Goal: Task Accomplishment & Management: Complete application form

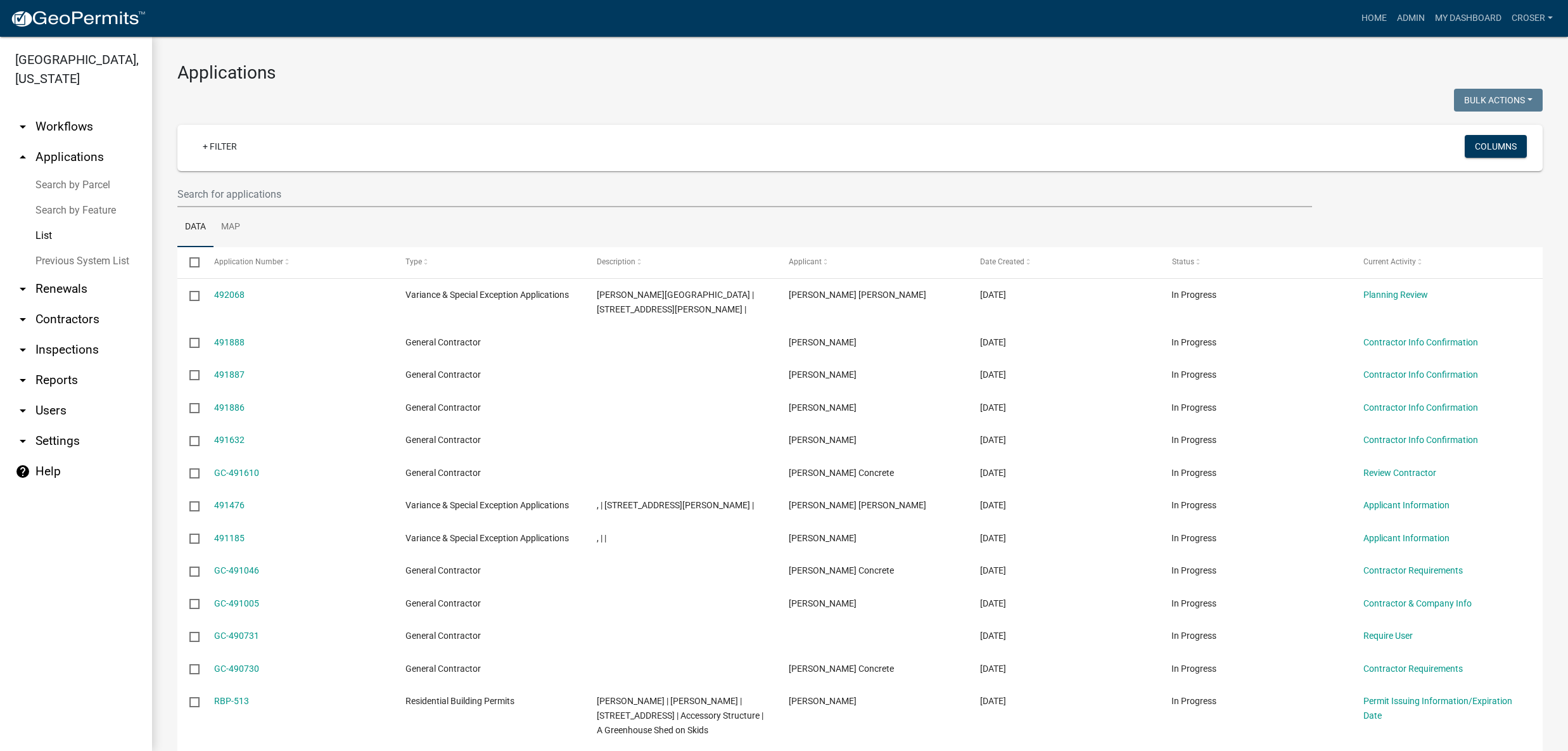
select select "3: 100"
click at [280, 207] on wm-filter-builder "+ Filter Columns" at bounding box center [860, 166] width 1366 height 83
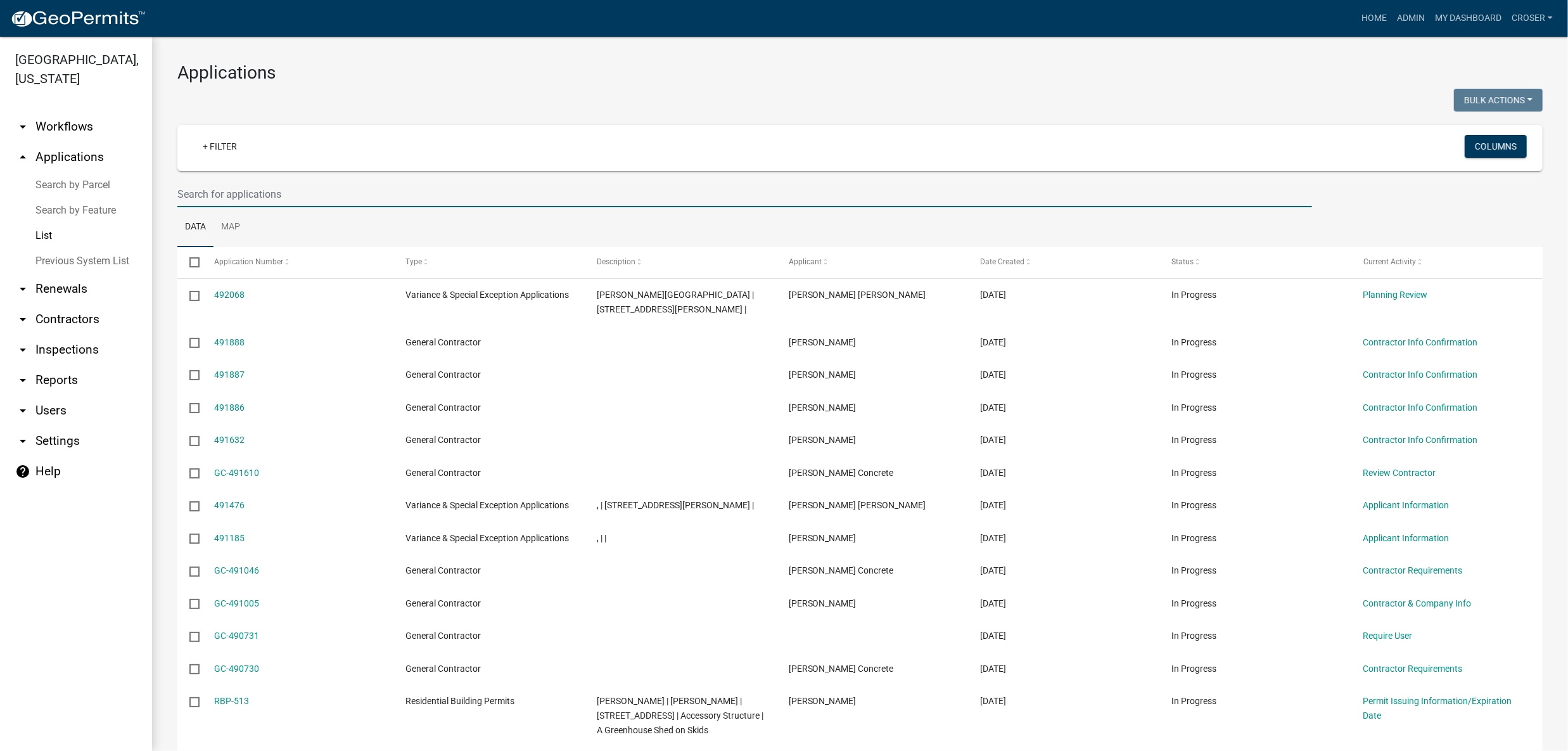
click at [273, 207] on input "text" at bounding box center [744, 194] width 1135 height 26
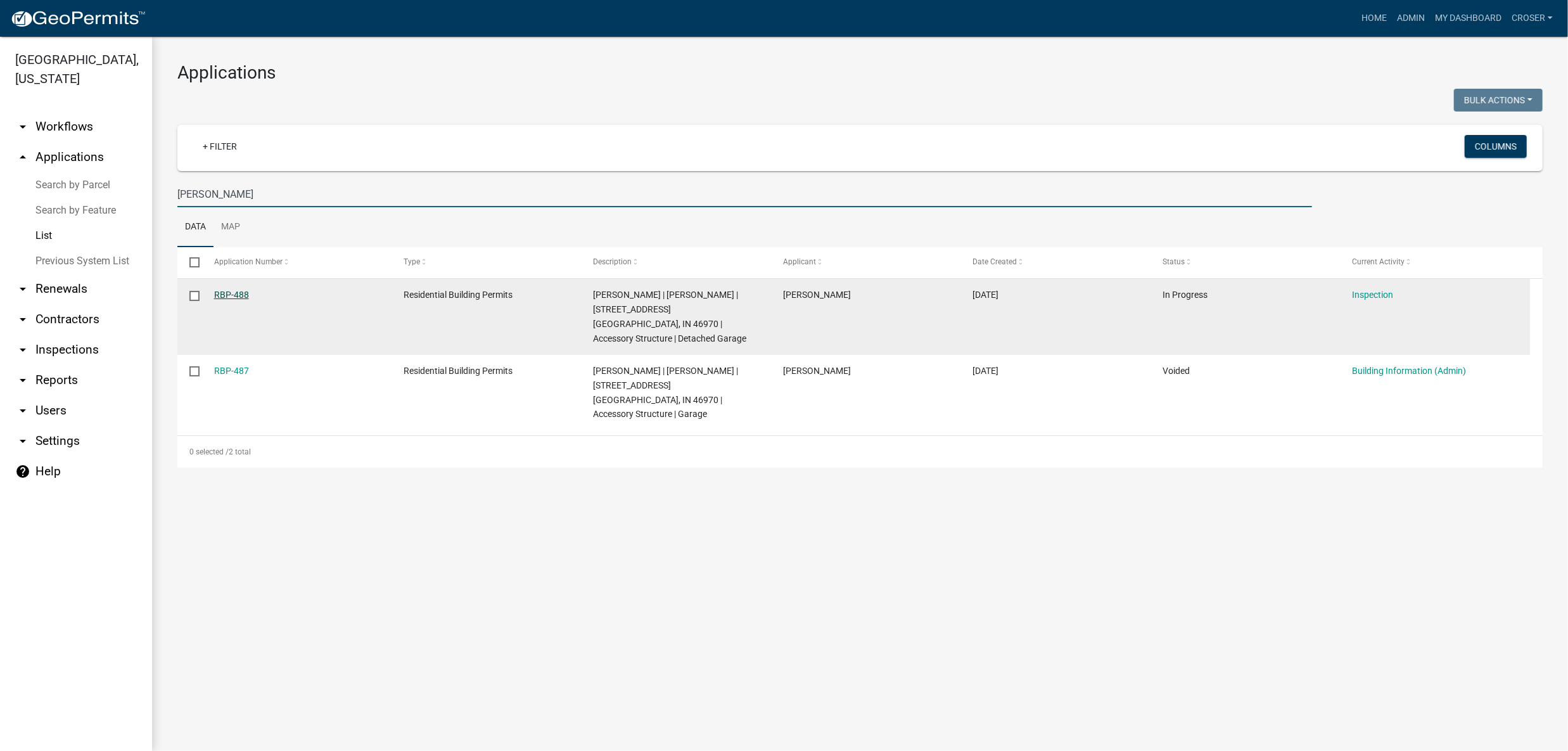
type input "[PERSON_NAME]"
click at [239, 300] on link "RBP-488" at bounding box center [232, 294] width 35 height 10
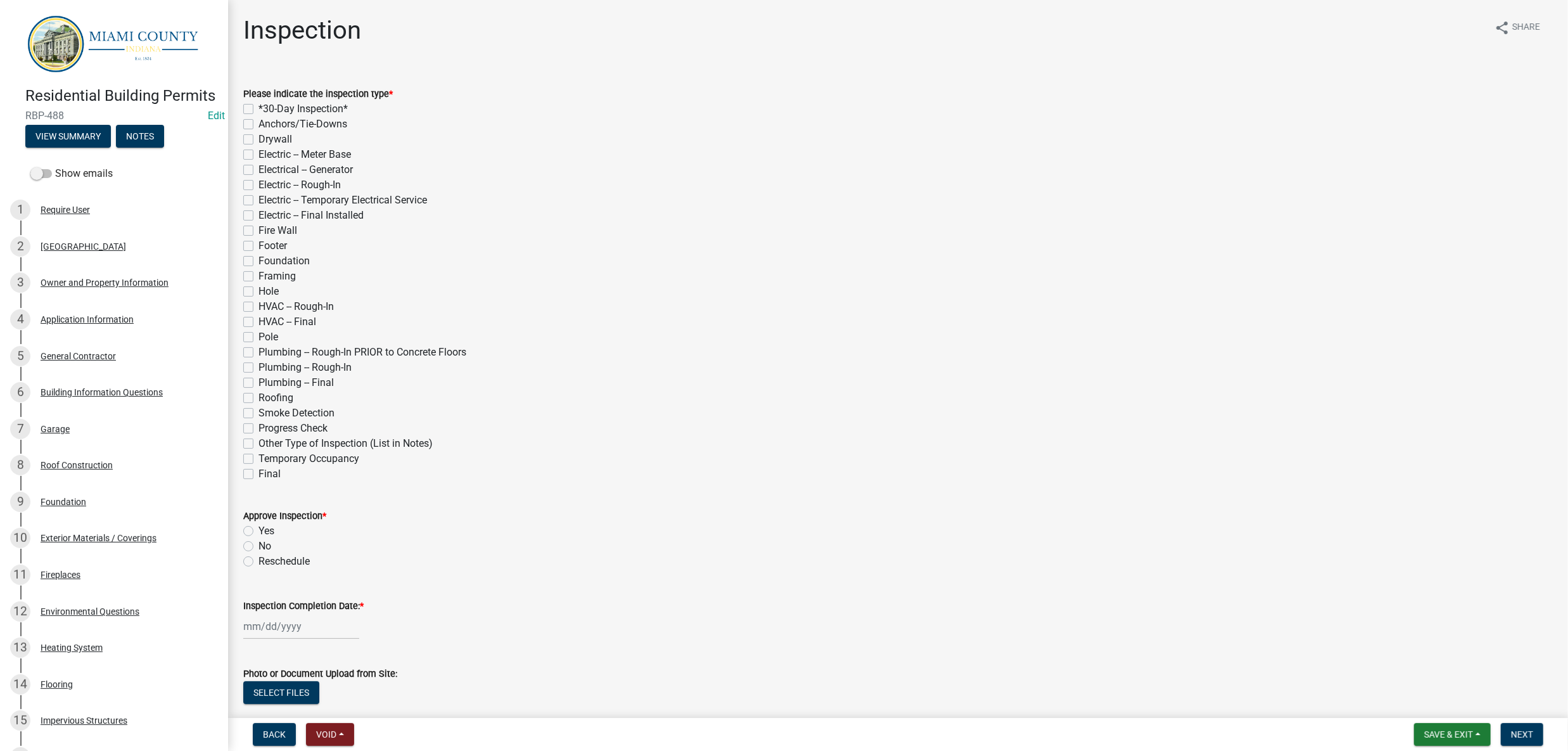
click at [959, 87] on div "Inspection share Share Please indicate the inspection type * *30-Day Inspection…" at bounding box center [898, 437] width 1328 height 843
click at [912, 147] on div "Drywall" at bounding box center [898, 139] width 1310 height 15
click at [111, 148] on button "View Summary" at bounding box center [68, 136] width 85 height 23
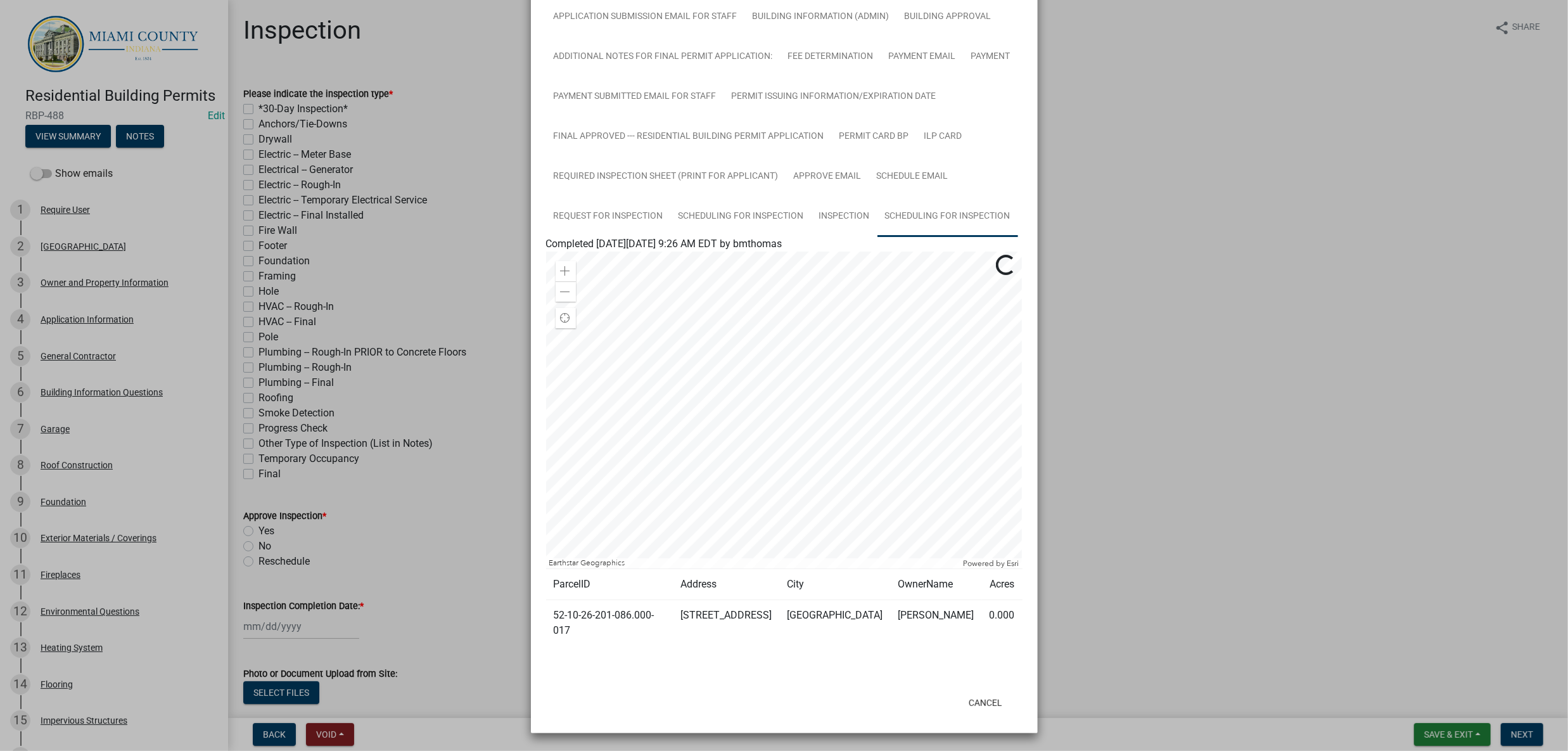
click at [878, 196] on link "Scheduling for Inspection" at bounding box center [947, 216] width 140 height 41
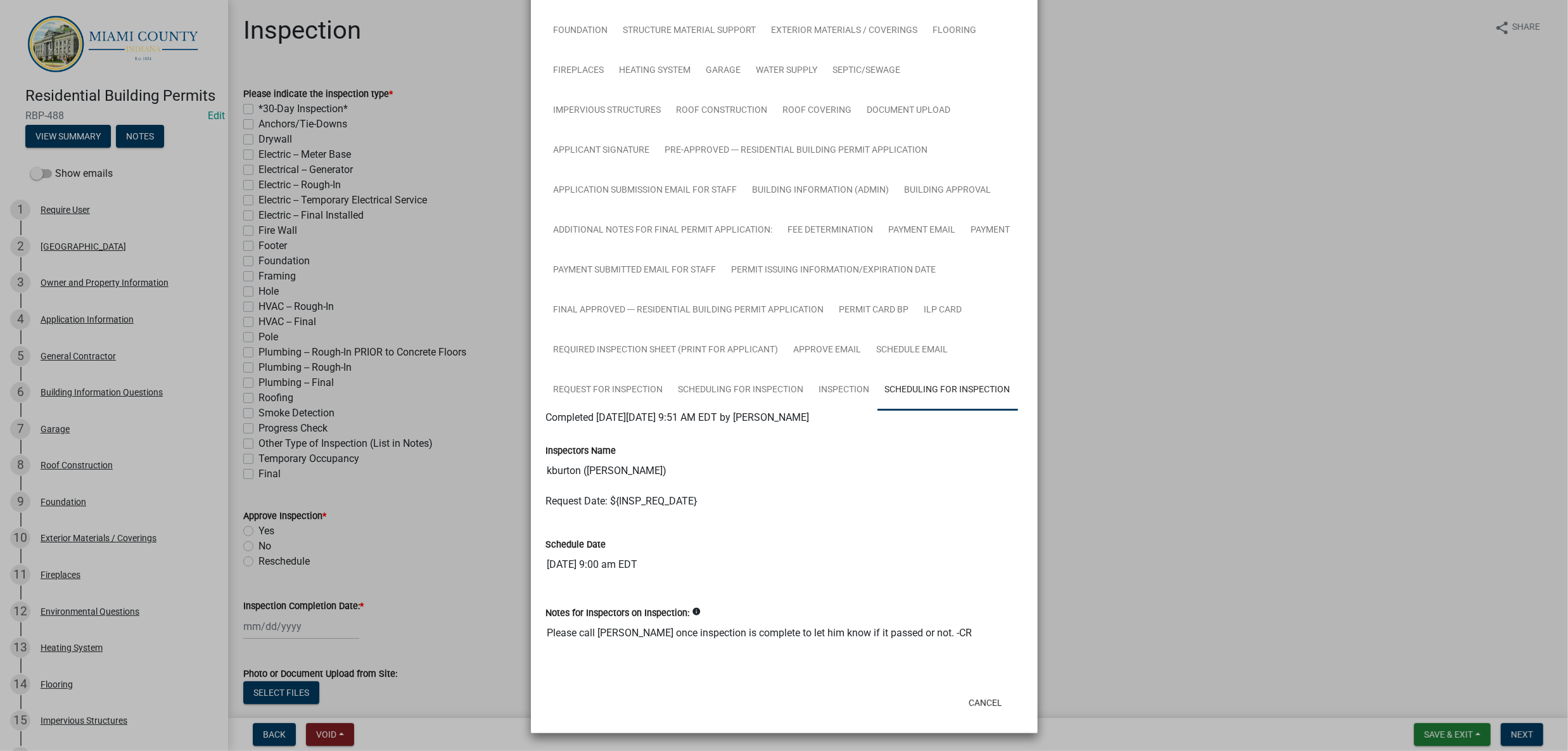
scroll to position [617, 0]
click at [812, 370] on link "Inspection" at bounding box center [844, 390] width 66 height 41
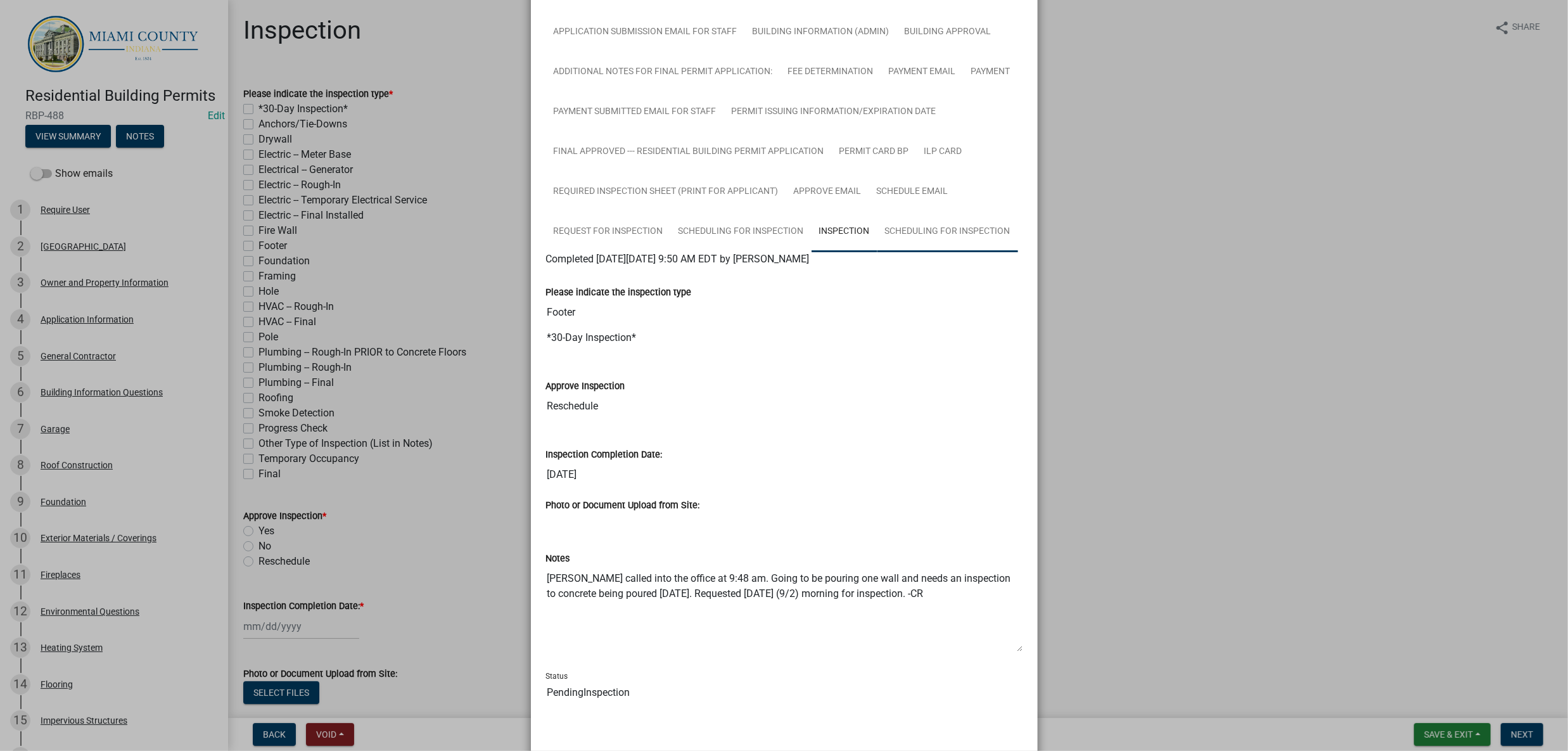
scroll to position [358, 0]
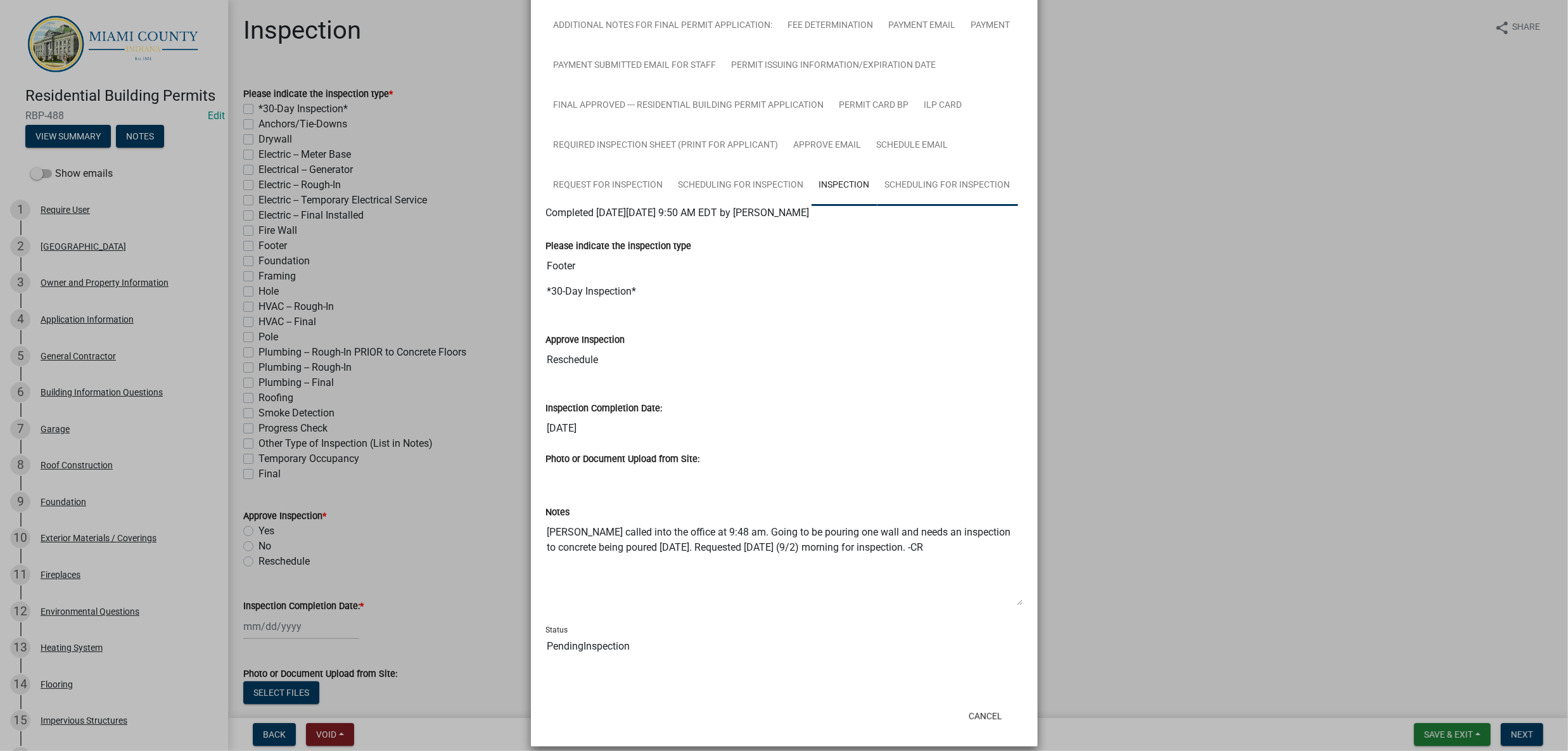
click at [878, 206] on link "Scheduling for Inspection" at bounding box center [947, 185] width 140 height 41
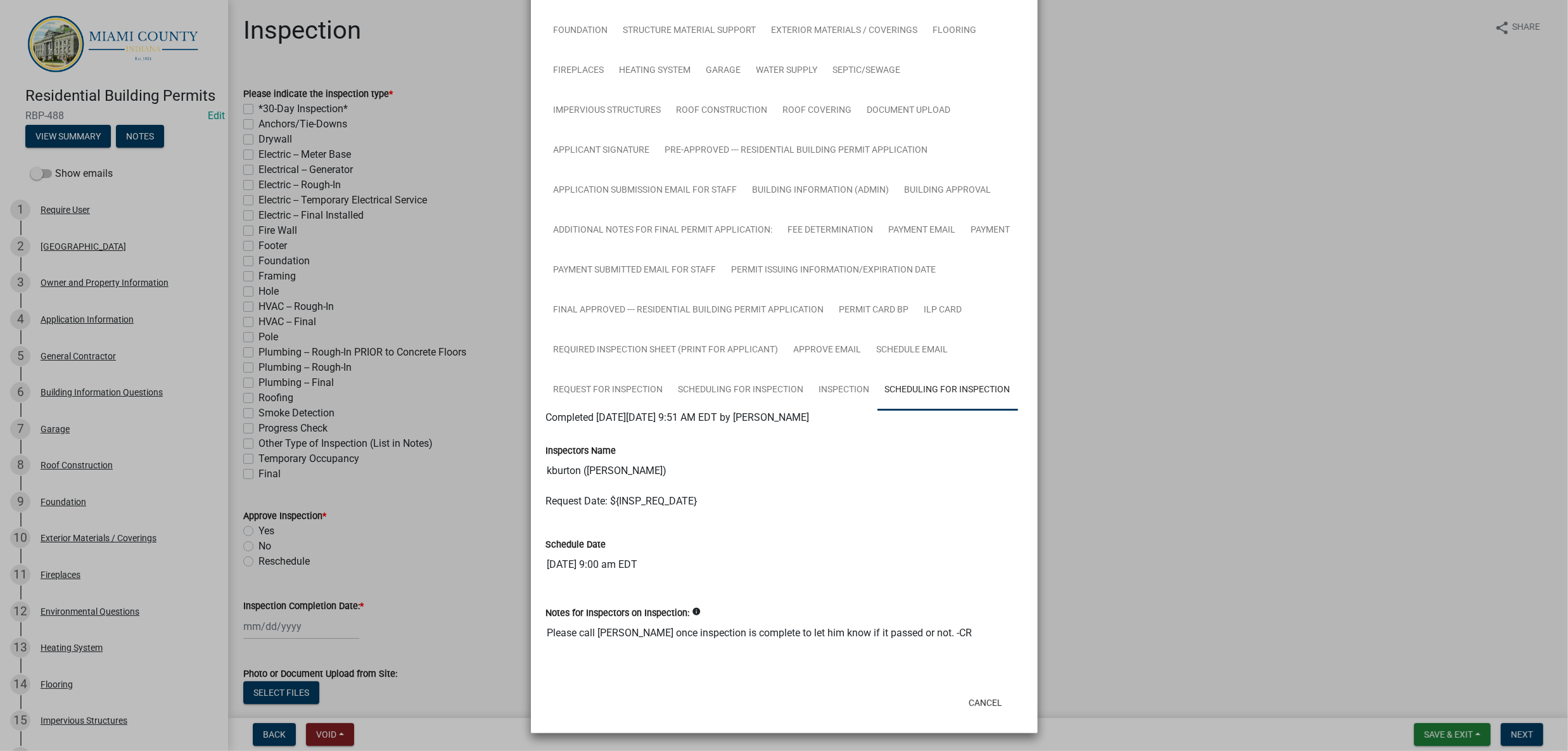
scroll to position [617, 0]
click at [812, 370] on link "Scheduling for Inspection" at bounding box center [741, 390] width 140 height 41
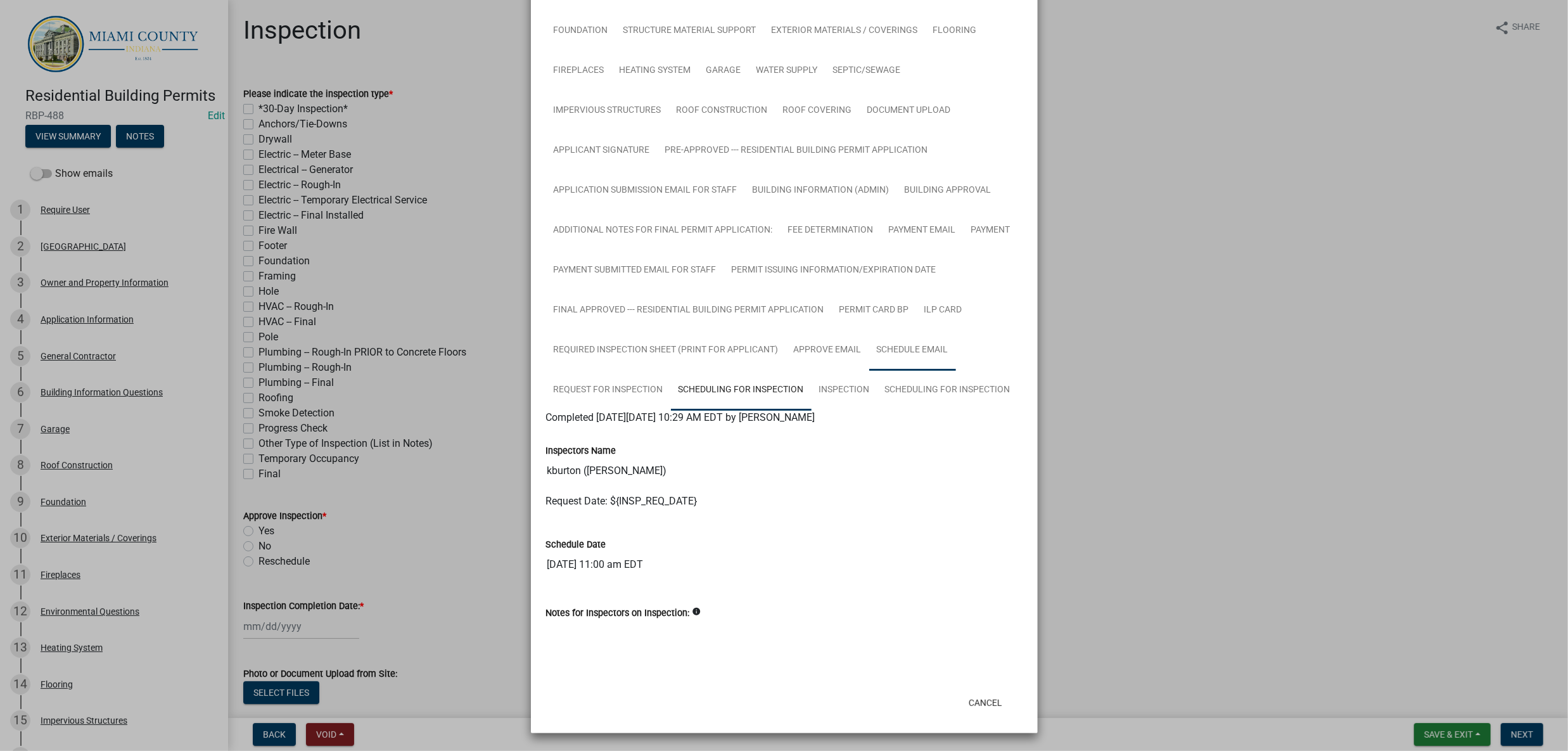
click at [870, 330] on link "Schedule Email" at bounding box center [913, 350] width 87 height 41
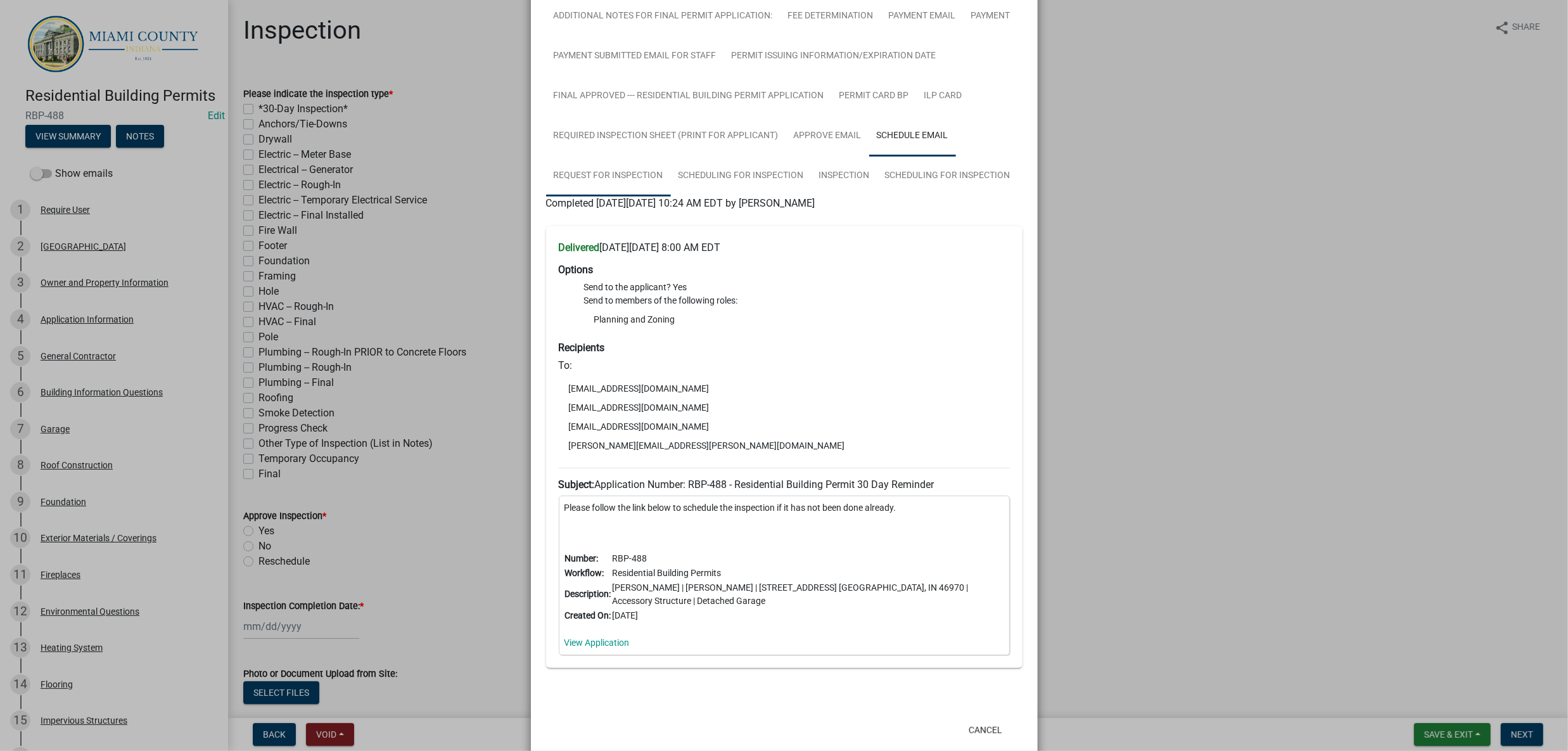
click at [671, 196] on link "Request for Inspection" at bounding box center [608, 176] width 125 height 41
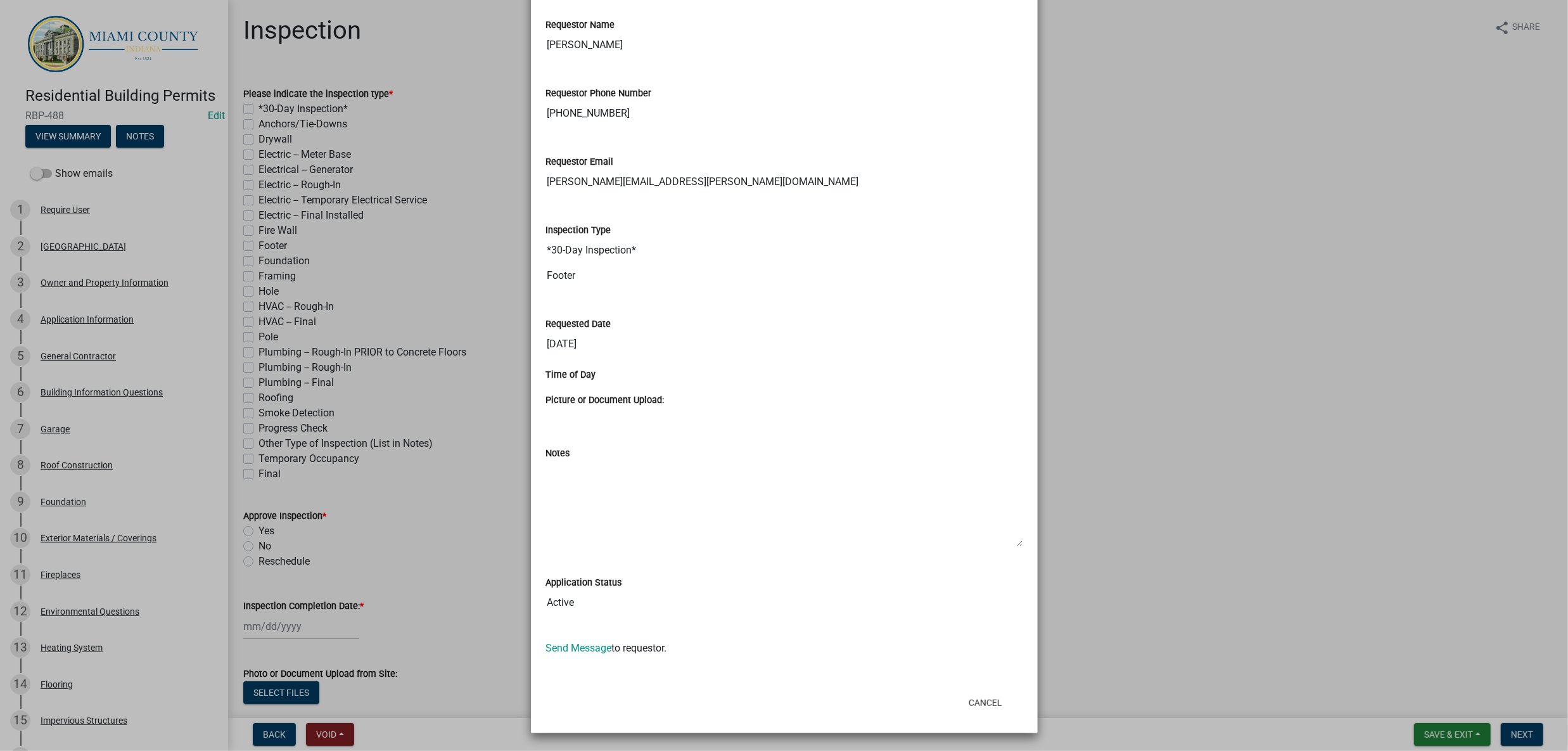
scroll to position [1140, 0]
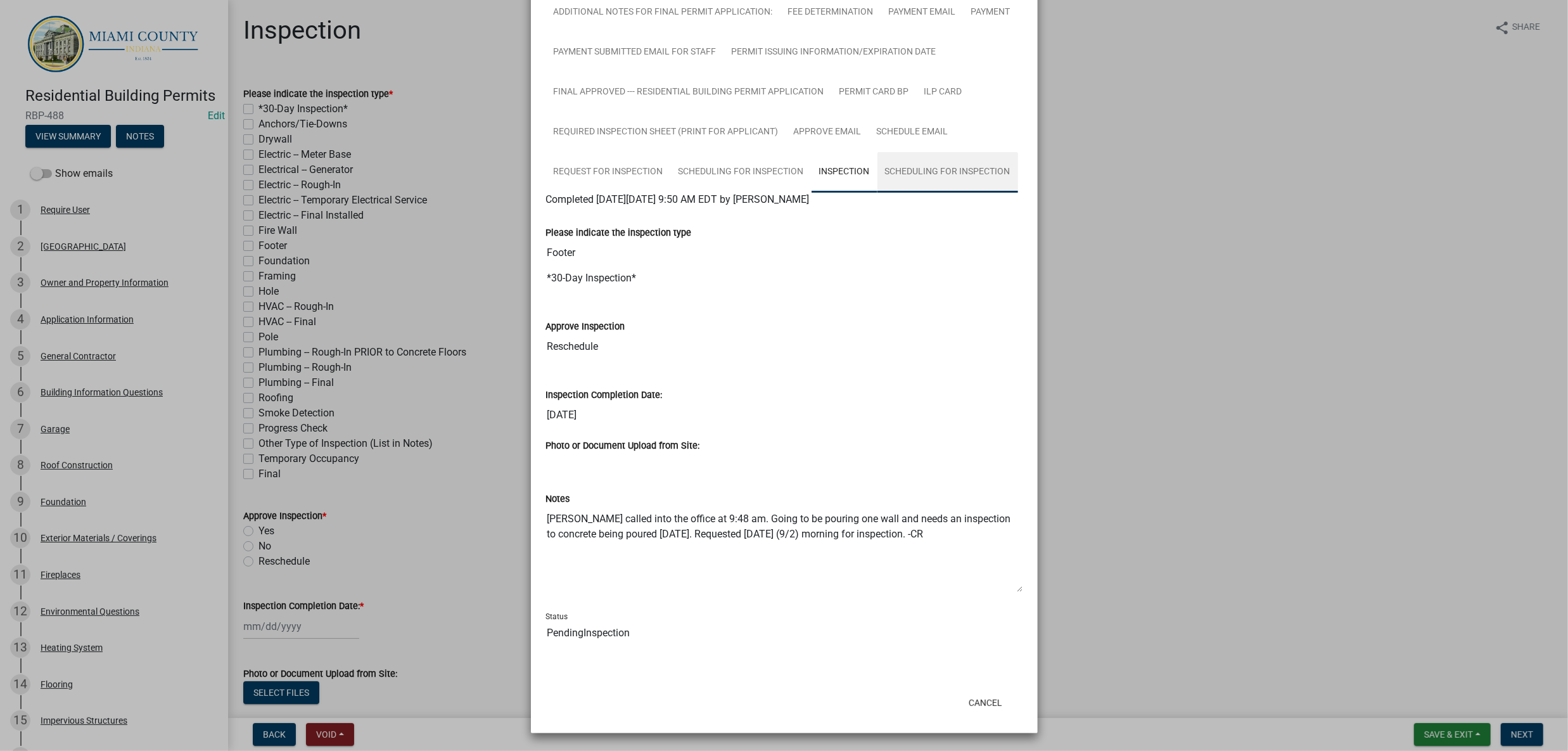
click at [878, 152] on link "Scheduling for Inspection" at bounding box center [947, 172] width 140 height 41
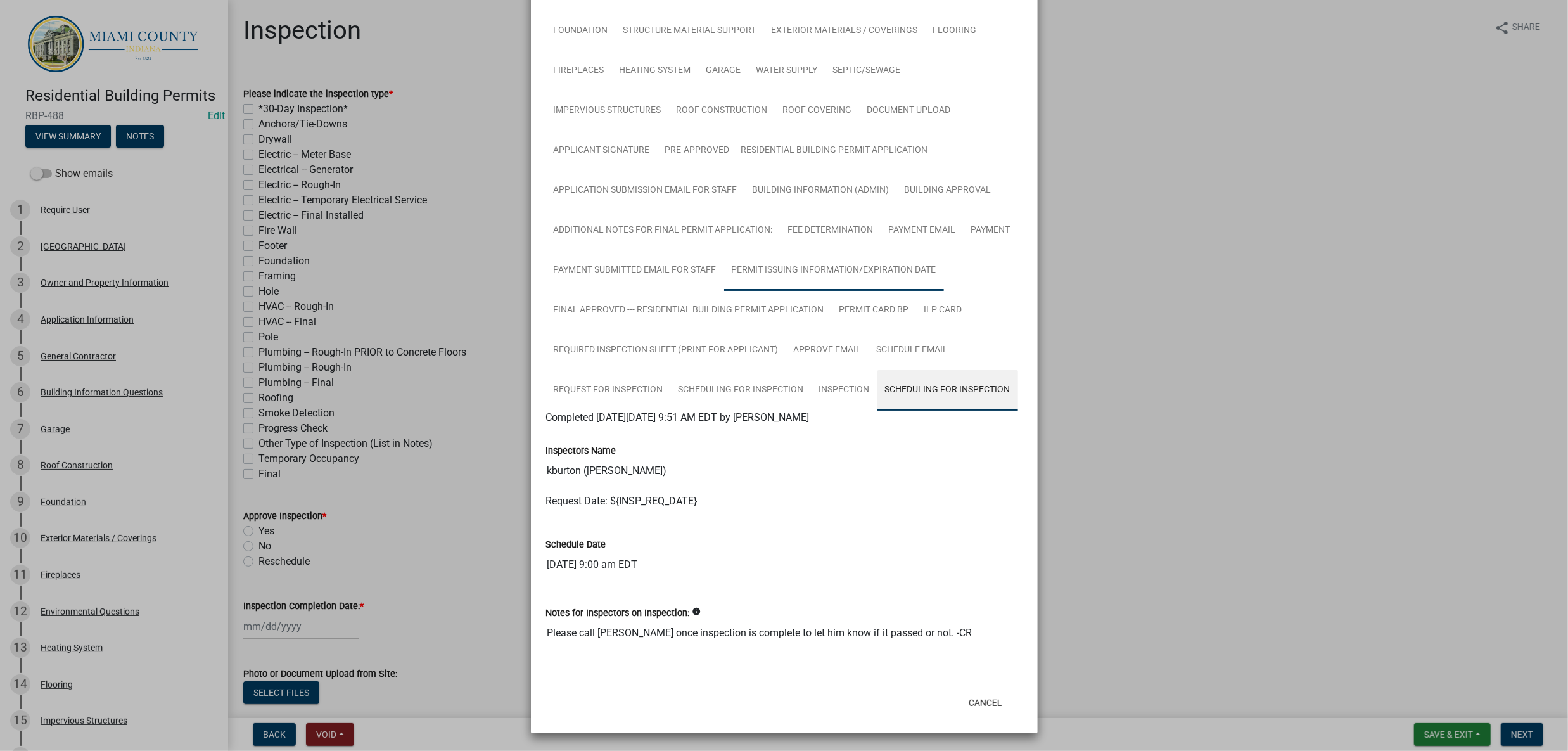
scroll to position [617, 0]
click at [871, 319] on ul "Parcel search Owner and Property Information Application Information General Co…" at bounding box center [784, 170] width 477 height 479
click at [856, 316] on ul "Parcel search Owner and Property Information Application Information General Co…" at bounding box center [784, 170] width 477 height 479
click at [971, 691] on button "Cancel" at bounding box center [985, 702] width 54 height 23
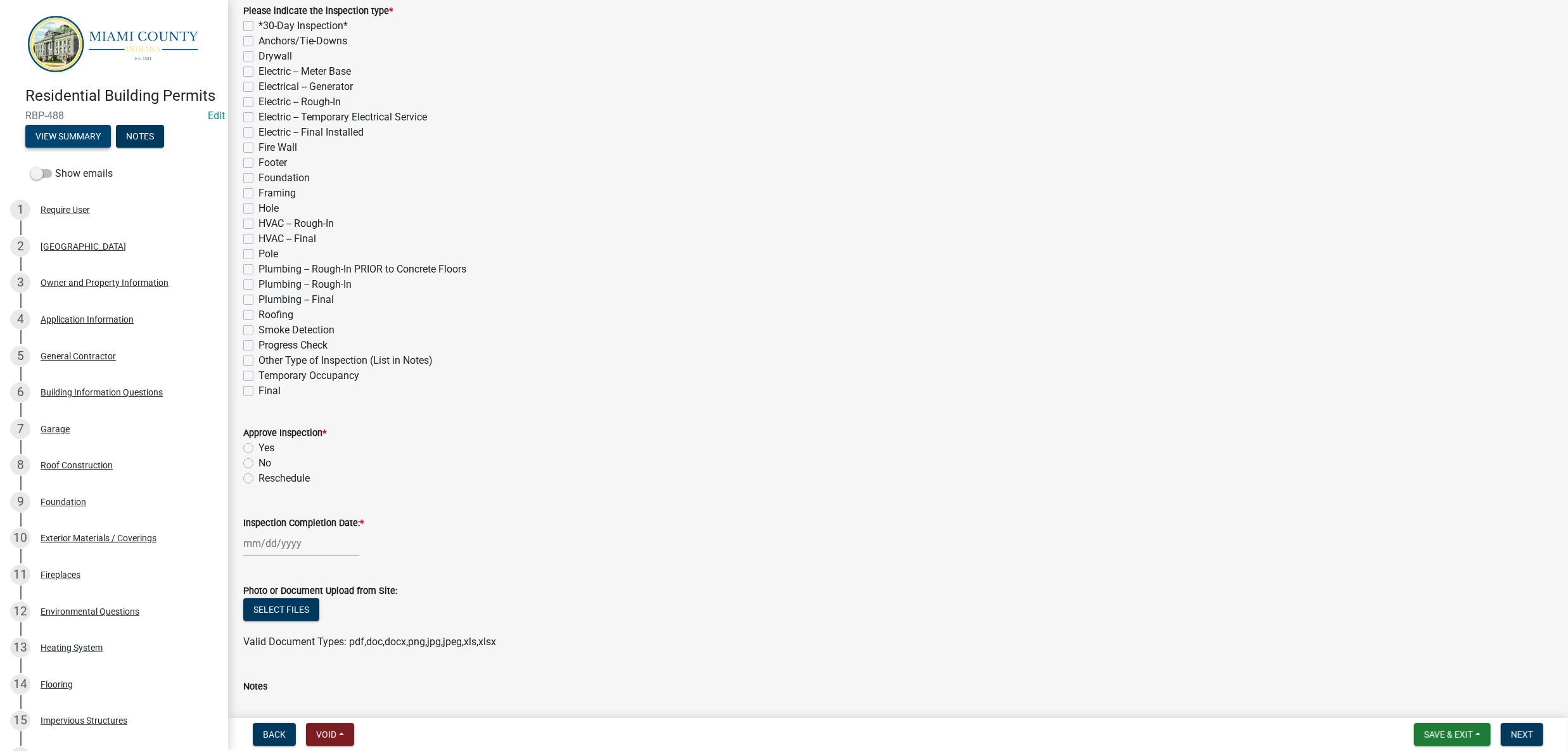
click at [111, 148] on button "View Summary" at bounding box center [68, 136] width 85 height 23
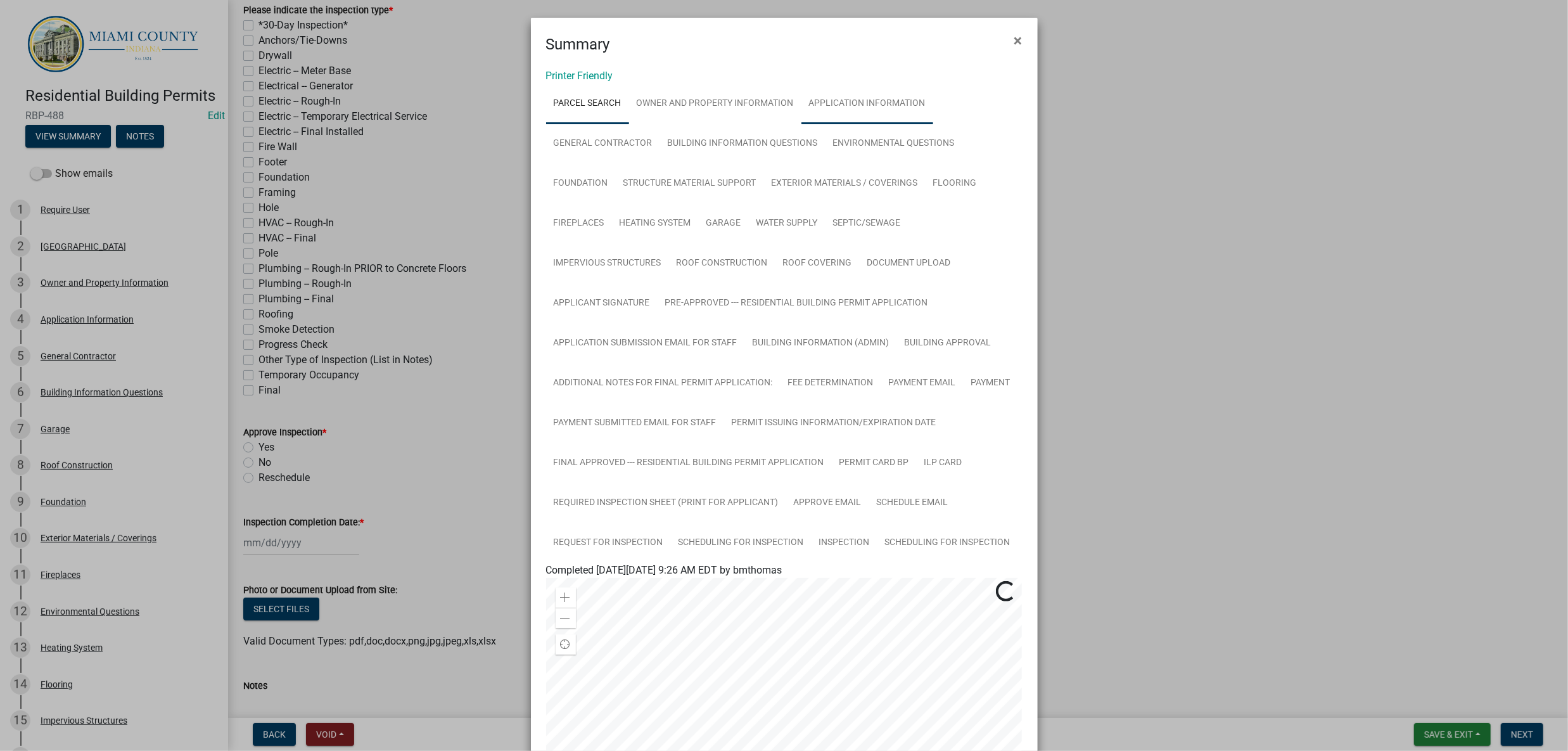
click at [802, 125] on link "Application Information" at bounding box center [868, 104] width 132 height 41
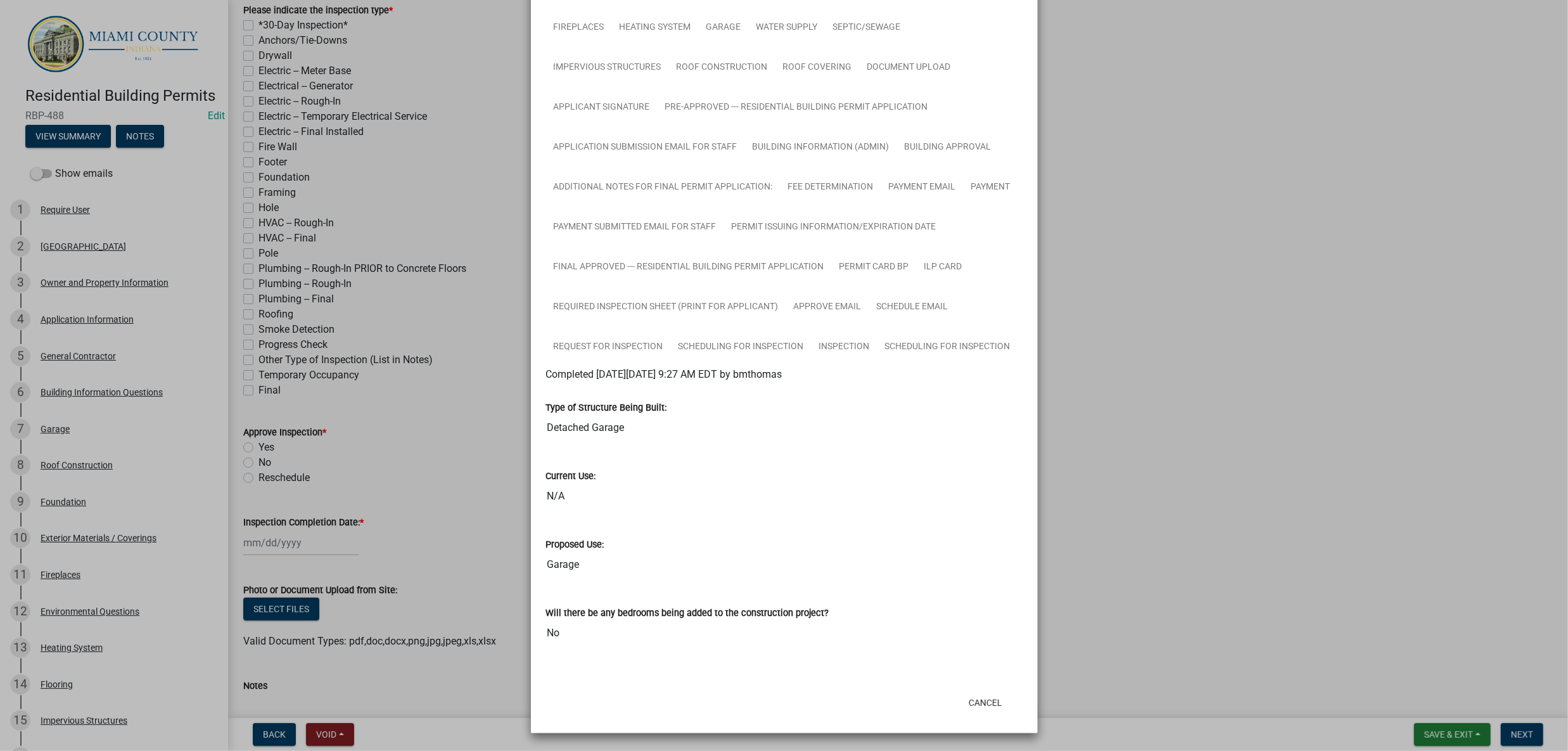
scroll to position [670, 0]
click at [878, 327] on link "Scheduling for Inspection" at bounding box center [947, 347] width 140 height 41
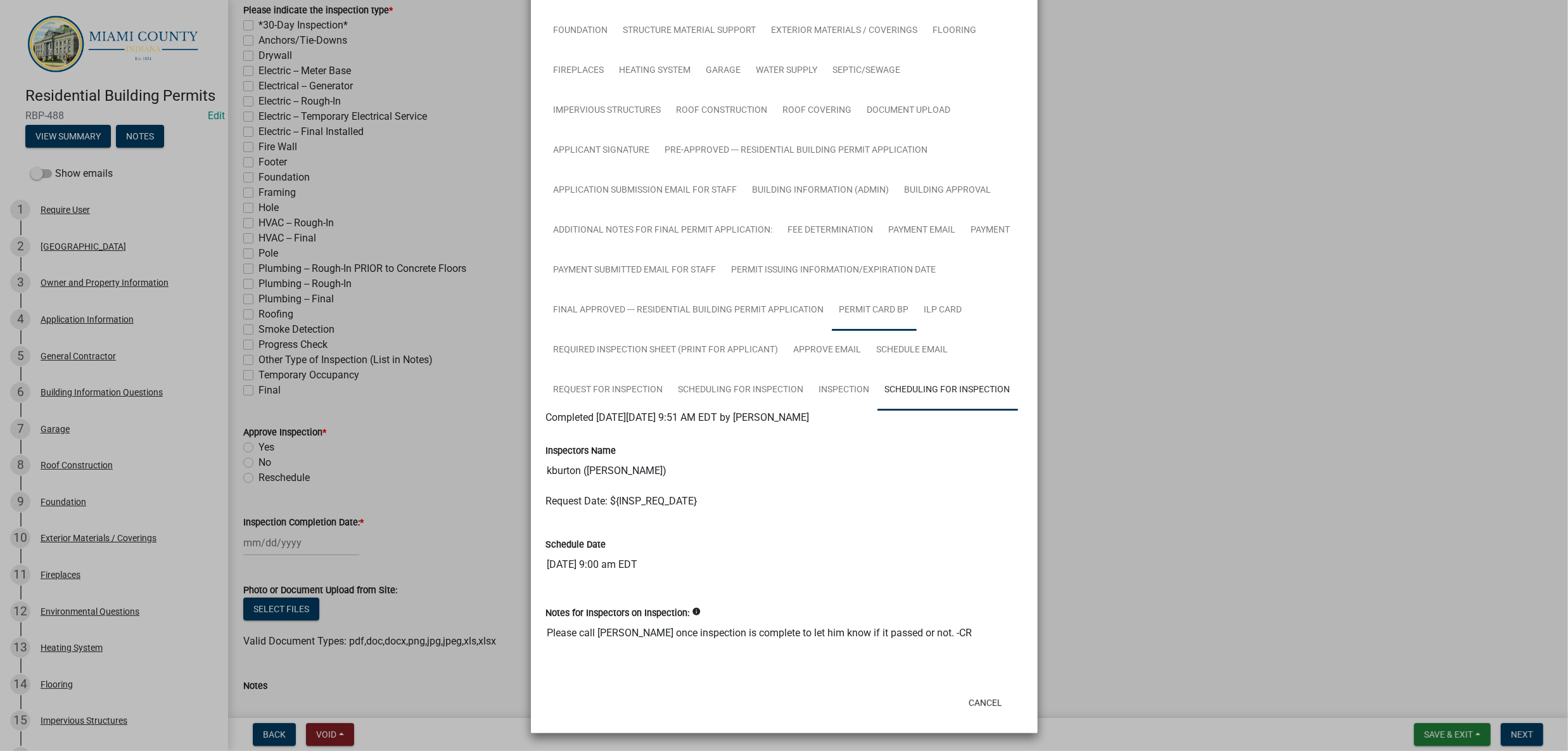
scroll to position [617, 0]
click at [812, 370] on link "Inspection" at bounding box center [844, 390] width 66 height 41
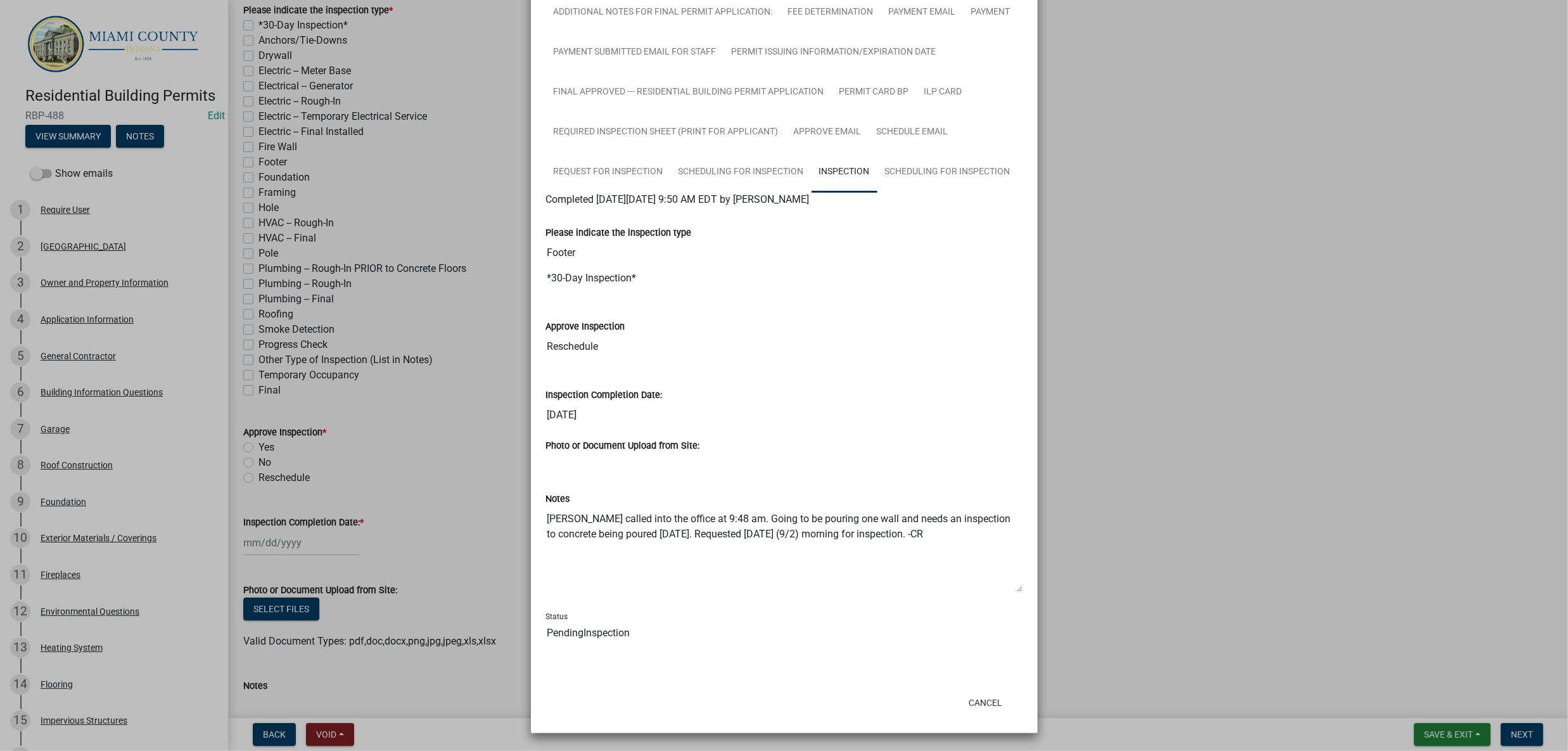
scroll to position [779, 0]
click at [1130, 409] on ngb-modal-window "Summary × Printer Friendly Parcel search Owner and Property Information Applica…" at bounding box center [784, 376] width 1568 height 751
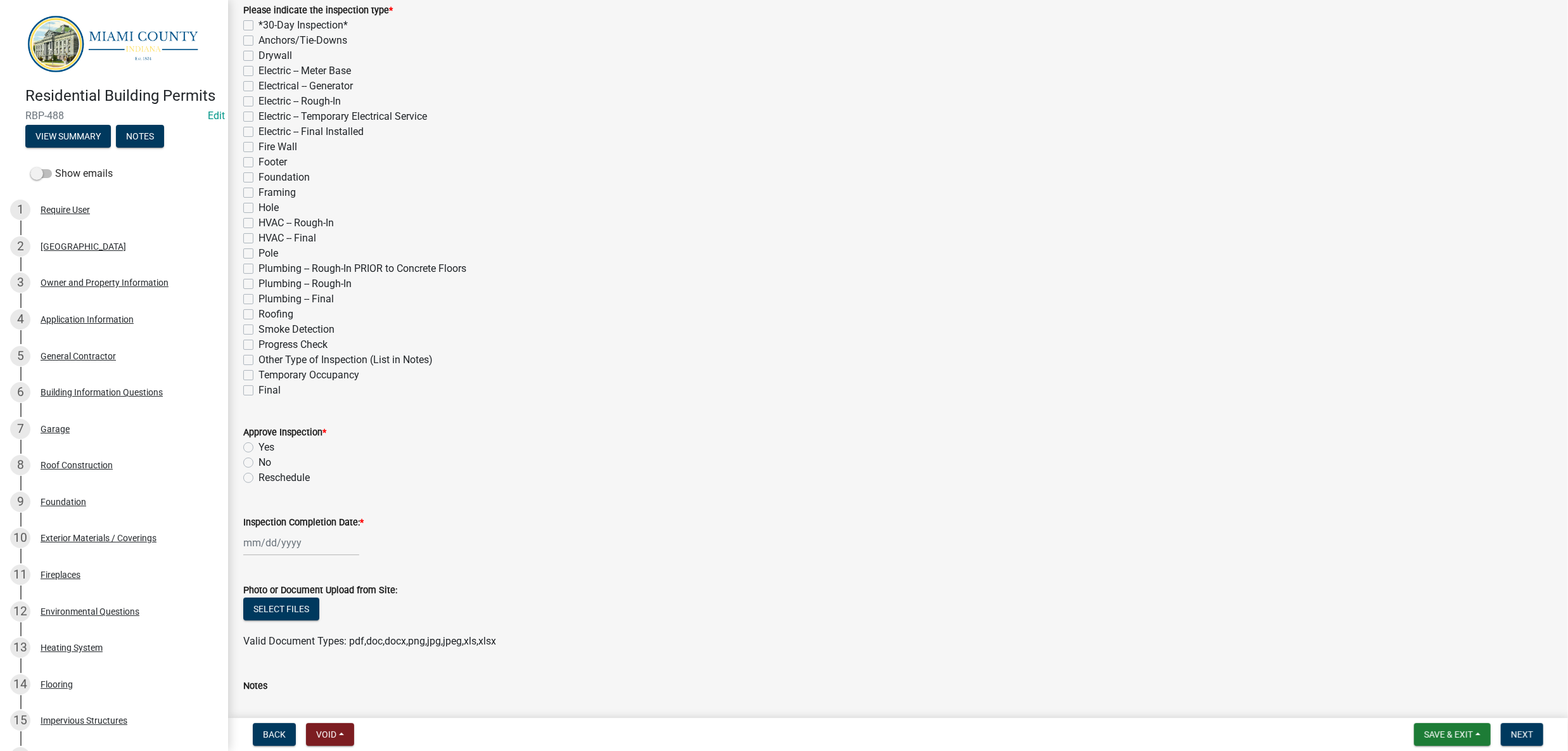
click at [292, 556] on div at bounding box center [301, 542] width 116 height 26
select select "10"
select select "2025"
click at [286, 459] on div "14" at bounding box center [276, 448] width 20 height 20
type input "[DATE]"
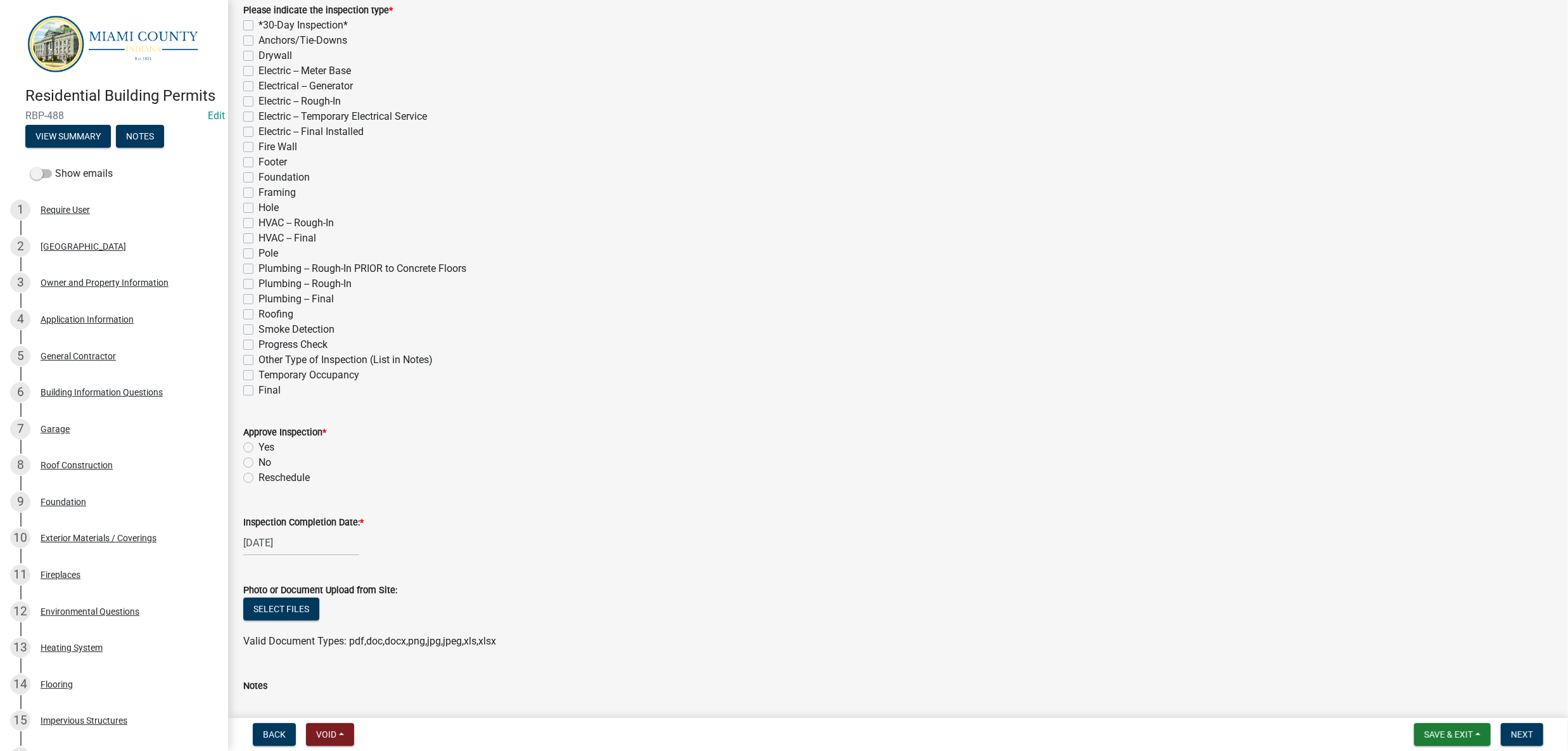
click at [258, 485] on label "Reschedule" at bounding box center [284, 477] width 51 height 15
click at [258, 478] on input "Reschedule" at bounding box center [262, 474] width 8 height 8
radio input "true"
click at [258, 33] on label "*30-Day Inspection*" at bounding box center [303, 25] width 89 height 15
click at [258, 26] on input "*30-Day Inspection*" at bounding box center [262, 22] width 8 height 8
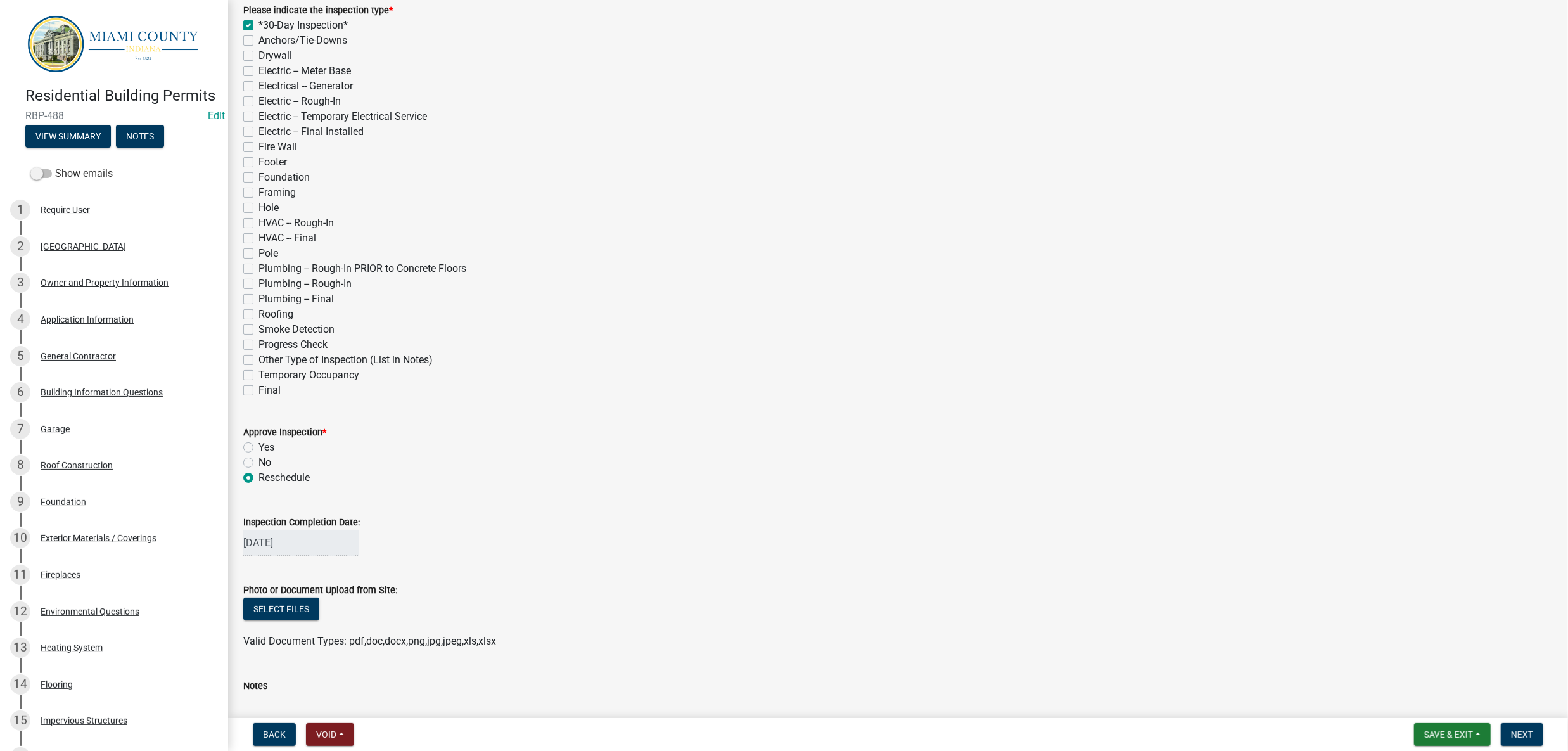
checkbox input "true"
checkbox input "false"
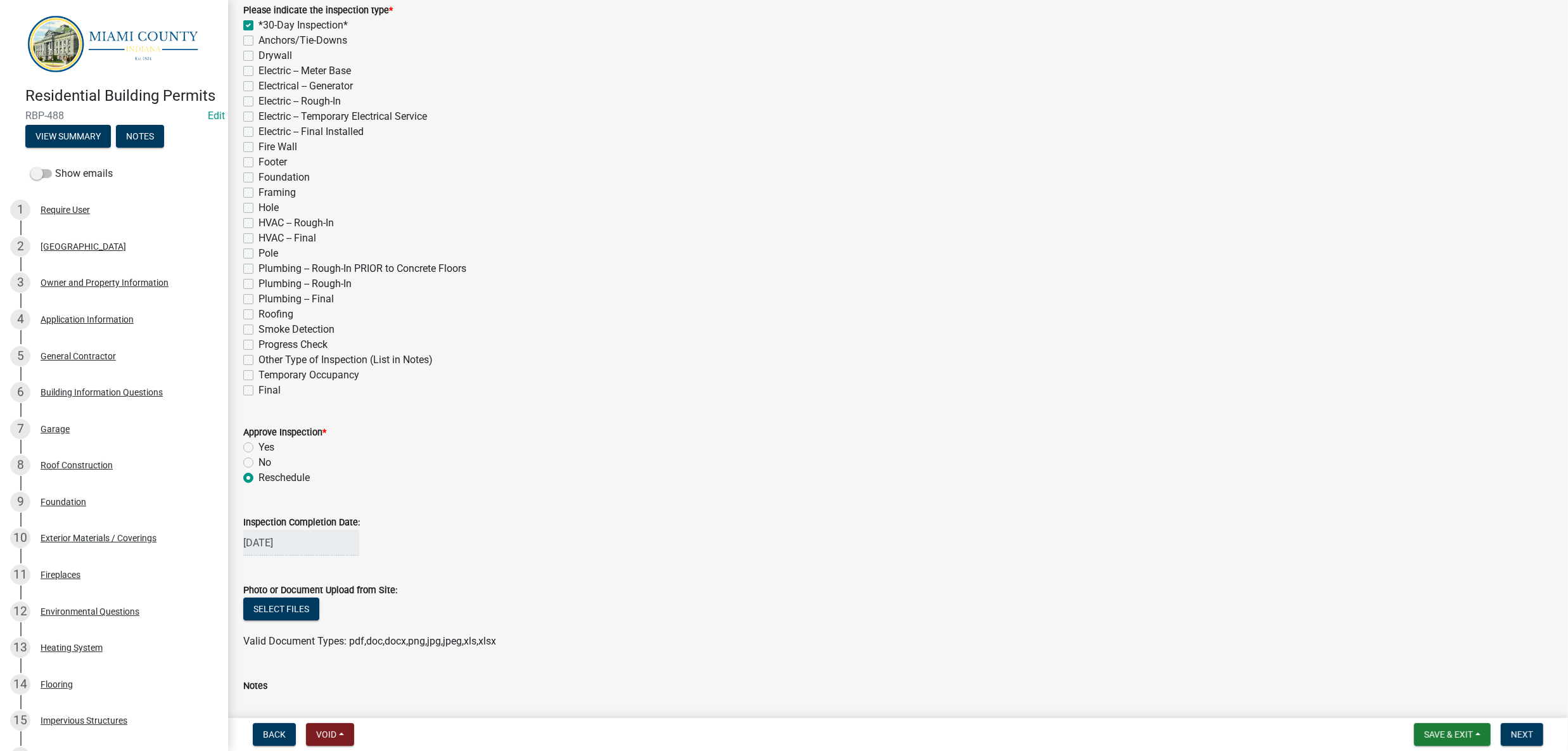
checkbox input "false"
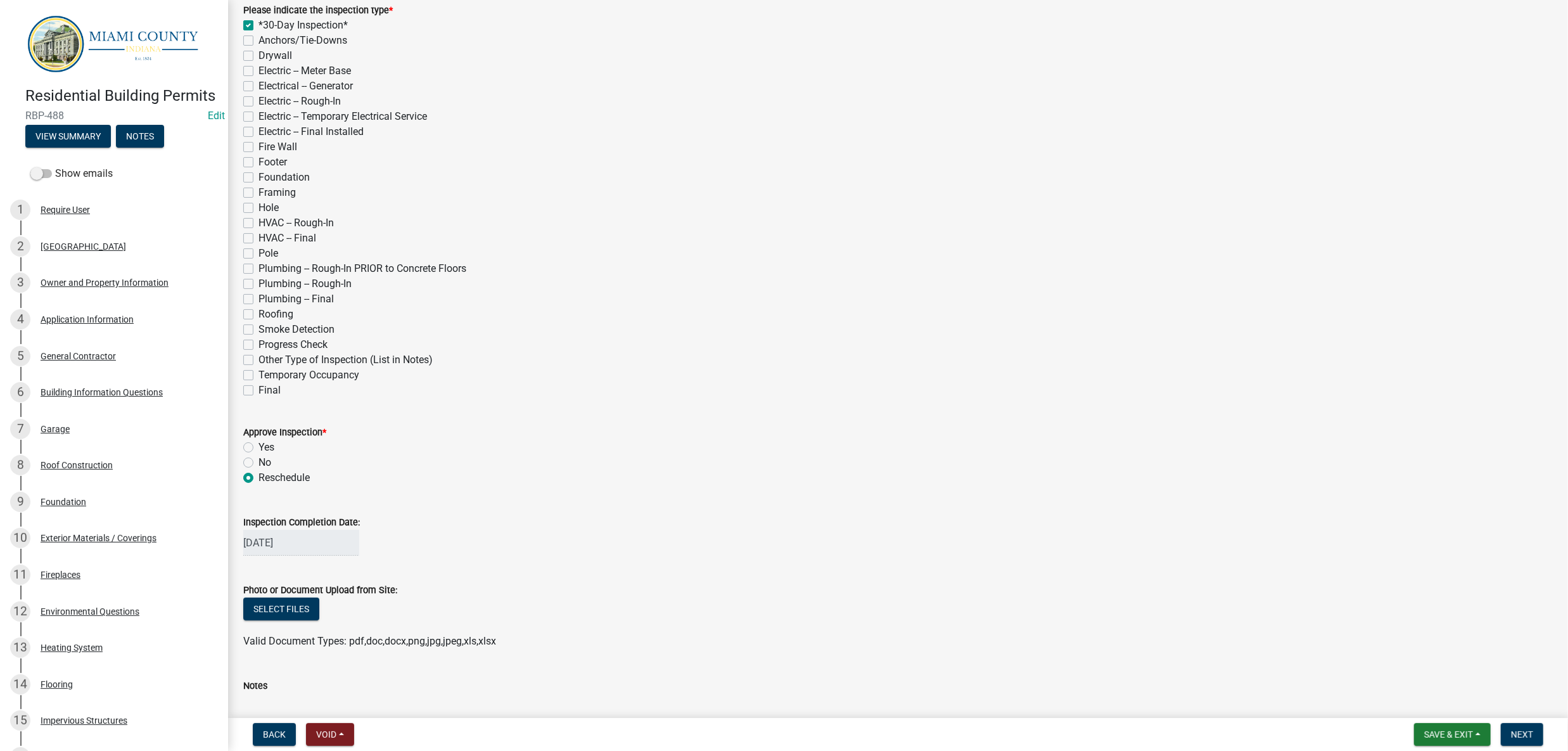
checkbox input "false"
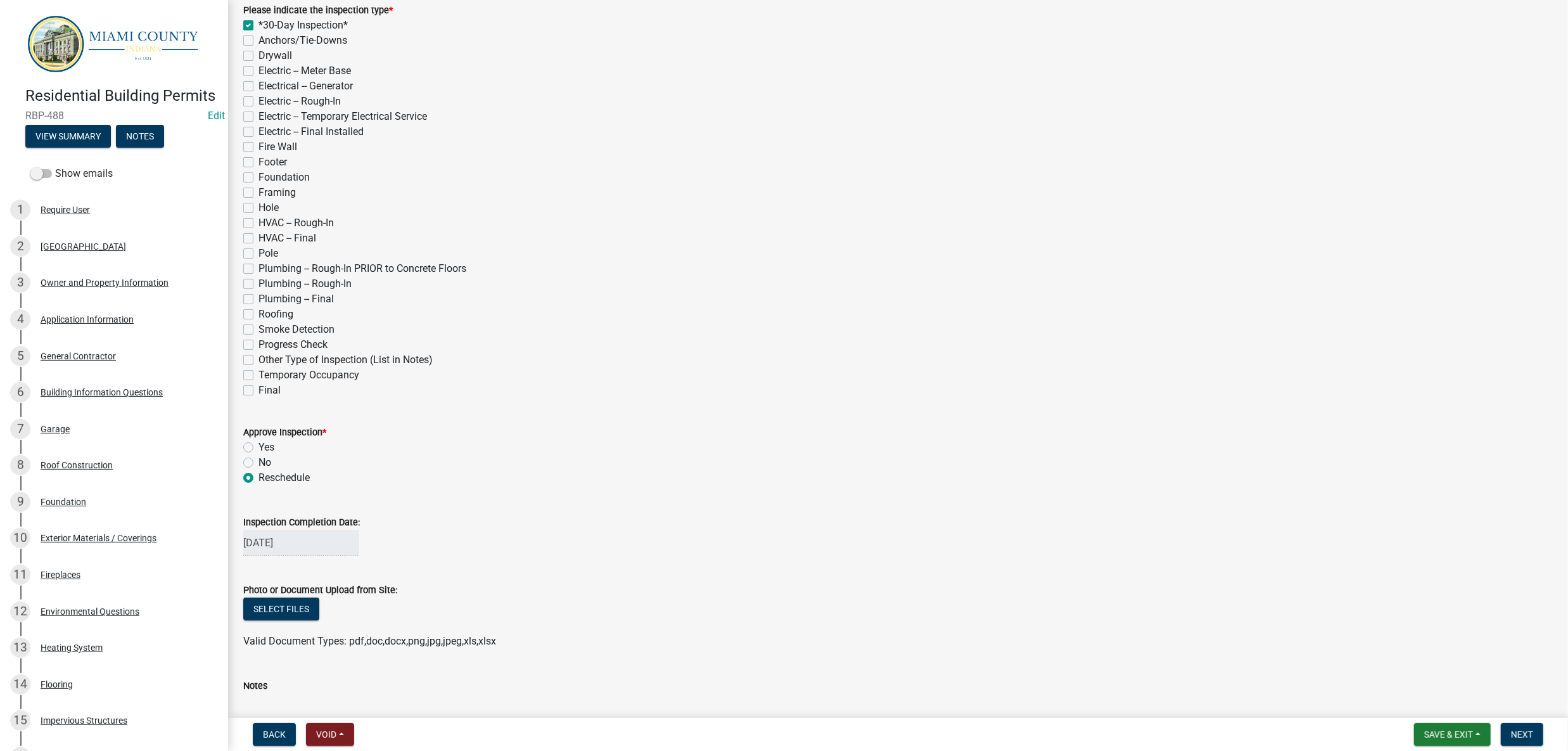
checkbox input "false"
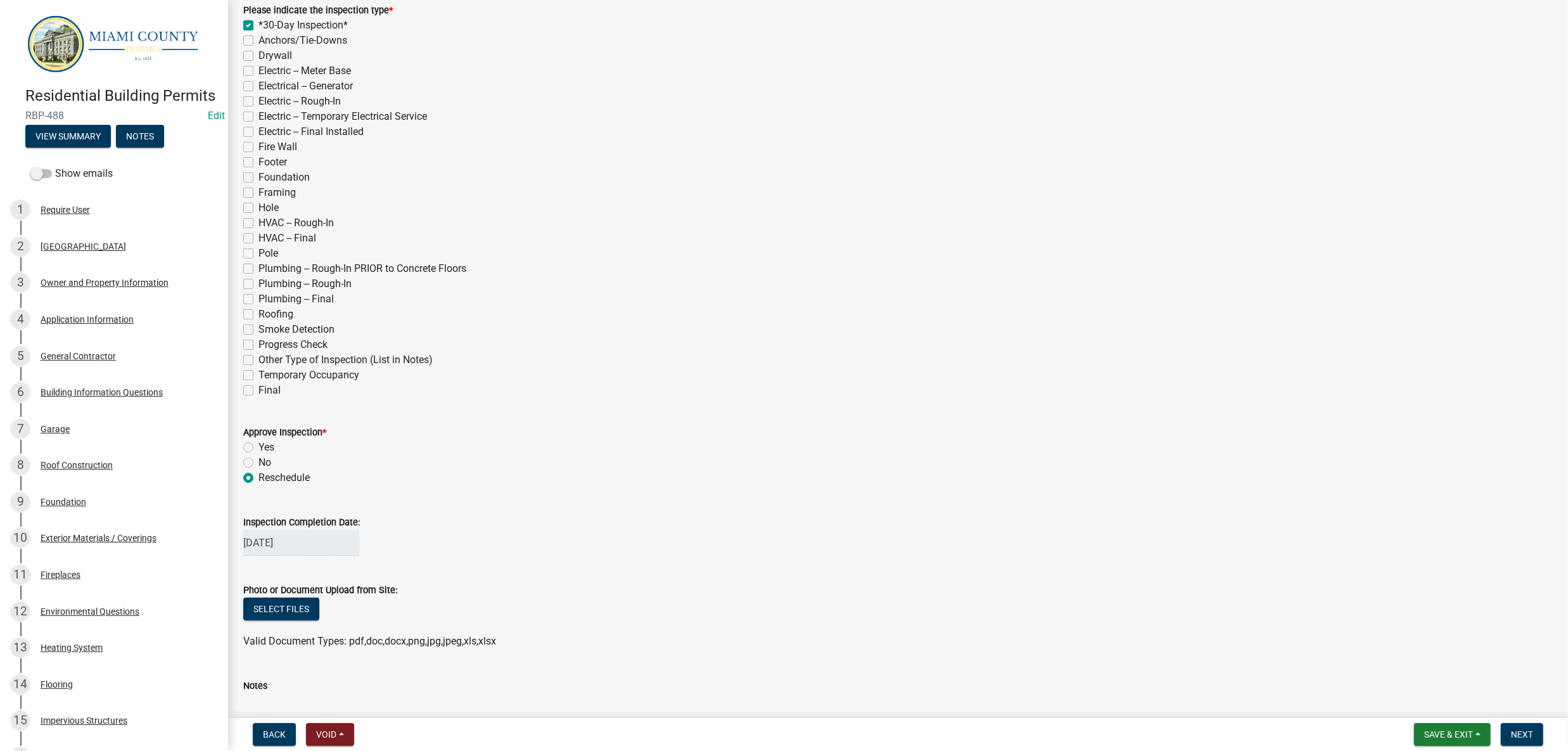
checkbox input "false"
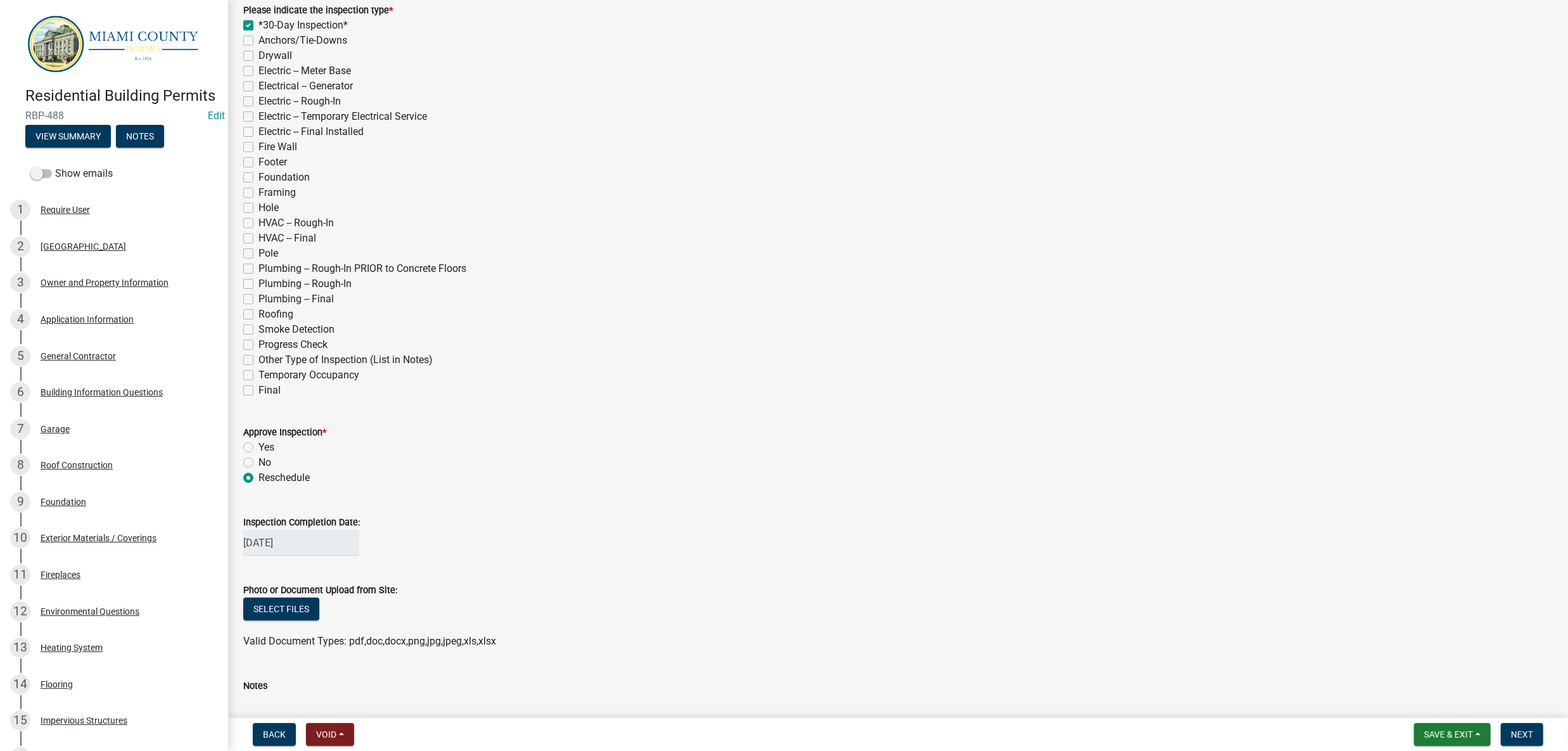
click at [258, 200] on label "Framing" at bounding box center [277, 192] width 37 height 15
click at [258, 193] on input "Framing" at bounding box center [262, 189] width 8 height 8
checkbox input "true"
checkbox input "false"
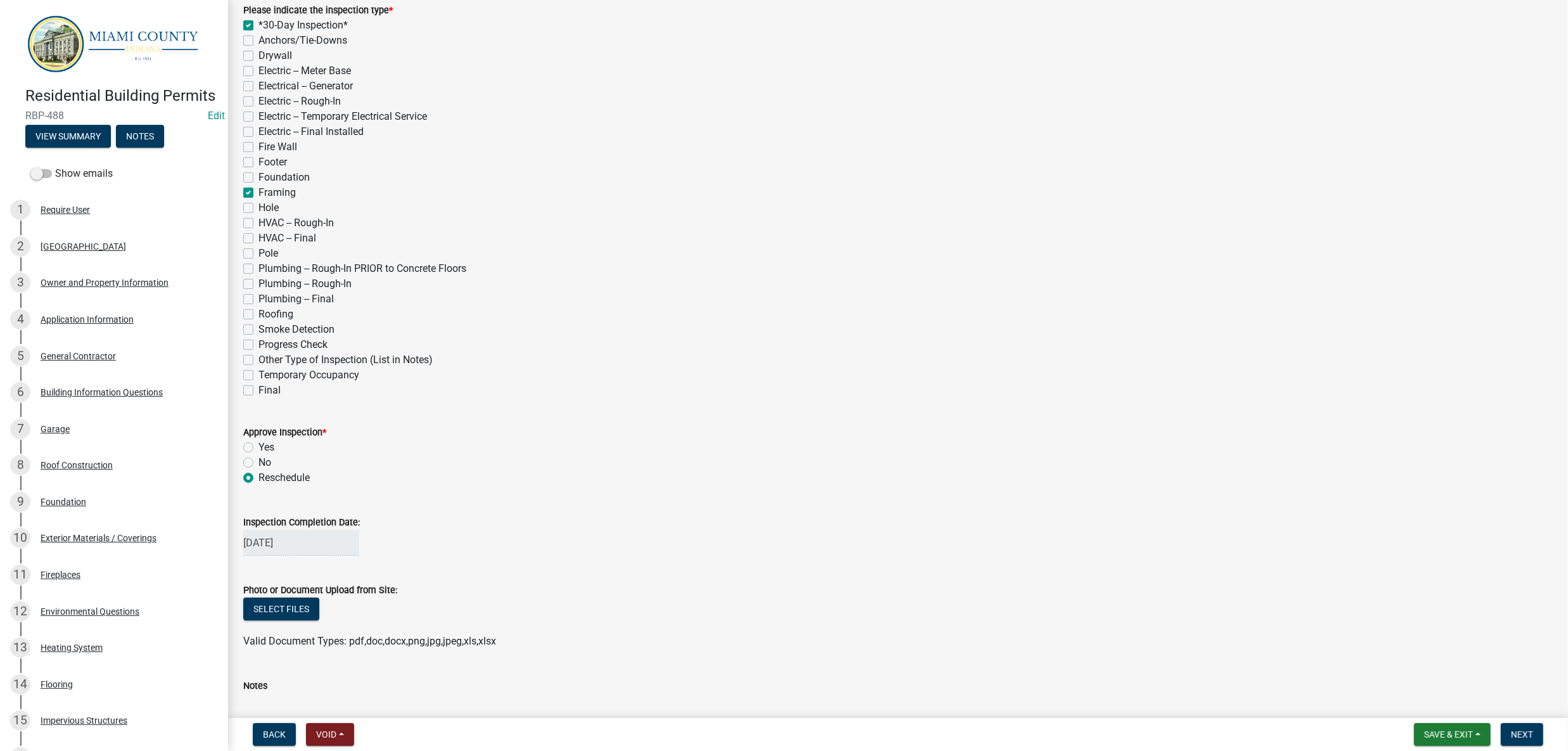
checkbox input "false"
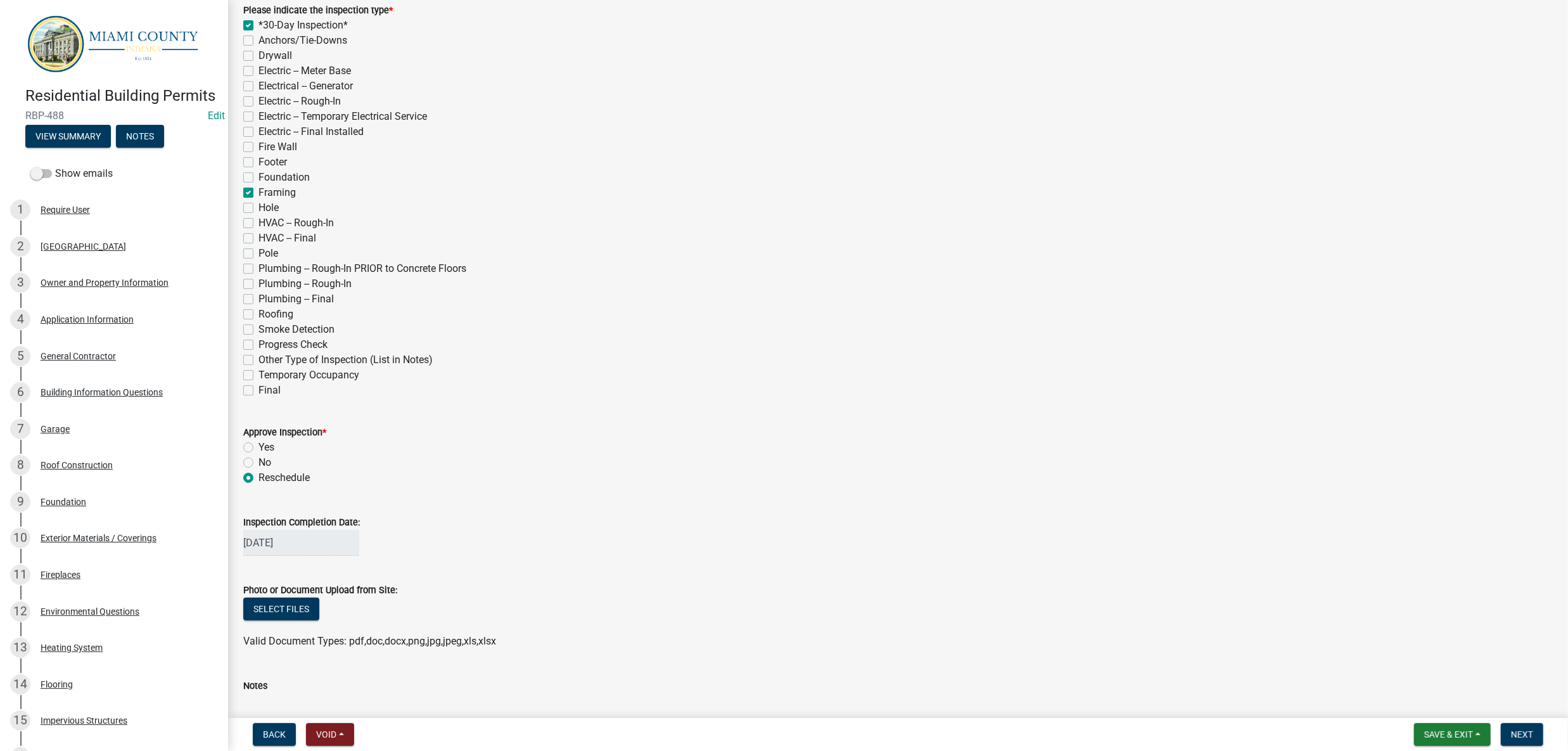
checkbox input "false"
checkbox input "true"
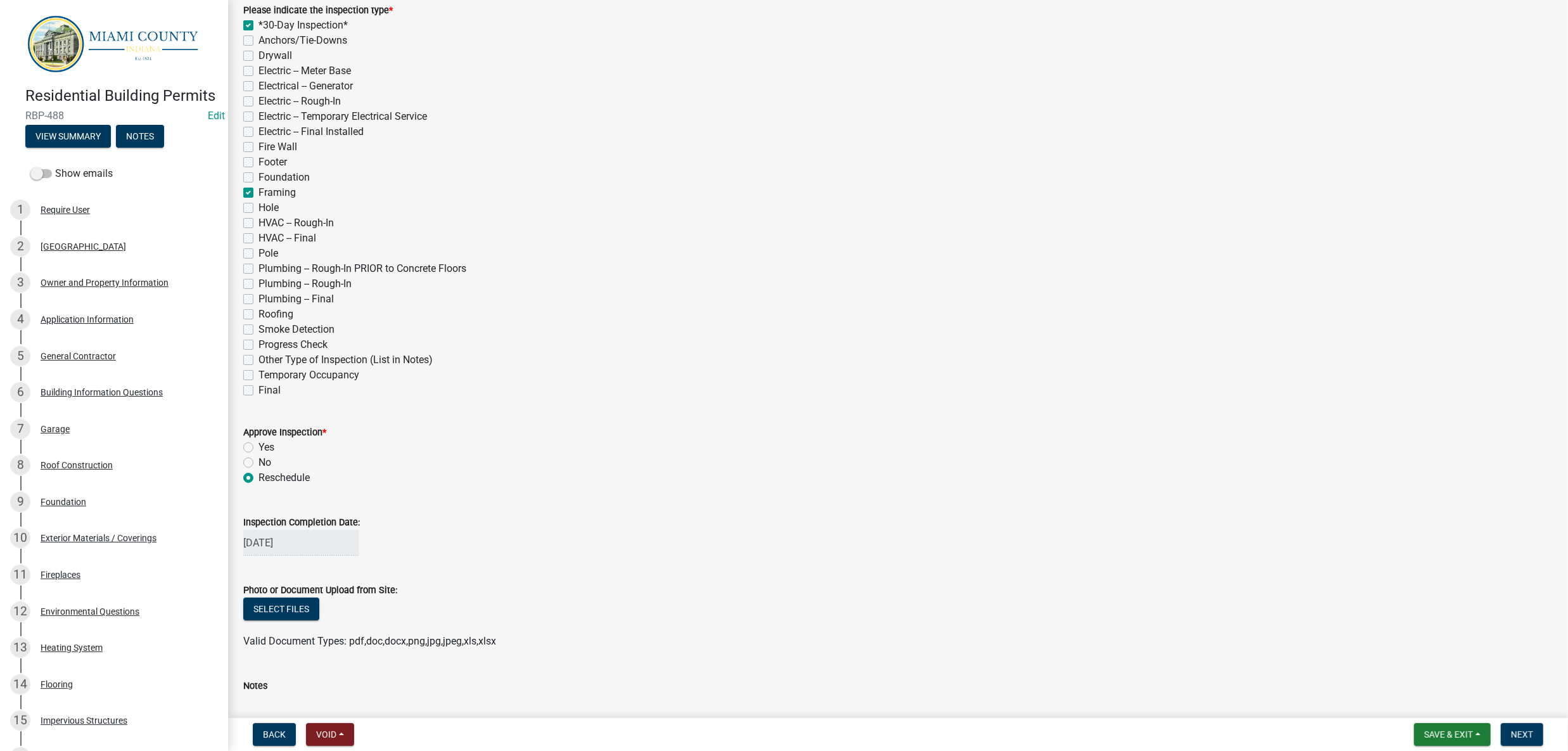
checkbox input "false"
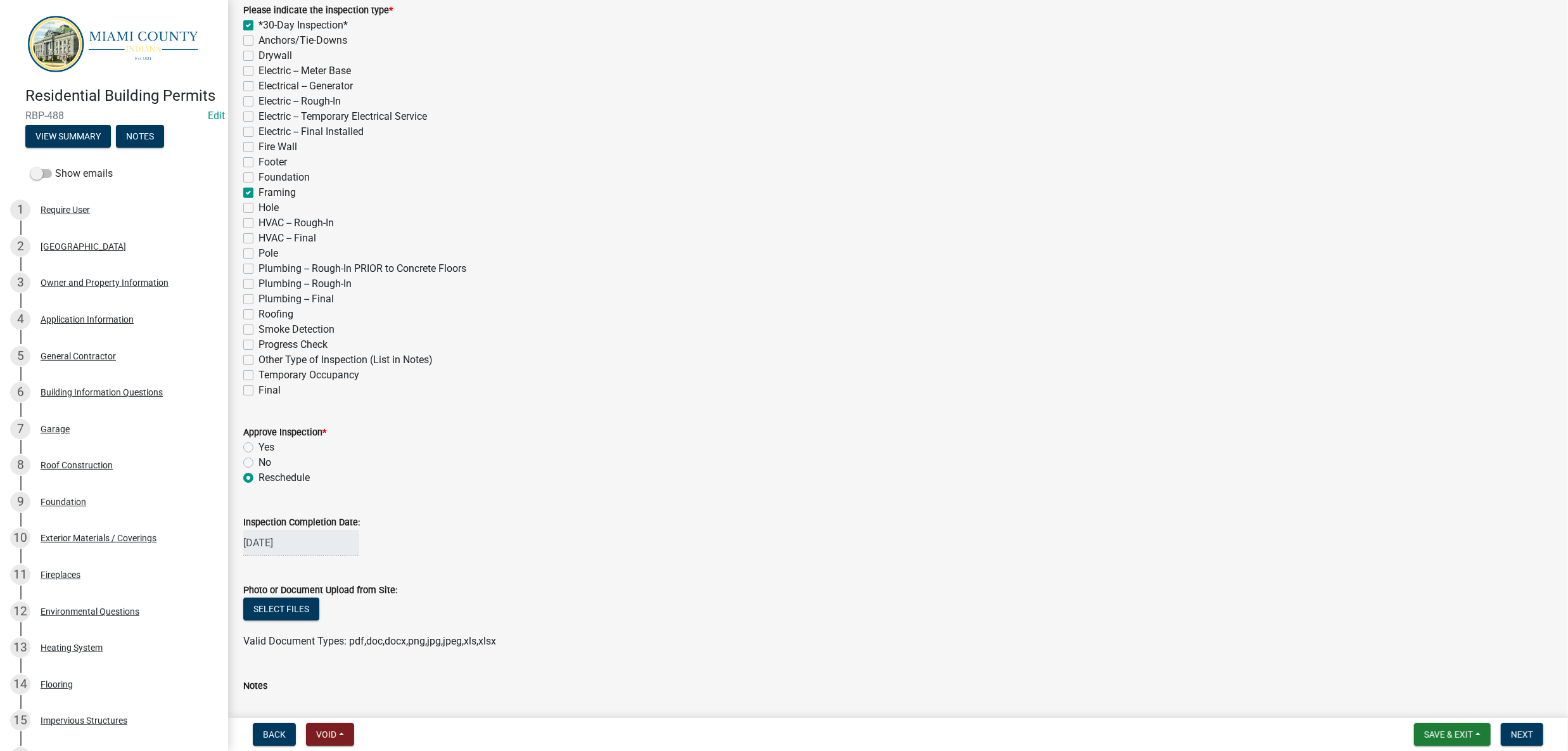
checkbox input "false"
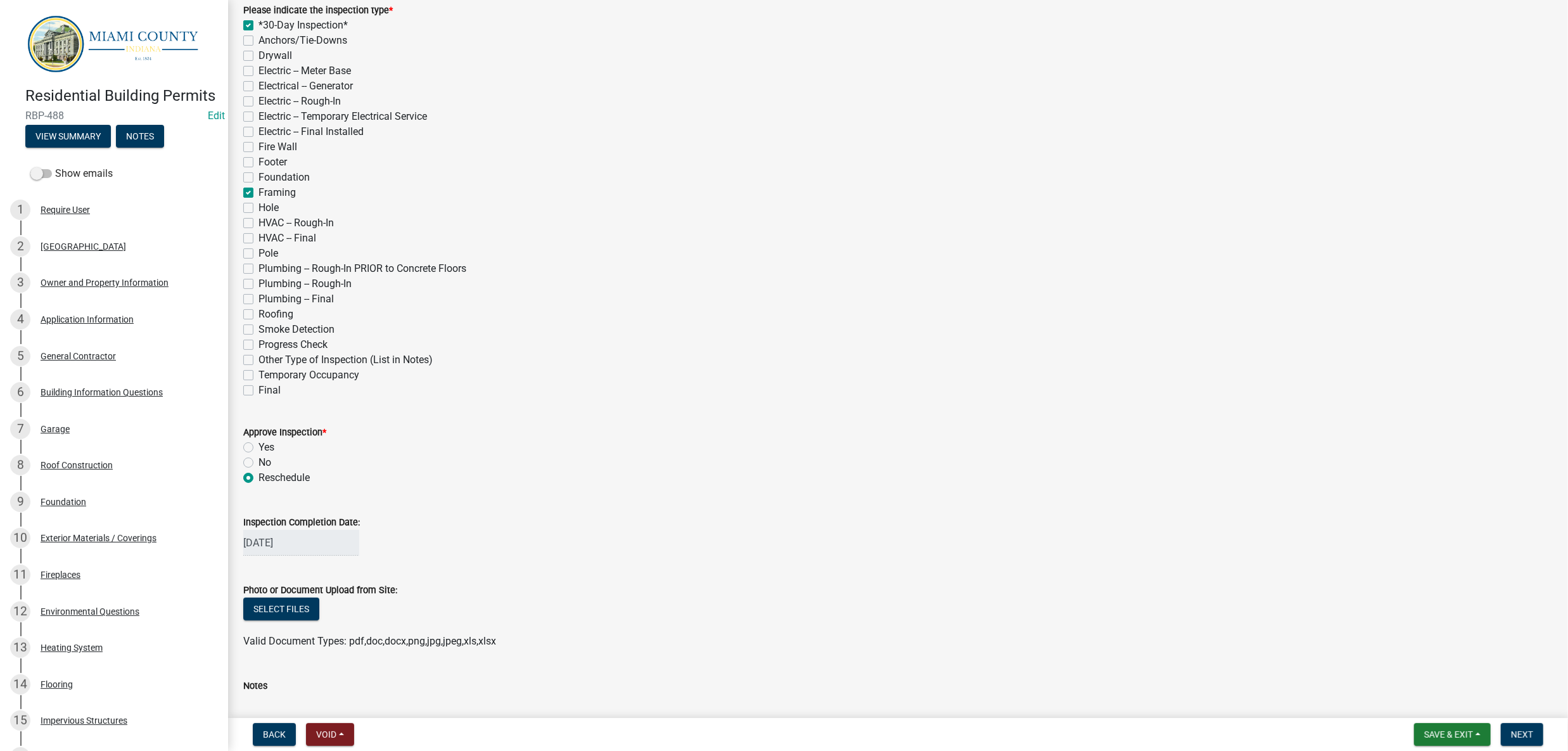
checkbox input "false"
click at [98, 148] on button "View Summary" at bounding box center [68, 136] width 85 height 23
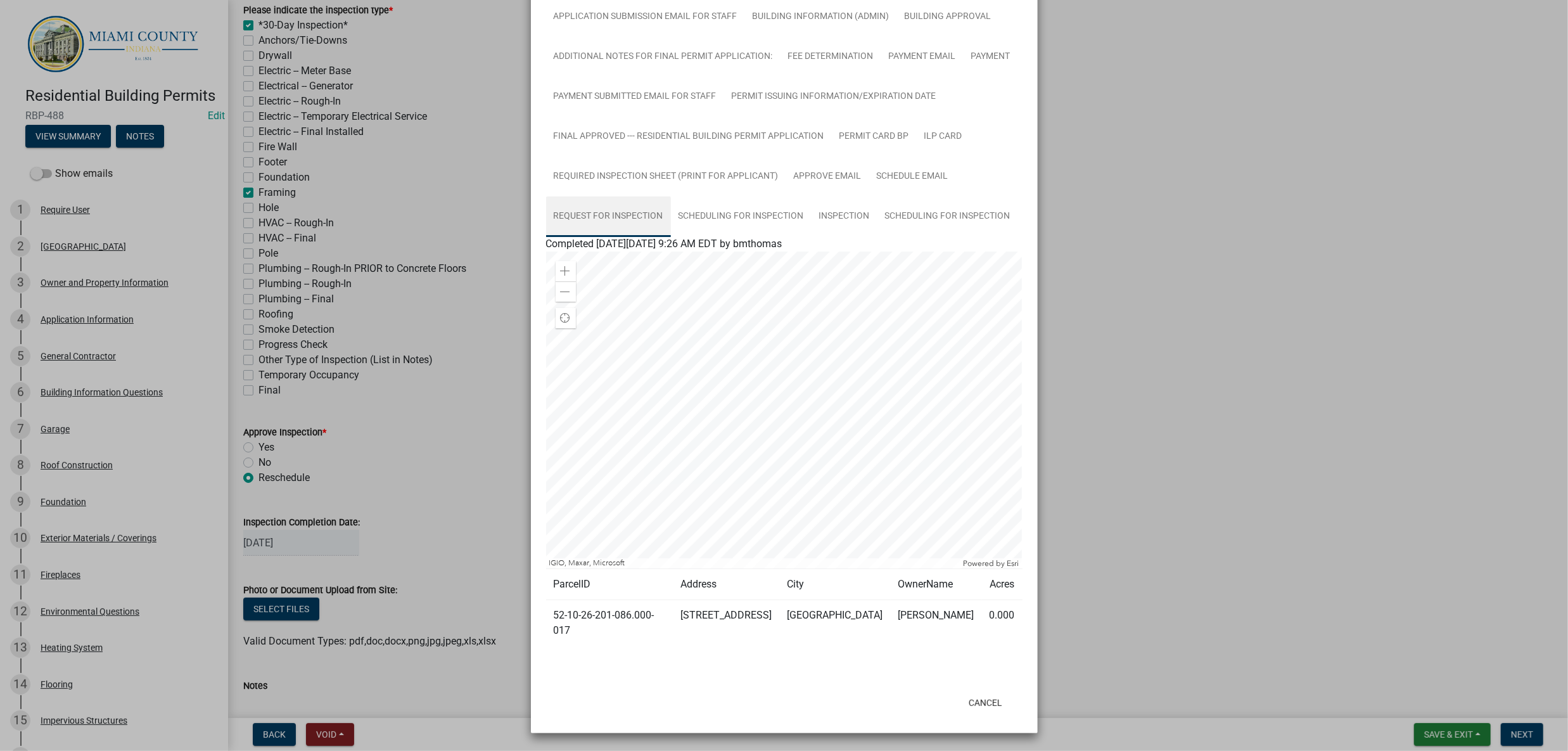
click at [671, 237] on link "Request for Inspection" at bounding box center [608, 216] width 125 height 41
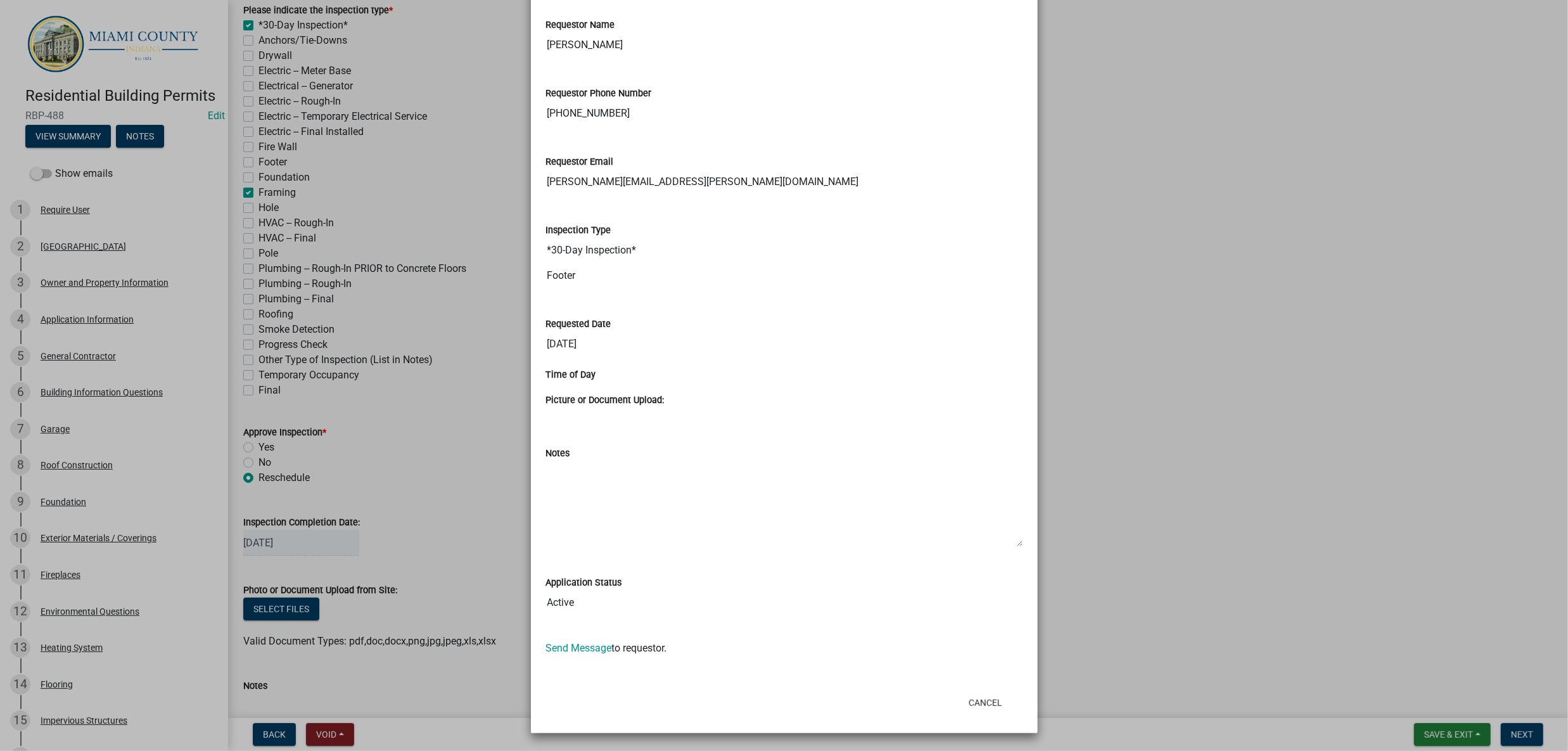
scroll to position [835, 0]
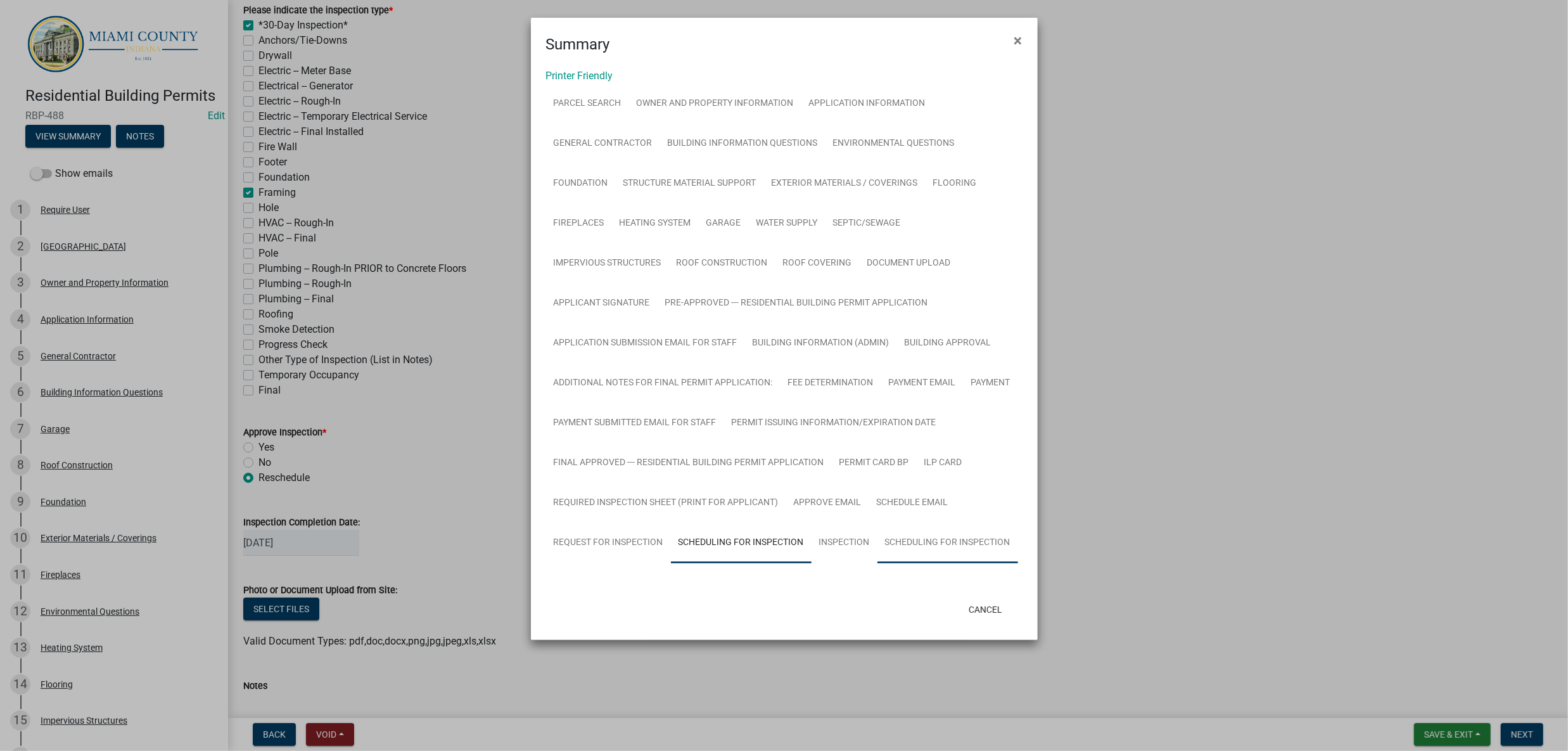
scroll to position [358, 0]
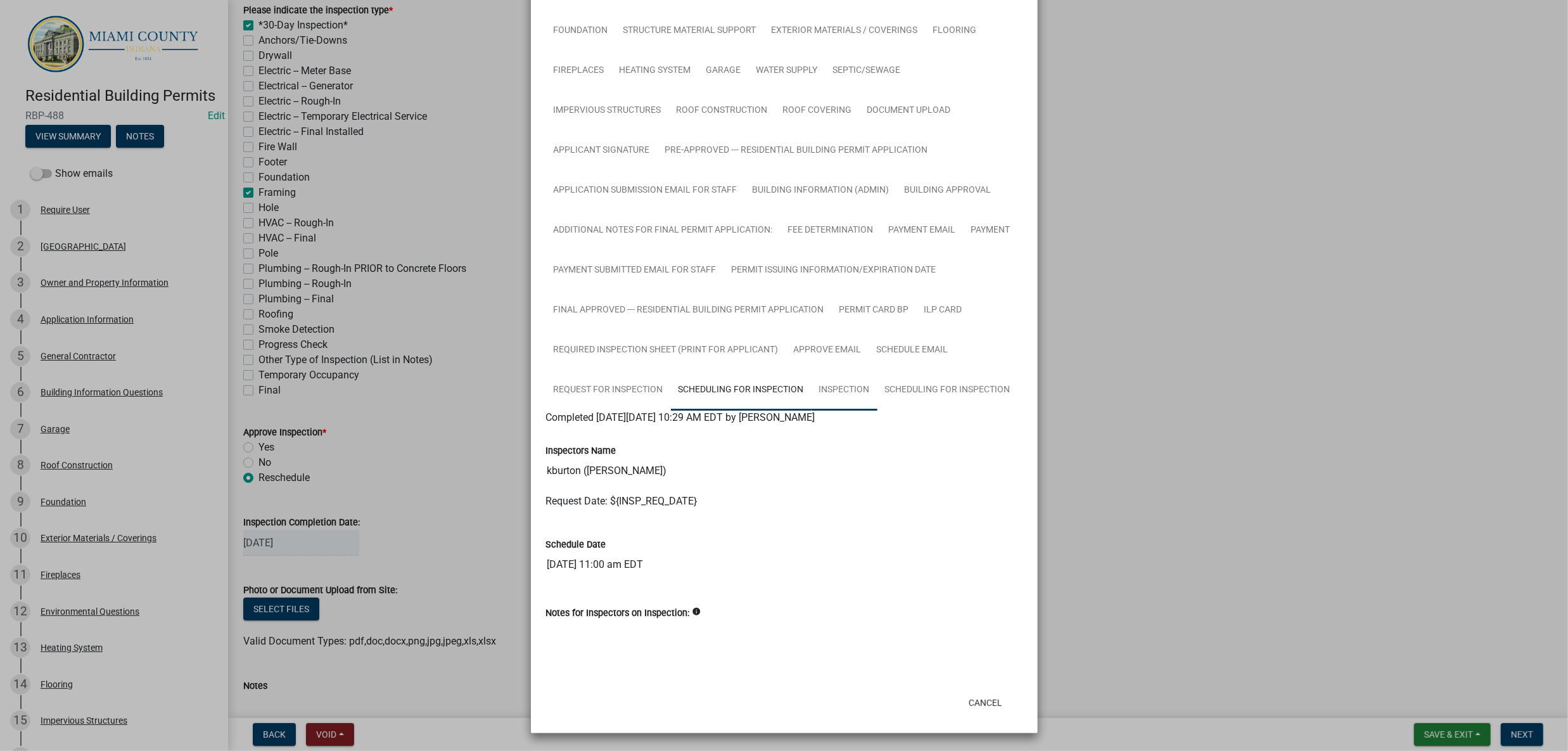
click at [812, 411] on link "Inspection" at bounding box center [844, 390] width 66 height 41
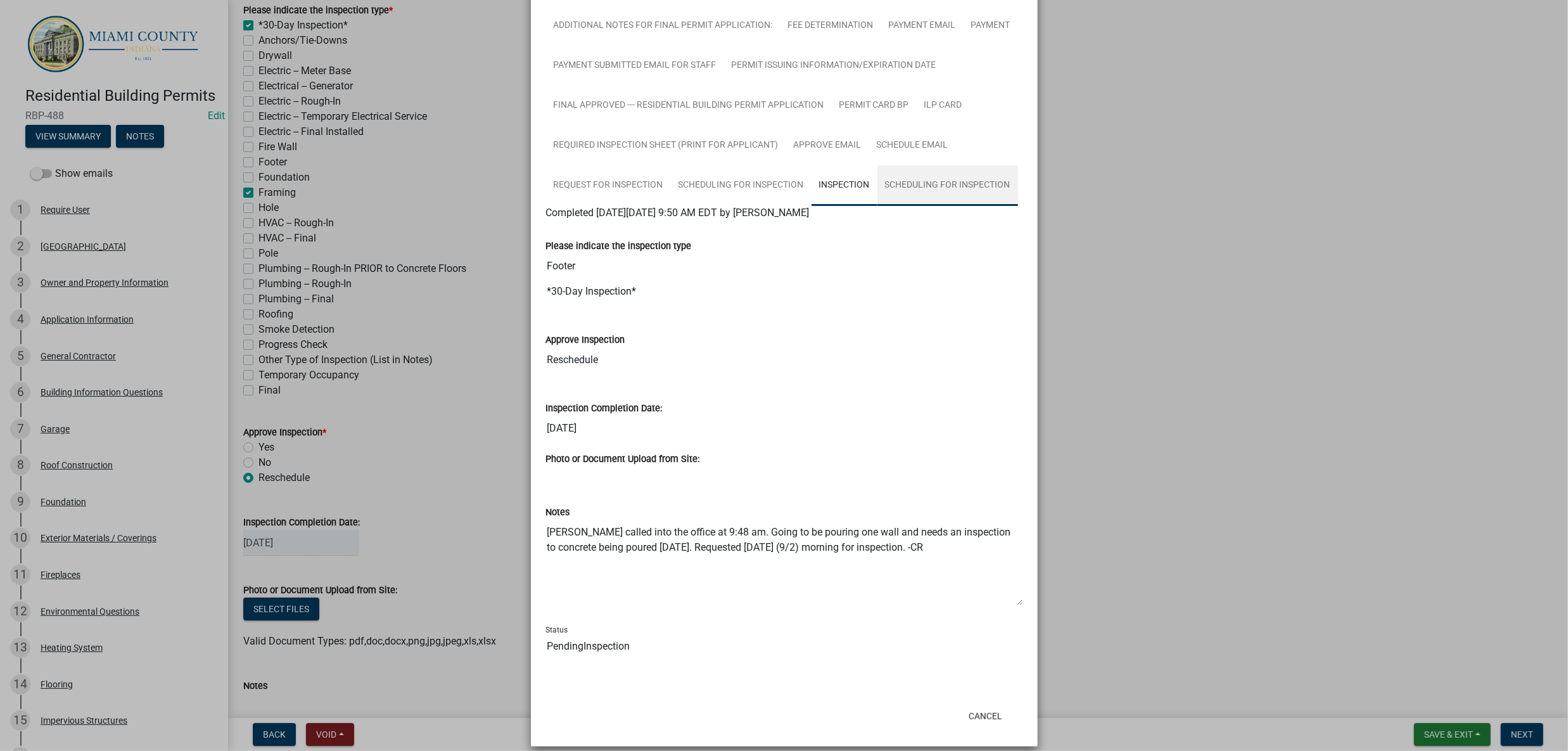
click at [878, 206] on link "Scheduling for Inspection" at bounding box center [947, 185] width 140 height 41
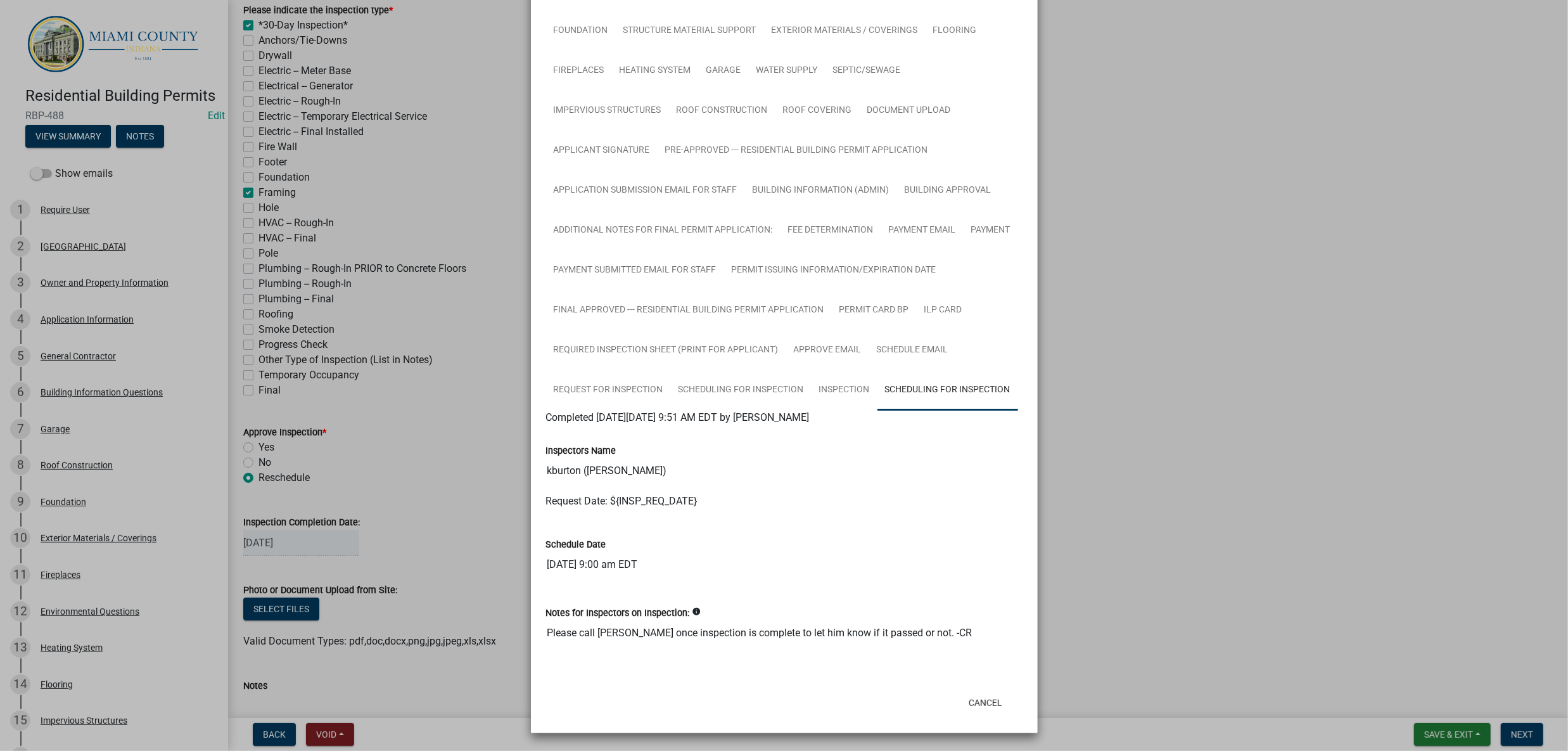
scroll to position [617, 0]
click at [1147, 398] on ngb-modal-window "Summary × Printer Friendly Parcel search Owner and Property Information Applica…" at bounding box center [784, 376] width 1568 height 751
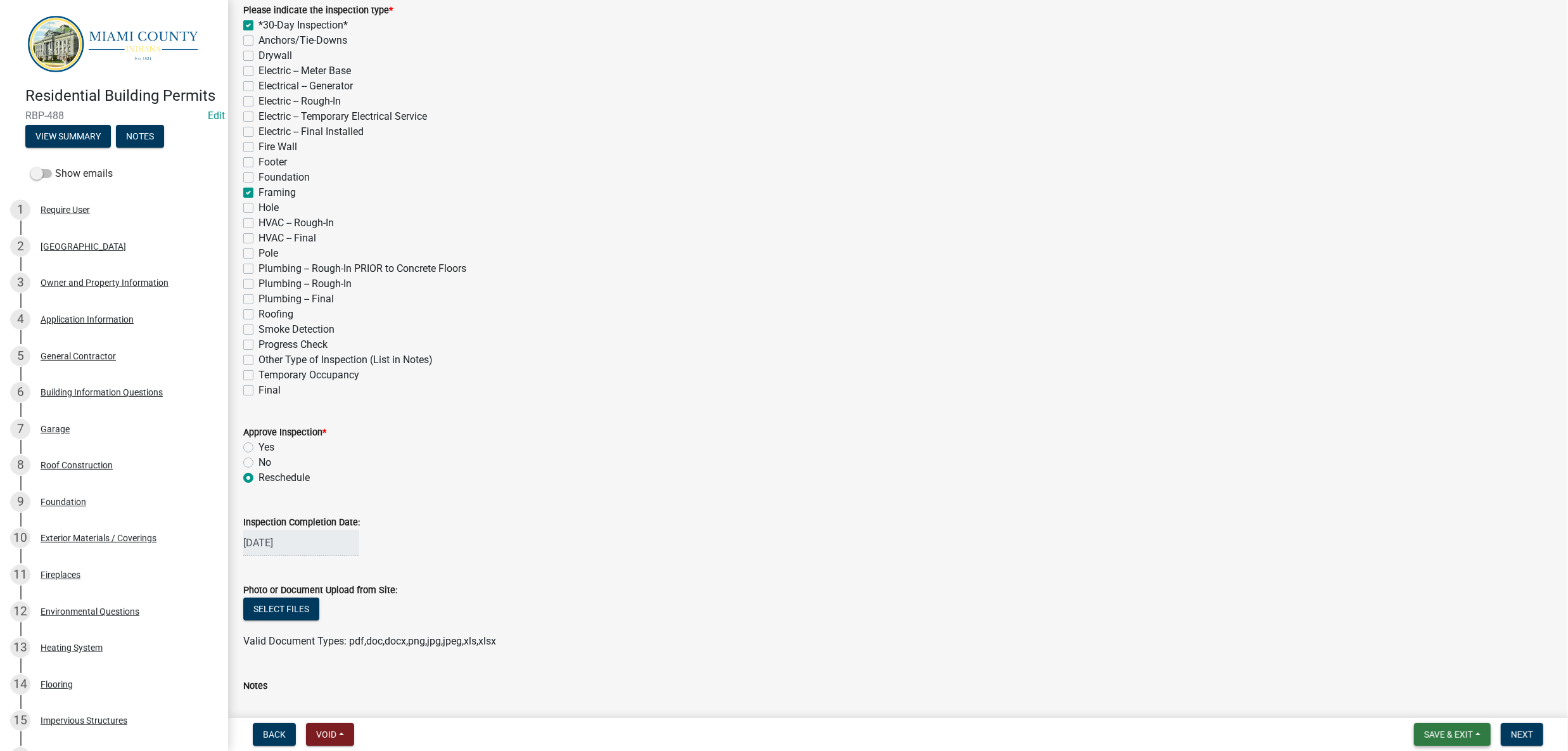
click at [1424, 729] on span "Save & Exit" at bounding box center [1448, 734] width 49 height 10
click at [1399, 693] on button "Save & Exit" at bounding box center [1440, 696] width 101 height 31
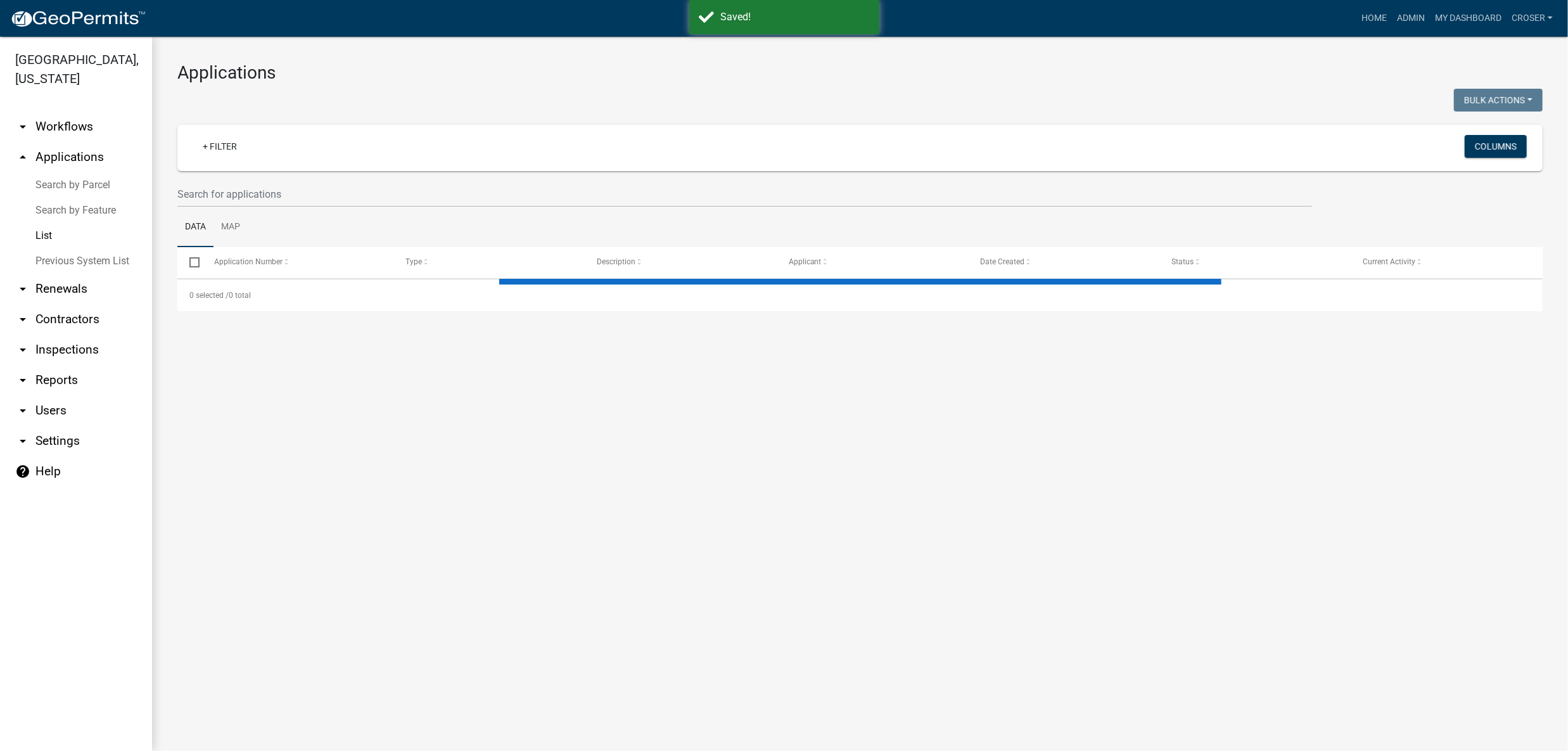
select select "3: 100"
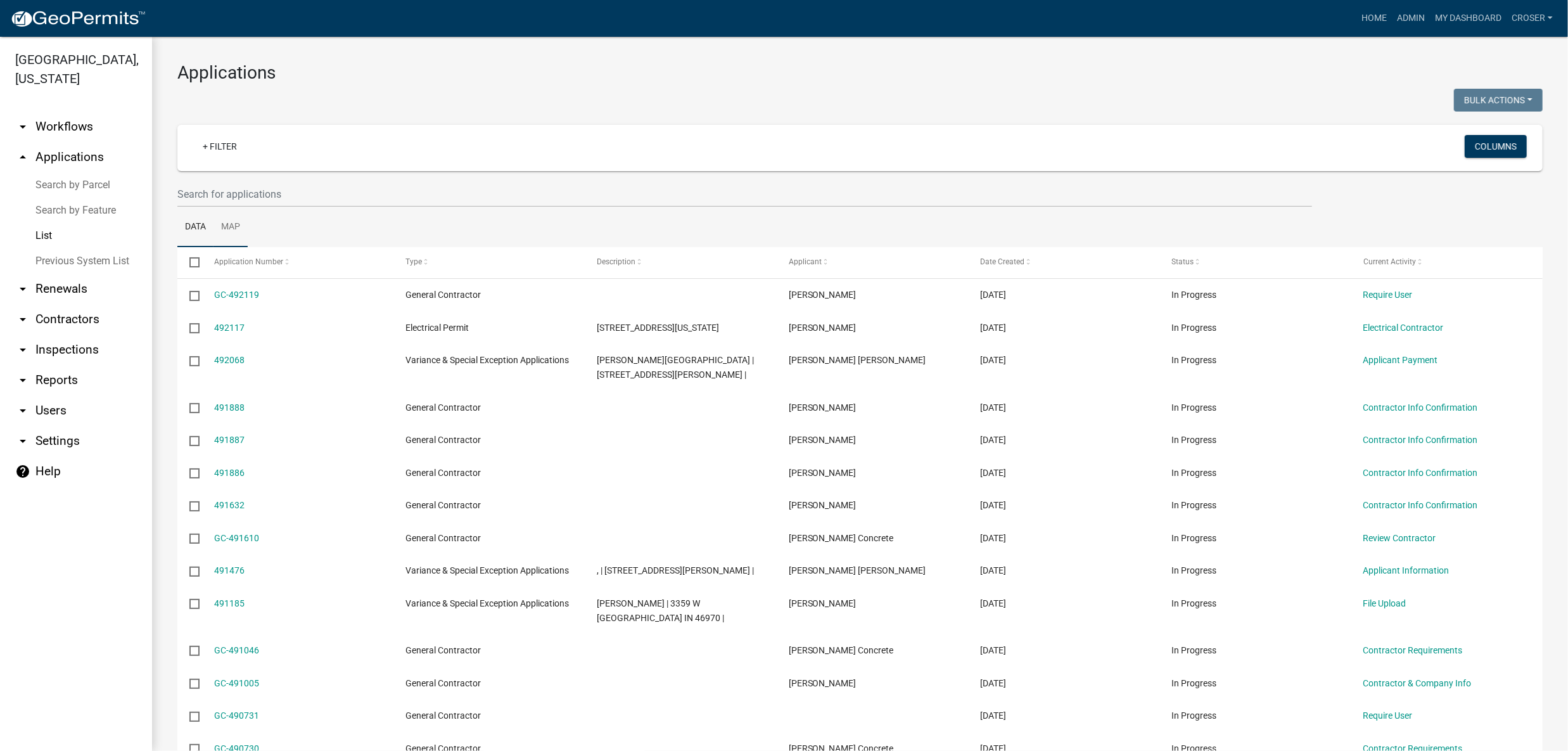
drag, startPoint x: 259, startPoint y: 248, endPoint x: 276, endPoint y: 225, distance: 28.6
click at [248, 248] on link "Map" at bounding box center [230, 227] width 34 height 41
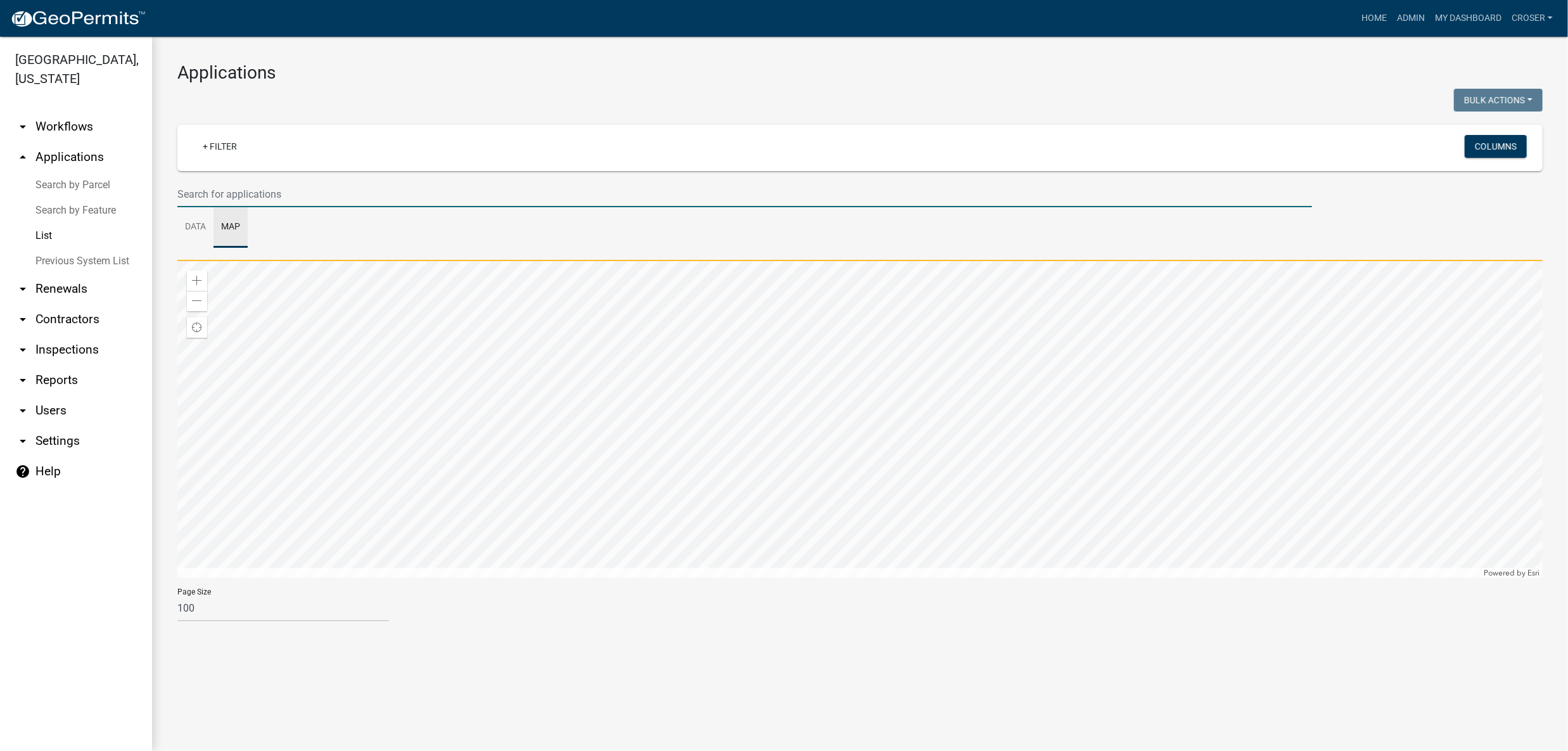
click at [276, 207] on input "text" at bounding box center [744, 194] width 1135 height 26
click at [199, 248] on link "Data" at bounding box center [195, 227] width 36 height 41
click at [268, 207] on input "text" at bounding box center [744, 194] width 1135 height 26
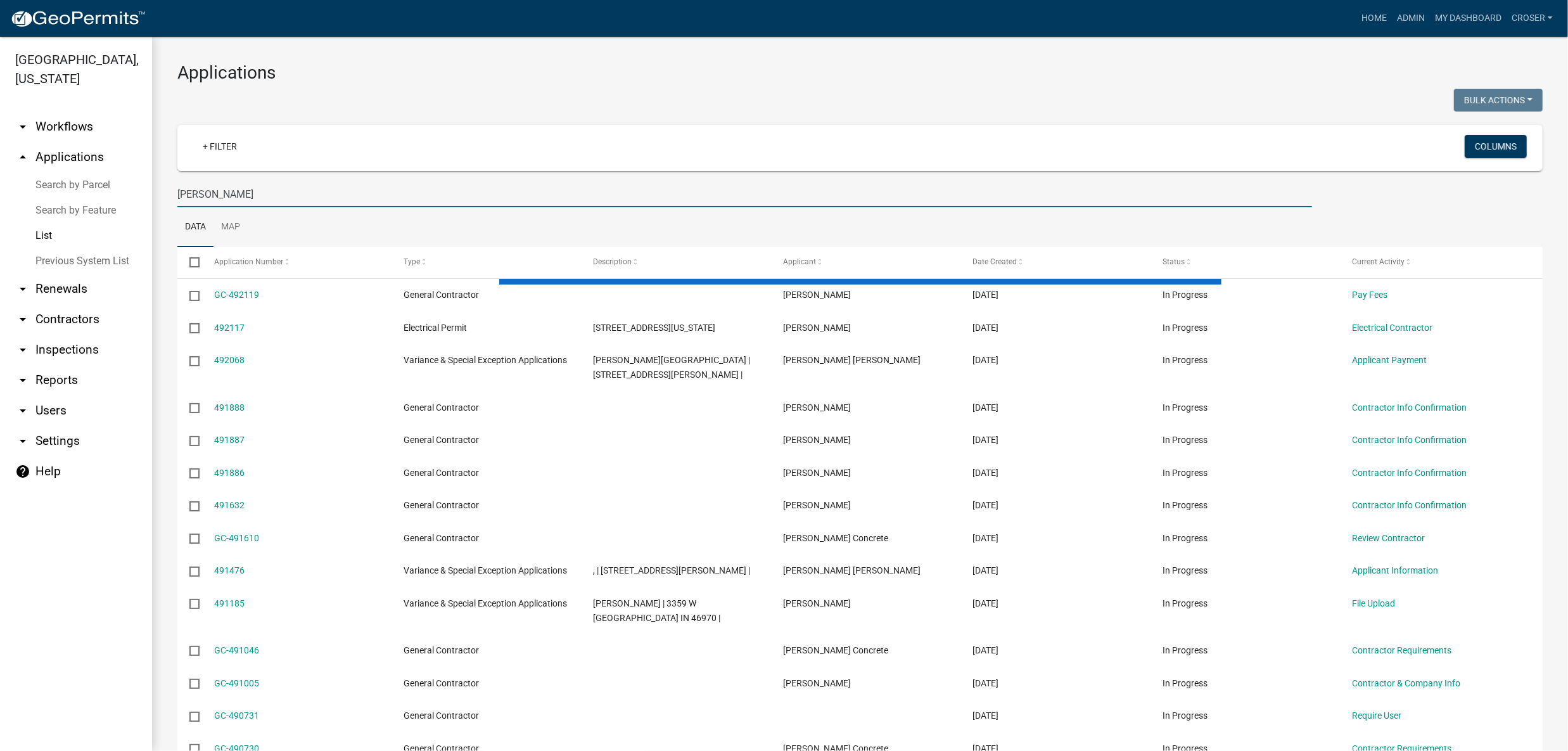
type input "[PERSON_NAME]"
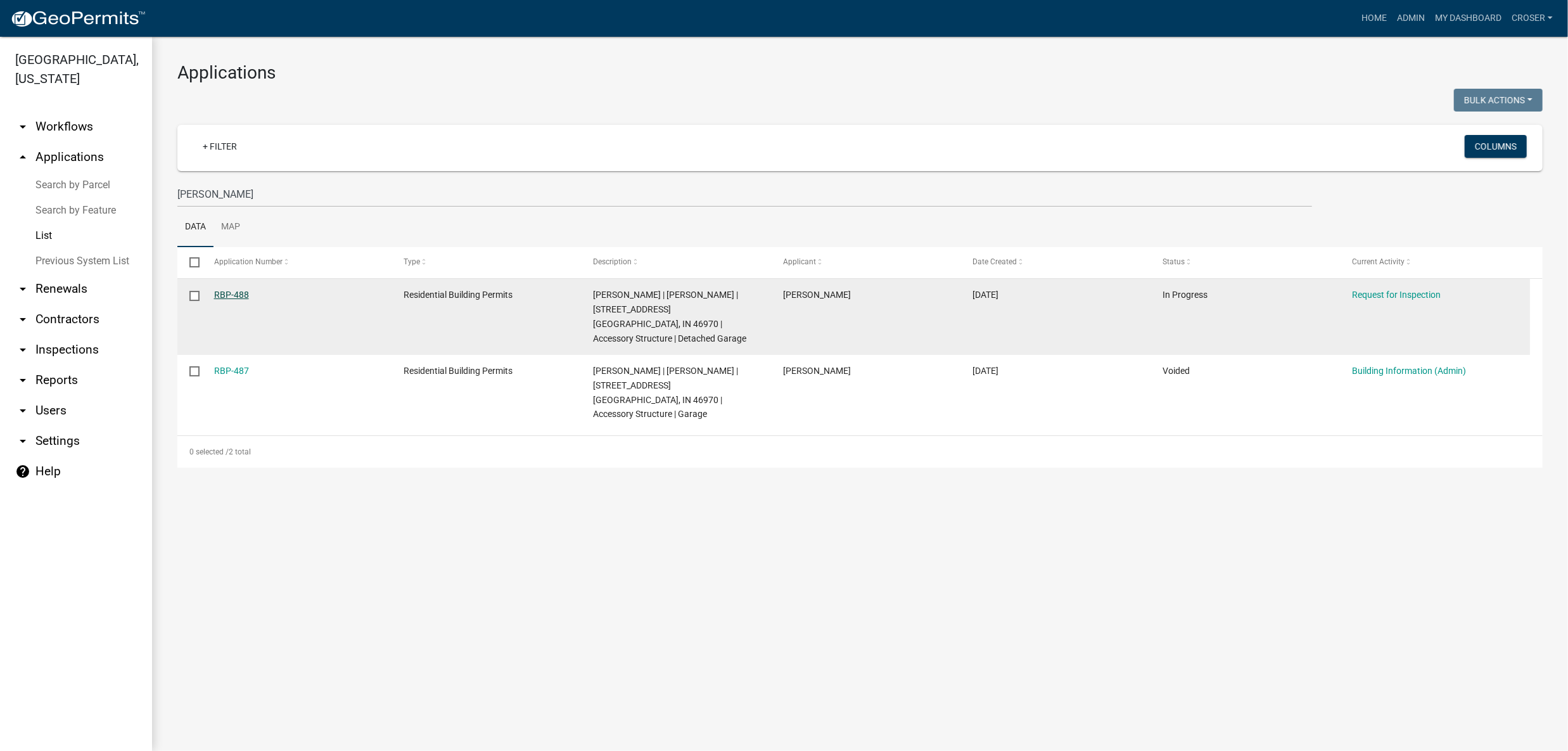
click at [239, 300] on link "RBP-488" at bounding box center [232, 294] width 35 height 10
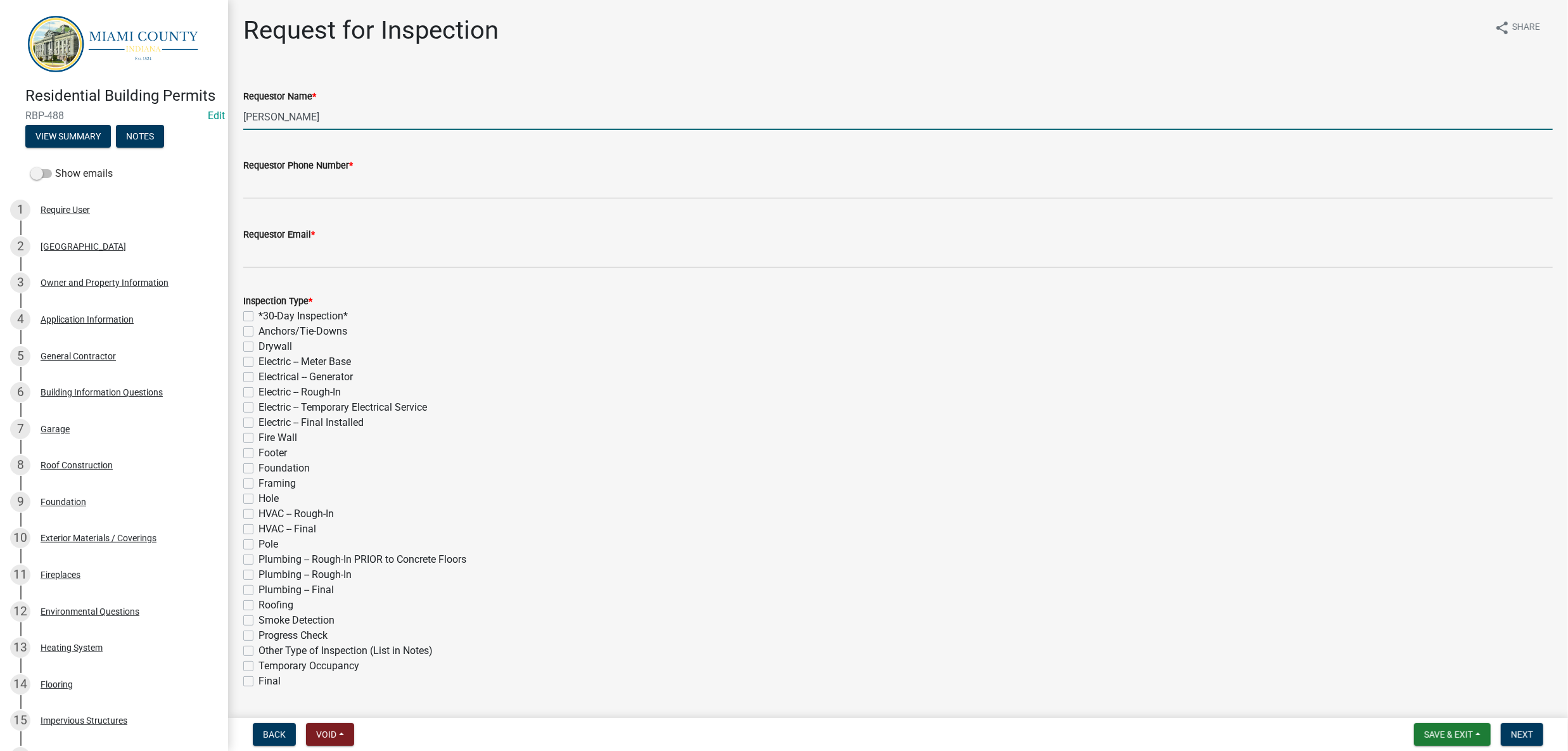
drag, startPoint x: 334, startPoint y: 140, endPoint x: 217, endPoint y: 135, distance: 117.1
click at [217, 135] on div "Residential Building Permits RBP-488 Edit View Summary Notes Show emails 1 Requ…" at bounding box center [784, 376] width 1568 height 751
click at [314, 130] on input "[PERSON_NAME]" at bounding box center [898, 117] width 1310 height 26
click at [322, 130] on input "[PERSON_NAME]" at bounding box center [898, 117] width 1310 height 26
type input "[PERSON_NAME]"
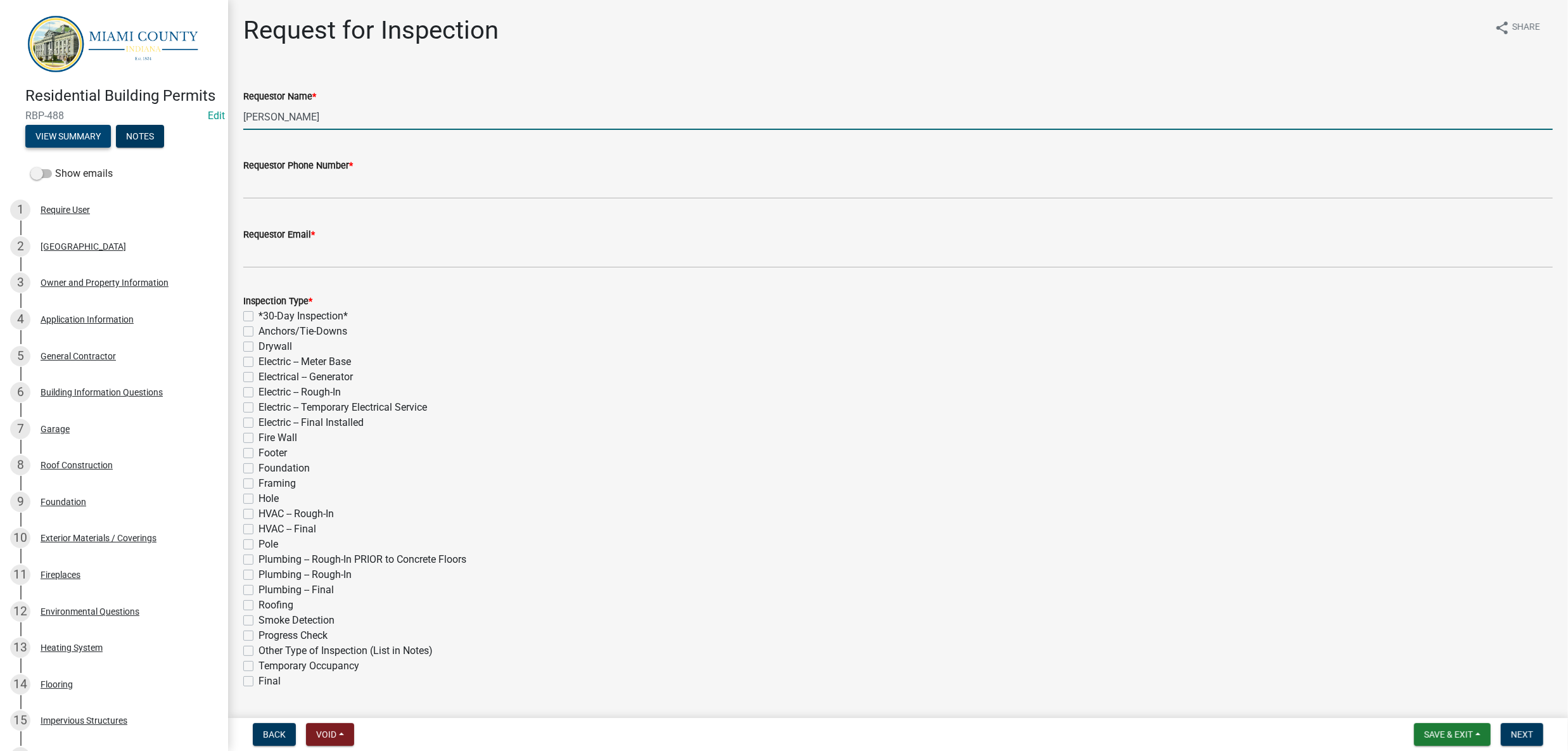
click at [65, 148] on button "View Summary" at bounding box center [68, 136] width 85 height 23
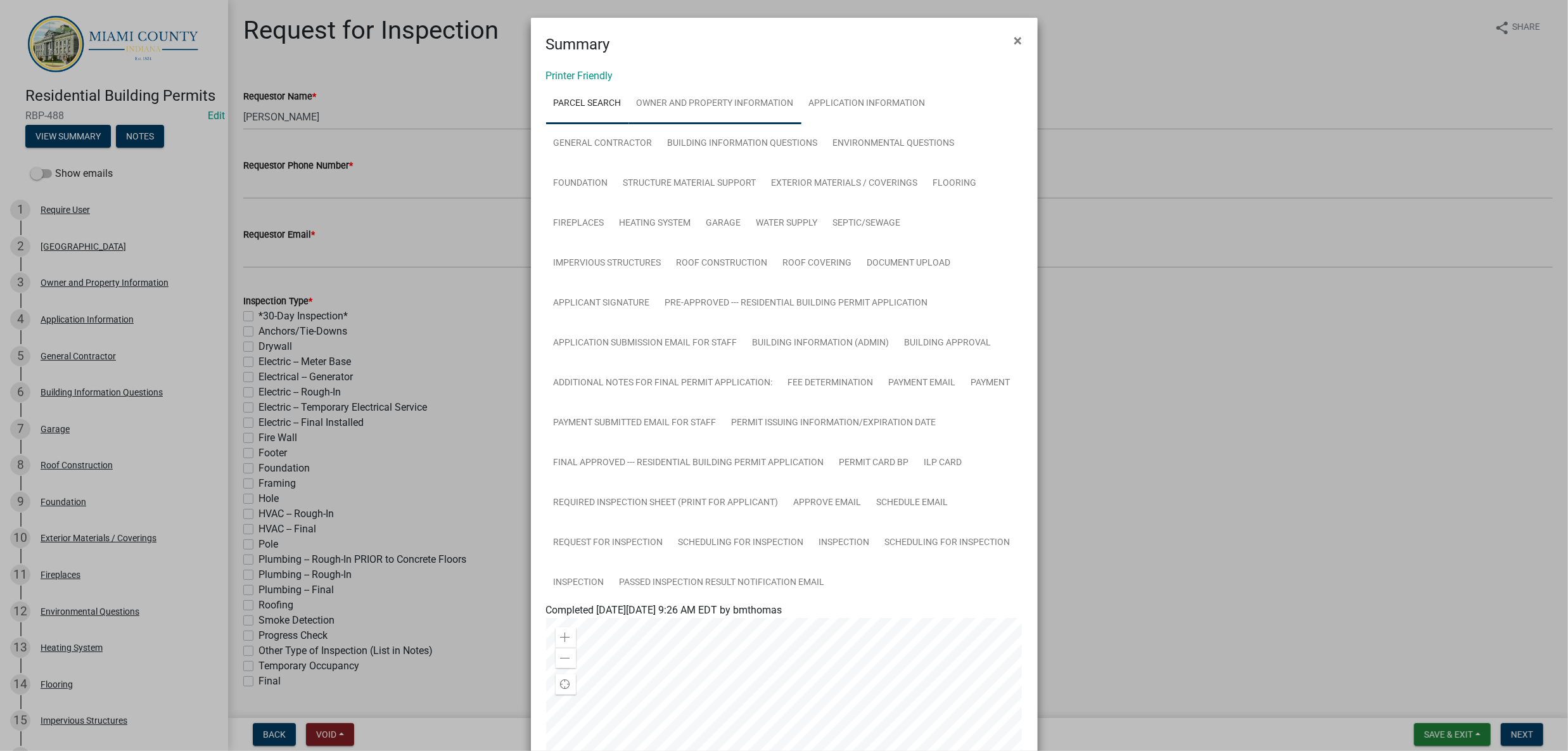
click at [736, 125] on link "Owner and Property Information" at bounding box center [715, 104] width 172 height 41
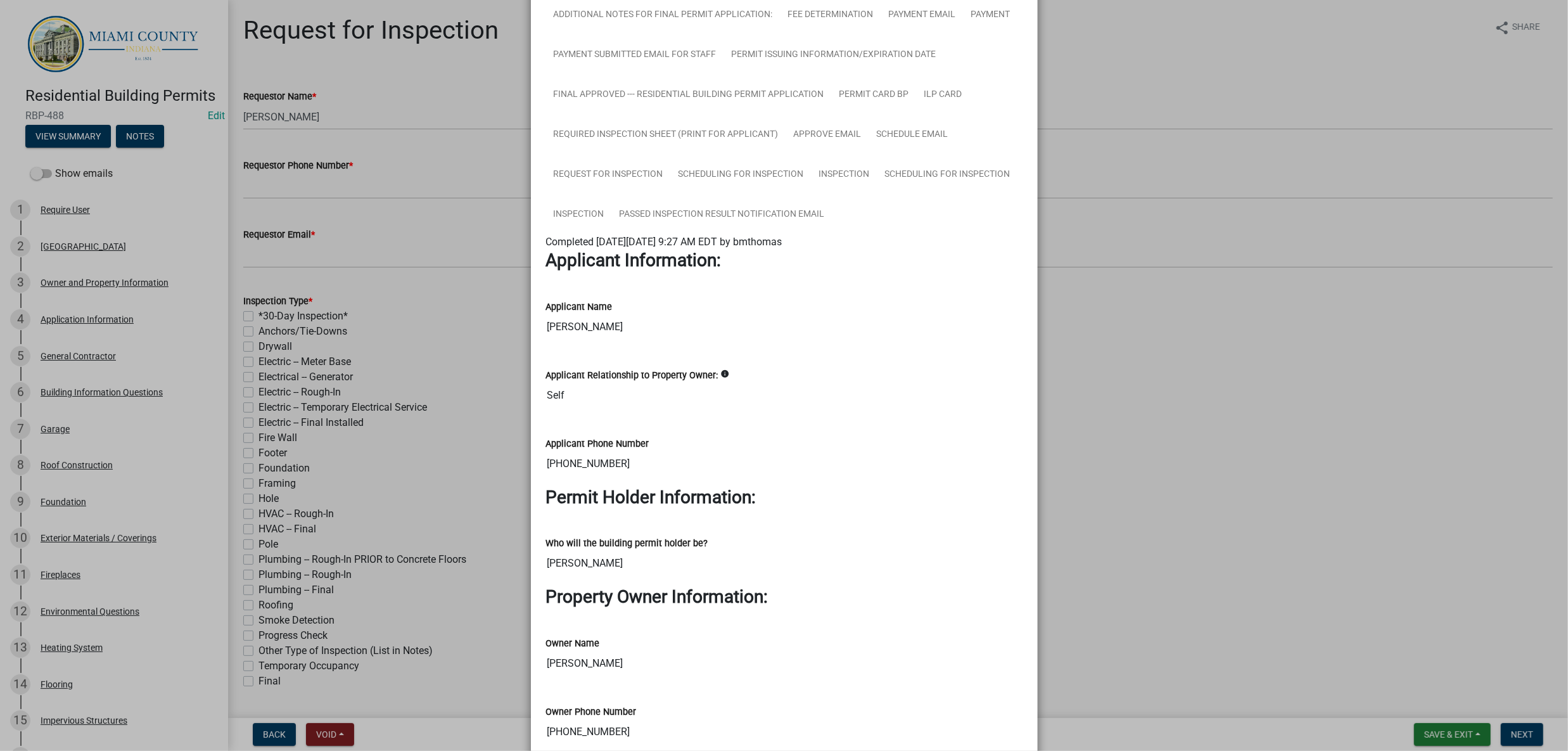
scroll to position [370, 0]
click at [1220, 537] on ngb-modal-window "Summary × Printer Friendly Parcel search Owner and Property Information Applica…" at bounding box center [784, 376] width 1568 height 751
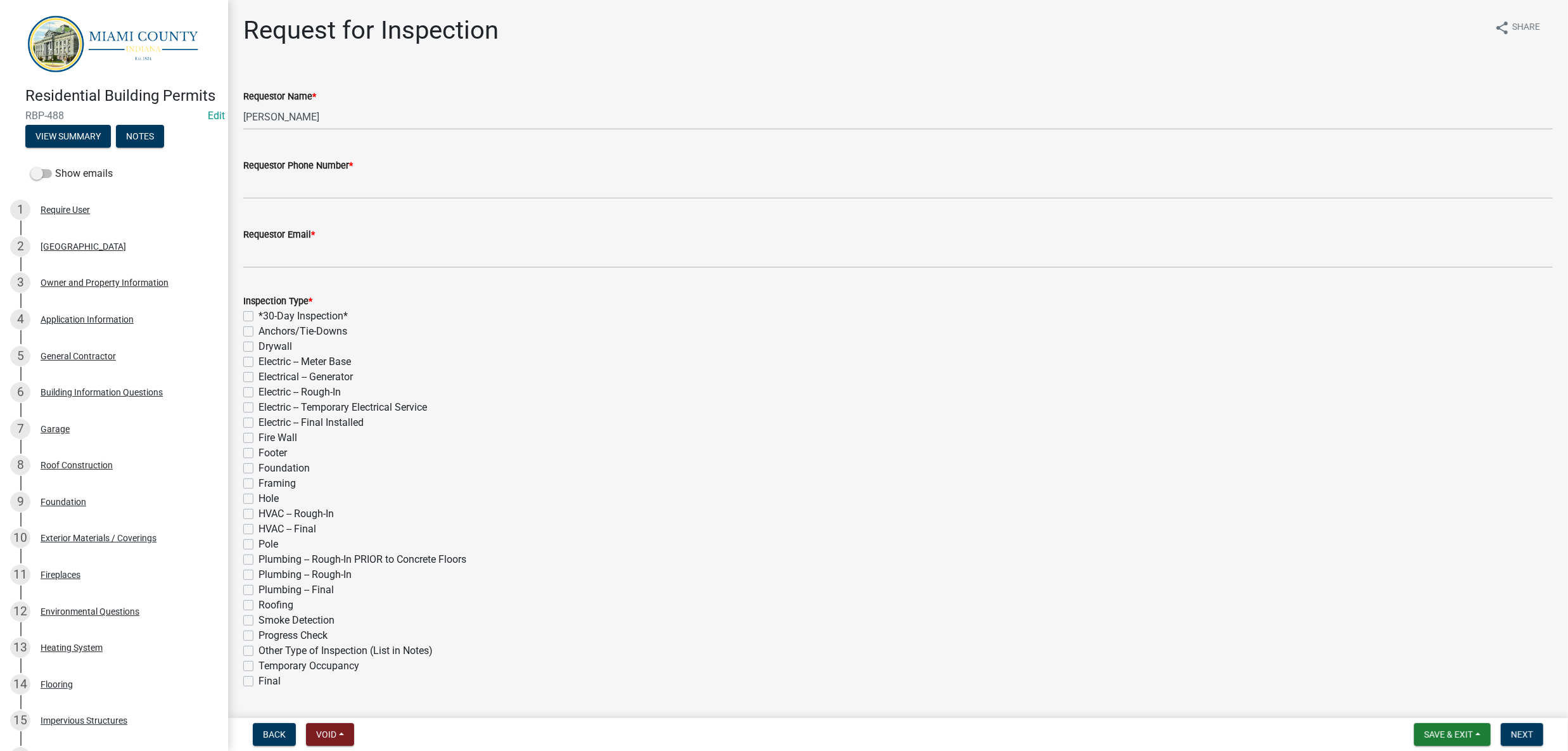
click at [88, 151] on div "Residential Building Permits RBP-488 Edit View Summary Notes" at bounding box center [114, 114] width 208 height 75
click at [91, 148] on button "View Summary" at bounding box center [68, 136] width 85 height 23
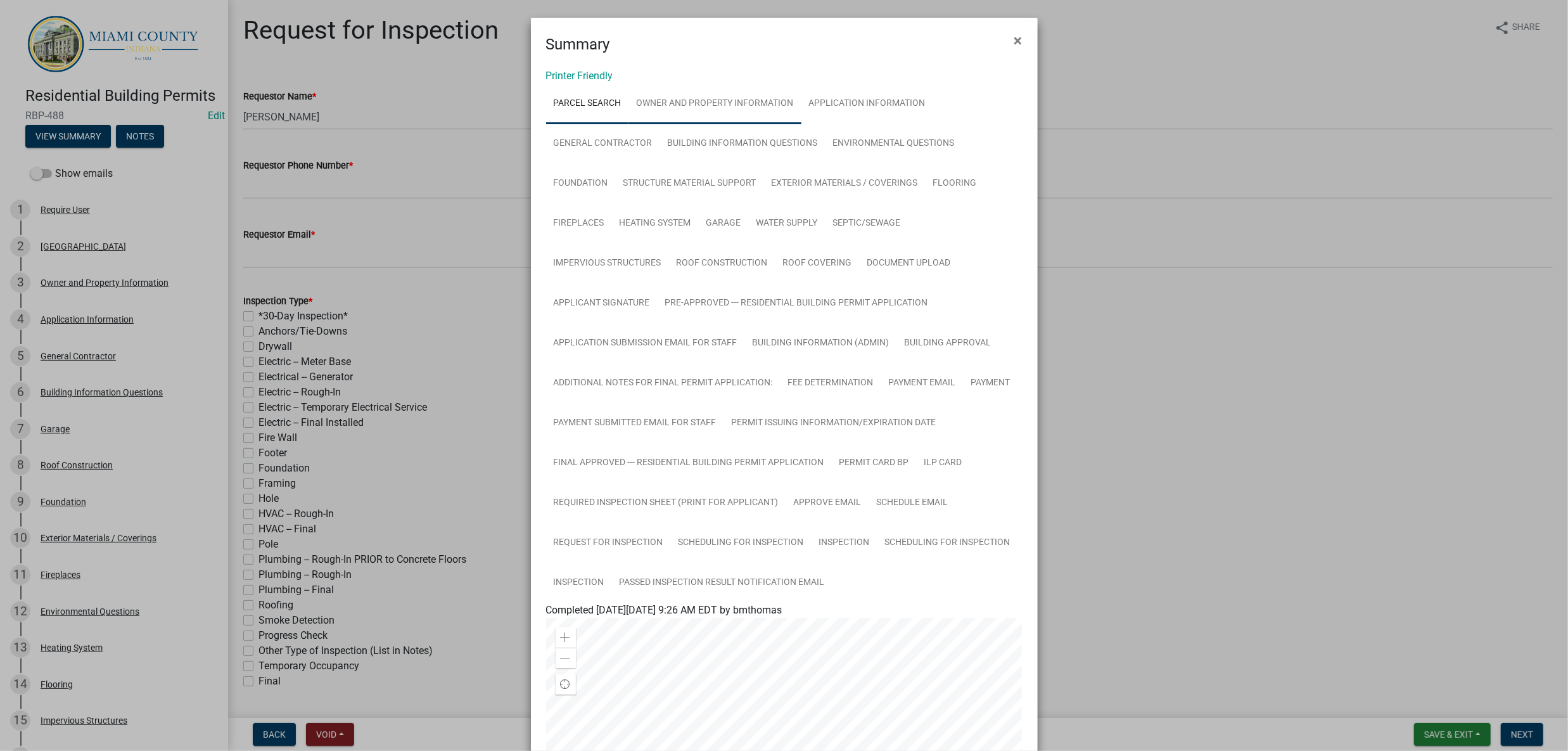
click at [802, 125] on link "Owner and Property Information" at bounding box center [715, 104] width 172 height 41
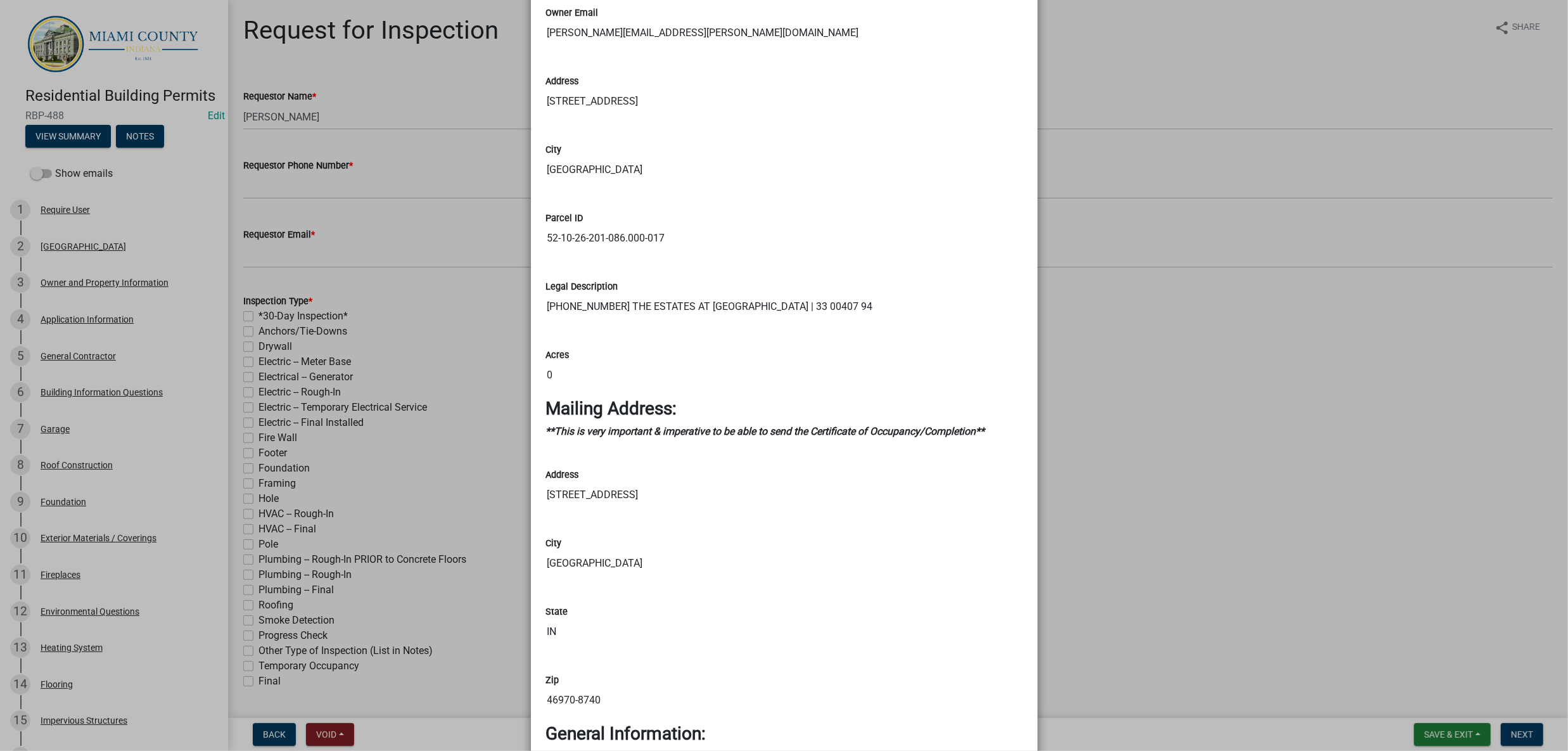
scroll to position [1205, 0]
drag, startPoint x: 639, startPoint y: 84, endPoint x: 538, endPoint y: 79, distance: 101.1
drag, startPoint x: 656, startPoint y: 419, endPoint x: 543, endPoint y: 419, distance: 113.0
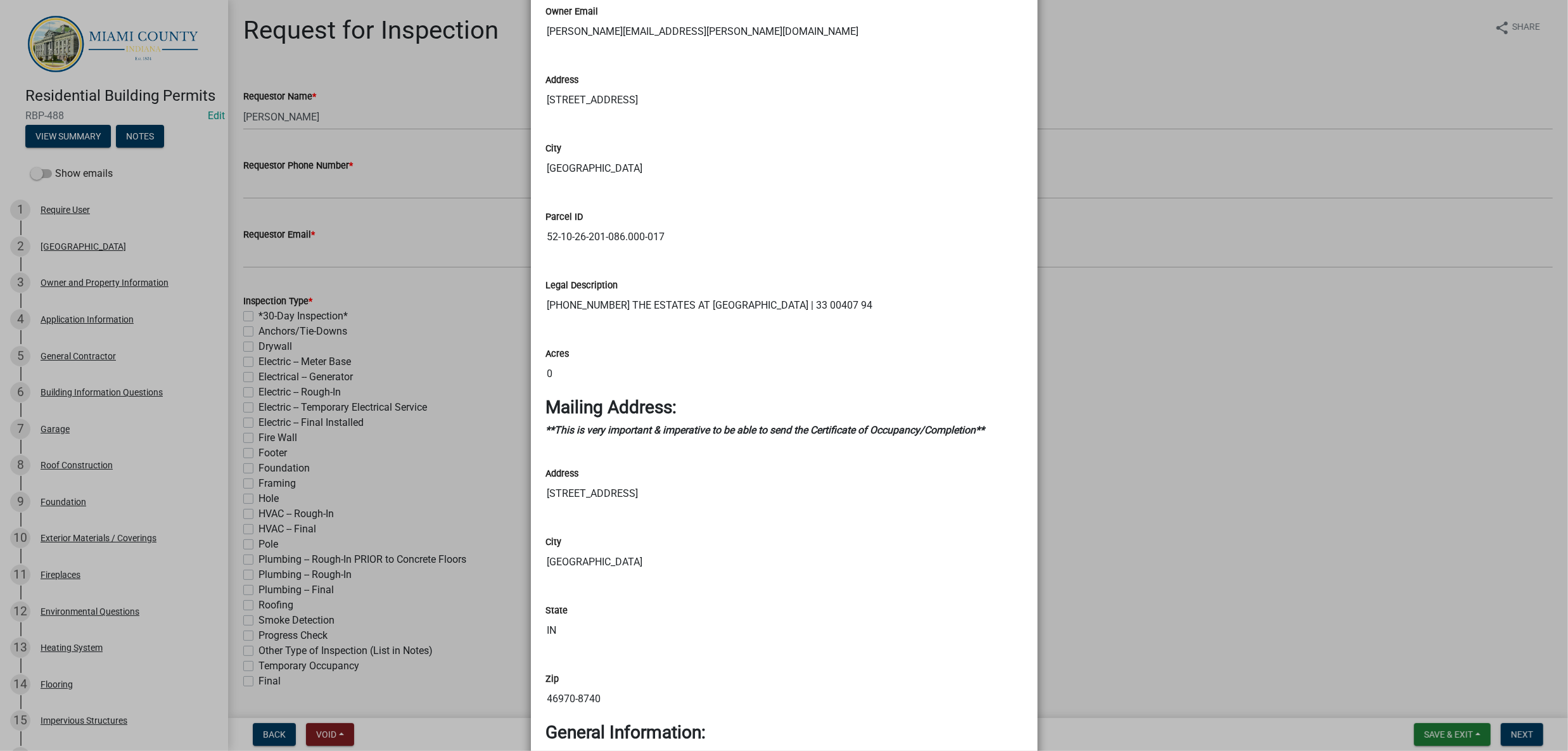
drag, startPoint x: 672, startPoint y: 581, endPoint x: 535, endPoint y: 581, distance: 137.0
click at [537, 55] on div "Owner Email [PERSON_NAME][EMAIL_ADDRESS][PERSON_NAME][DOMAIN_NAME]" at bounding box center [784, 20] width 495 height 69
click at [1197, 581] on ngb-modal-window "Summary × Printer Friendly Parcel search Owner and Property Information Applica…" at bounding box center [784, 376] width 1568 height 751
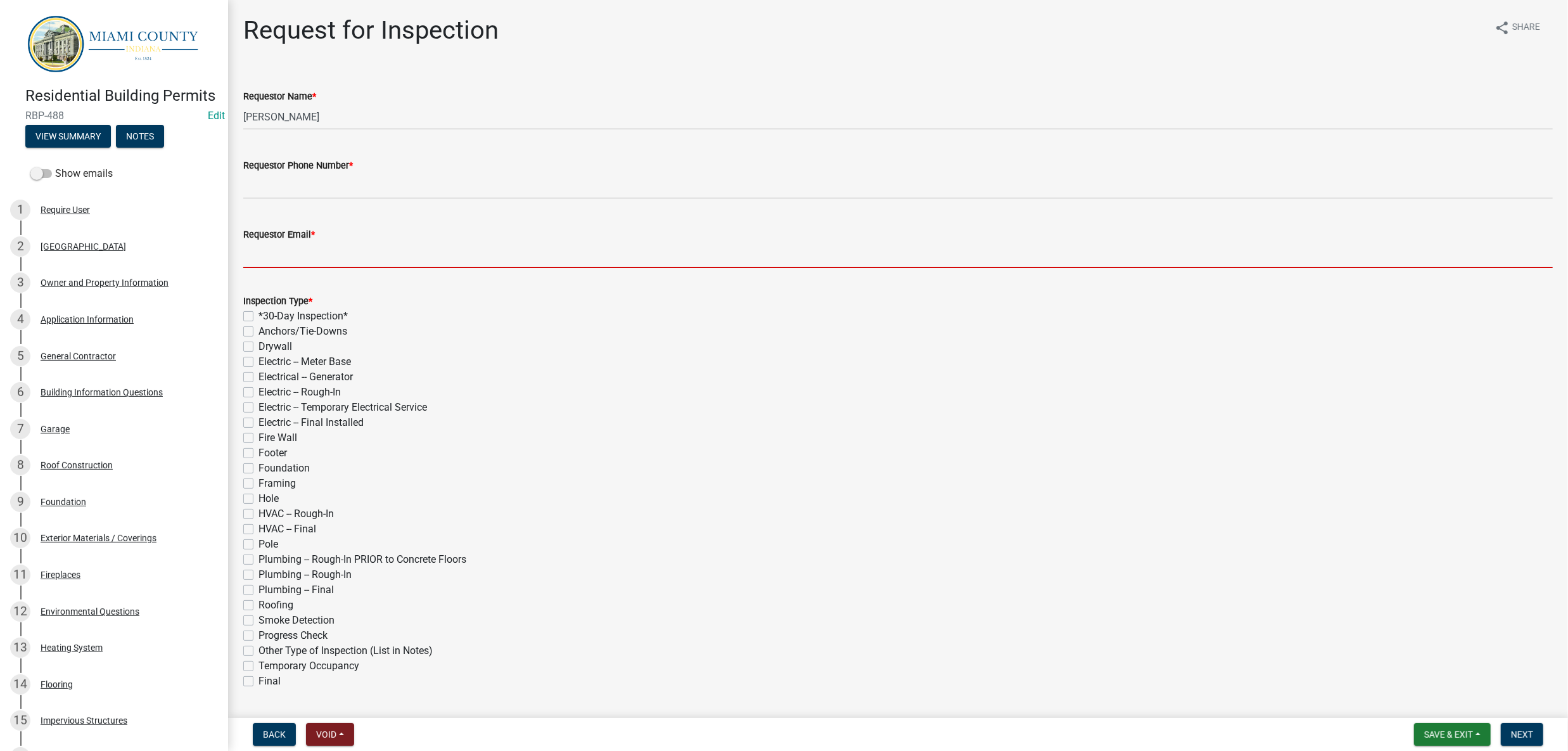
click at [445, 268] on input "Requestor Email *" at bounding box center [898, 254] width 1310 height 26
paste input "[PERSON_NAME][EMAIL_ADDRESS][PERSON_NAME][DOMAIN_NAME]"
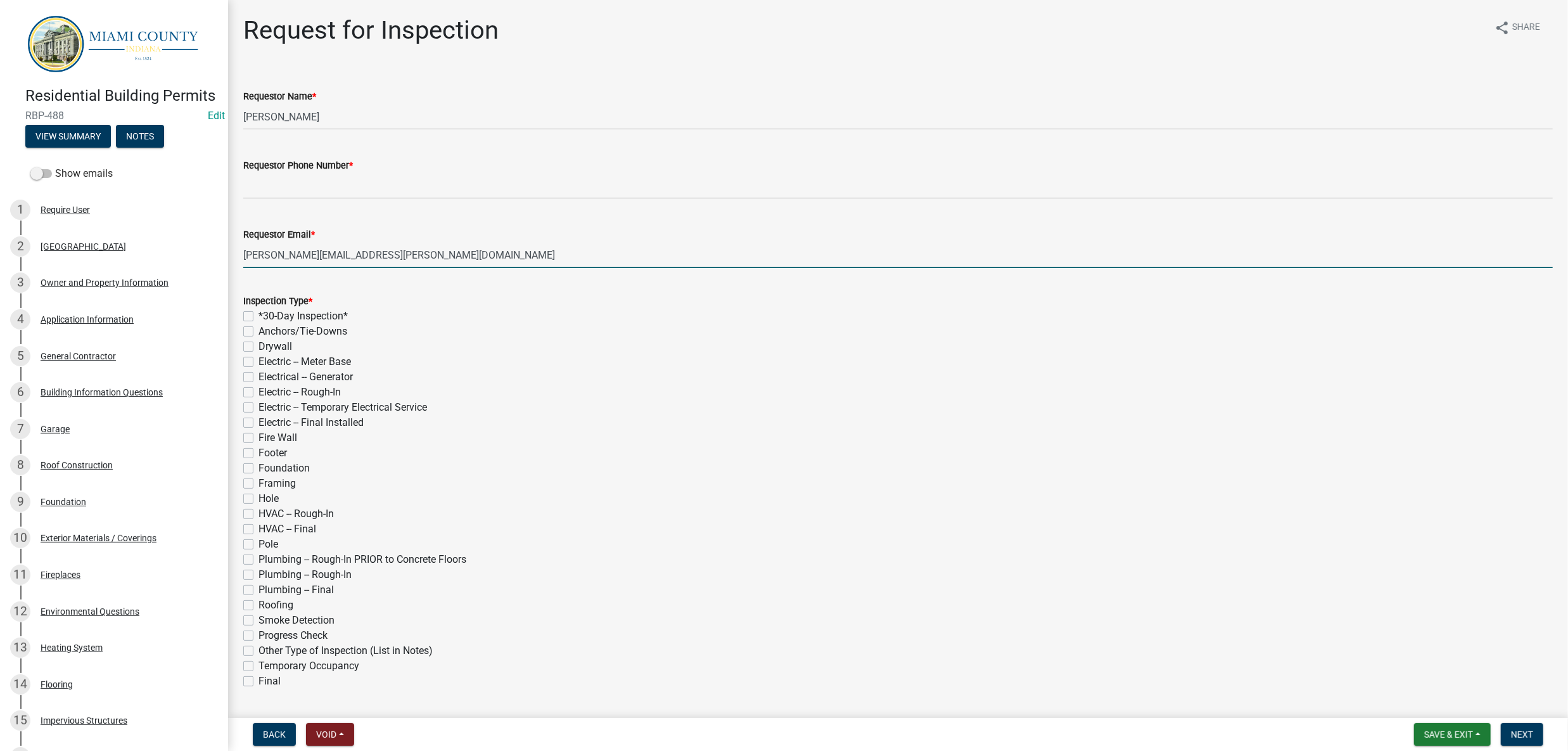
type input "[PERSON_NAME][EMAIL_ADDRESS][PERSON_NAME][DOMAIN_NAME]"
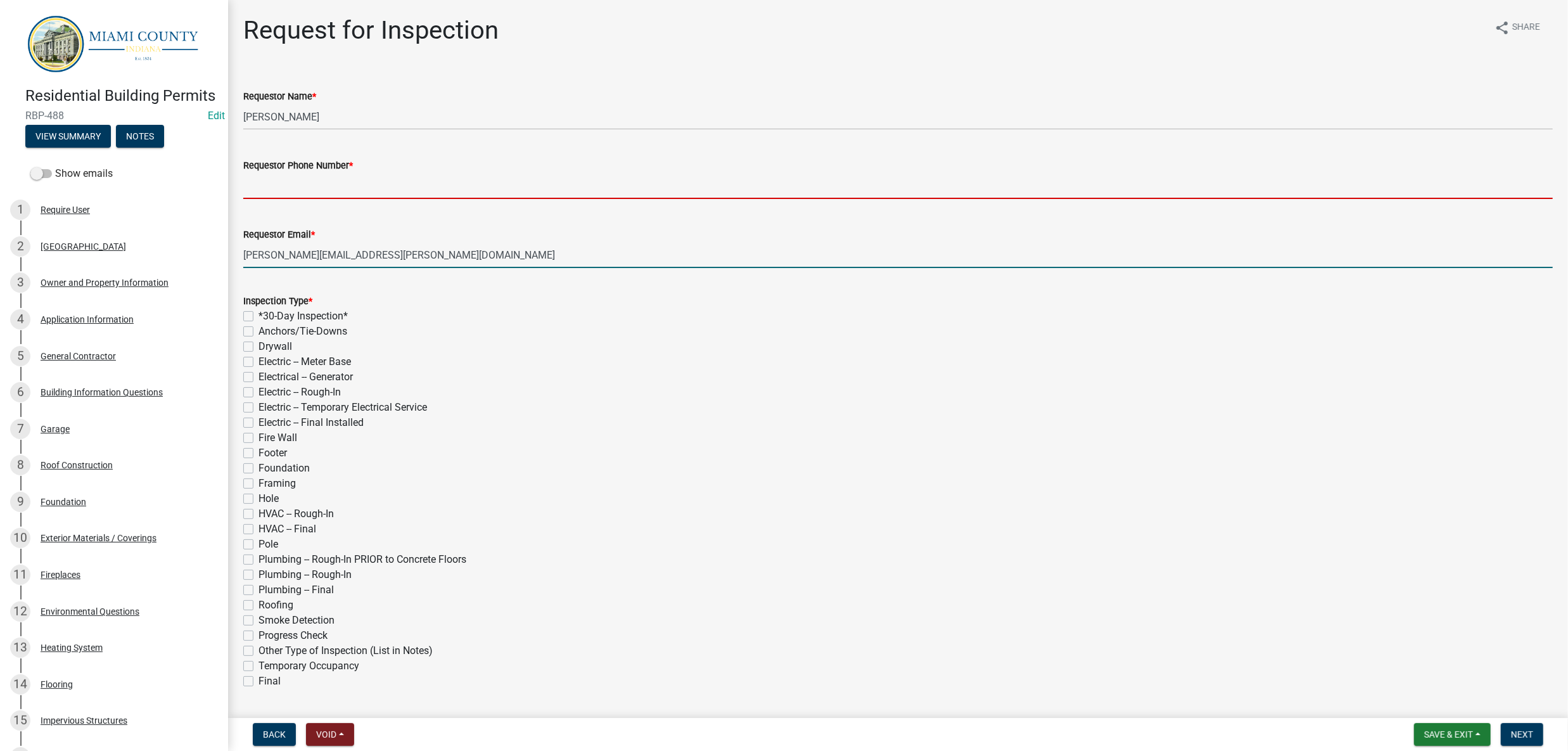
click at [335, 199] on input "Requestor Phone Number *" at bounding box center [898, 186] width 1310 height 26
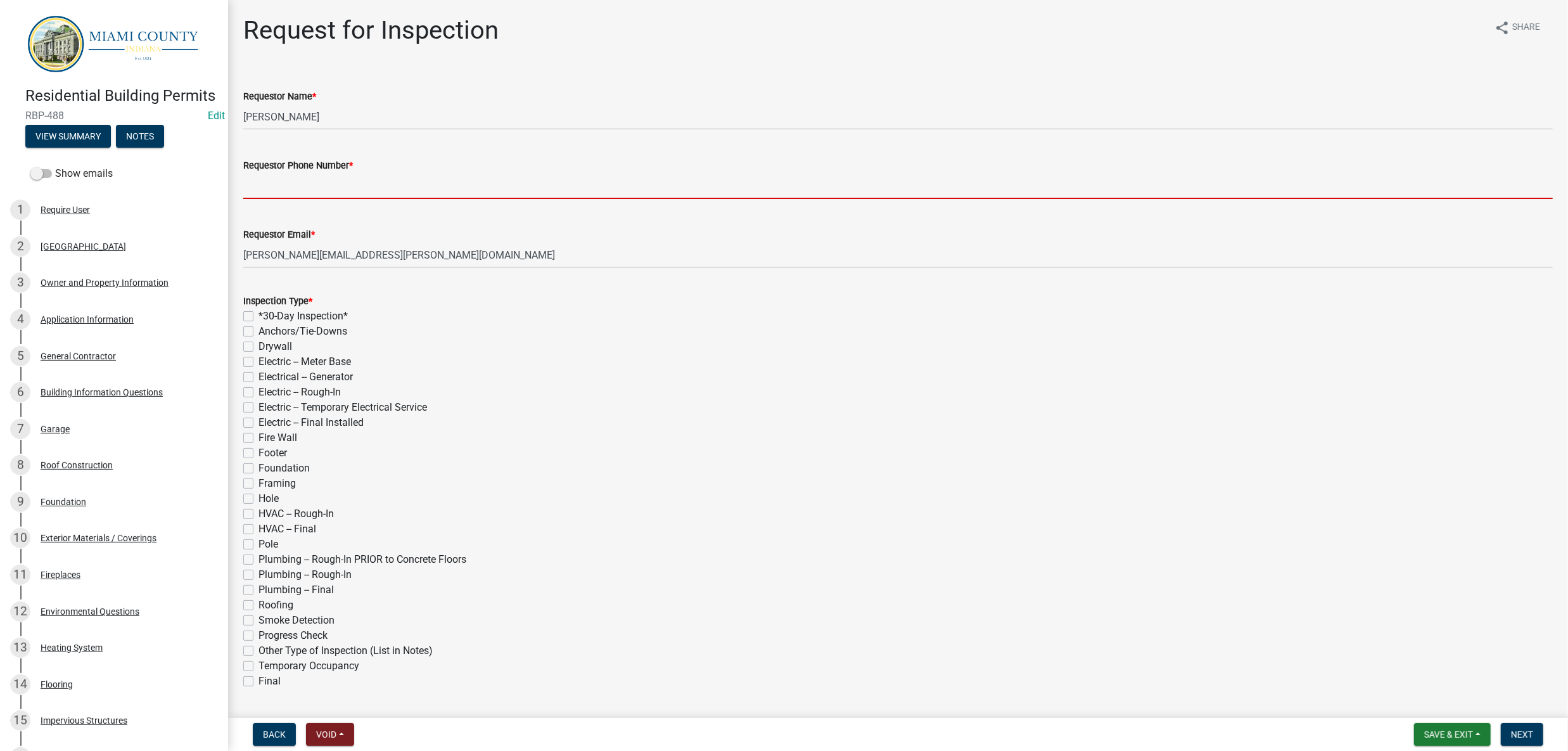
paste input "[PHONE_NUMBER]"
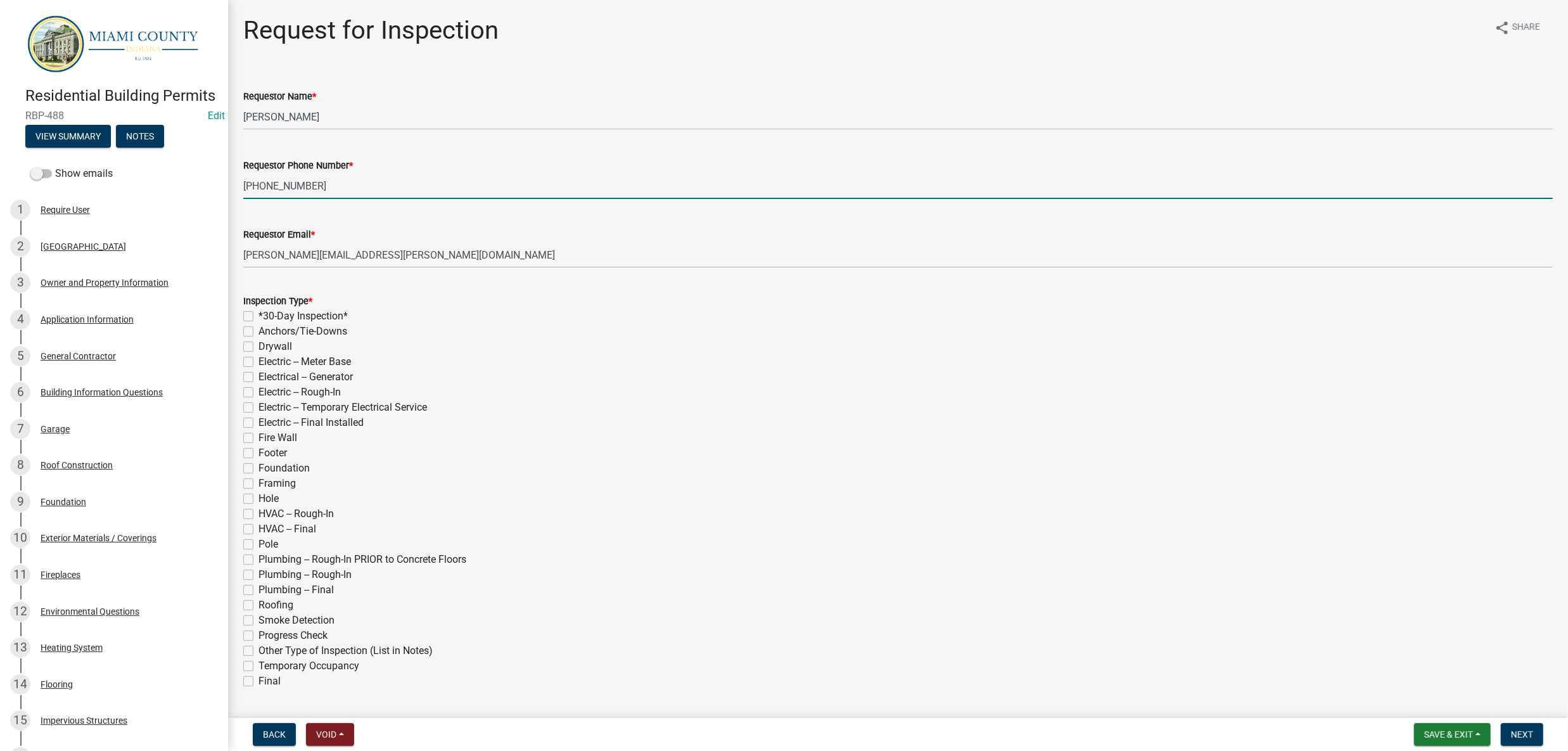
type input "[PHONE_NUMBER]"
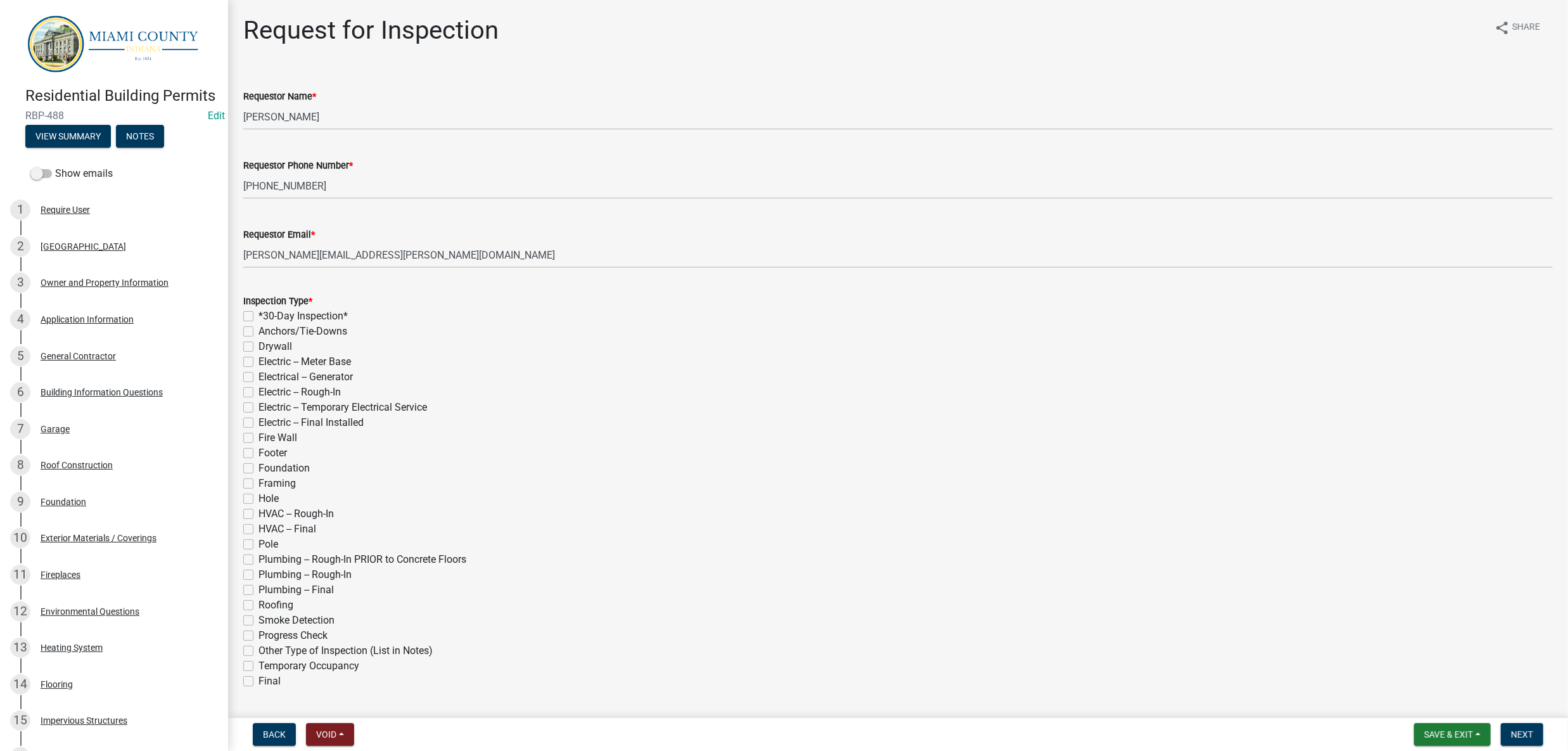
click at [845, 339] on div "Anchors/Tie-Downs" at bounding box center [898, 331] width 1310 height 15
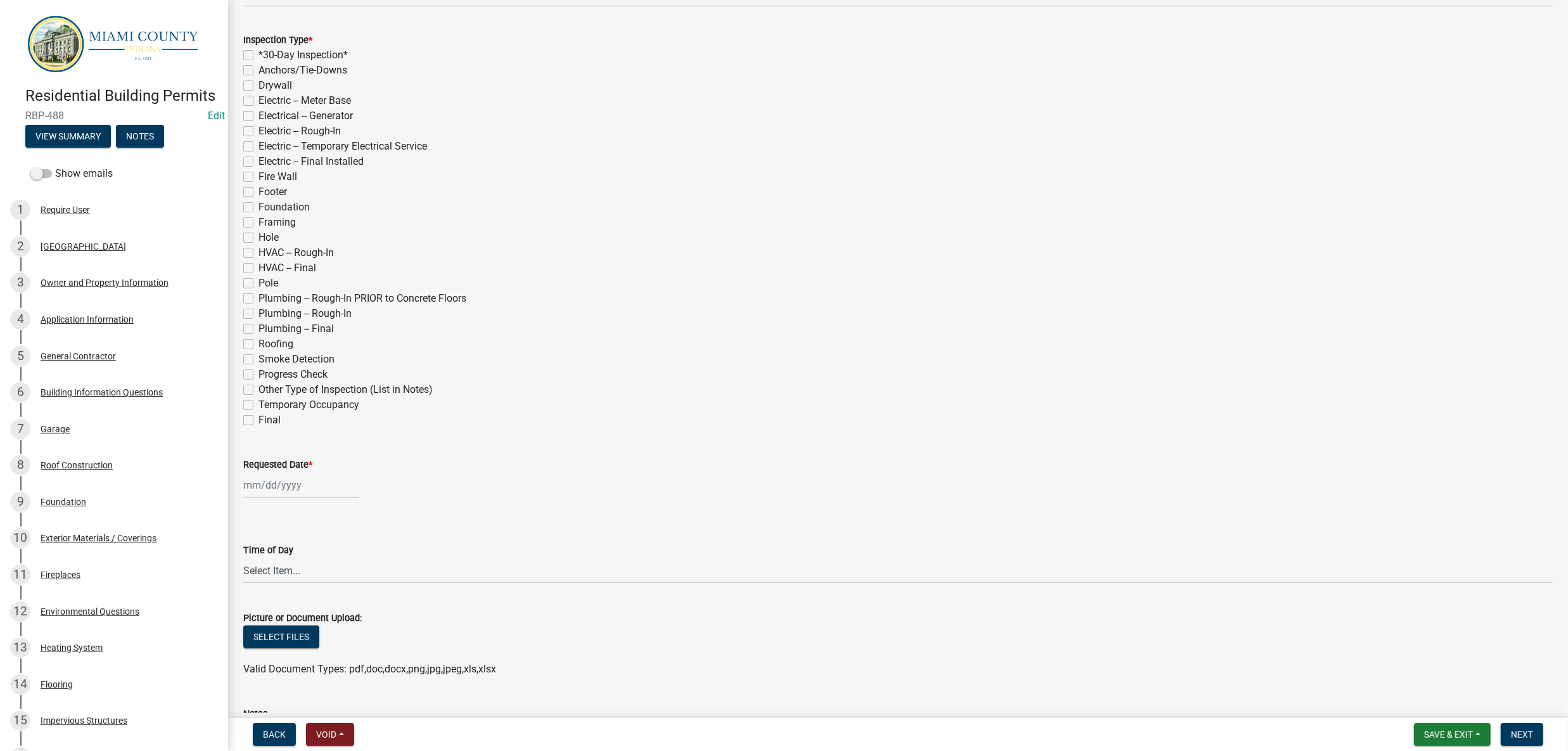
click at [750, 184] on div "Fire Wall" at bounding box center [898, 176] width 1310 height 15
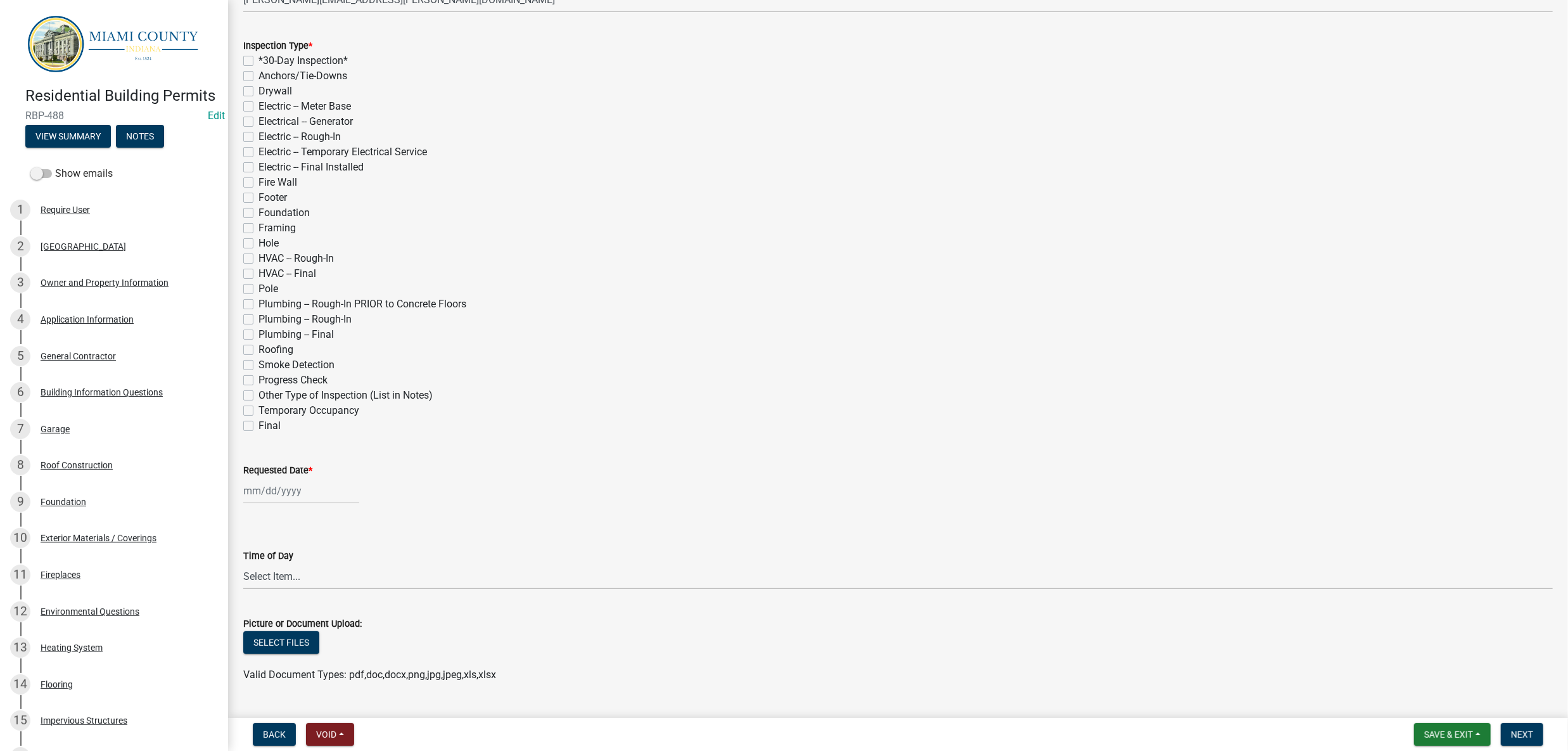
scroll to position [254, 0]
click at [290, 237] on label "Framing" at bounding box center [277, 229] width 37 height 15
click at [267, 230] on input "Framing" at bounding box center [262, 226] width 8 height 8
checkbox input "true"
checkbox input "false"
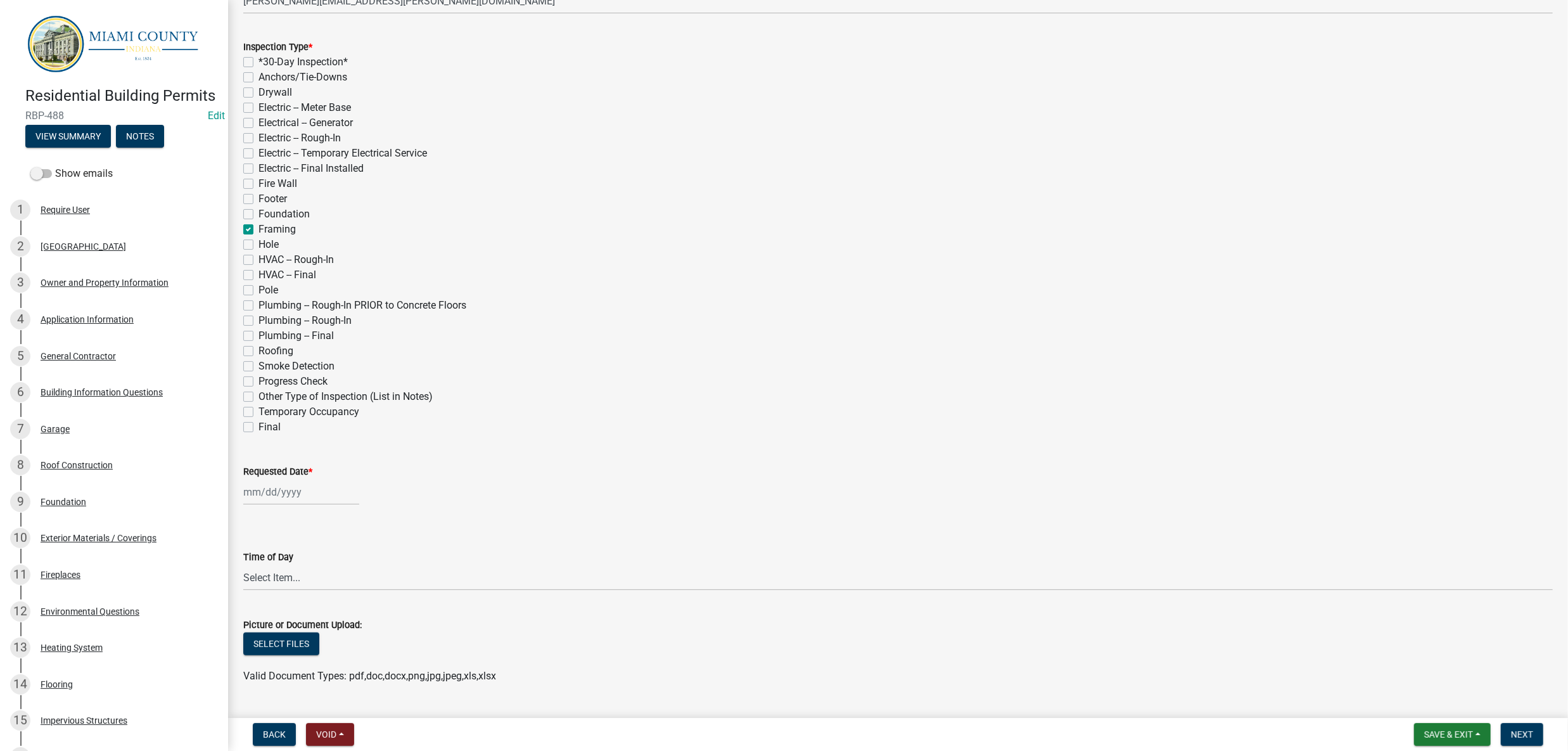
checkbox input "false"
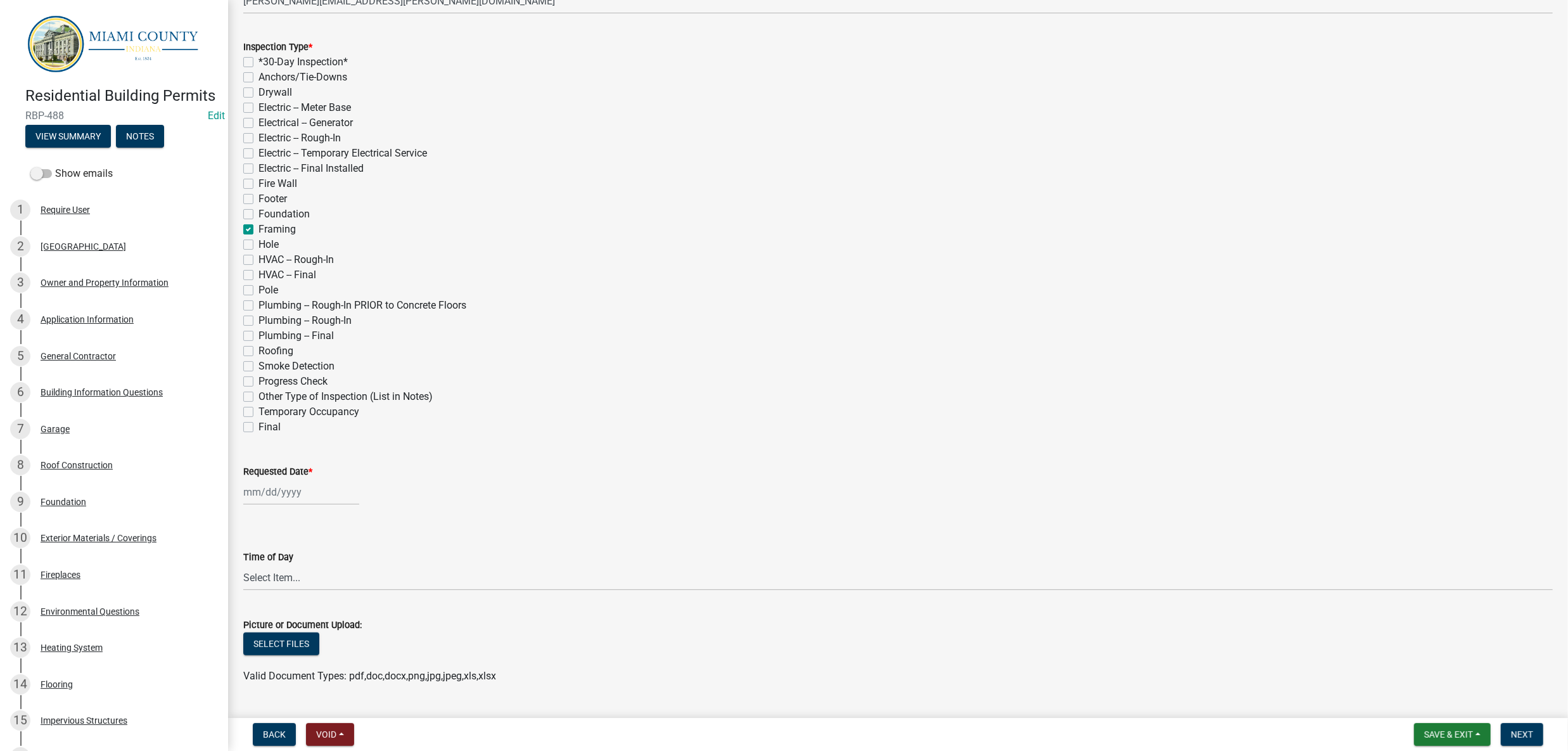
checkbox input "false"
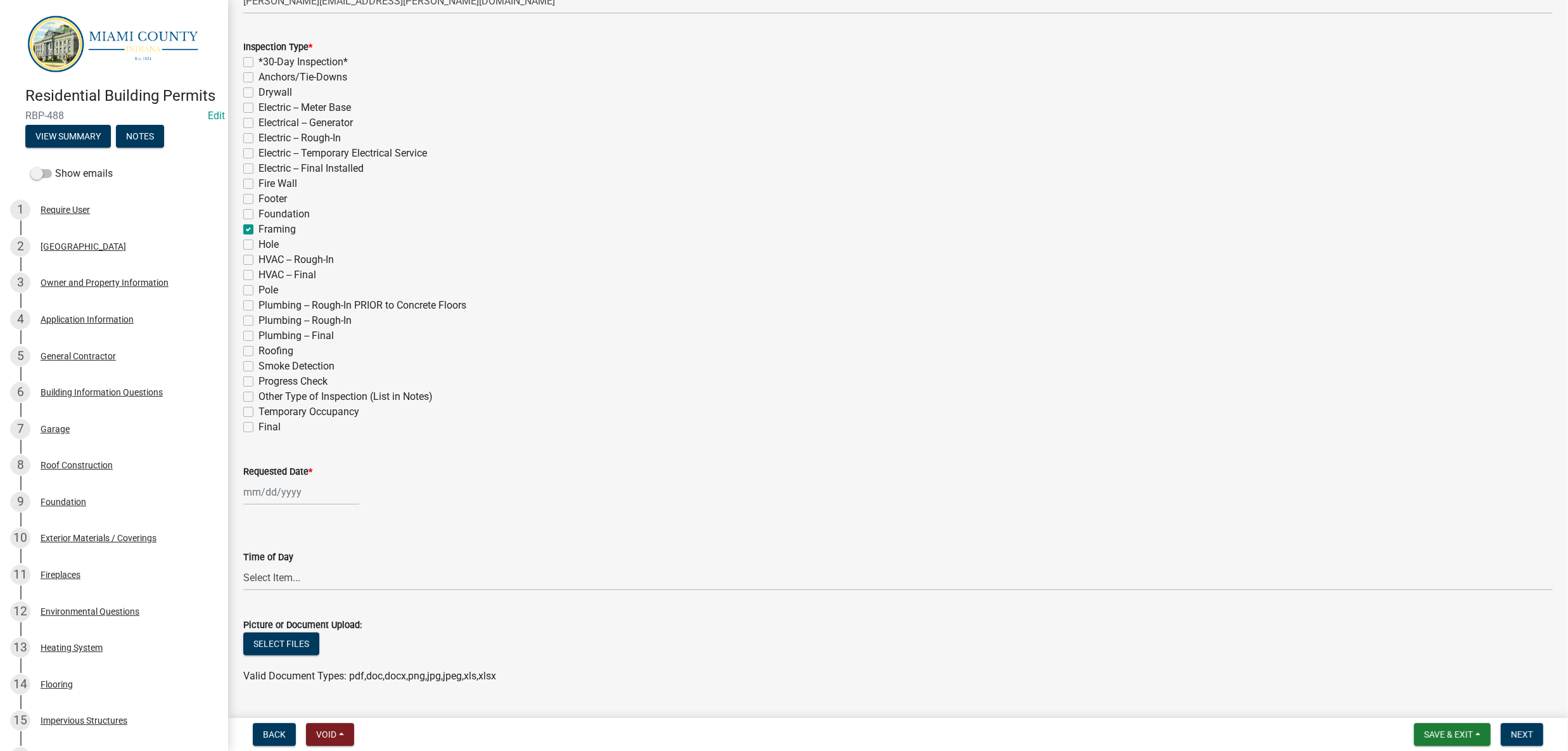
checkbox input "true"
checkbox input "false"
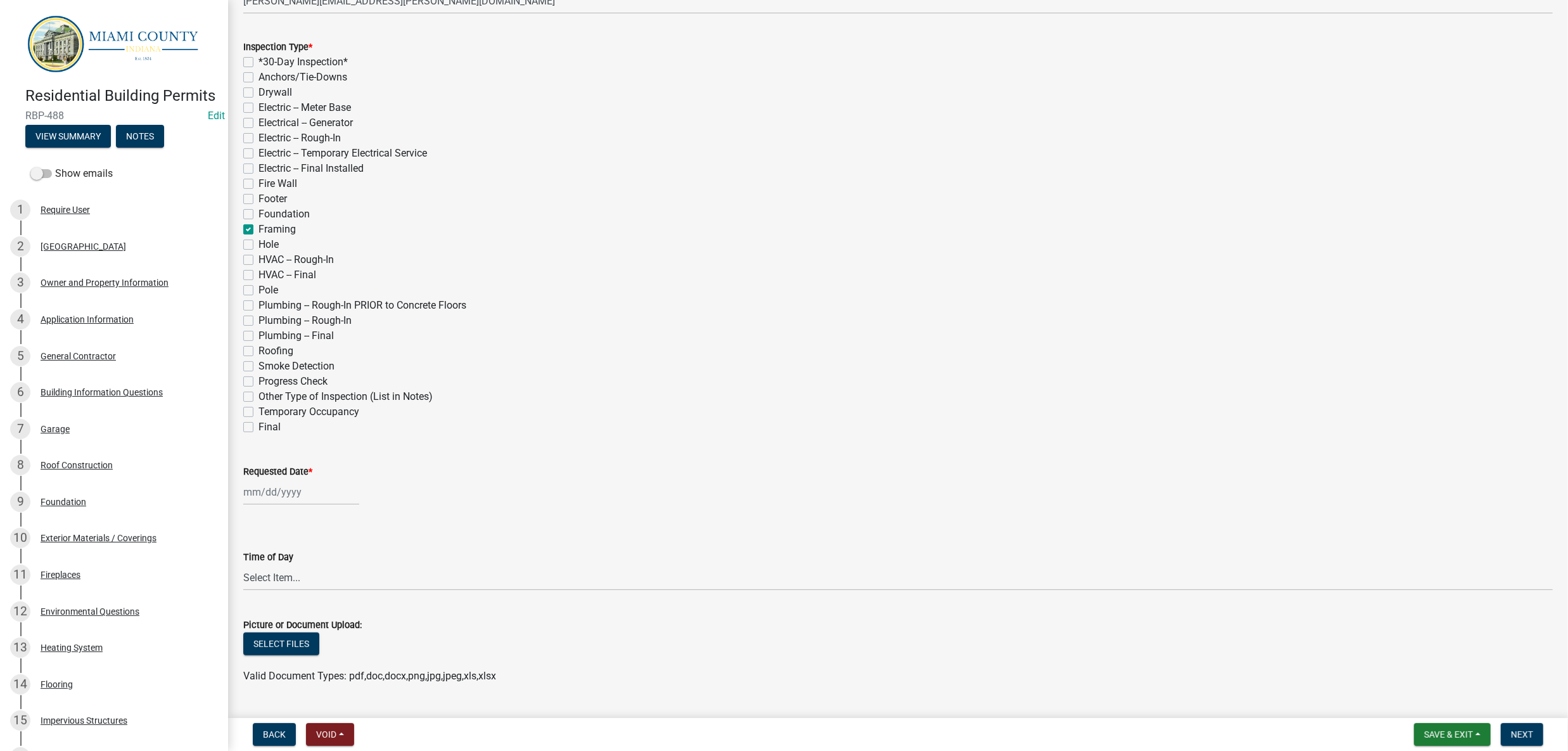
checkbox input "false"
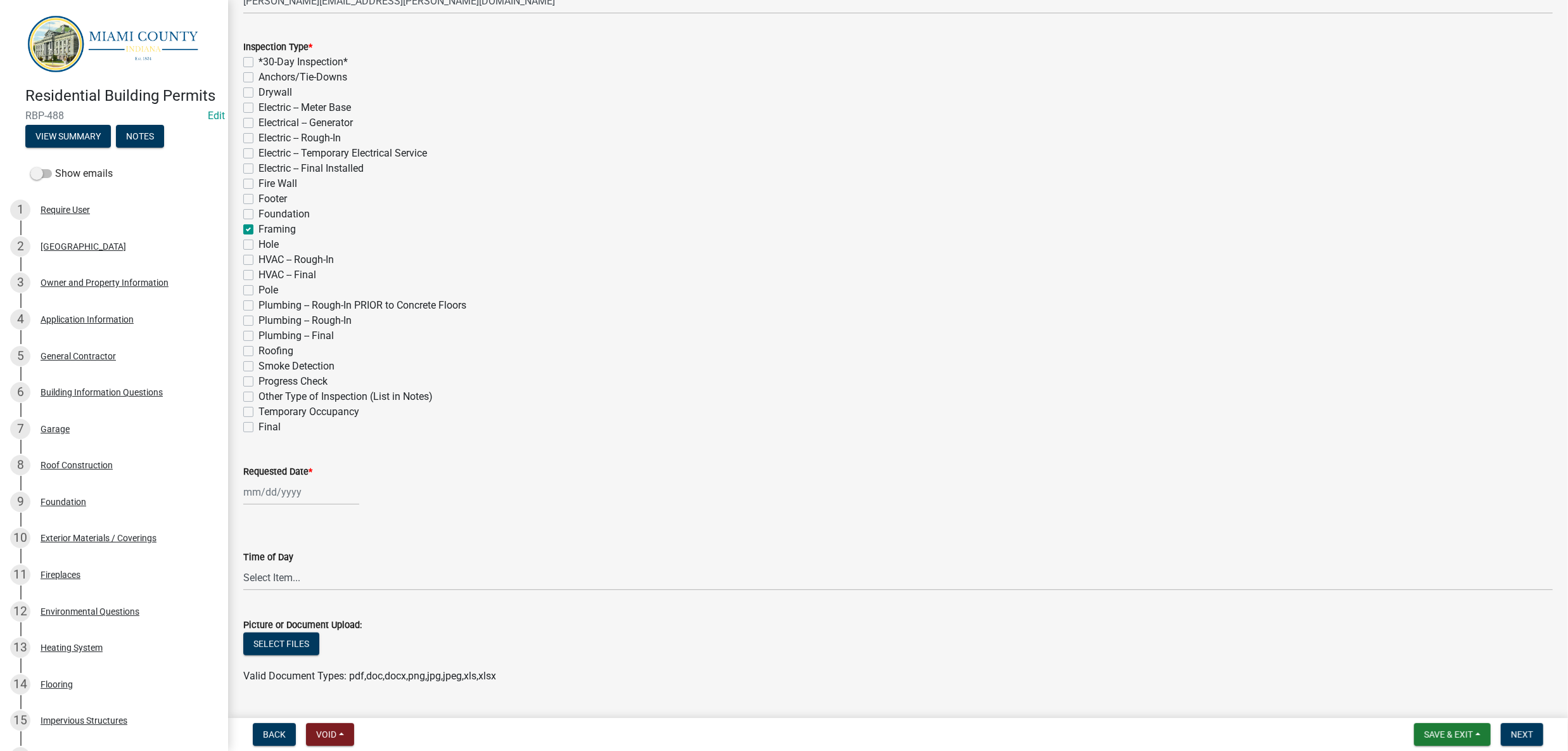
checkbox input "false"
click at [273, 359] on label "Roofing" at bounding box center [276, 351] width 35 height 15
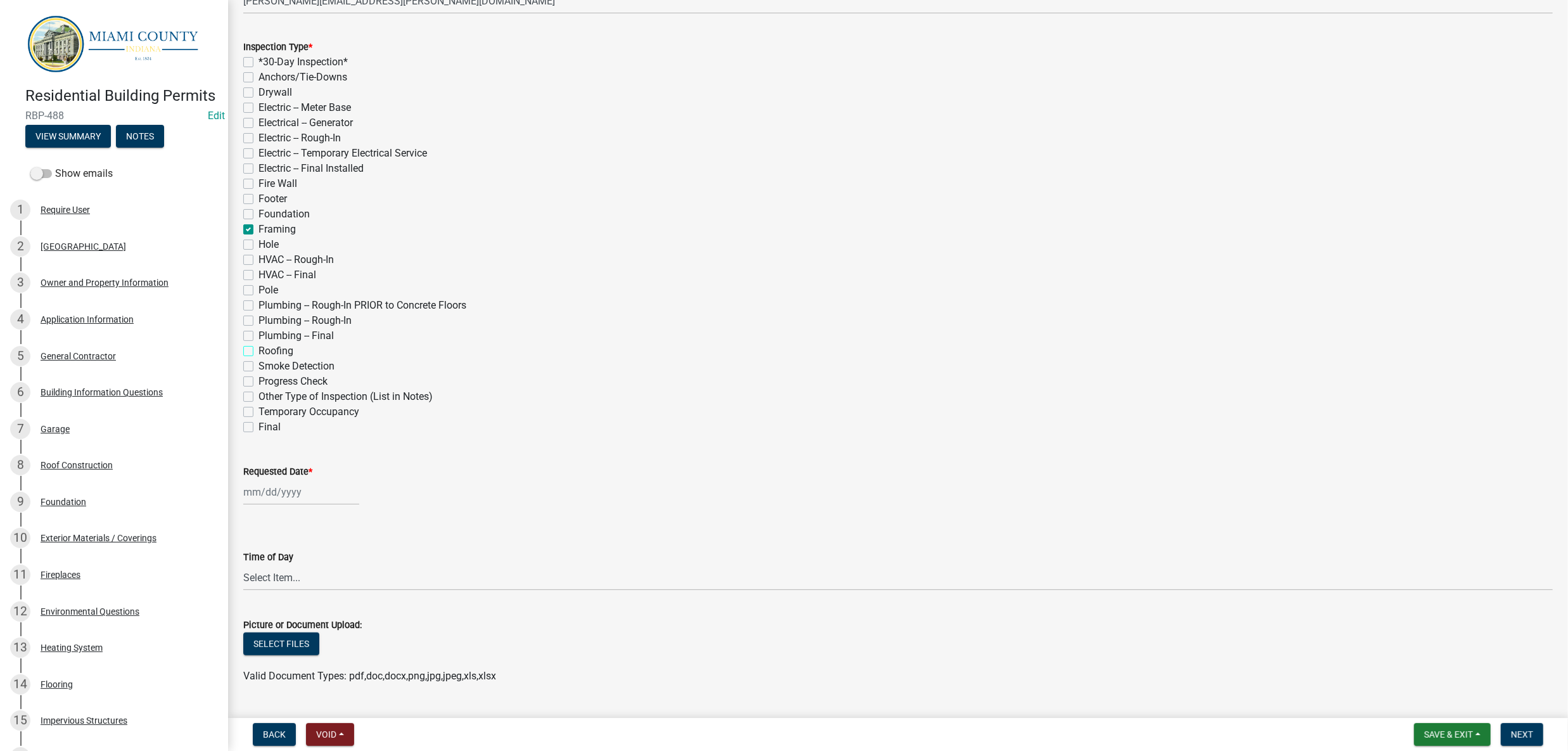
click at [267, 352] on input "Roofing" at bounding box center [262, 348] width 8 height 8
checkbox input "true"
checkbox input "false"
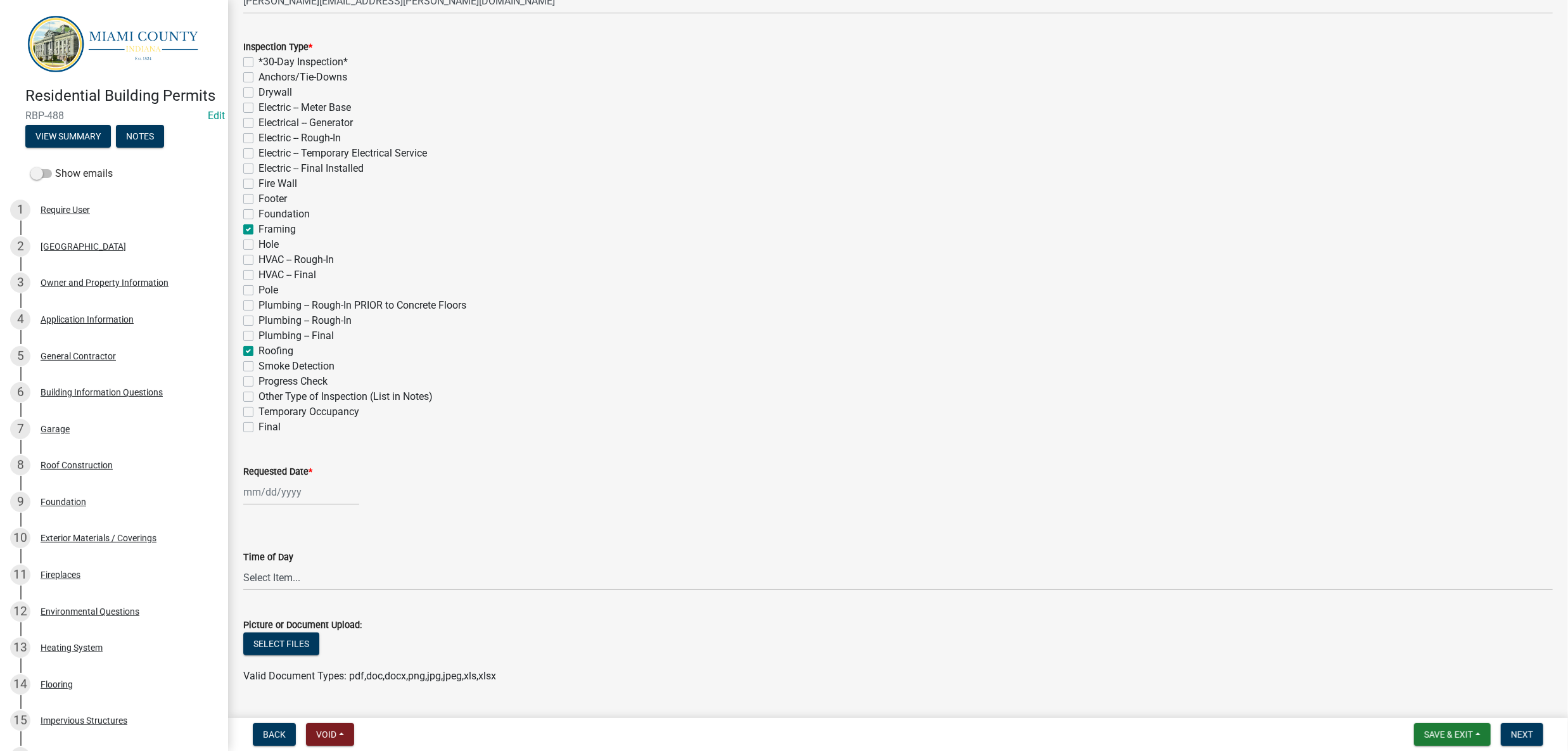
checkbox input "false"
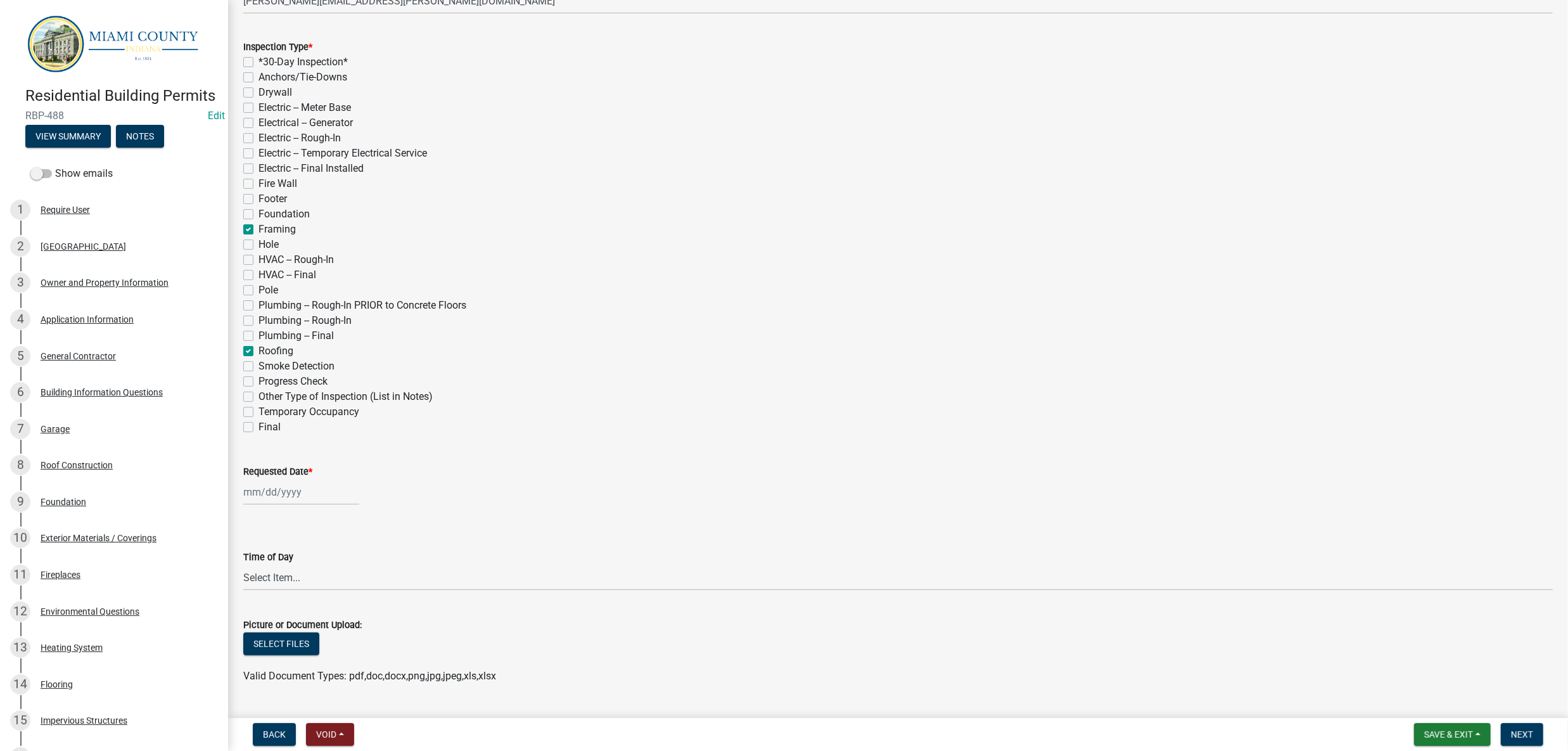
checkbox input "false"
checkbox input "true"
checkbox input "false"
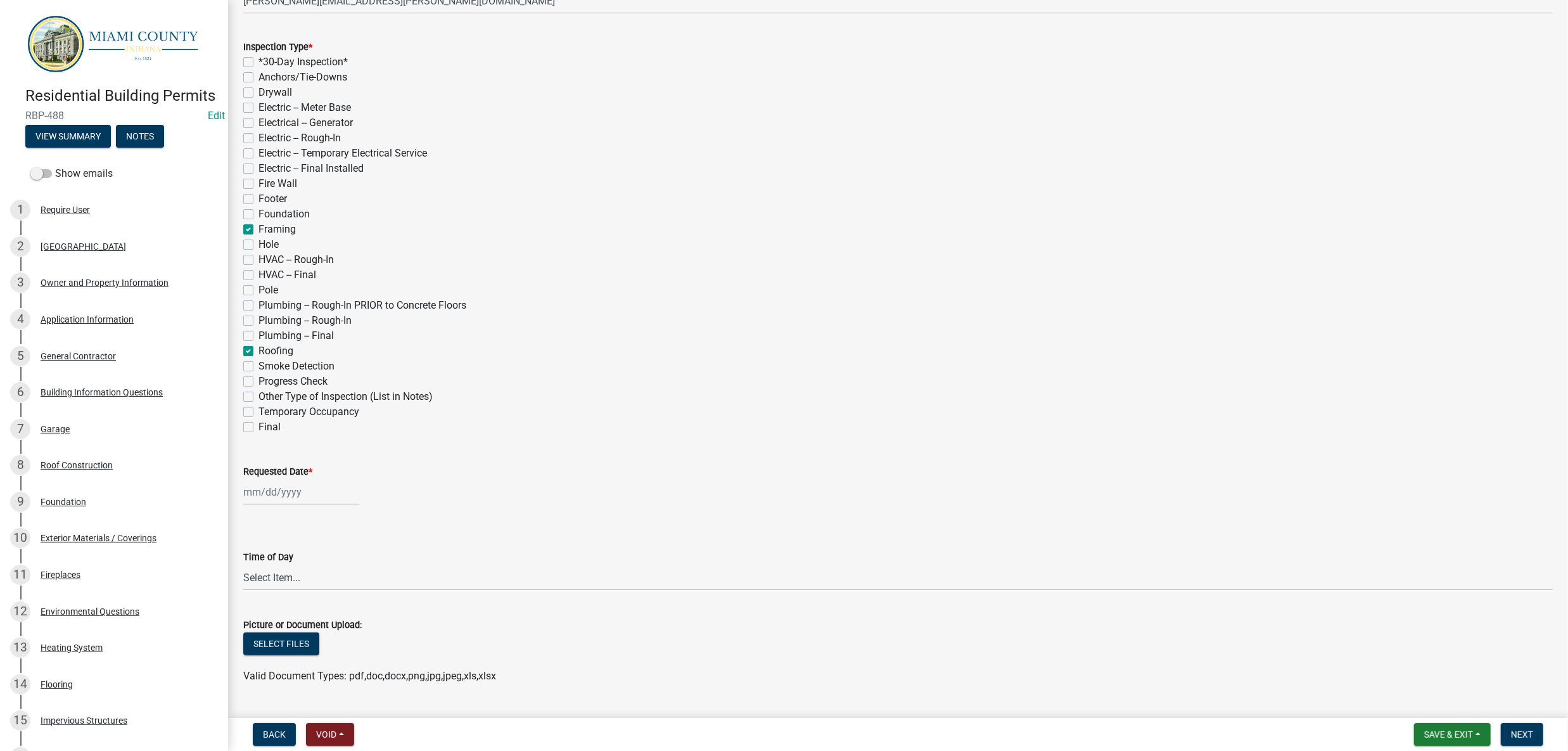
checkbox input "false"
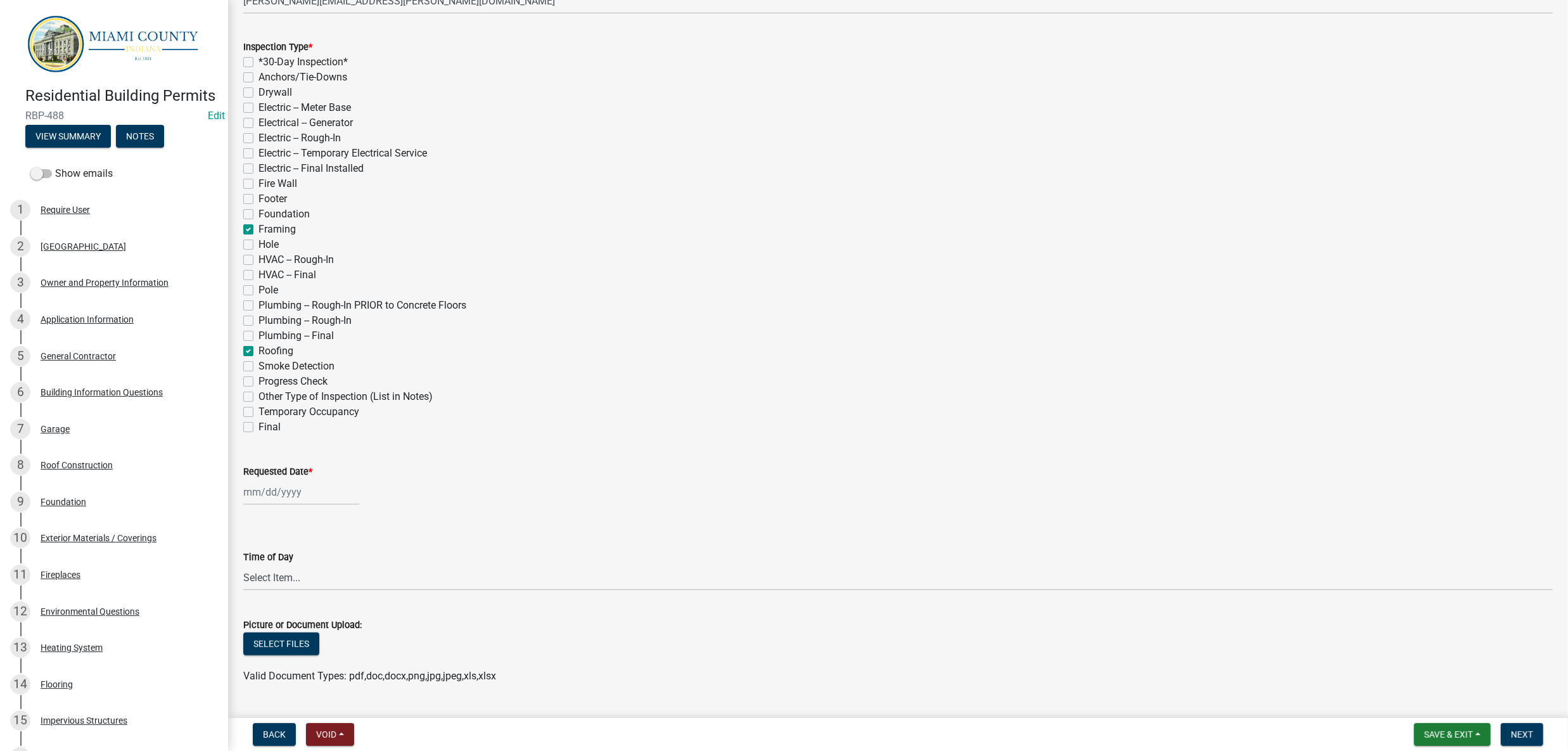
checkbox input "false"
checkbox input "true"
checkbox input "false"
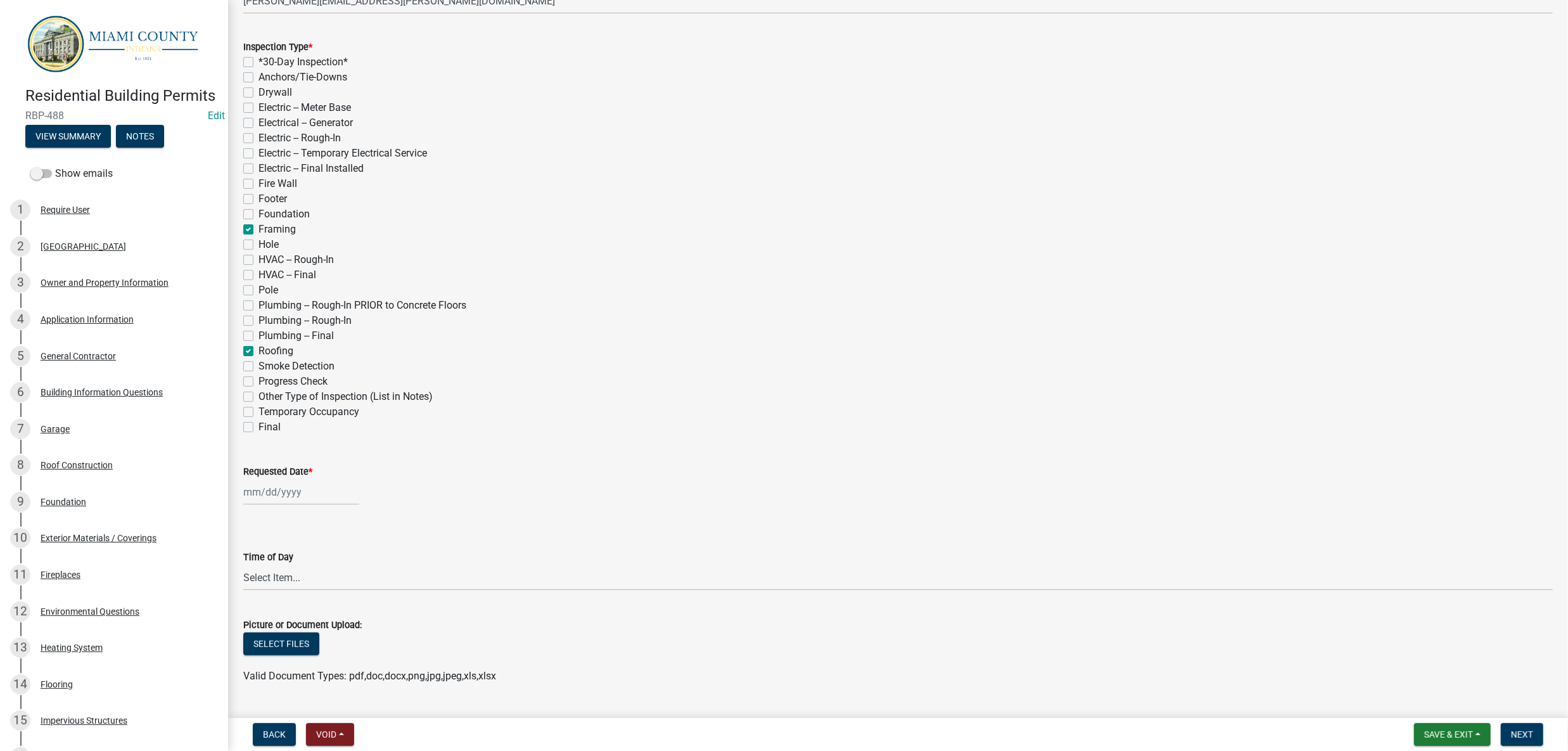
checkbox input "false"
click at [258, 435] on label "Final" at bounding box center [269, 427] width 22 height 15
click at [258, 427] on input "Final" at bounding box center [262, 423] width 8 height 8
checkbox input "true"
checkbox input "false"
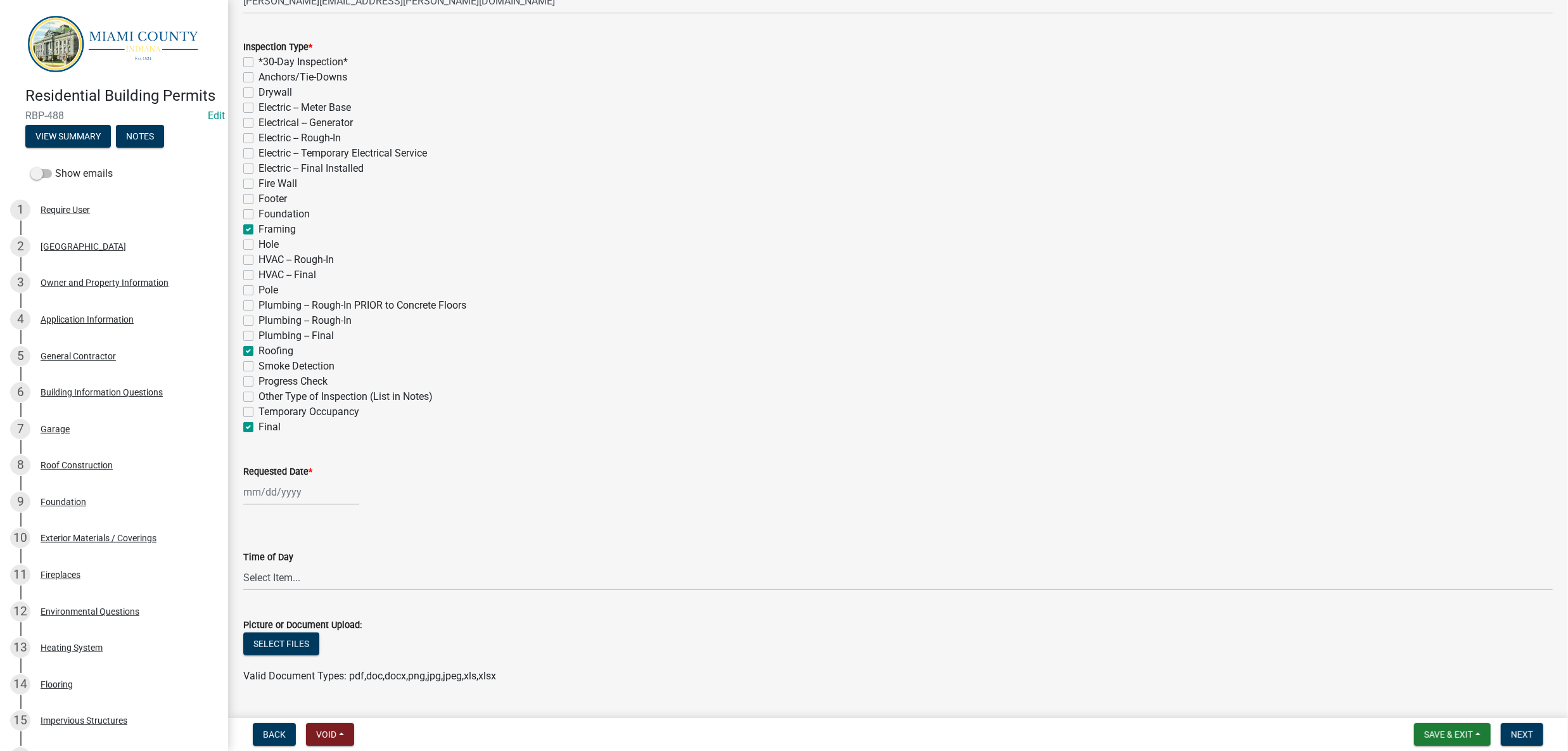
checkbox input "false"
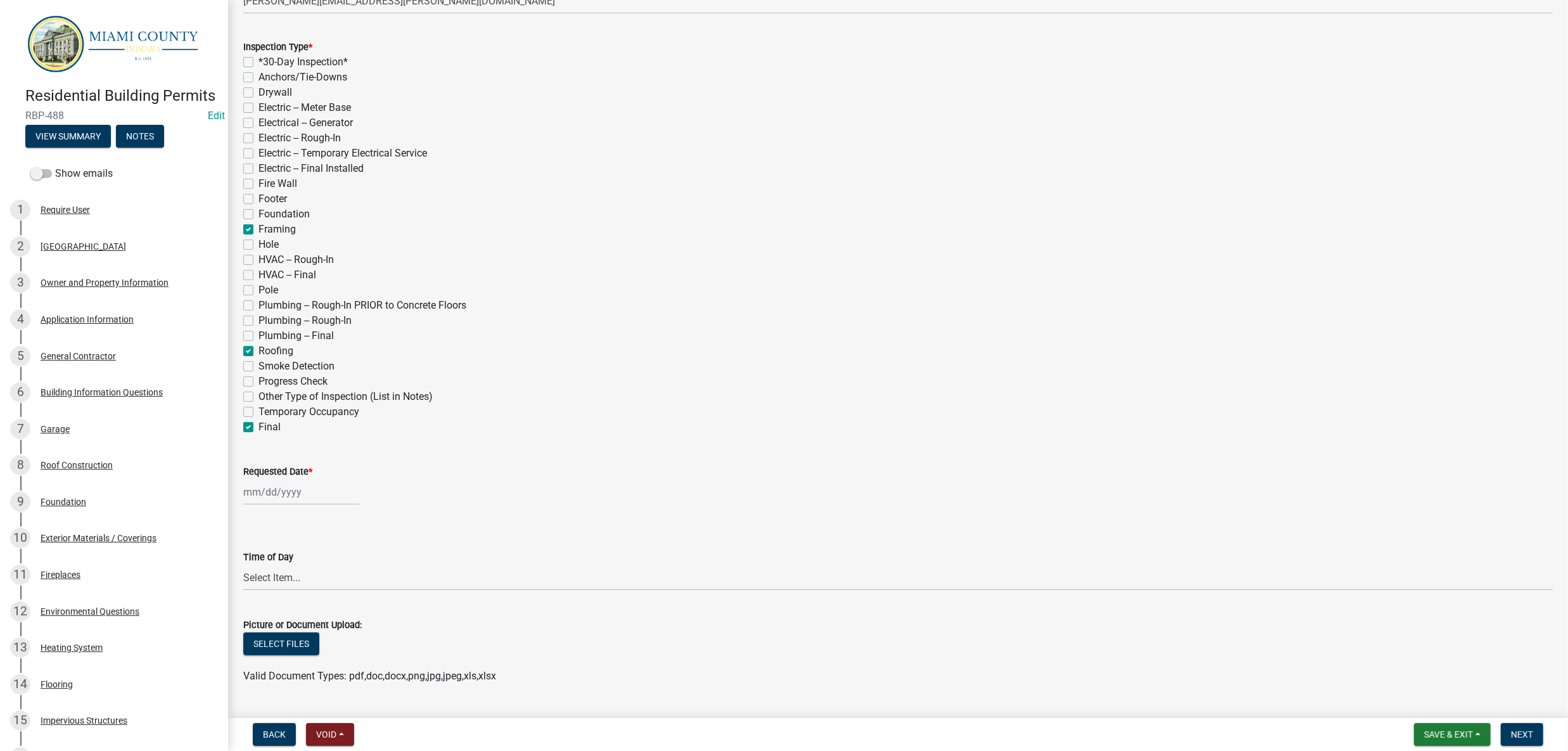
checkbox input "false"
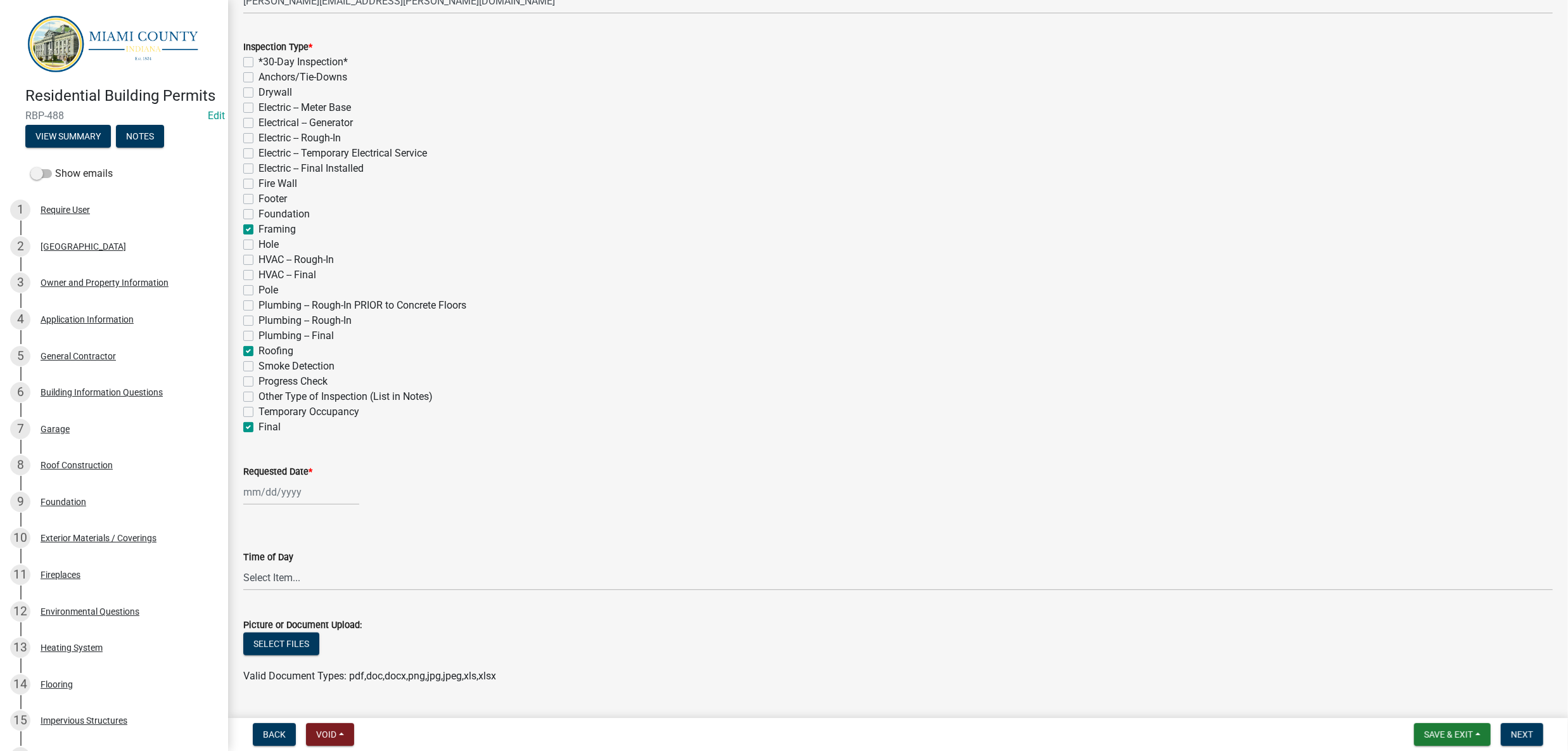
checkbox input "true"
checkbox input "false"
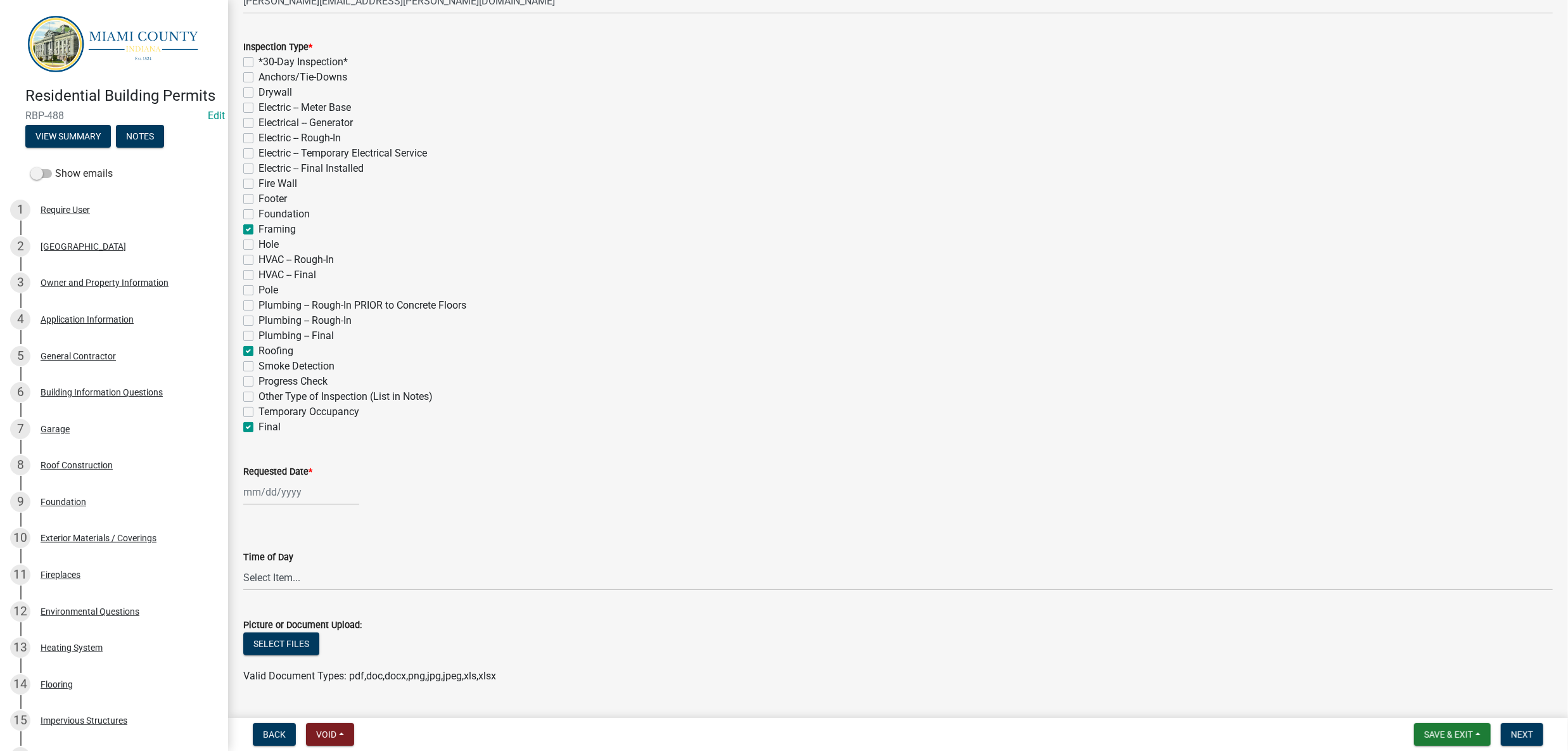
checkbox input "false"
checkbox input "true"
checkbox input "false"
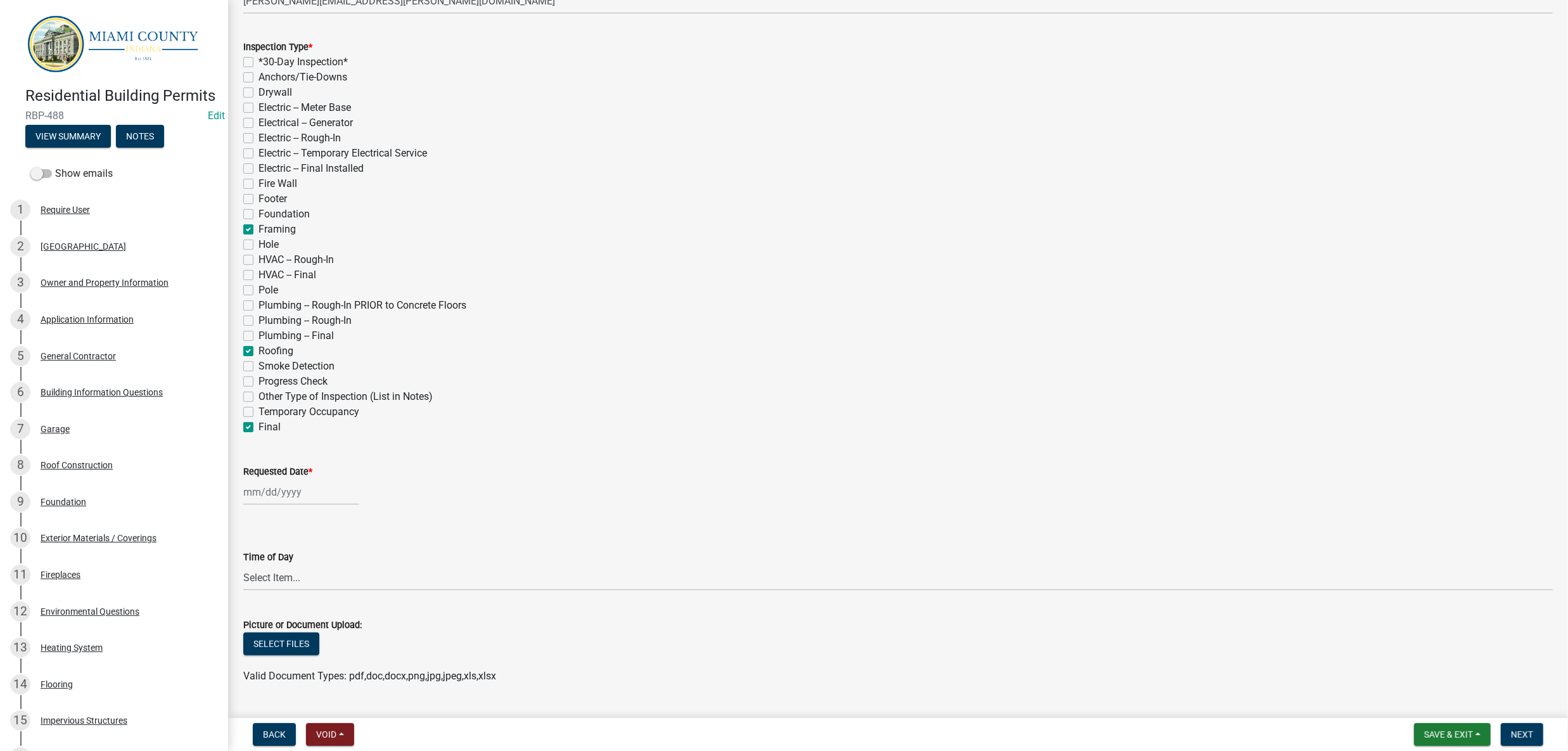
checkbox input "false"
checkbox input "true"
click at [258, 191] on label "Fire Wall" at bounding box center [278, 184] width 39 height 15
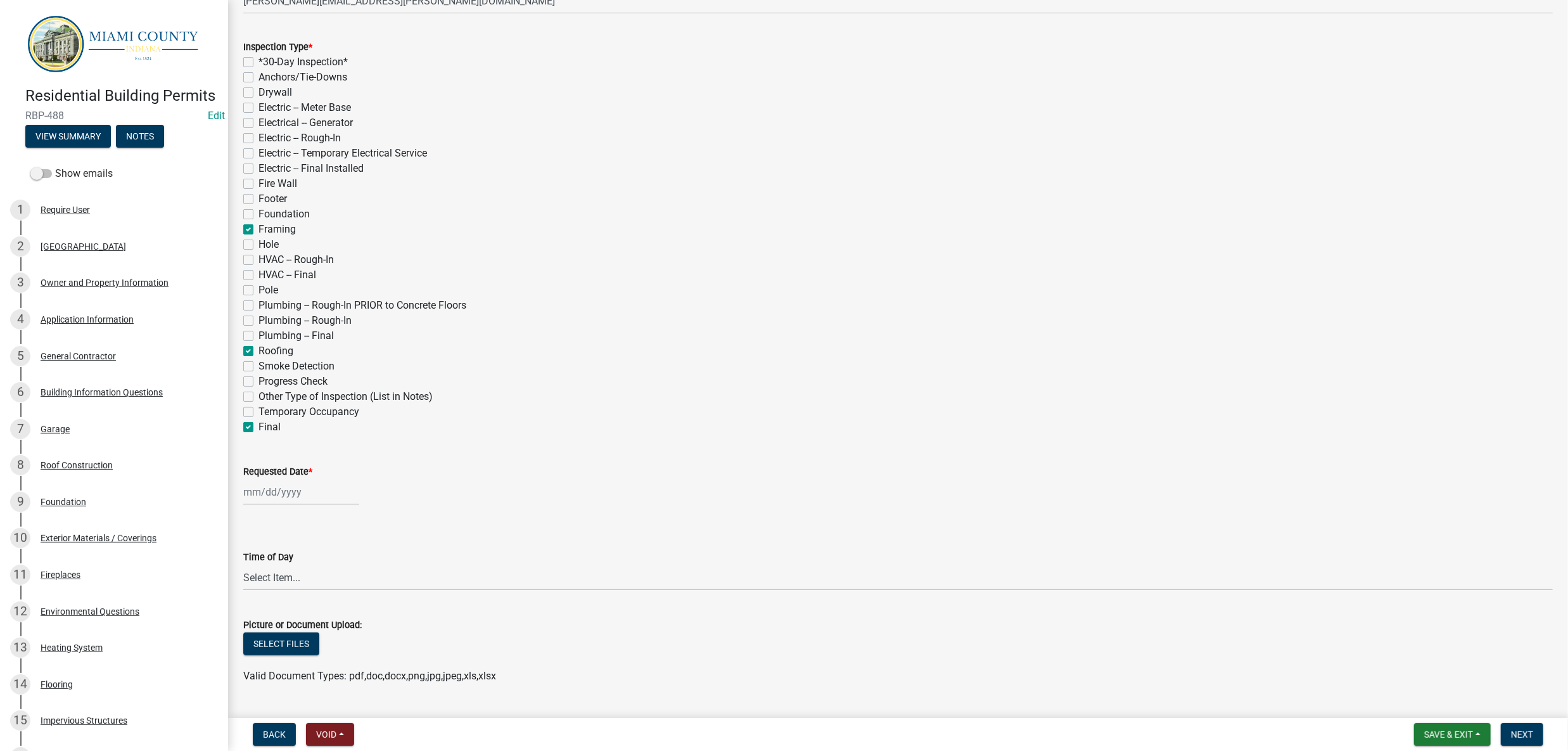
click at [258, 184] on input "Fire Wall" at bounding box center [262, 180] width 8 height 8
checkbox input "true"
checkbox input "false"
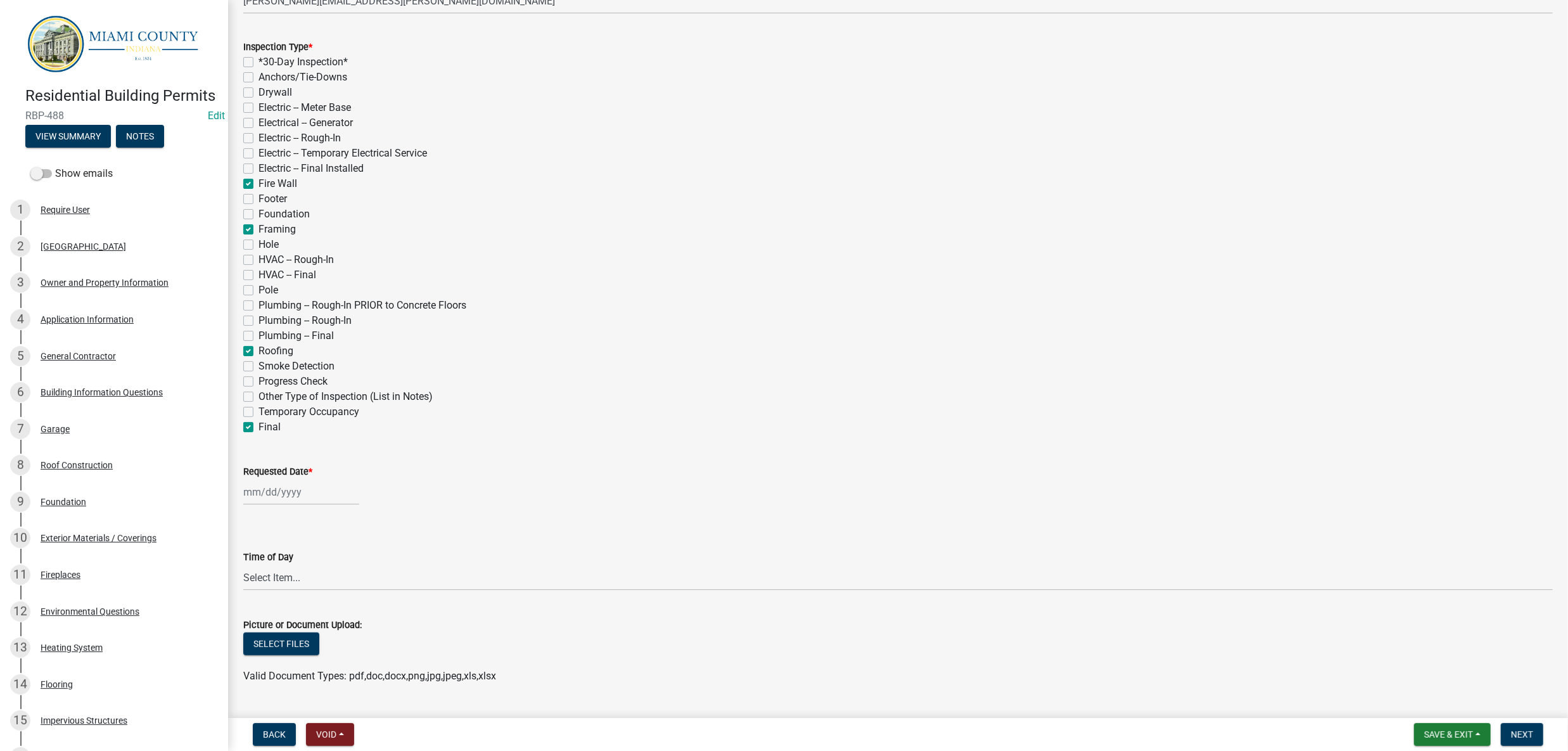
checkbox input "false"
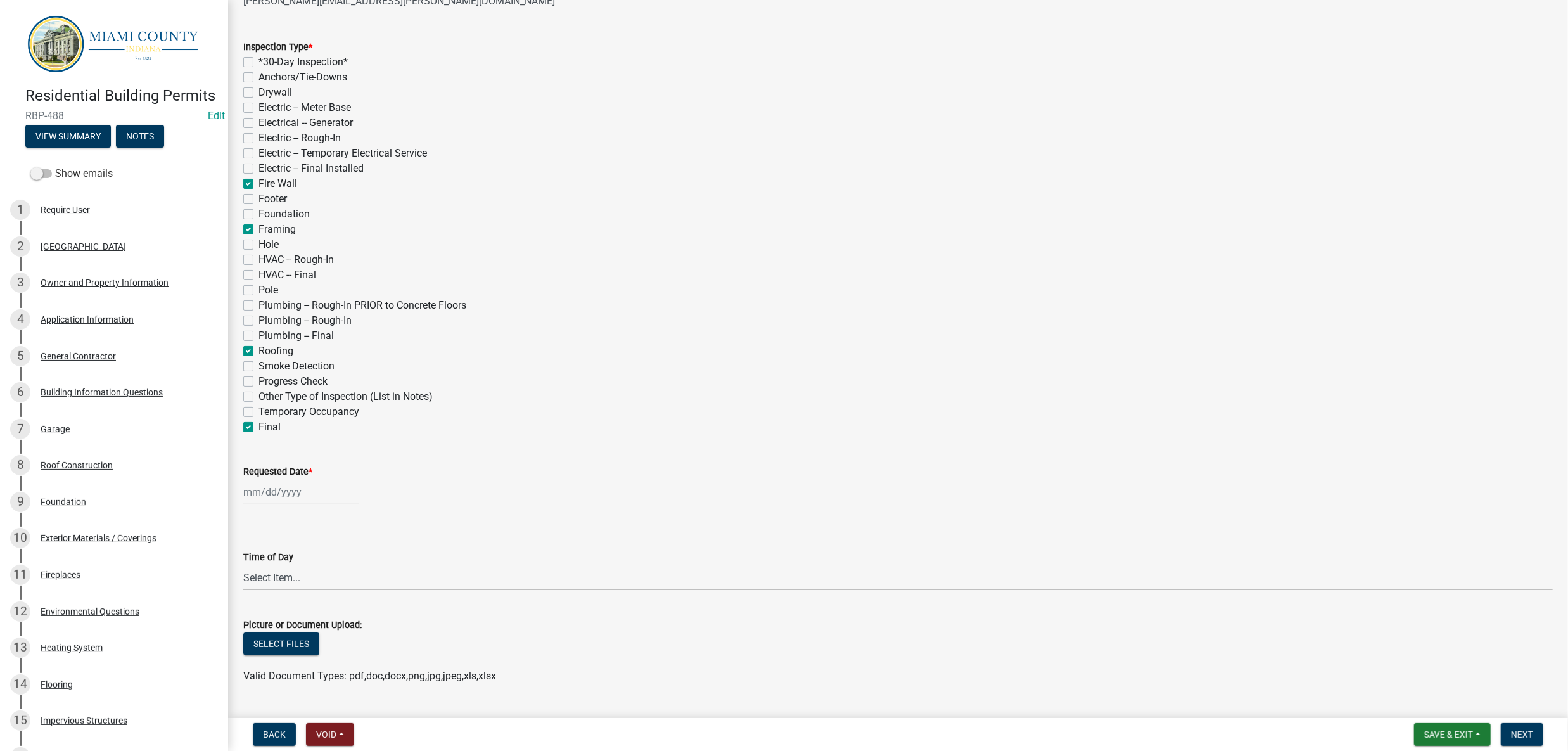
checkbox input "true"
checkbox input "false"
checkbox input "true"
checkbox input "false"
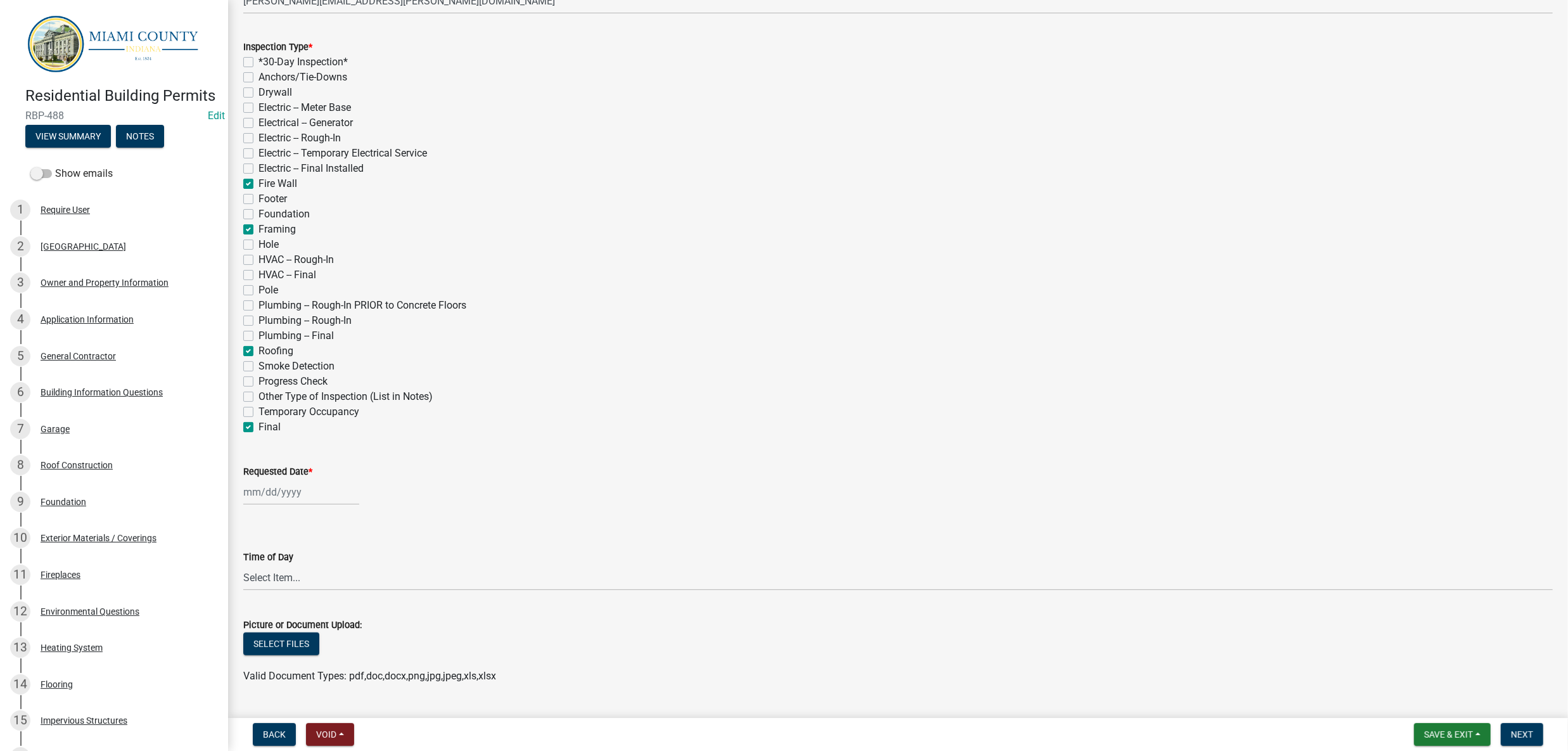
checkbox input "false"
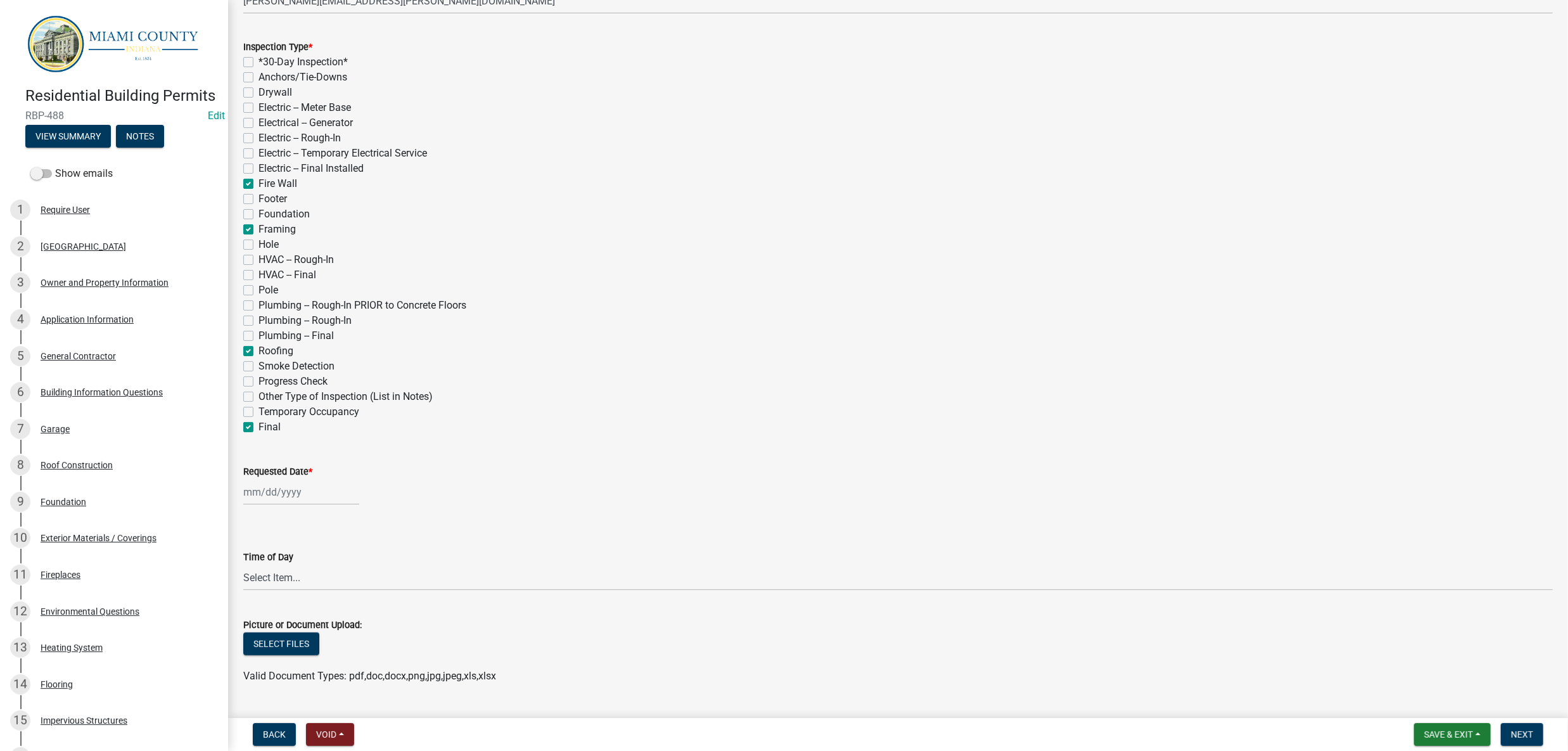
checkbox input "false"
checkbox input "true"
checkbox input "false"
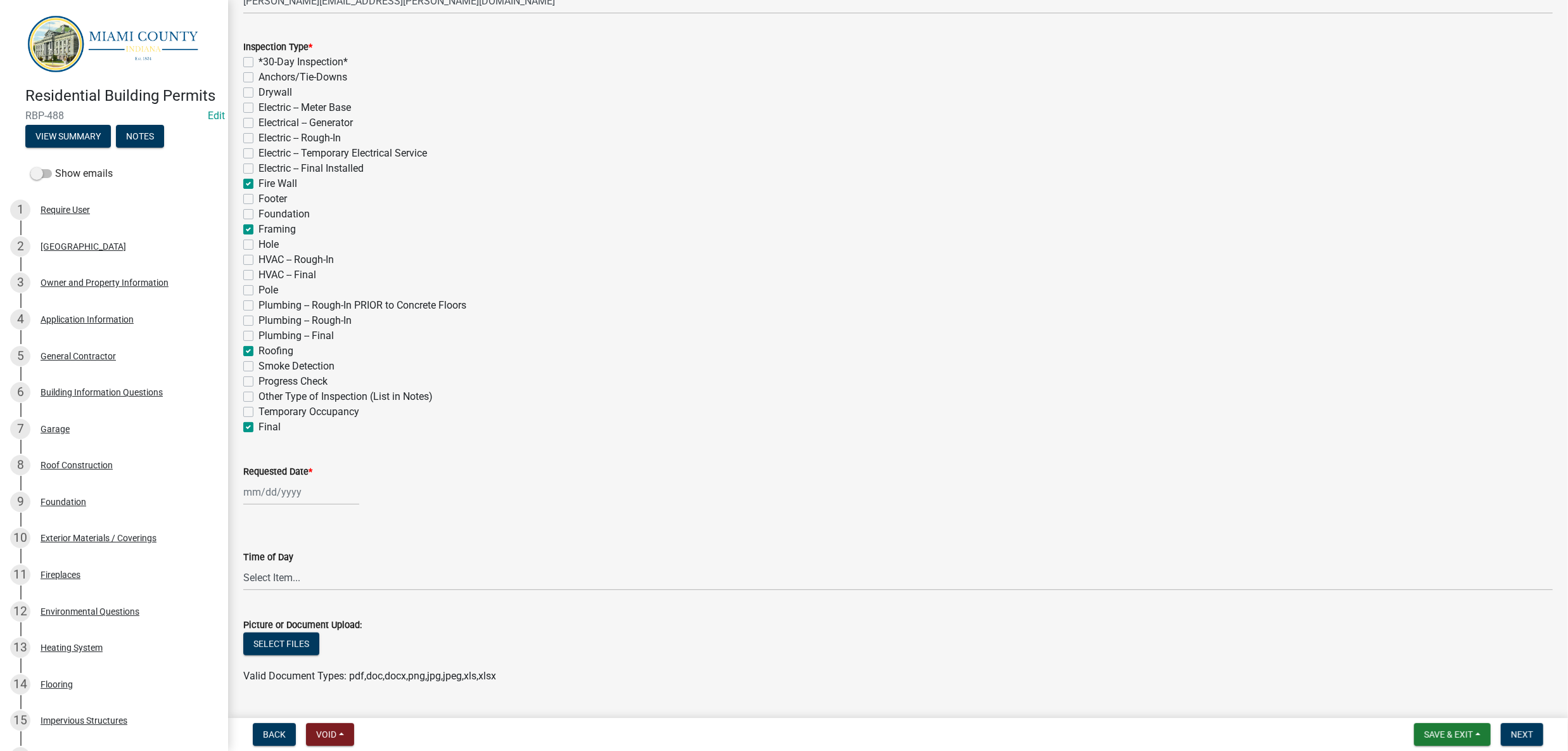
checkbox input "false"
checkbox input "true"
click at [258, 298] on label "Pole" at bounding box center [268, 290] width 19 height 15
click at [258, 291] on input "Pole" at bounding box center [262, 286] width 8 height 8
checkbox input "true"
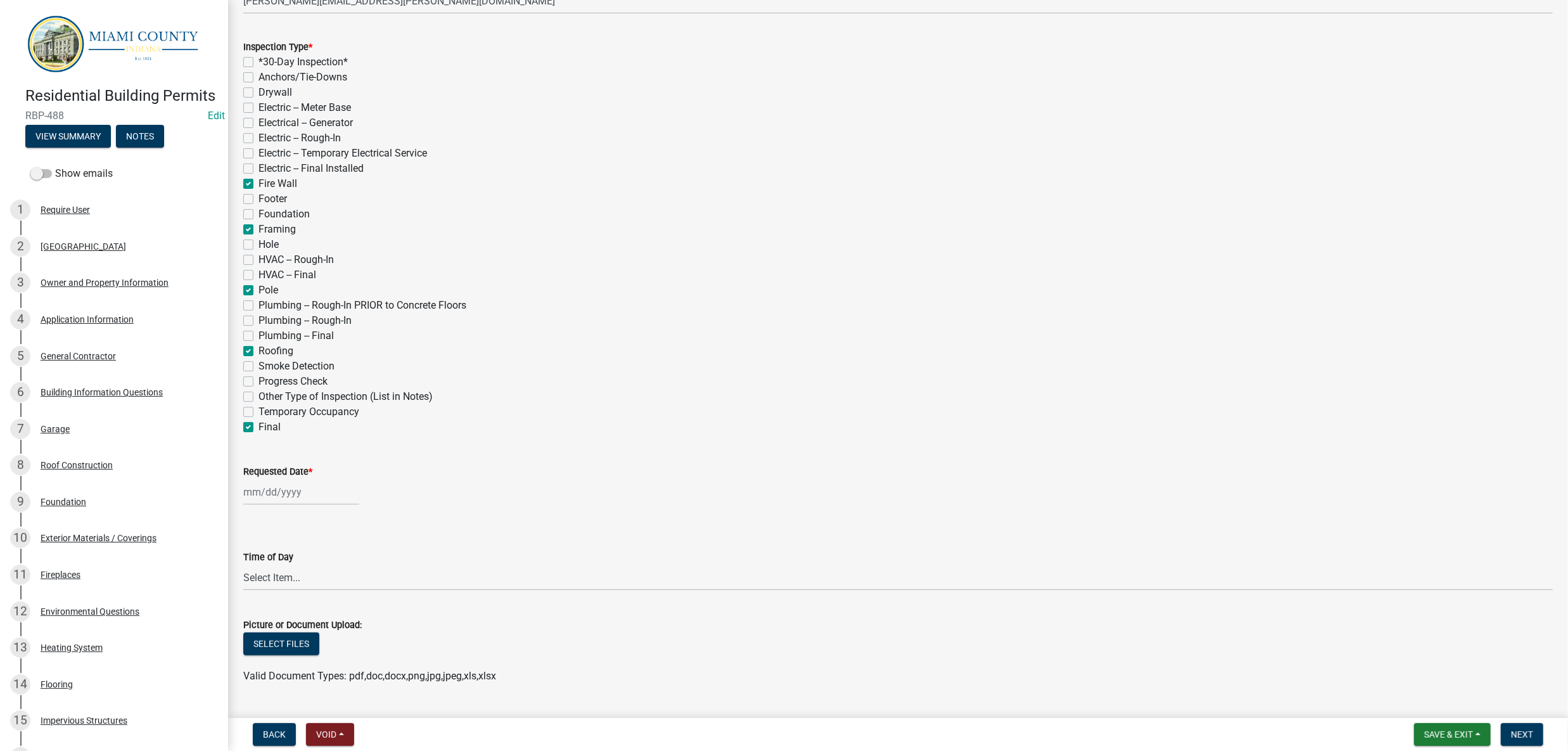
checkbox input "false"
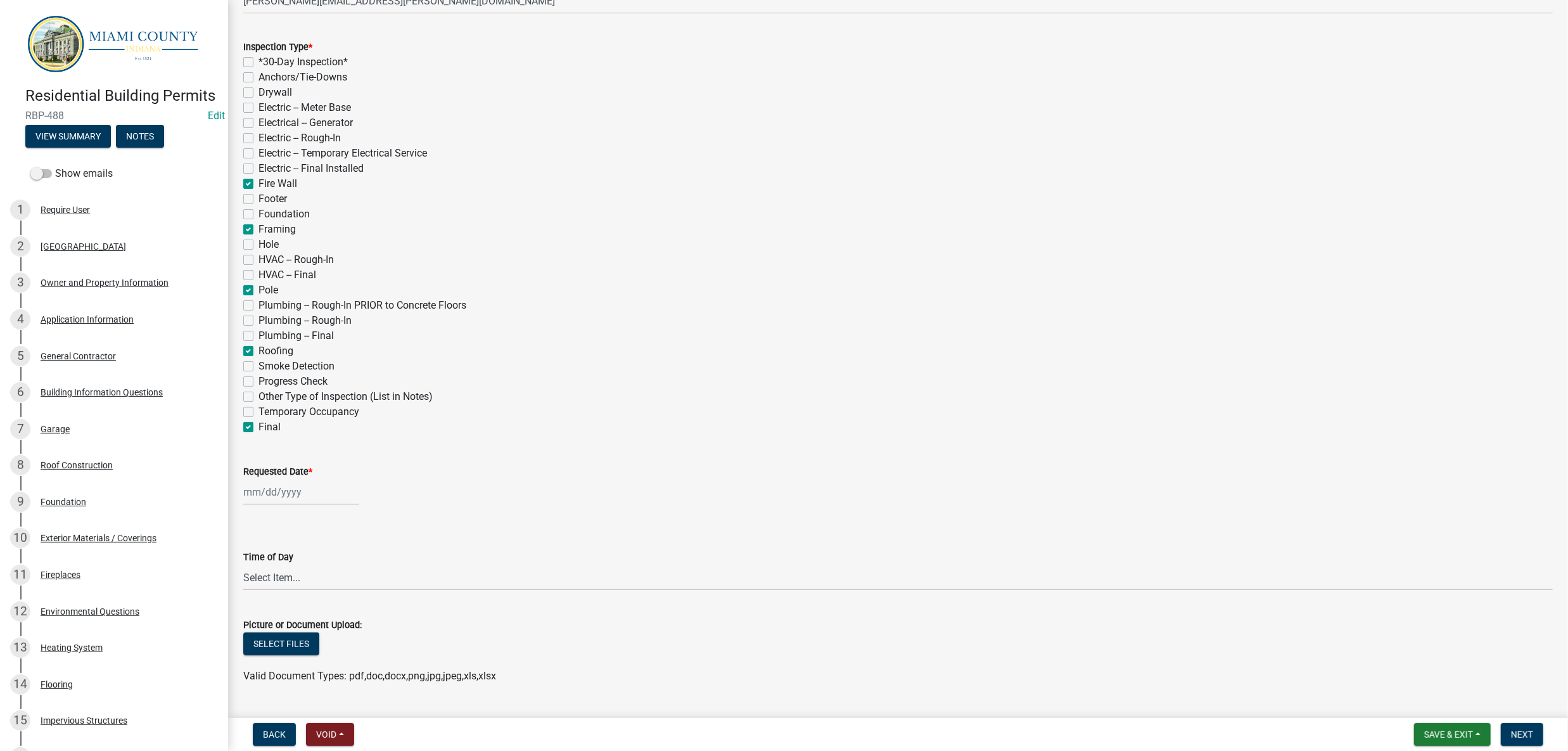
checkbox input "false"
checkbox input "true"
checkbox input "false"
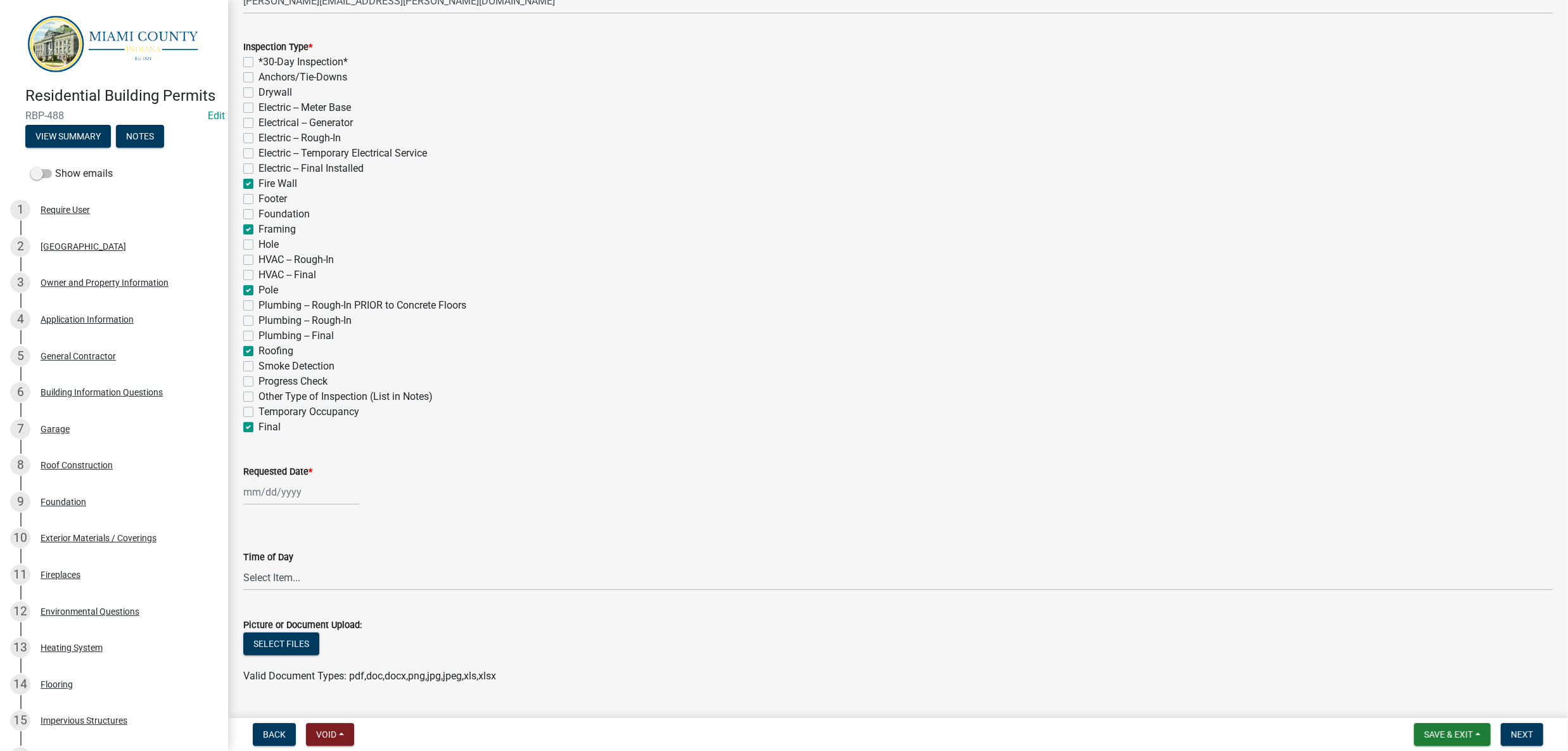
checkbox input "false"
checkbox input "true"
checkbox input "false"
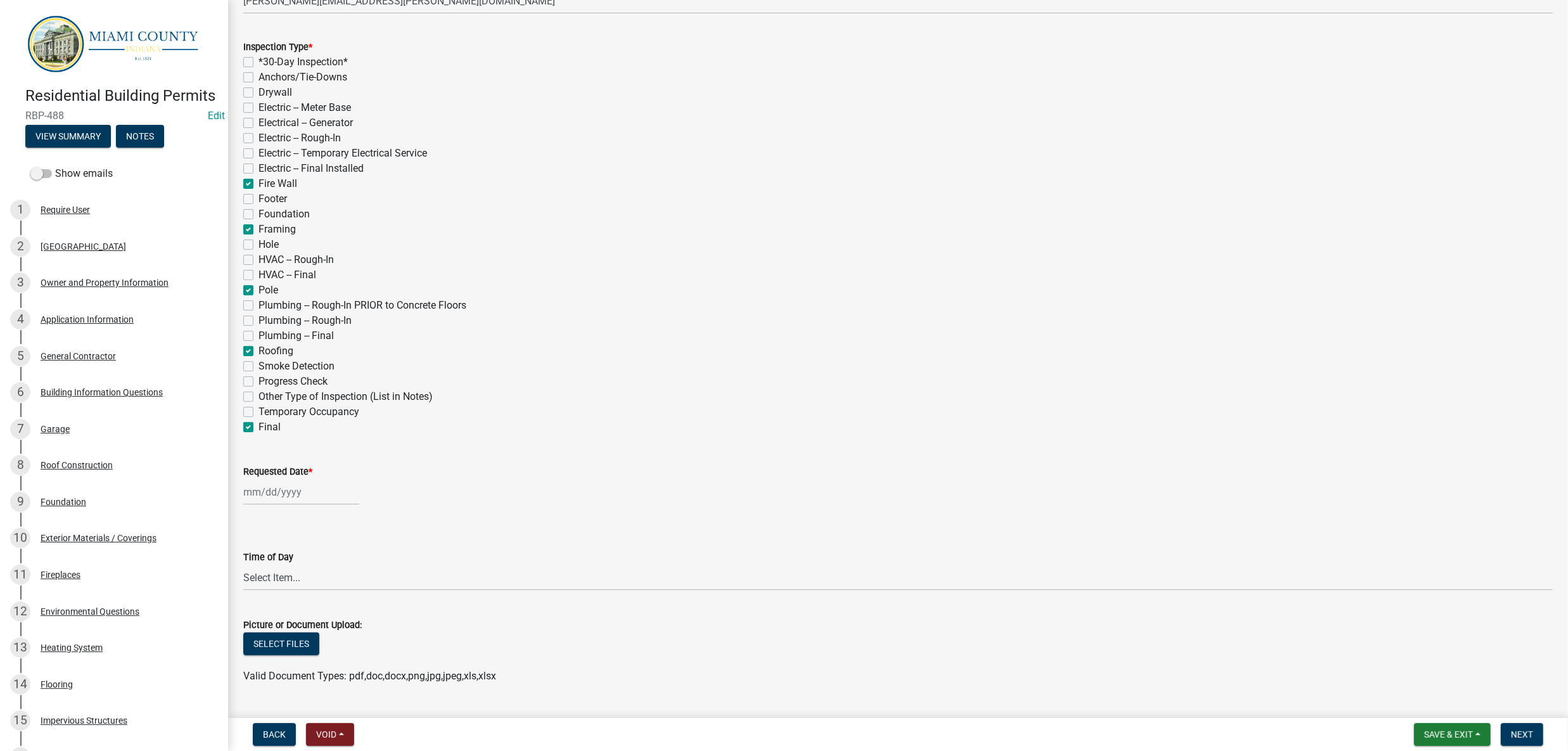
checkbox input "true"
checkbox input "false"
checkbox input "true"
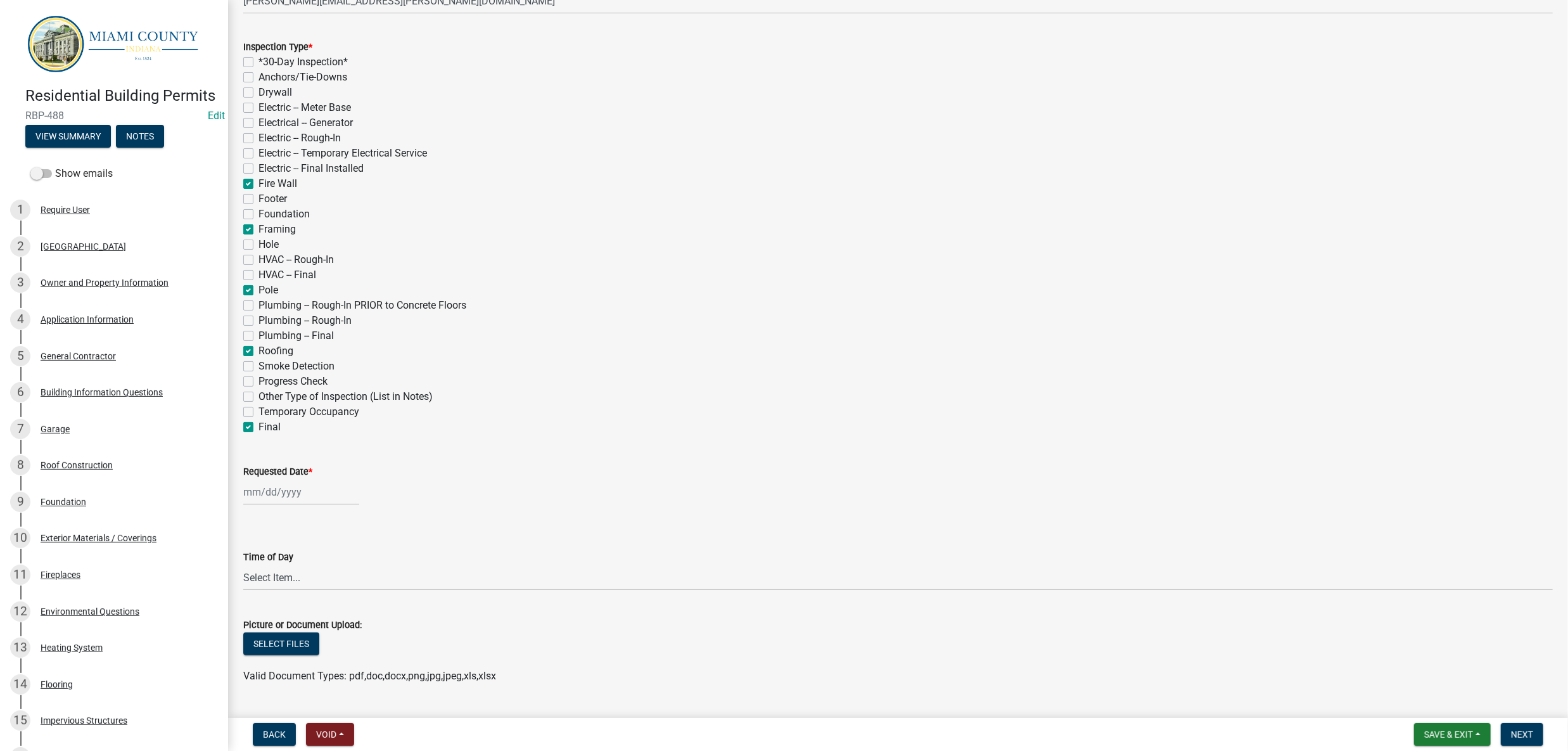
checkbox input "false"
checkbox input "true"
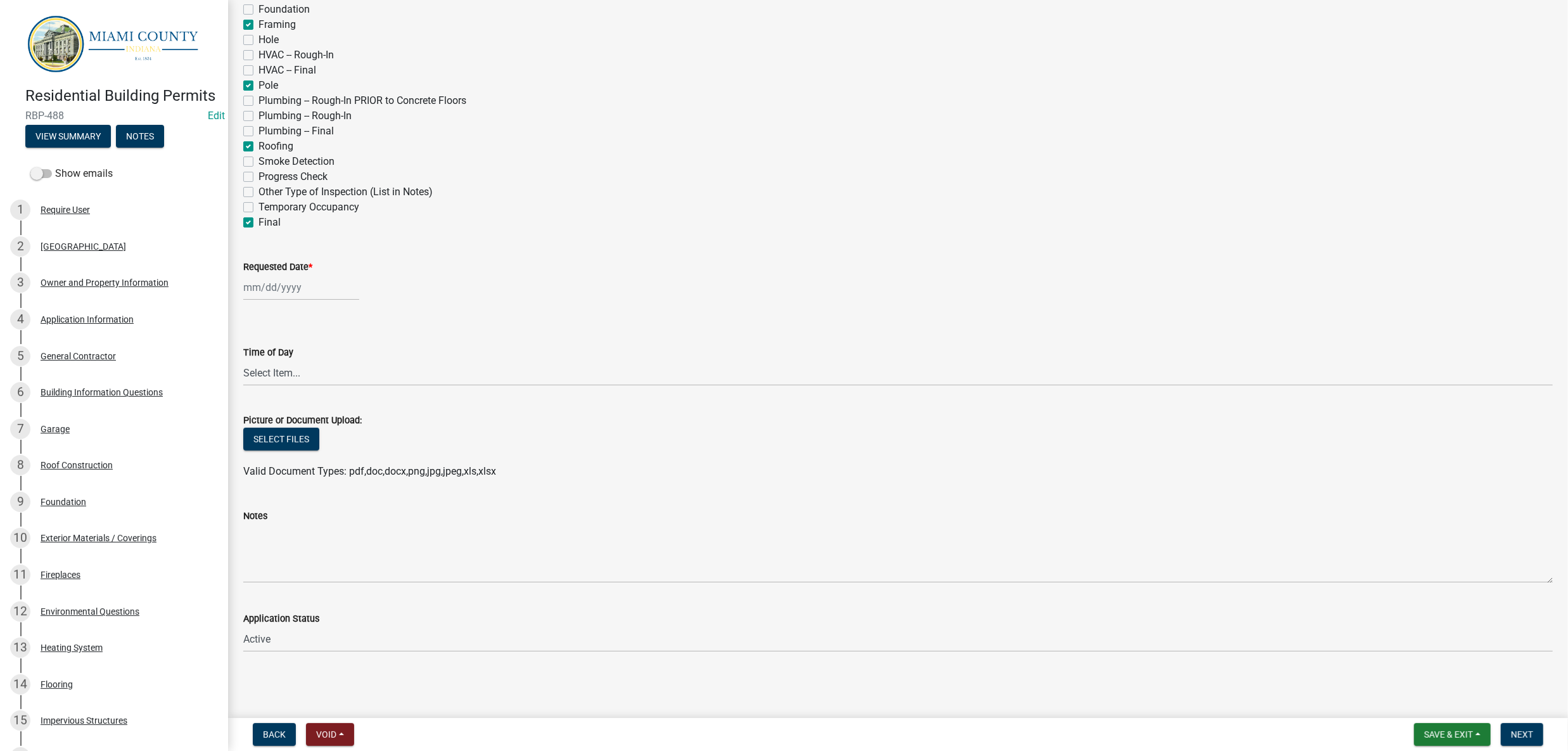
scroll to position [507, 0]
click at [812, 215] on div "Temporary Occupancy" at bounding box center [898, 207] width 1310 height 15
click at [360, 300] on div at bounding box center [301, 287] width 116 height 26
select select "10"
select select "2025"
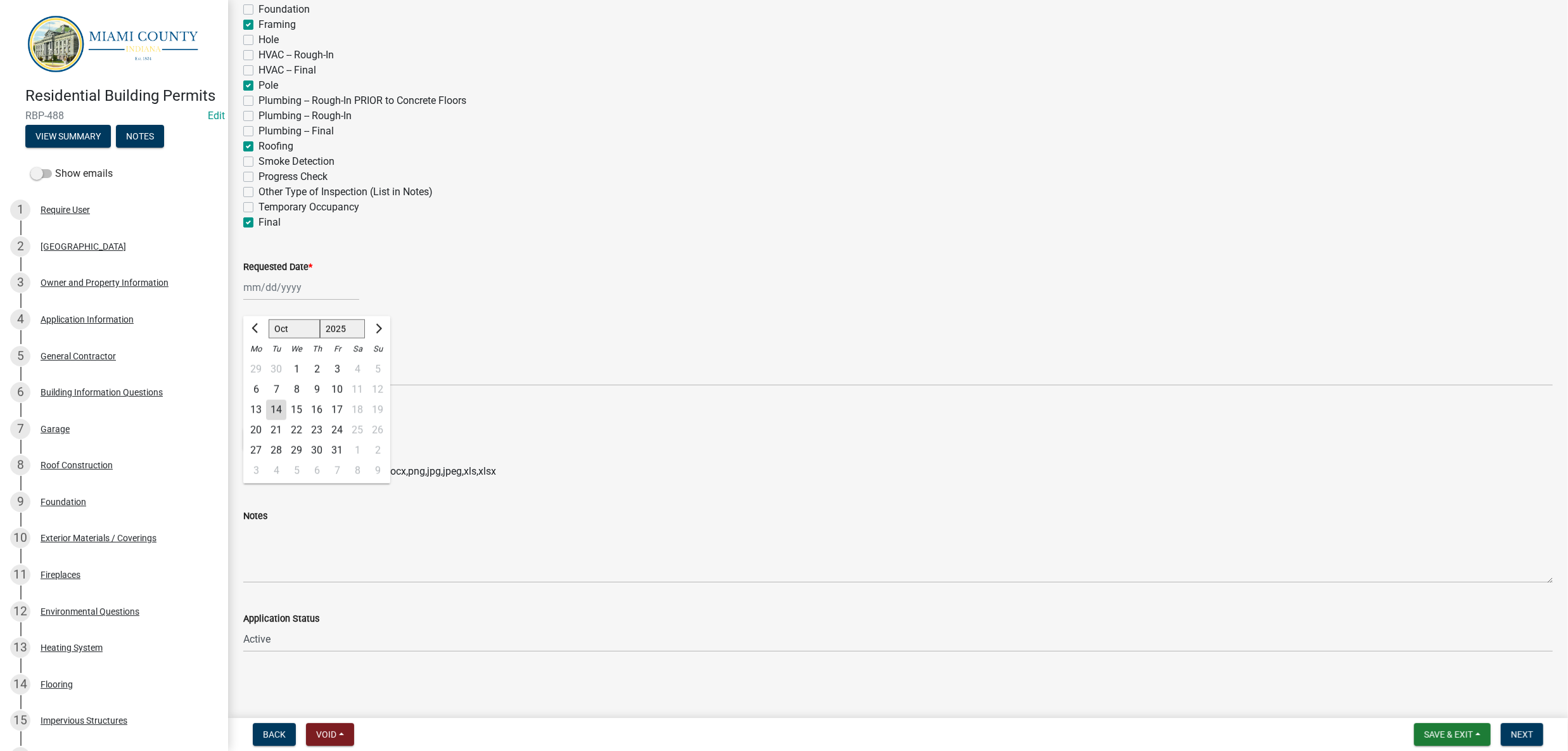
click at [307, 420] on div "15" at bounding box center [296, 409] width 20 height 20
type input "[DATE]"
click at [584, 274] on div "Requested Date *" at bounding box center [898, 266] width 1310 height 15
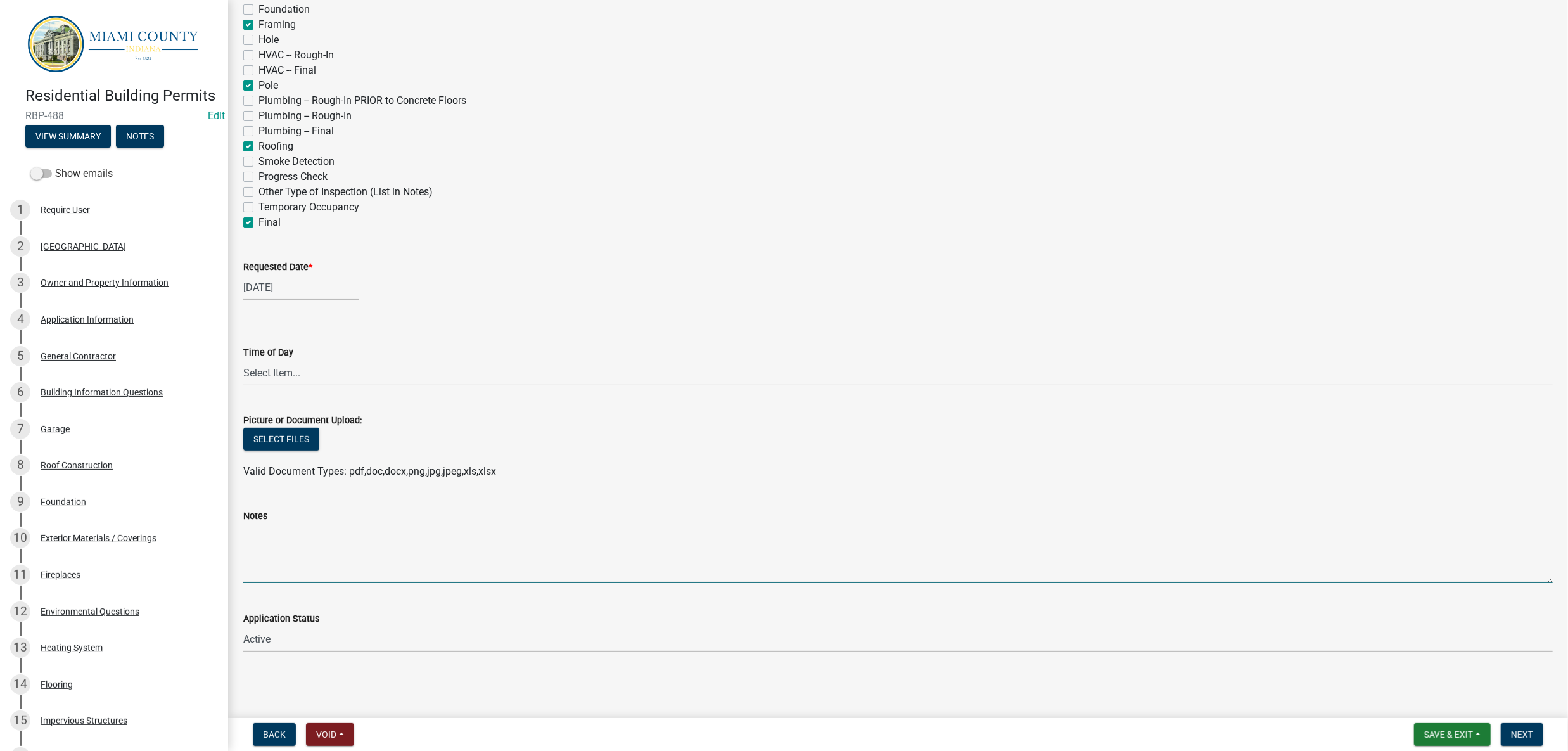
click at [921, 523] on textarea "Notes" at bounding box center [898, 553] width 1310 height 59
type textarea "Please check to make sure 1-hour fire block has been placed on inside of garage…"
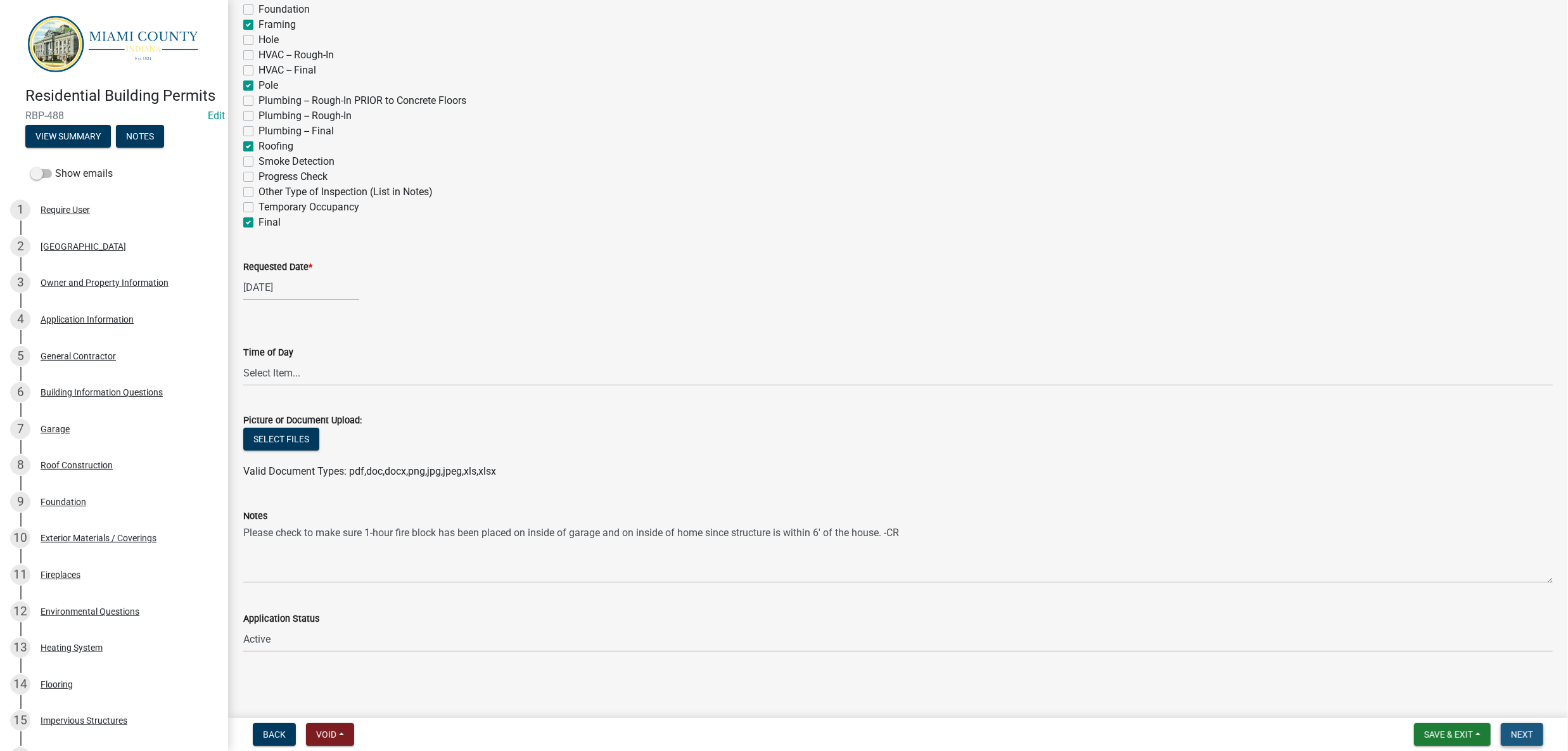
click at [1513, 729] on span "Next" at bounding box center [1521, 734] width 22 height 10
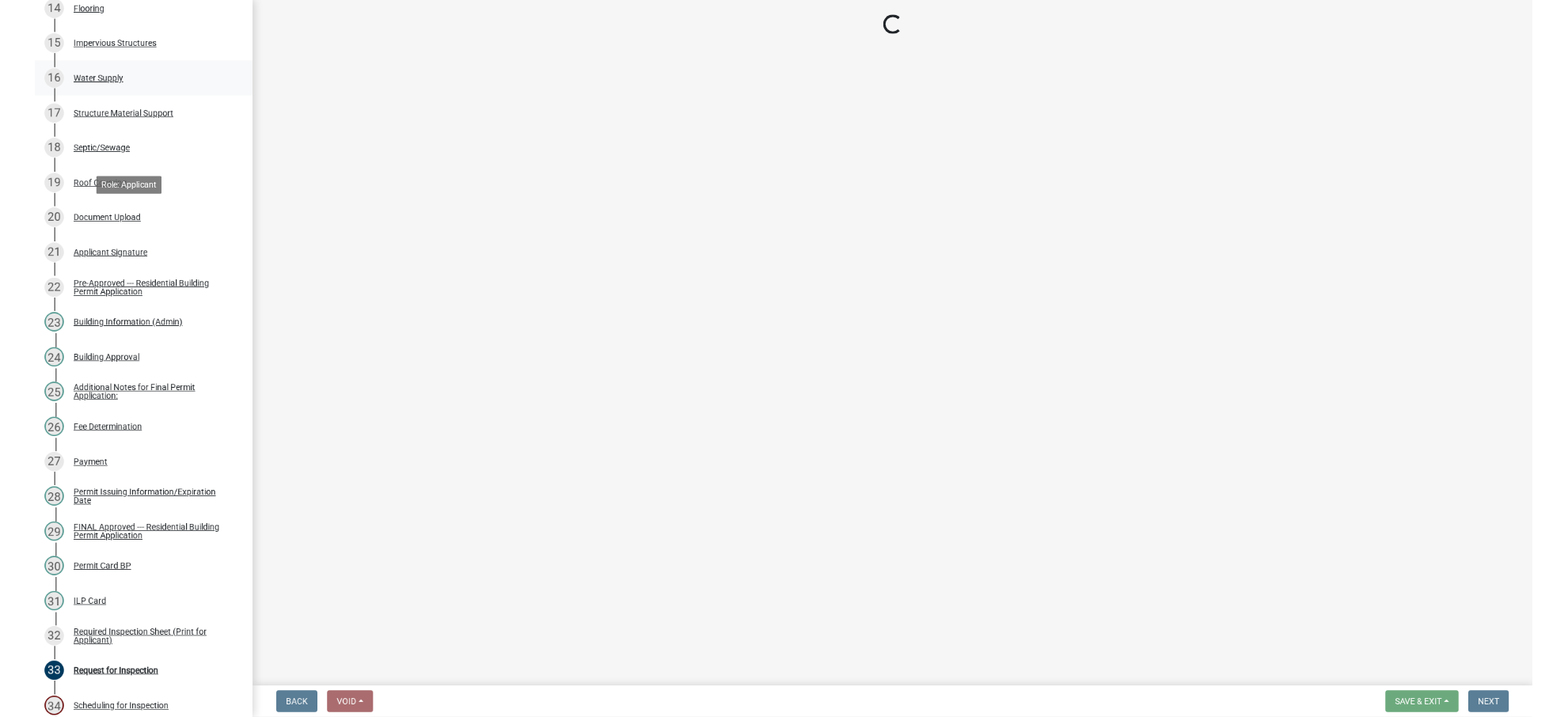
scroll to position [1689, 0]
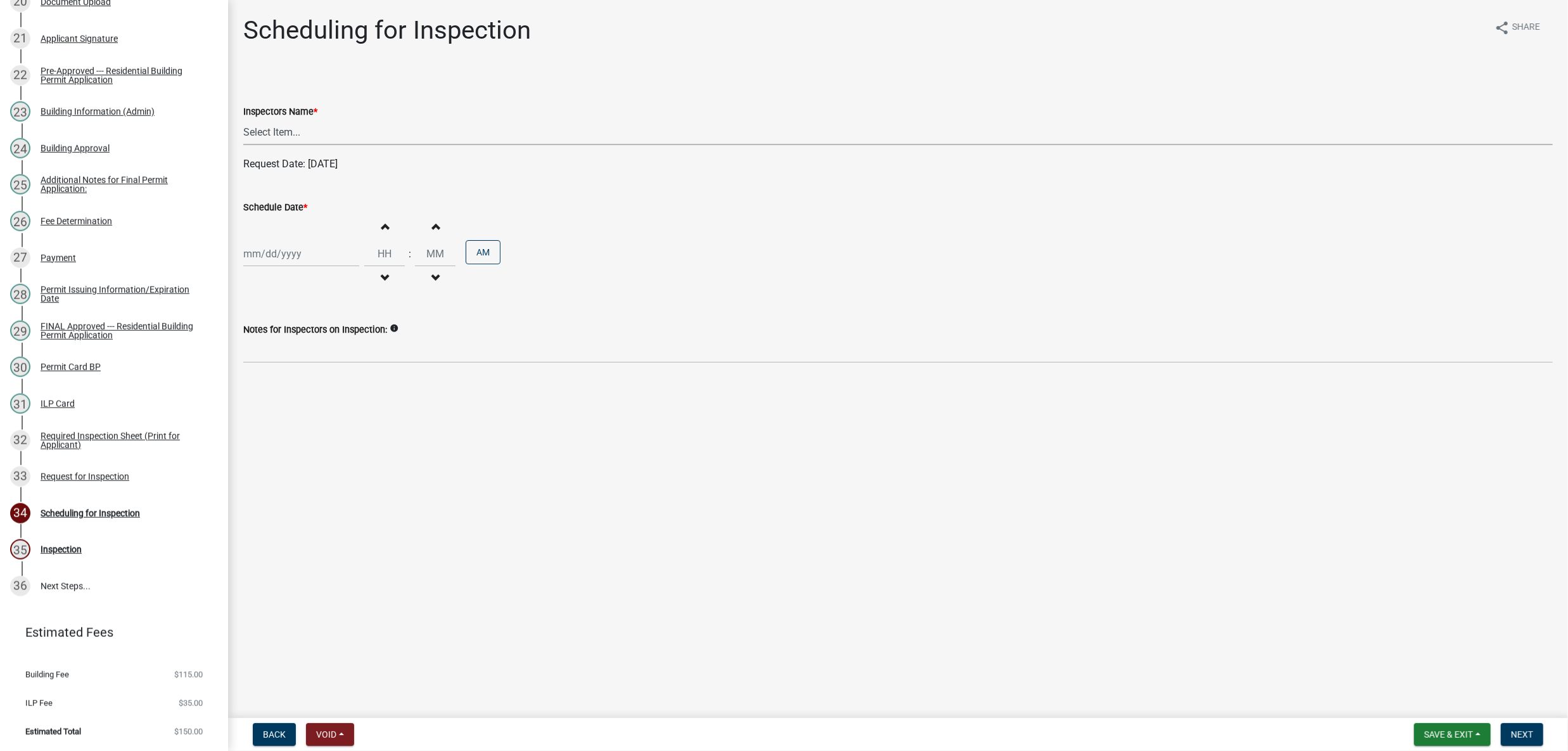
drag, startPoint x: 329, startPoint y: 156, endPoint x: 328, endPoint y: 172, distance: 16.0
click at [329, 145] on select "Select Item... bmthomas ([PERSON_NAME]) croser ([PERSON_NAME]) [PERSON_NAME] ([…" at bounding box center [898, 132] width 1310 height 26
select select "25b75ae6-03c7-4280-9b34-fcf63005d5e5"
click at [246, 145] on select "Select Item... bmthomas ([PERSON_NAME]) croser ([PERSON_NAME]) [PERSON_NAME] ([…" at bounding box center [898, 132] width 1310 height 26
click at [333, 267] on div at bounding box center [301, 254] width 116 height 26
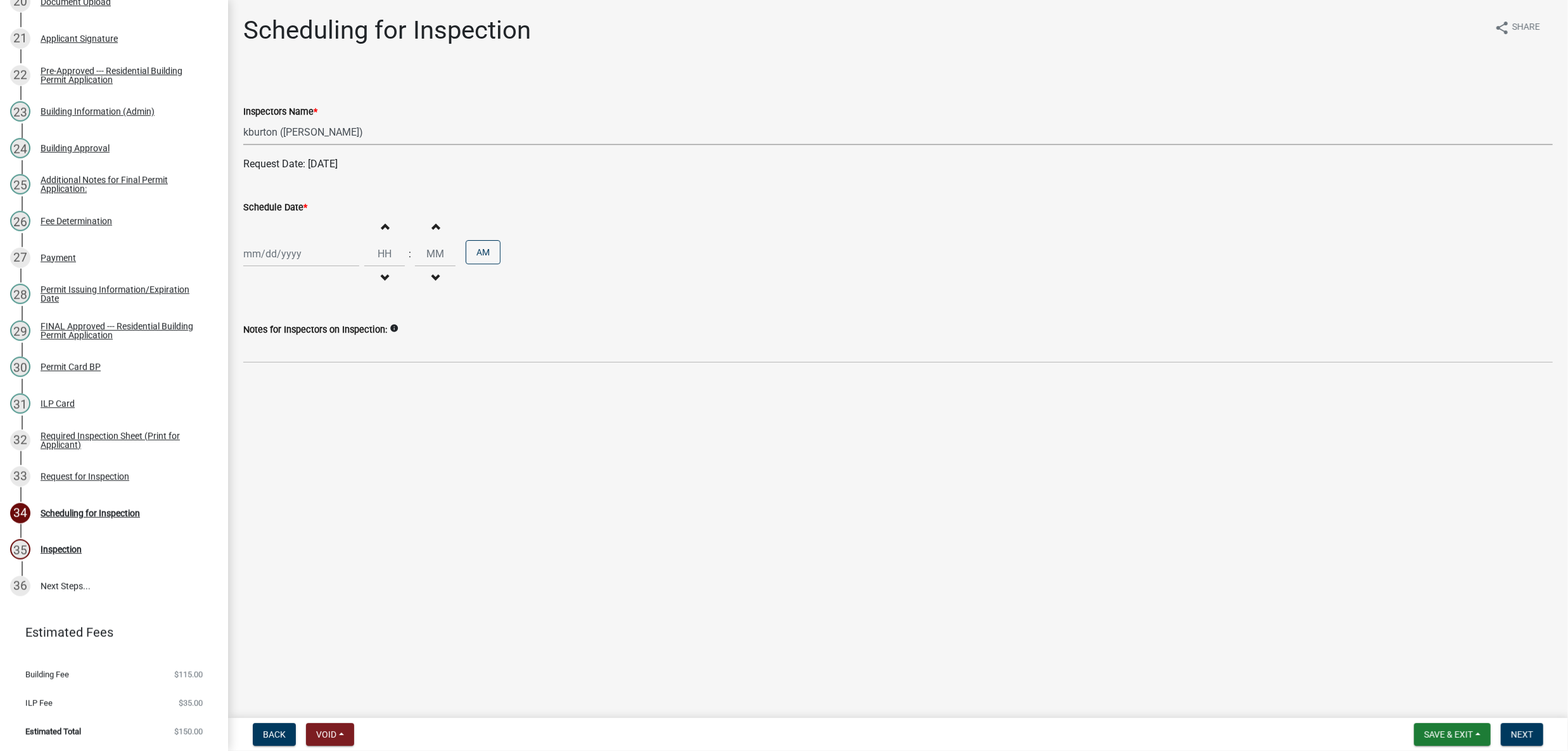
select select "10"
select select "2025"
click at [307, 393] on div "15" at bounding box center [296, 383] width 20 height 20
type input "[DATE]"
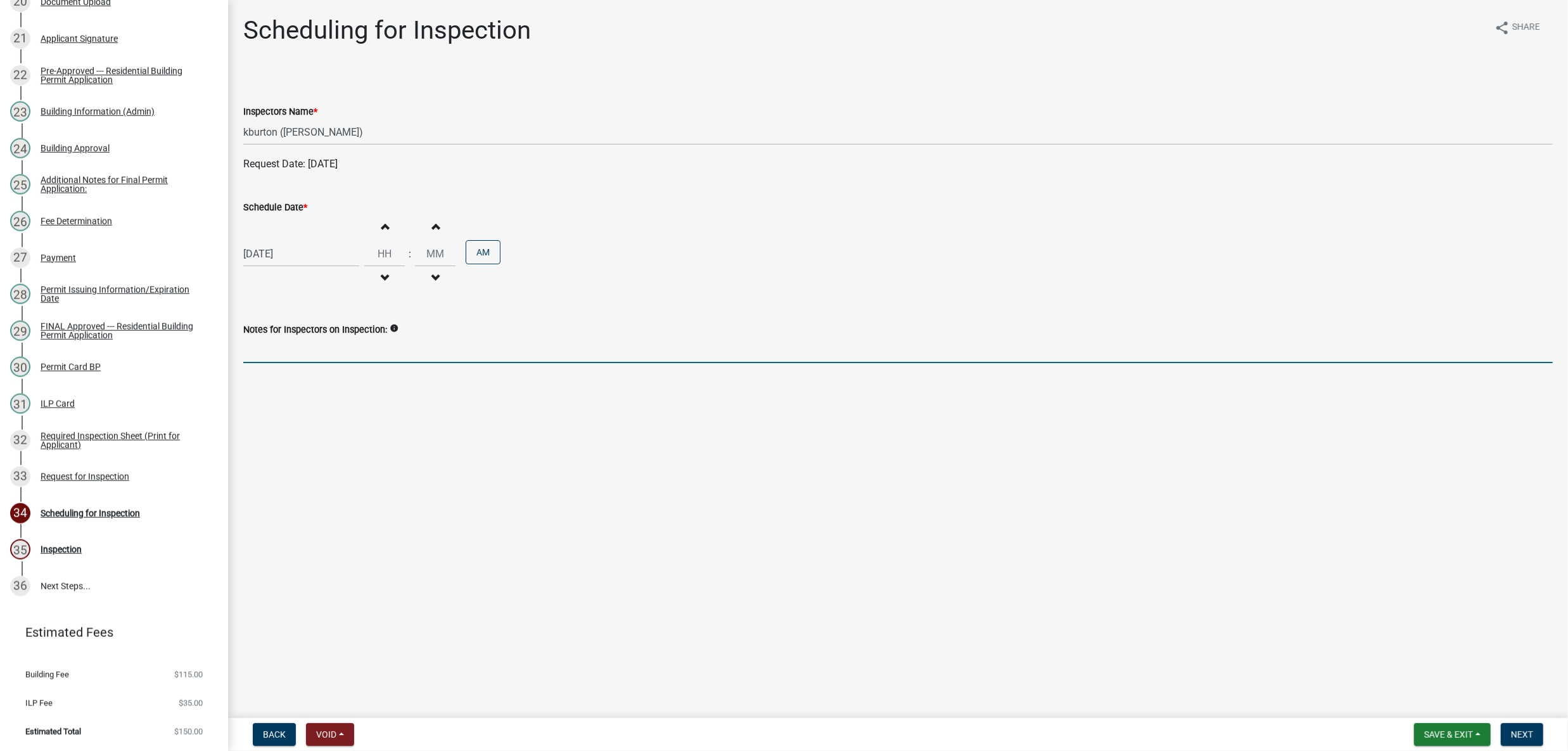
click at [374, 363] on input "Notes for Inspectors on Inspection:" at bounding box center [898, 350] width 1310 height 26
click at [411, 363] on input "Please make sure 1-hour firelock has been placed on inside of garage and inside…" at bounding box center [898, 350] width 1310 height 26
click at [1065, 363] on input "Please make sure 1-hour fire bocking has been placed on inside of garage and in…" at bounding box center [898, 350] width 1310 height 26
type input "Please make sure 1-hour fire bocking has been placed on inside of garage and in…"
click at [774, 293] on div "[DATE] Increment hours Decrement hours : Increment minutes Decrement minutes AM" at bounding box center [898, 254] width 1310 height 78
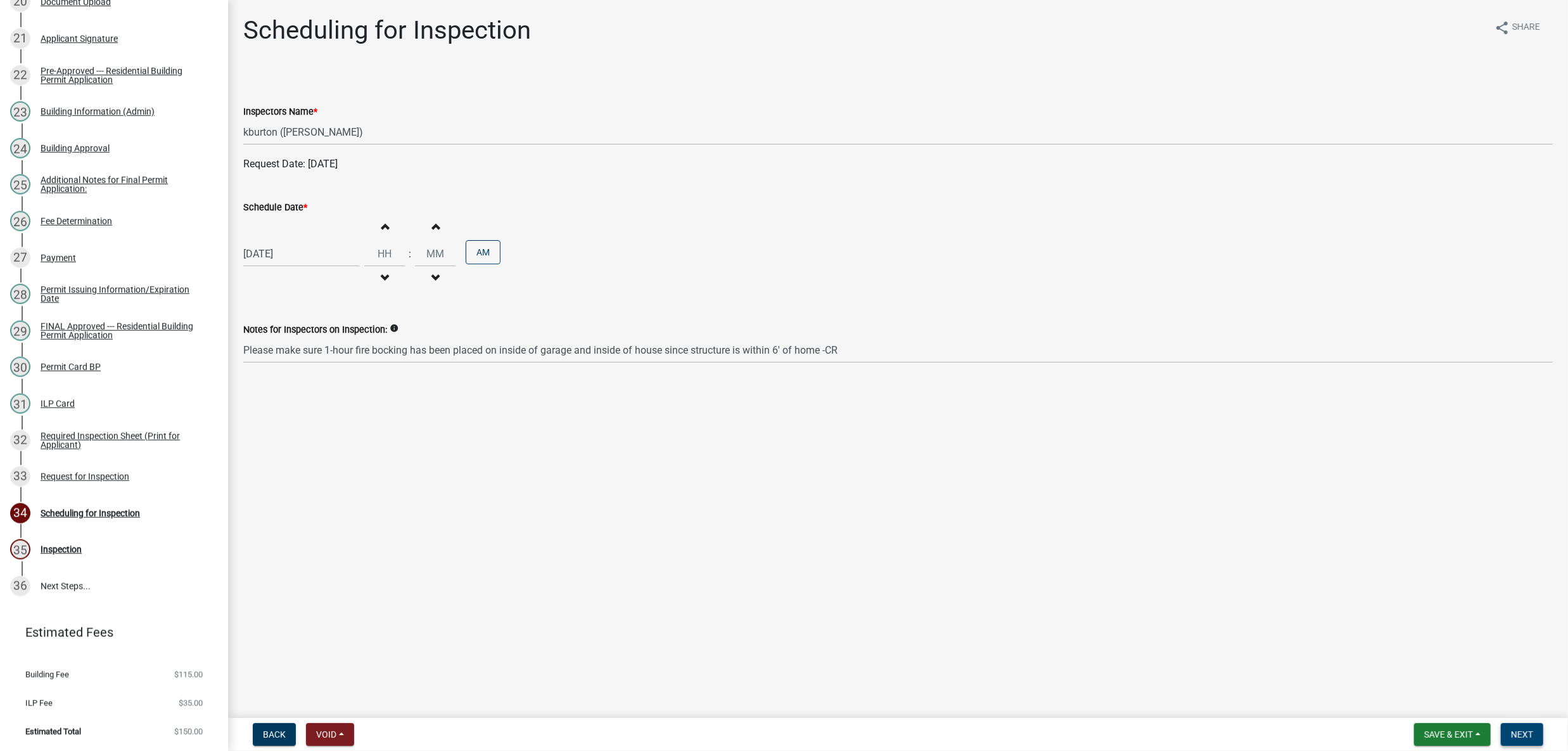
click at [1511, 735] on span "Next" at bounding box center [1521, 734] width 22 height 10
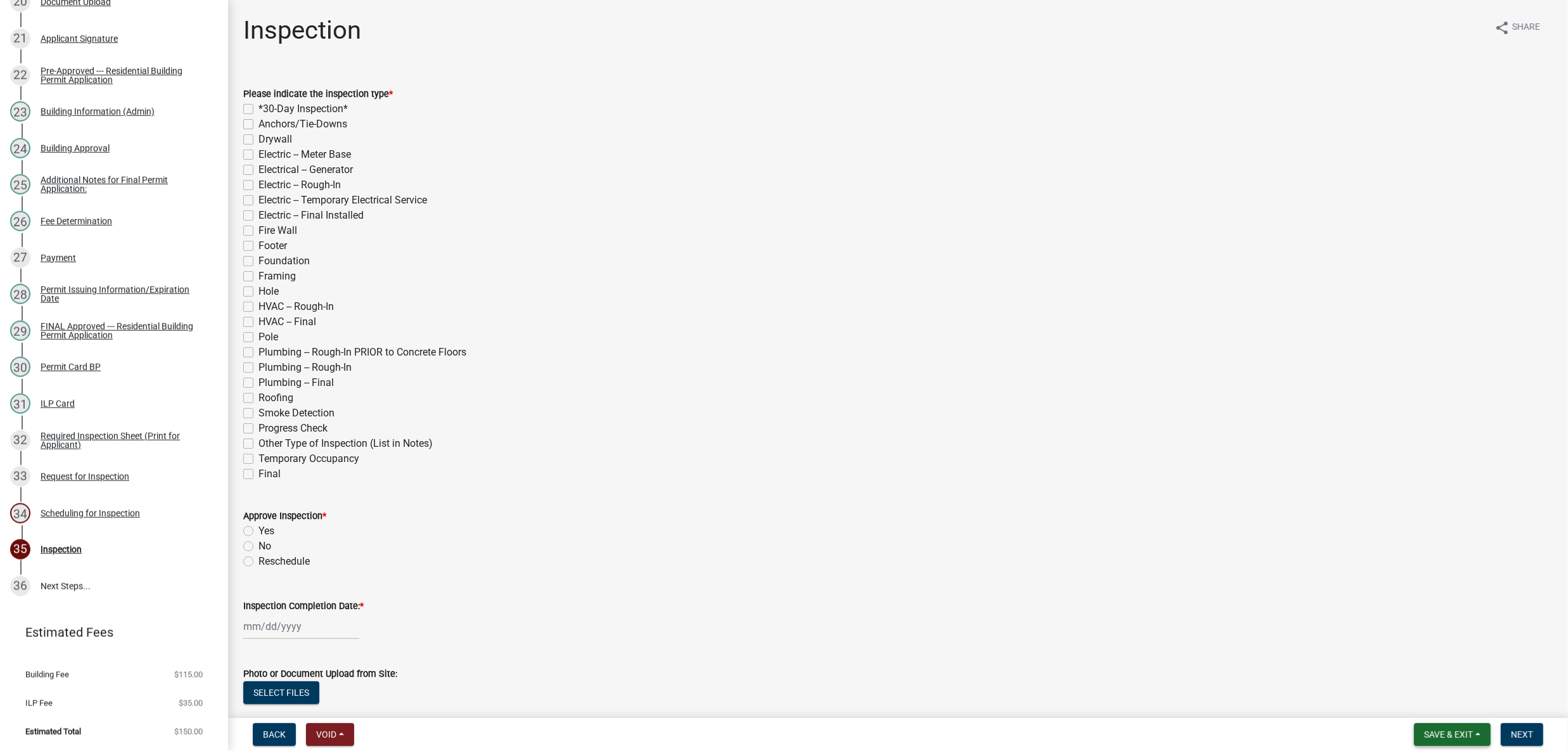
click at [1420, 723] on button "Save & Exit" at bounding box center [1452, 734] width 77 height 23
click at [1416, 696] on button "Save & Exit" at bounding box center [1440, 696] width 101 height 31
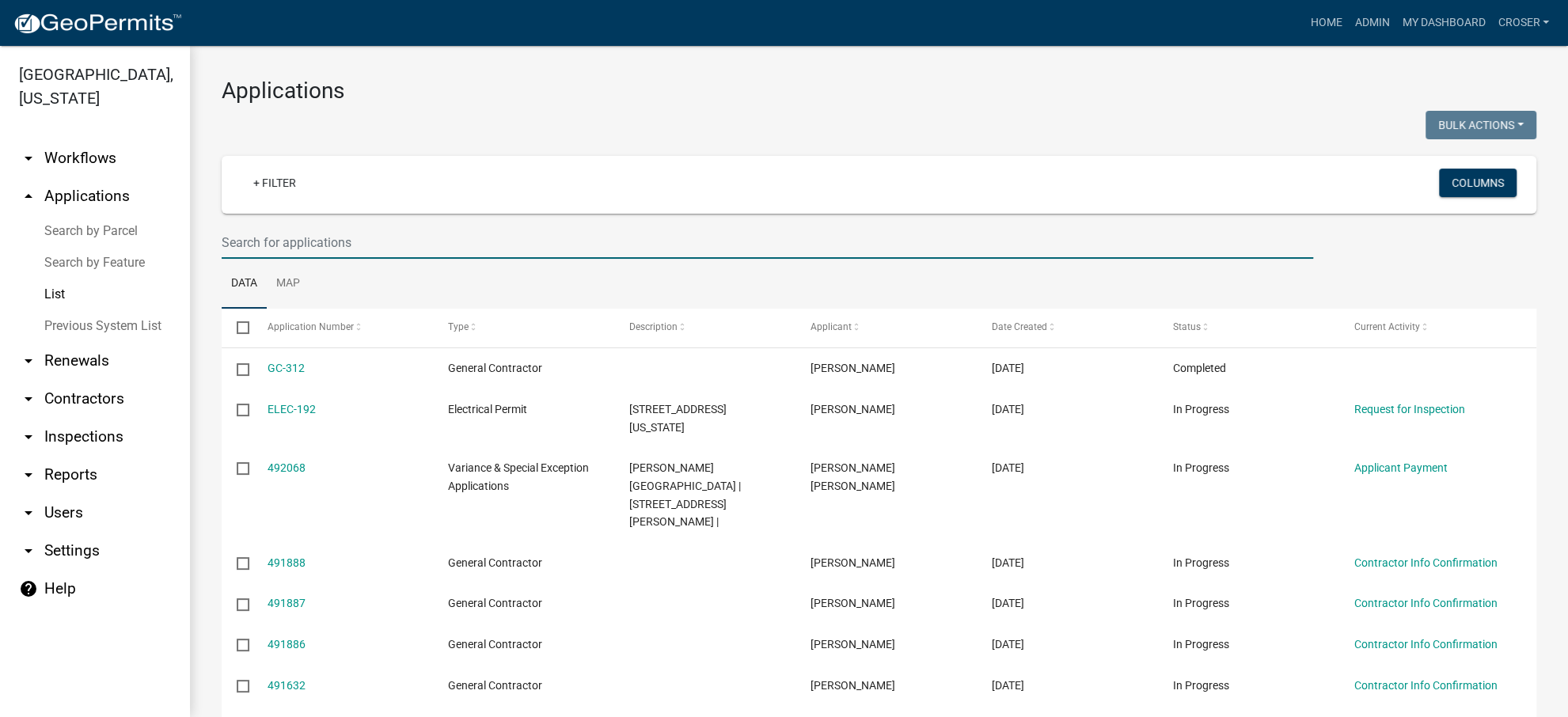
click at [413, 259] on input "text" at bounding box center [767, 242] width 1091 height 32
click at [505, 136] on div at bounding box center [544, 126] width 670 height 32
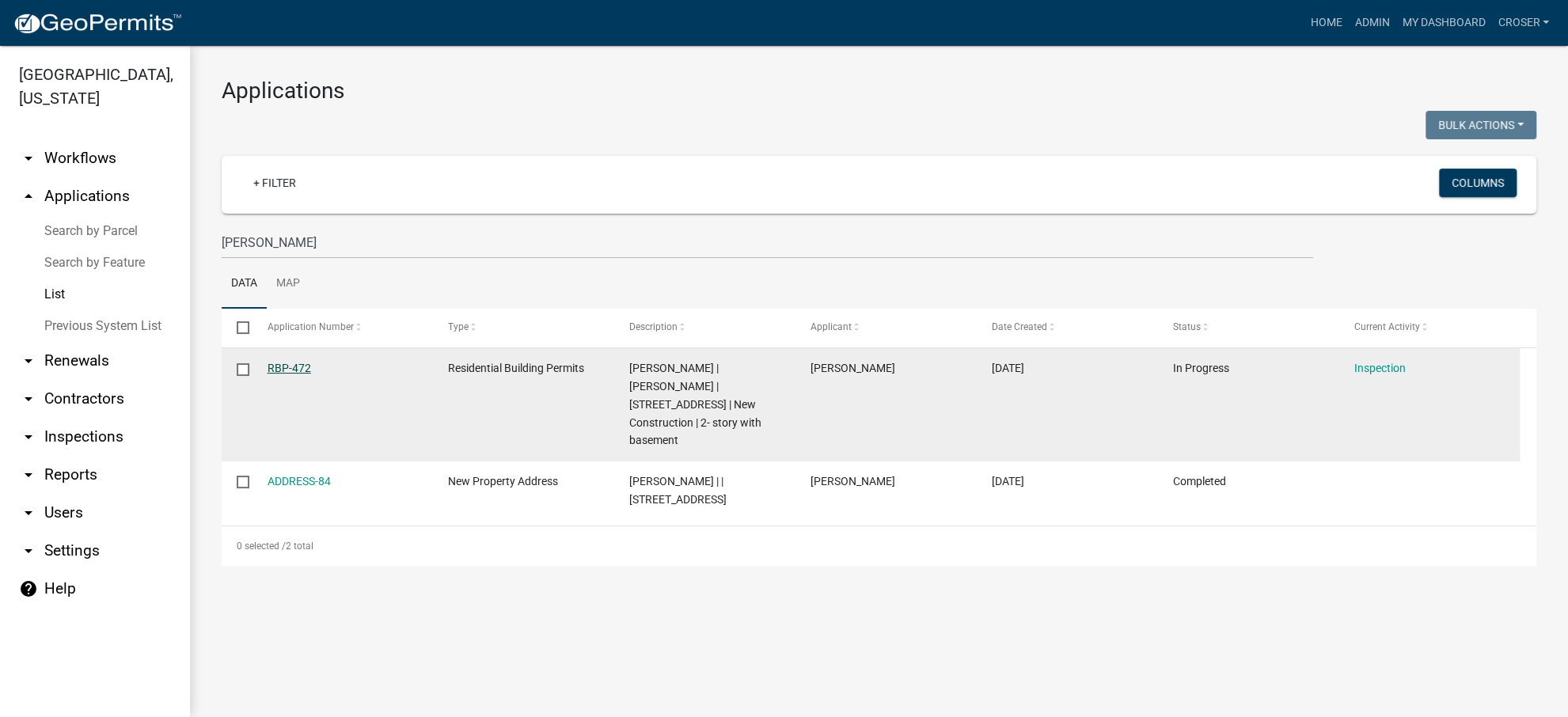
click at [296, 374] on link "RBP-472" at bounding box center [289, 368] width 43 height 12
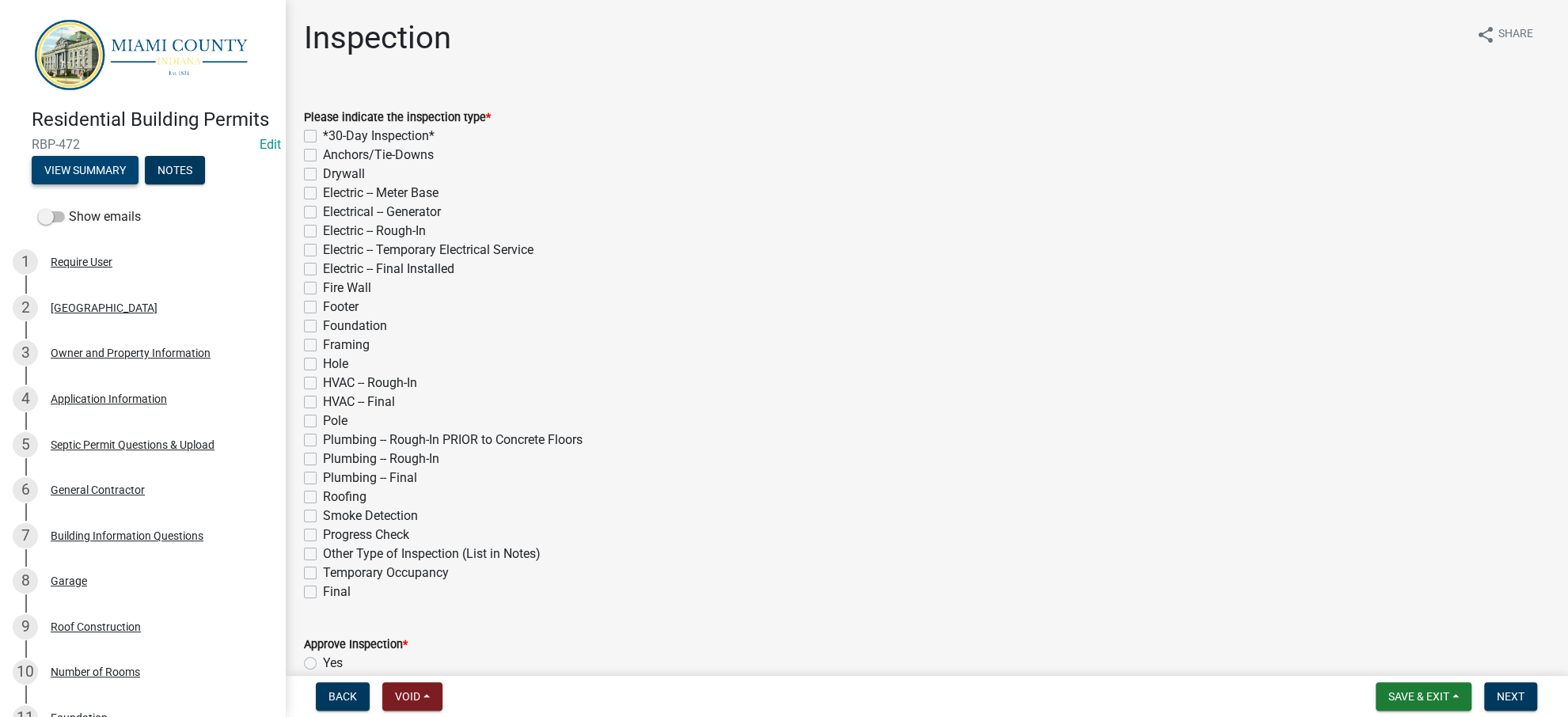
click at [139, 185] on button "View Summary" at bounding box center [85, 170] width 106 height 28
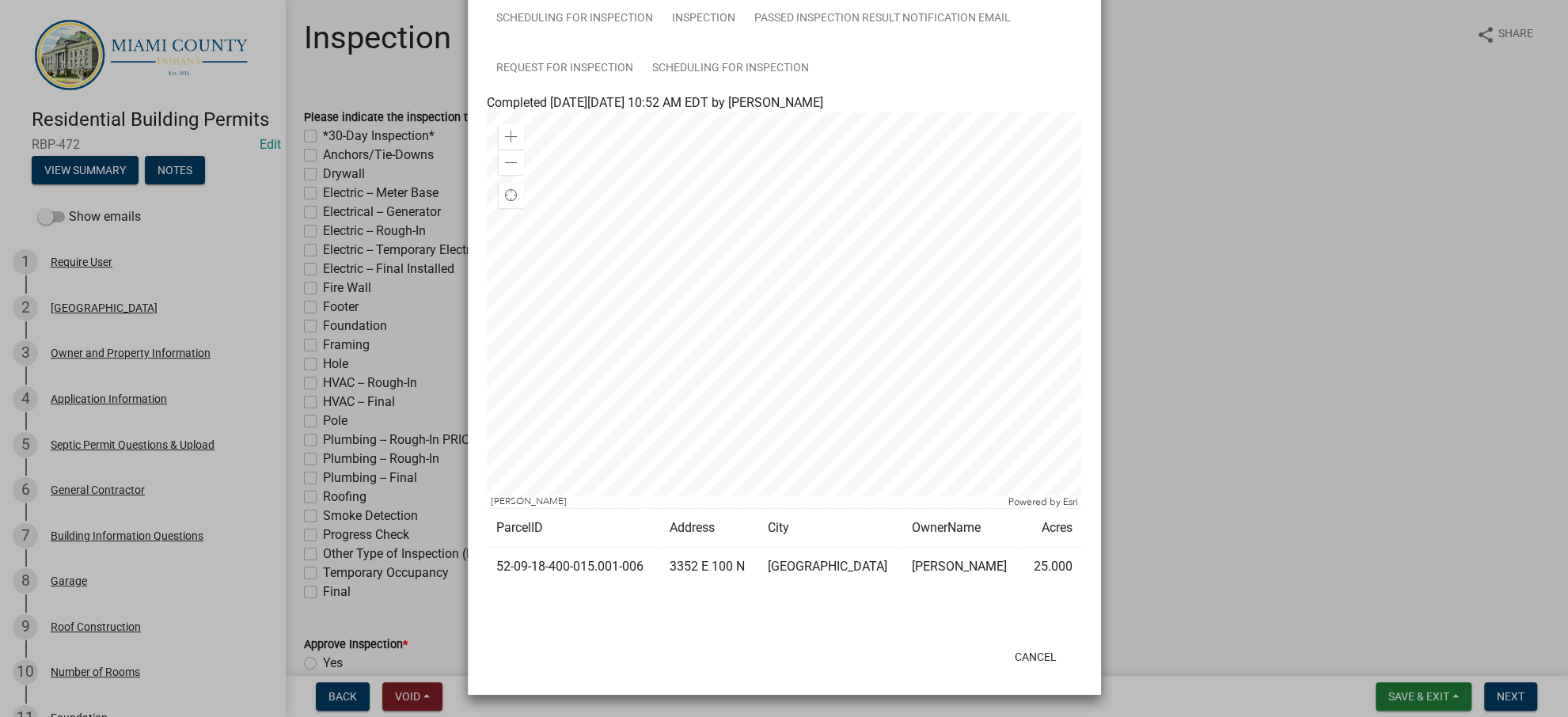
scroll to position [1054, 0]
click at [643, 94] on link "Scheduling for Inspection" at bounding box center [730, 68] width 176 height 51
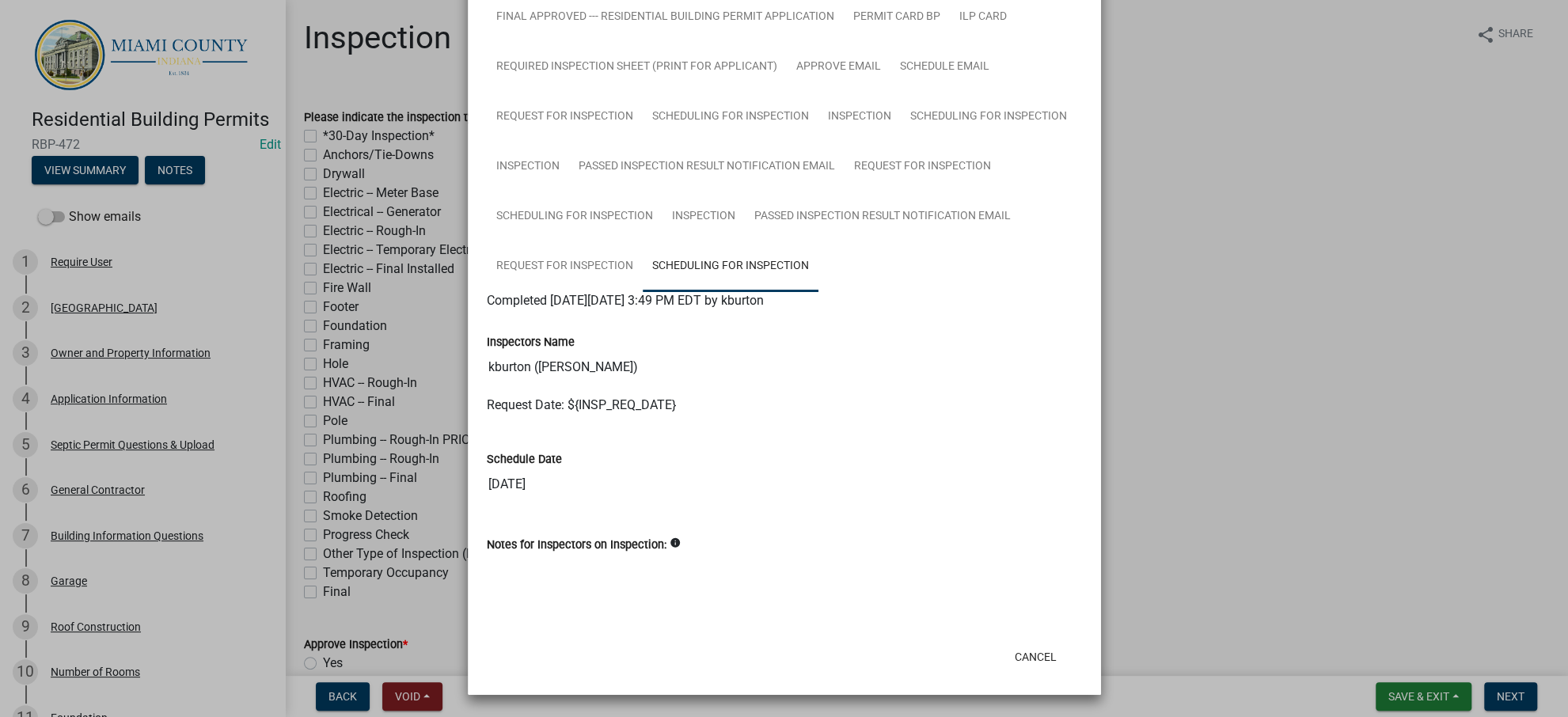
scroll to position [1304, 0]
click at [643, 241] on link "Request for Inspection" at bounding box center [564, 266] width 156 height 51
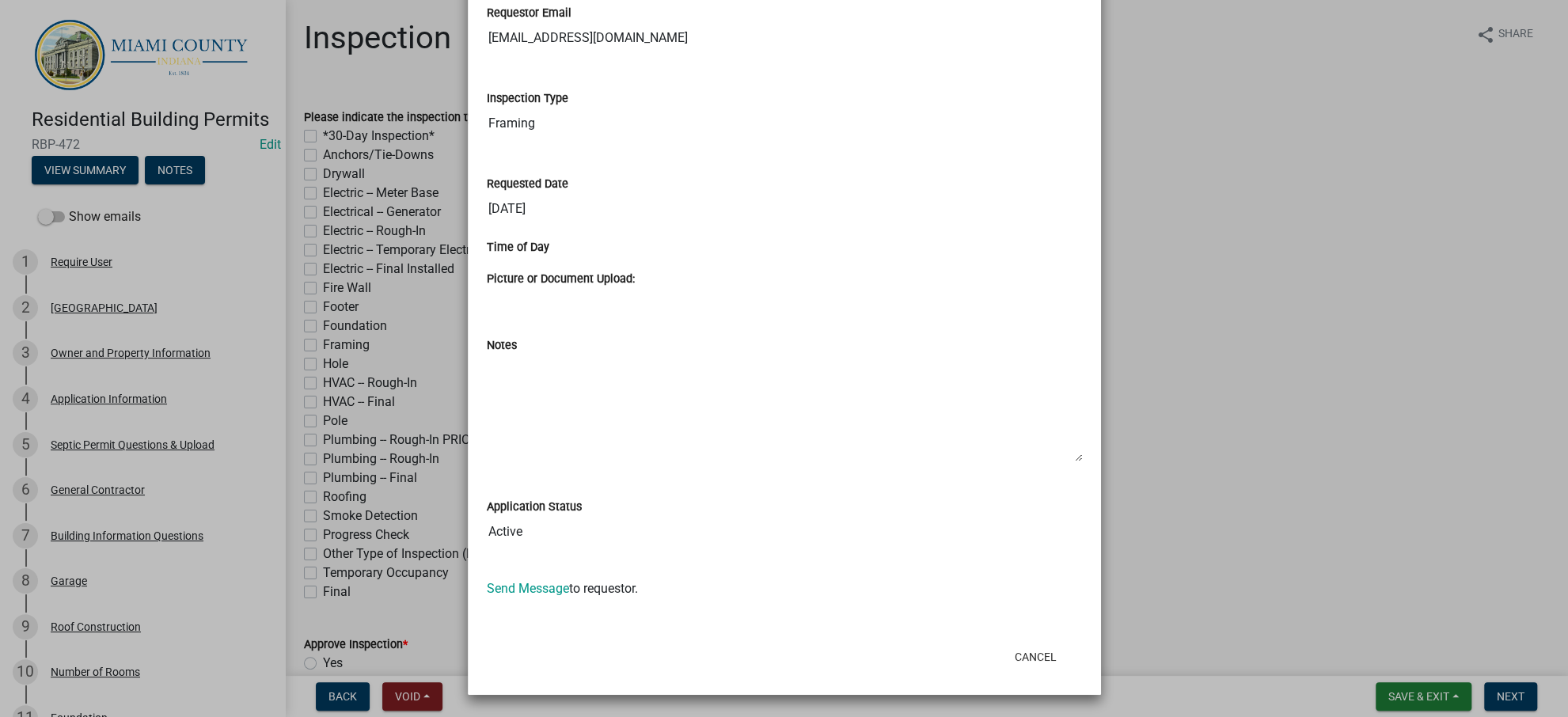
scroll to position [1837, 0]
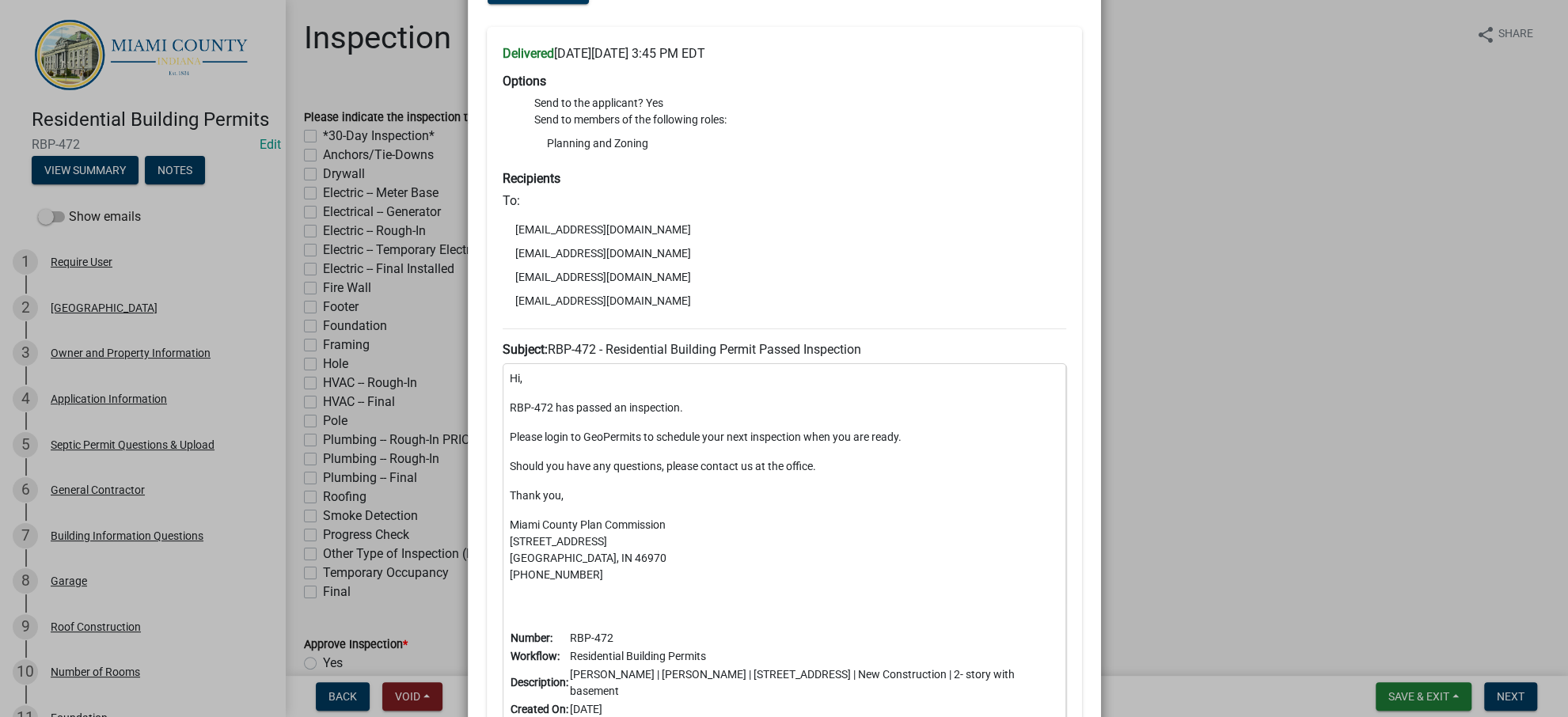
scroll to position [1204, 0]
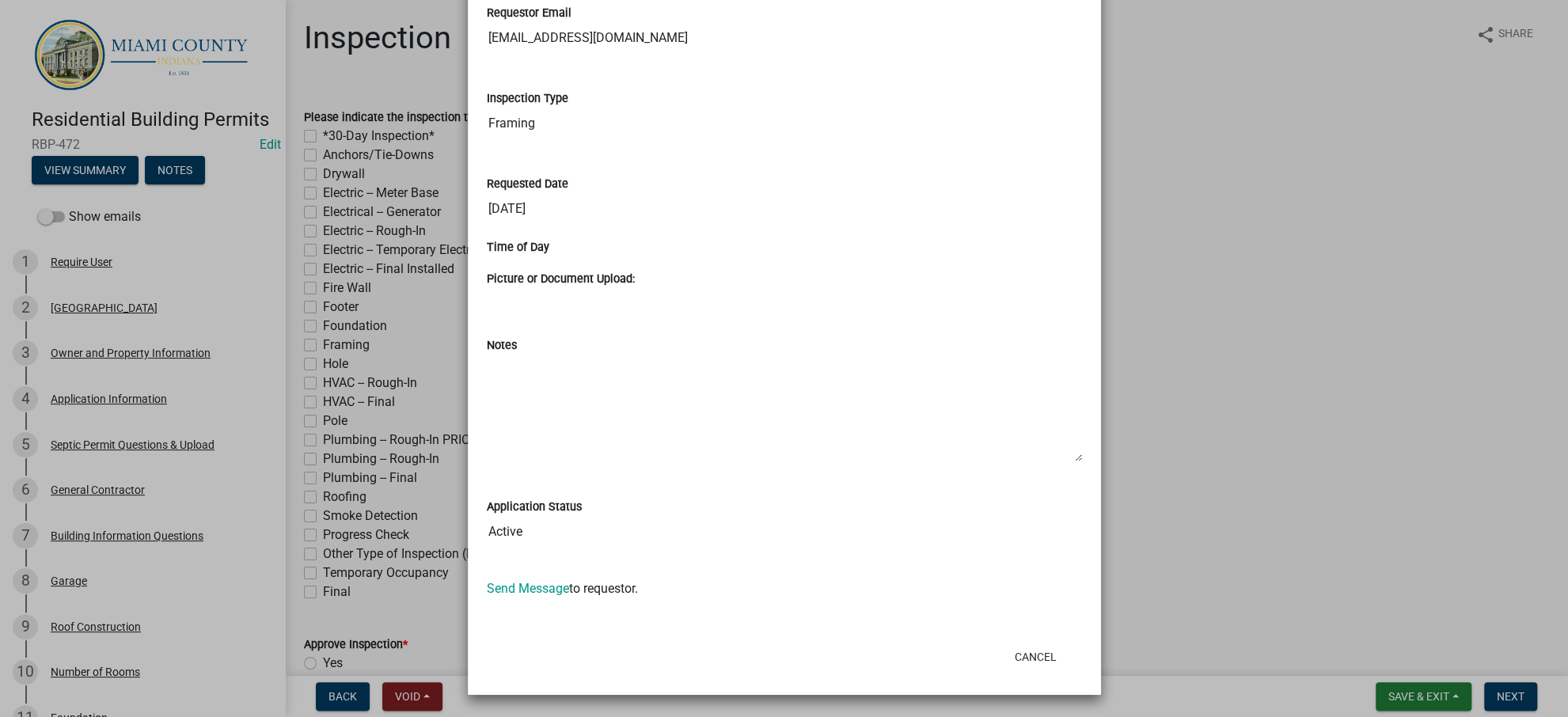
scroll to position [1311, 0]
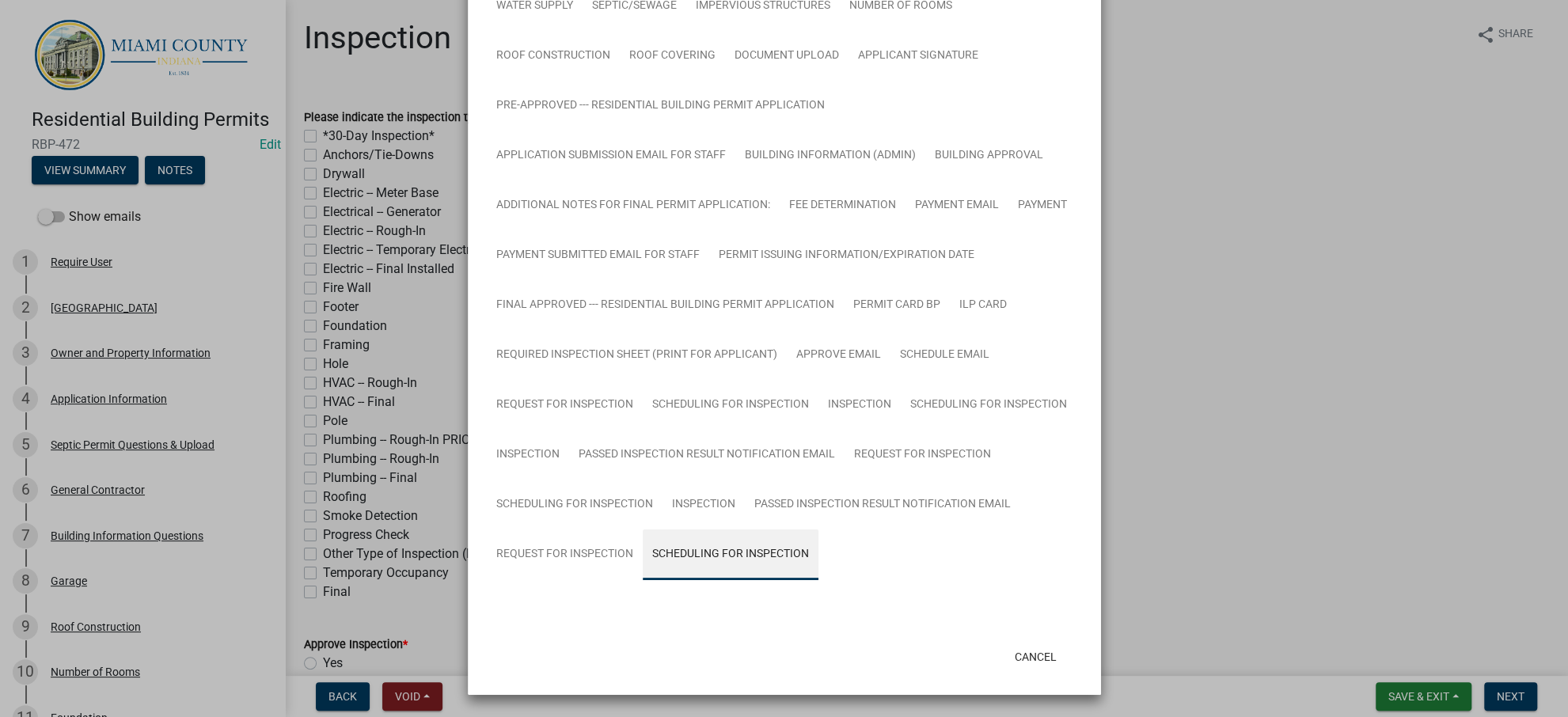
scroll to position [1304, 0]
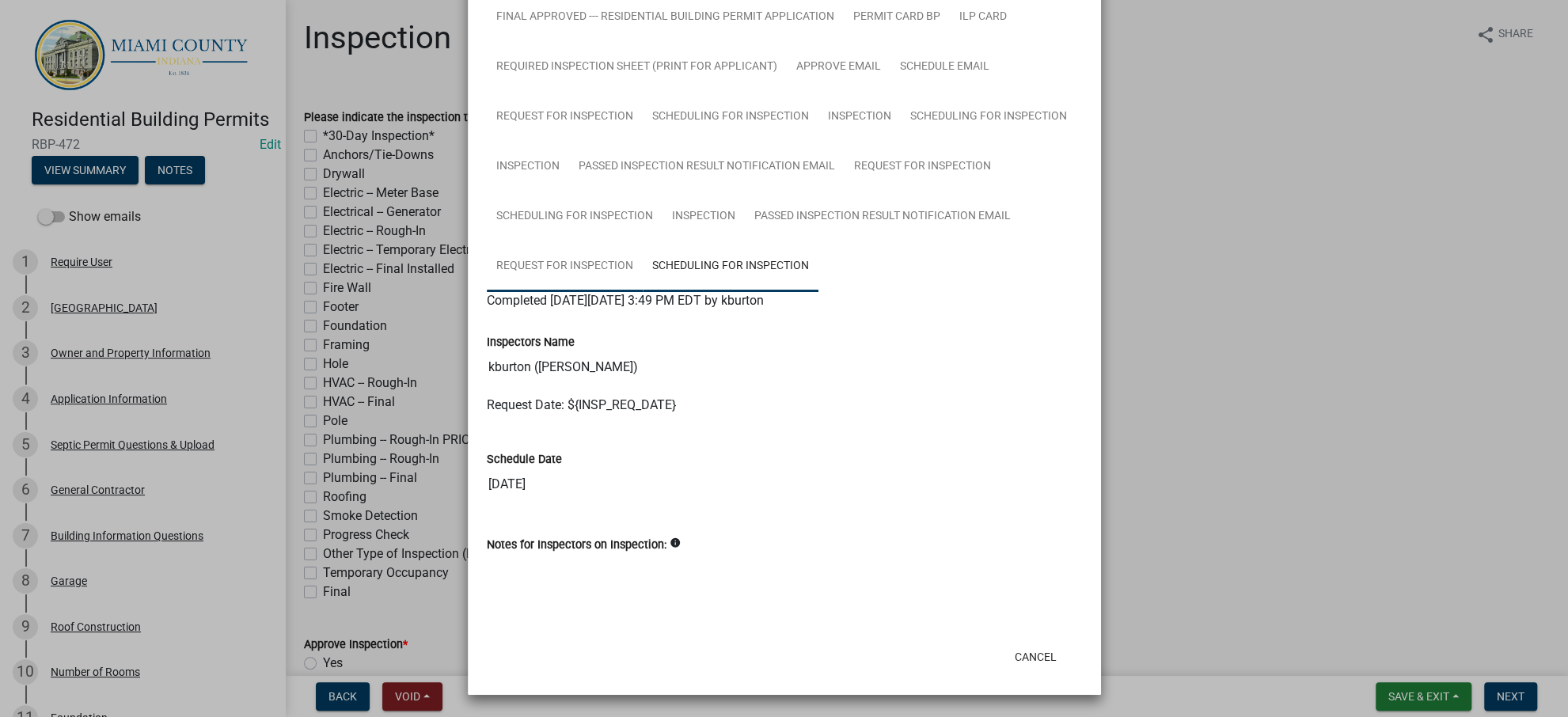
click at [643, 241] on link "Request for Inspection" at bounding box center [564, 266] width 156 height 51
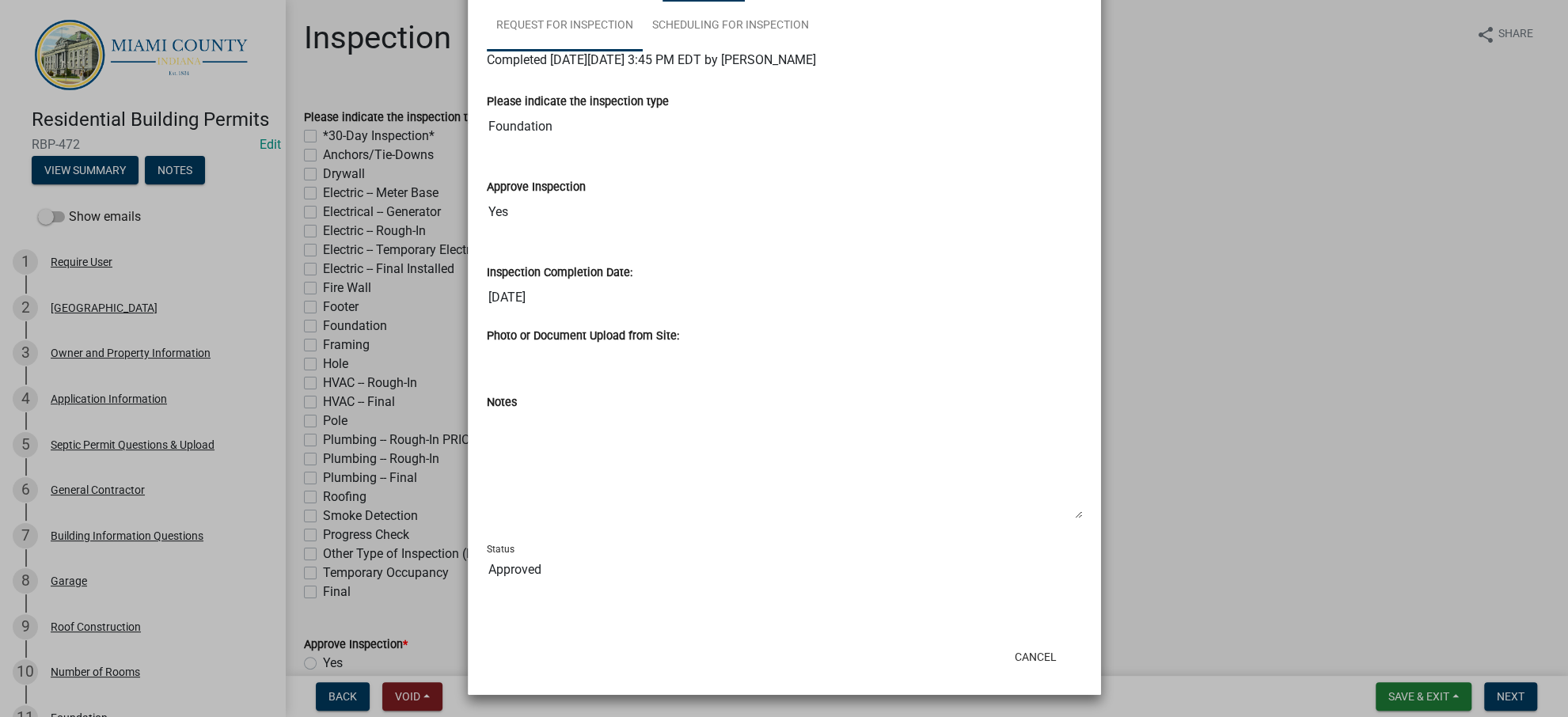
click at [643, 52] on link "Request for Inspection" at bounding box center [564, 26] width 156 height 51
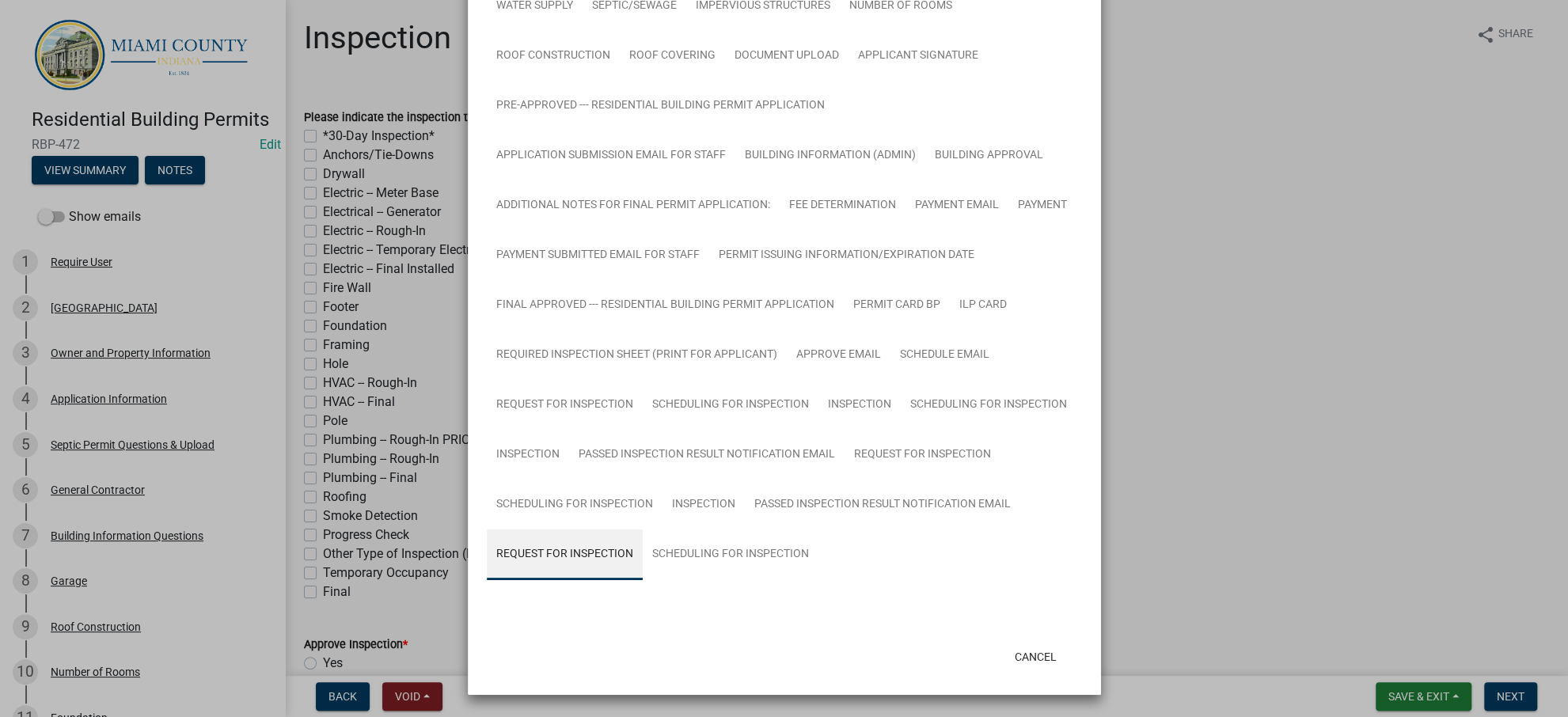
scroll to position [1297, 0]
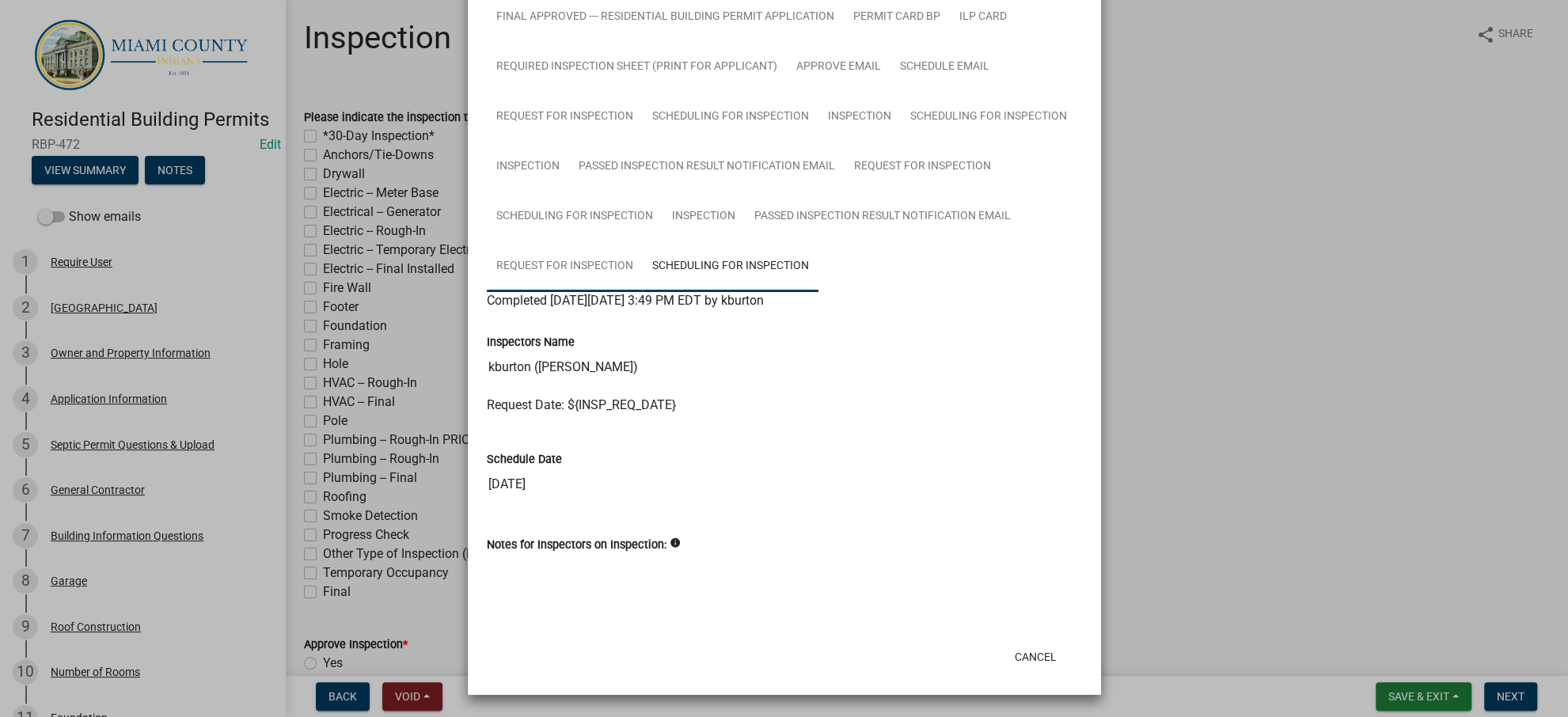
click at [643, 241] on link "Request for Inspection" at bounding box center [564, 266] width 156 height 51
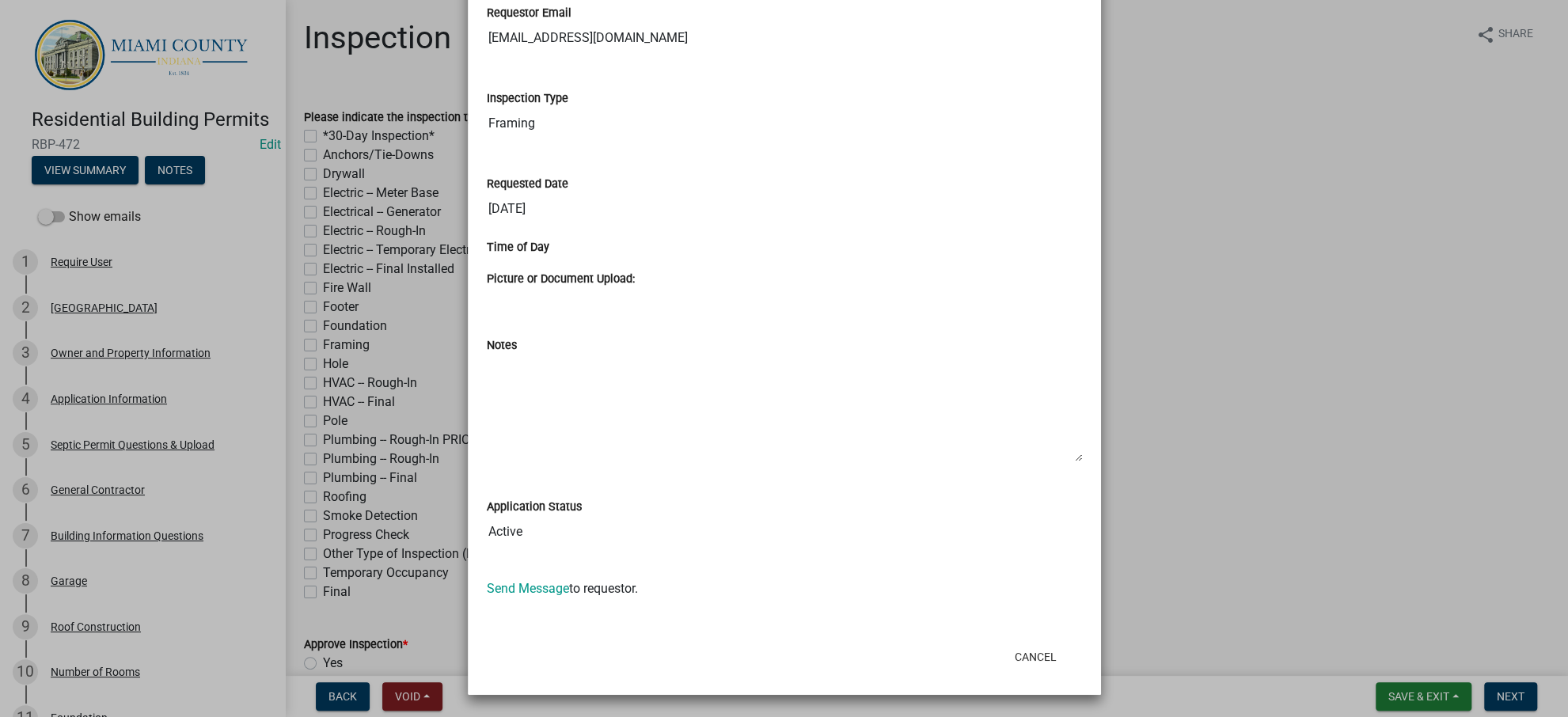
click at [1132, 387] on ngb-modal-window "Summary × Printer Friendly Parcel search Owner and Property Information Applica…" at bounding box center [784, 358] width 1568 height 717
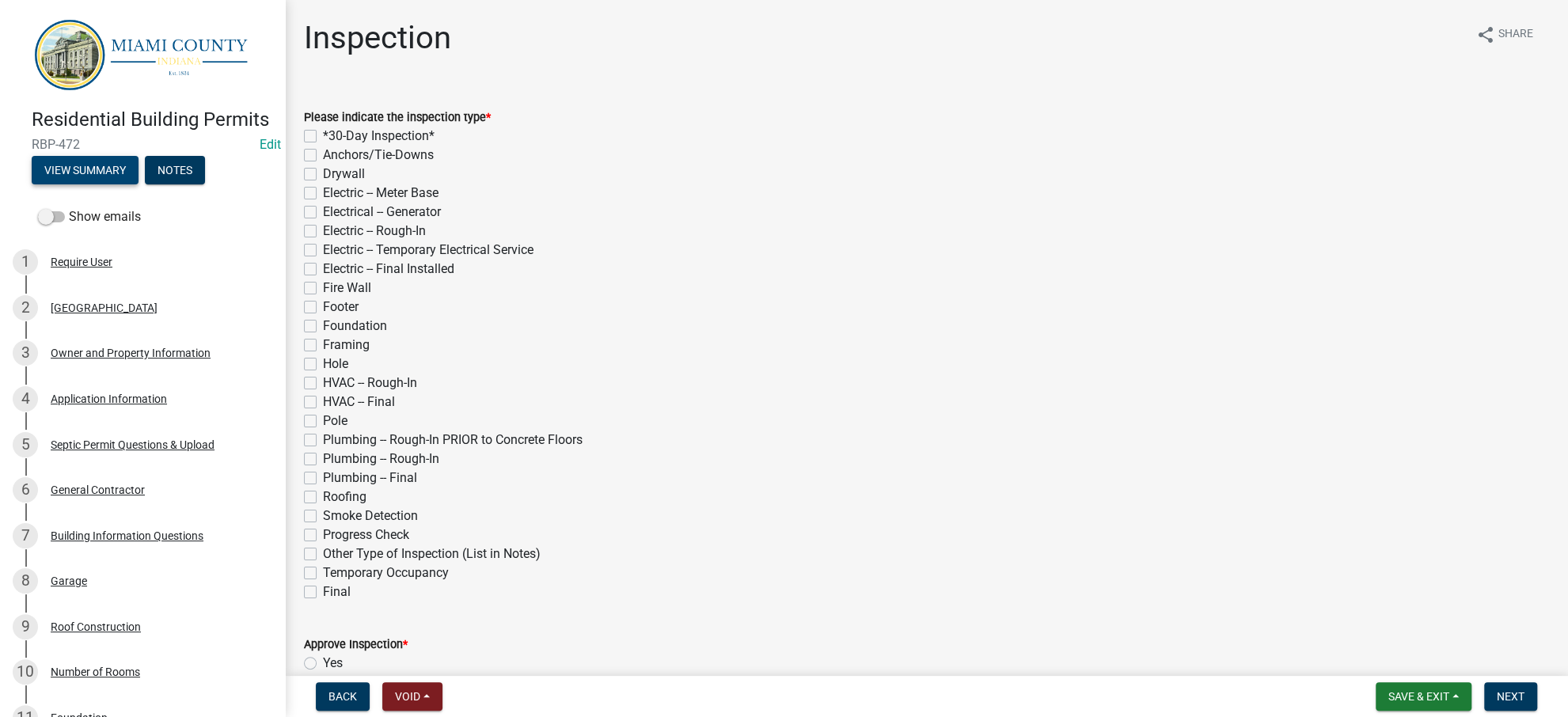
click at [111, 185] on button "View Summary" at bounding box center [85, 170] width 106 height 28
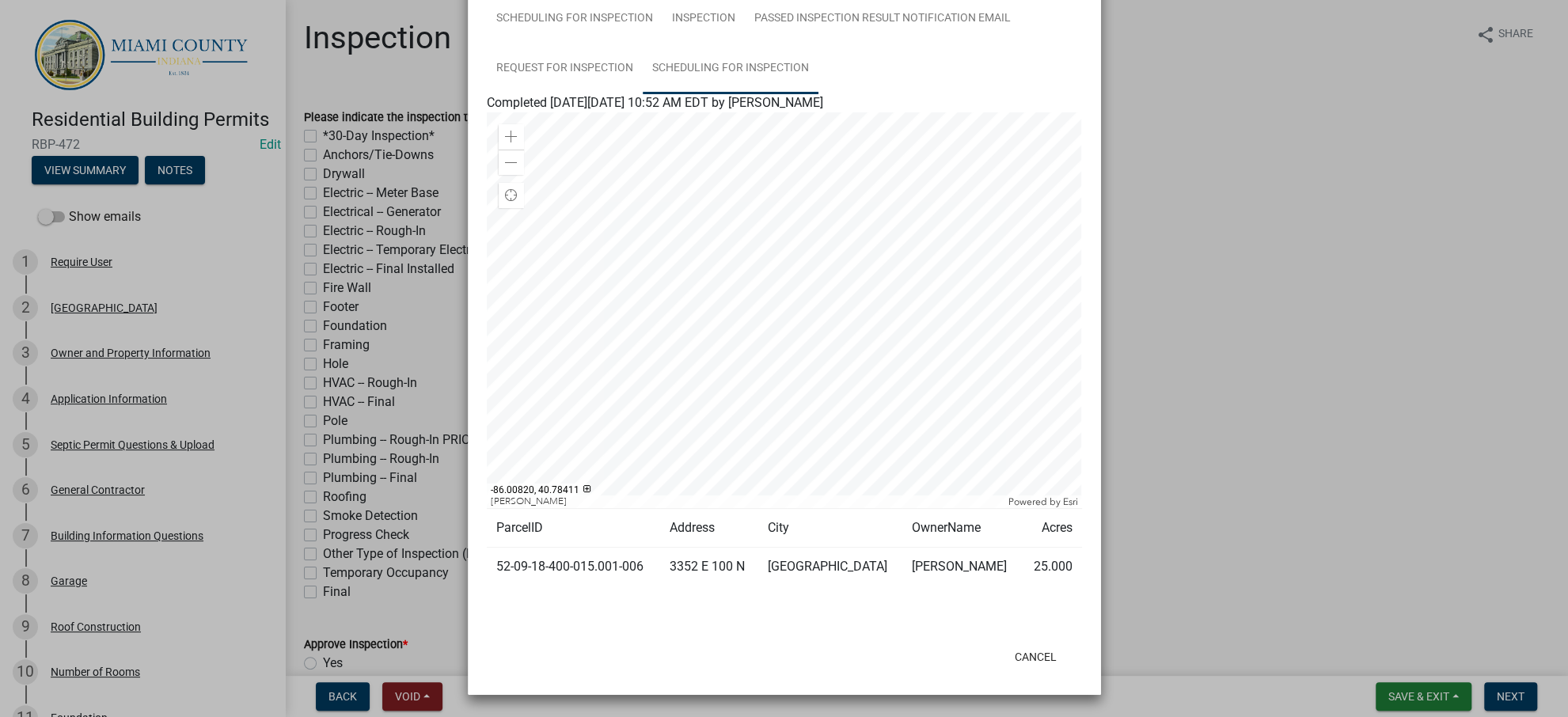
click at [643, 94] on link "Scheduling for Inspection" at bounding box center [730, 68] width 176 height 51
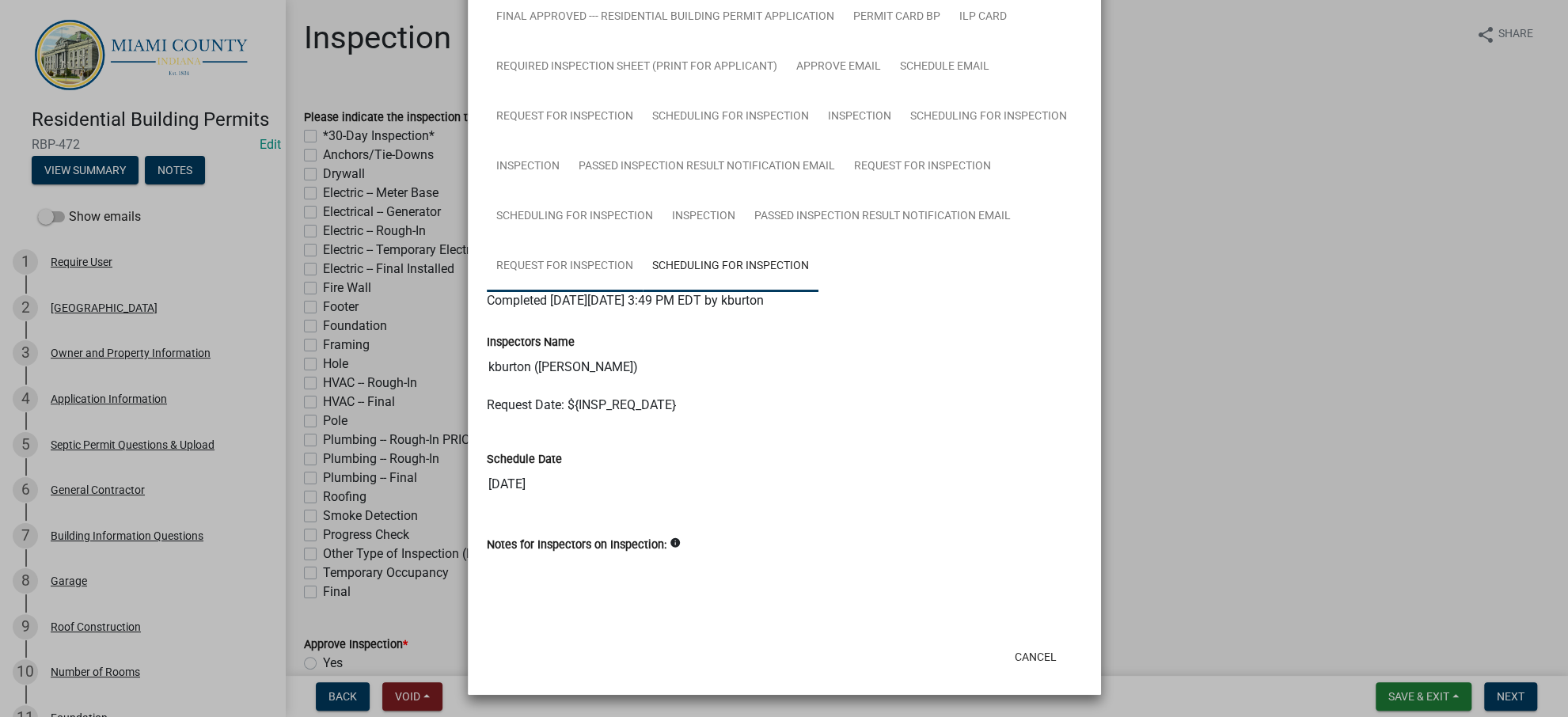
scroll to position [1304, 0]
click at [693, 333] on div "Inspectors Name" at bounding box center [784, 342] width 596 height 19
click at [1160, 358] on ngb-modal-window "Summary × Printer Friendly Parcel search Owner and Property Information Applica…" at bounding box center [784, 358] width 1568 height 717
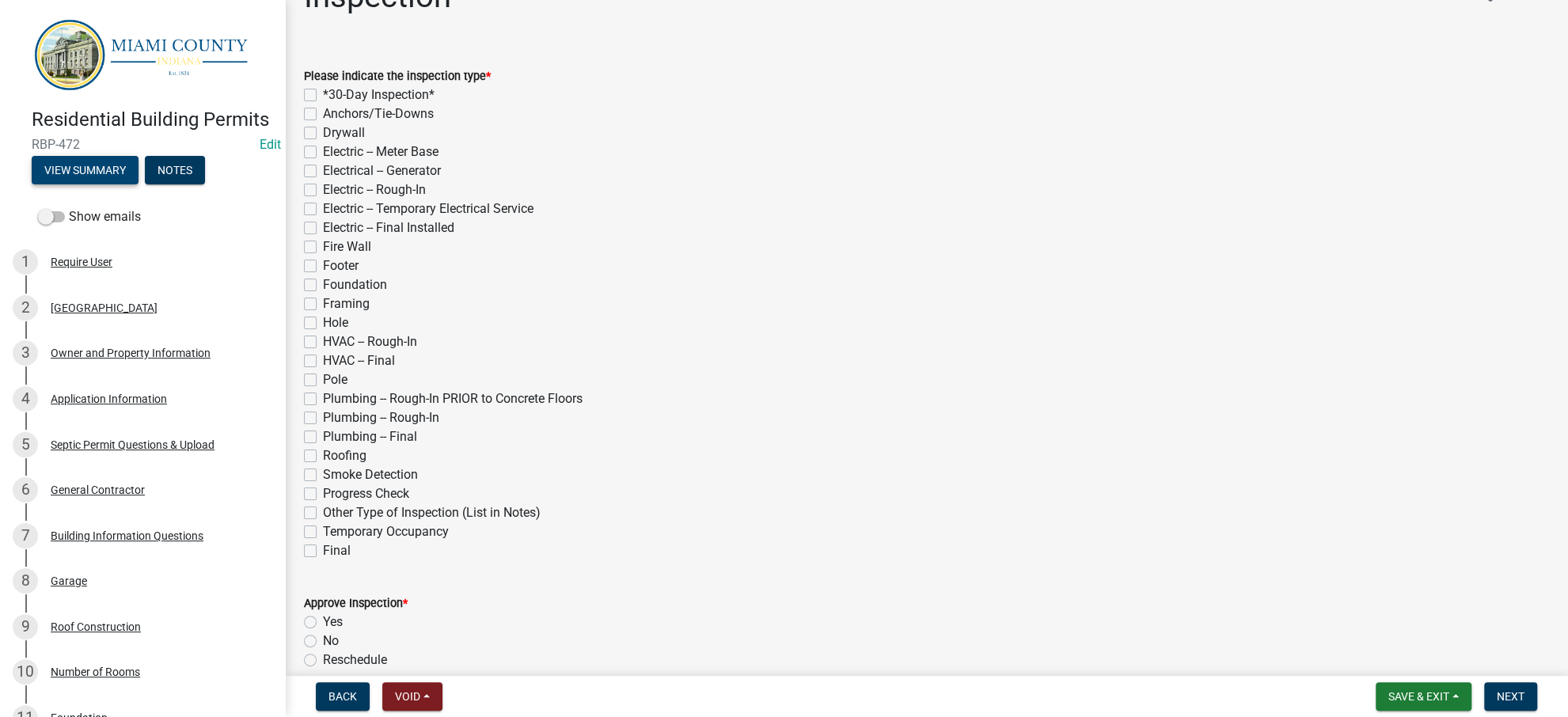
scroll to position [41, 0]
click at [683, 181] on div "Electrical -- Generator" at bounding box center [926, 171] width 1245 height 19
click at [1180, 371] on div "HVAC -- Final" at bounding box center [926, 361] width 1245 height 19
click at [921, 334] on div "Hole" at bounding box center [926, 324] width 1245 height 19
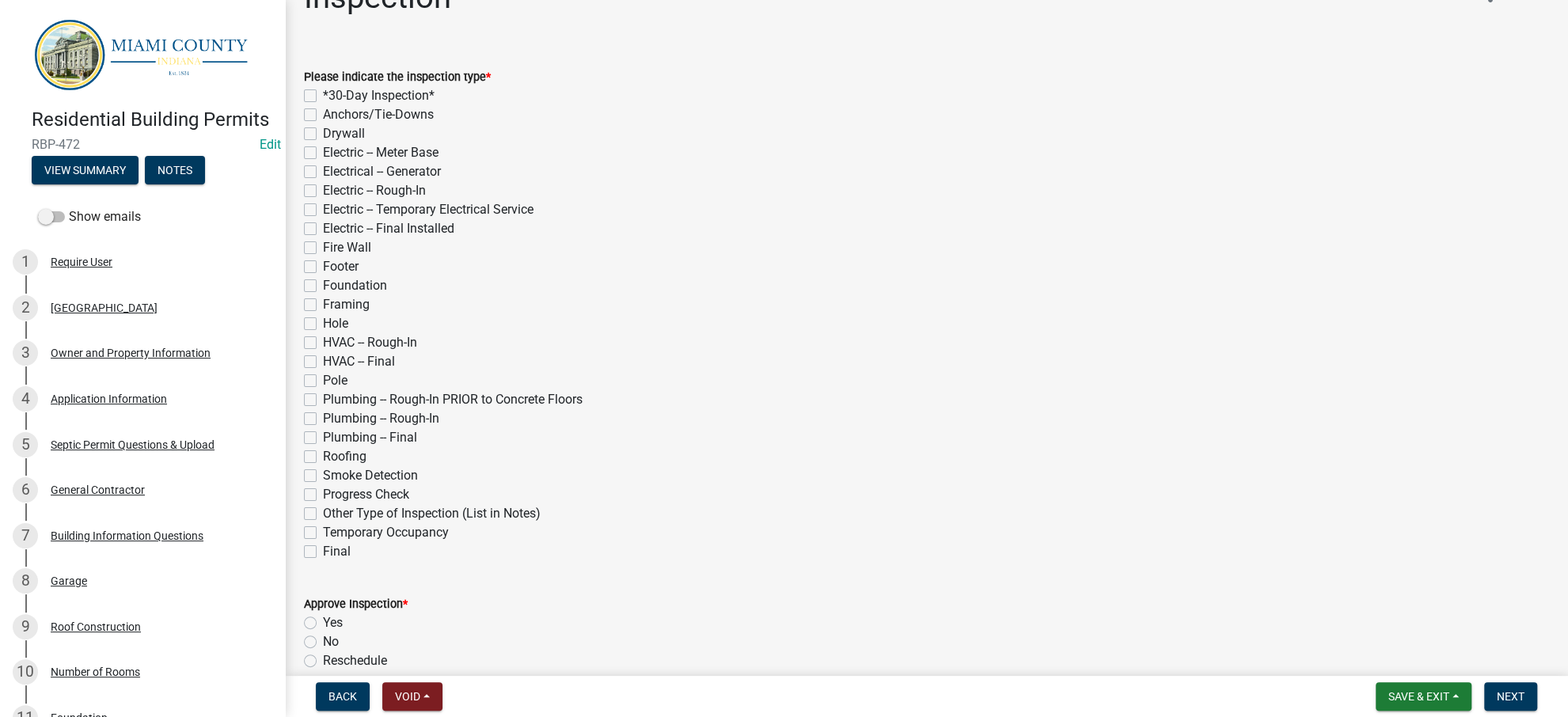
click at [808, 334] on div "Hole" at bounding box center [926, 324] width 1245 height 19
click at [739, 371] on div "HVAC -- Final" at bounding box center [926, 361] width 1245 height 19
click at [972, 276] on div "Footer" at bounding box center [926, 266] width 1245 height 19
click at [1376, 682] on button "Save & Exit" at bounding box center [1423, 696] width 96 height 28
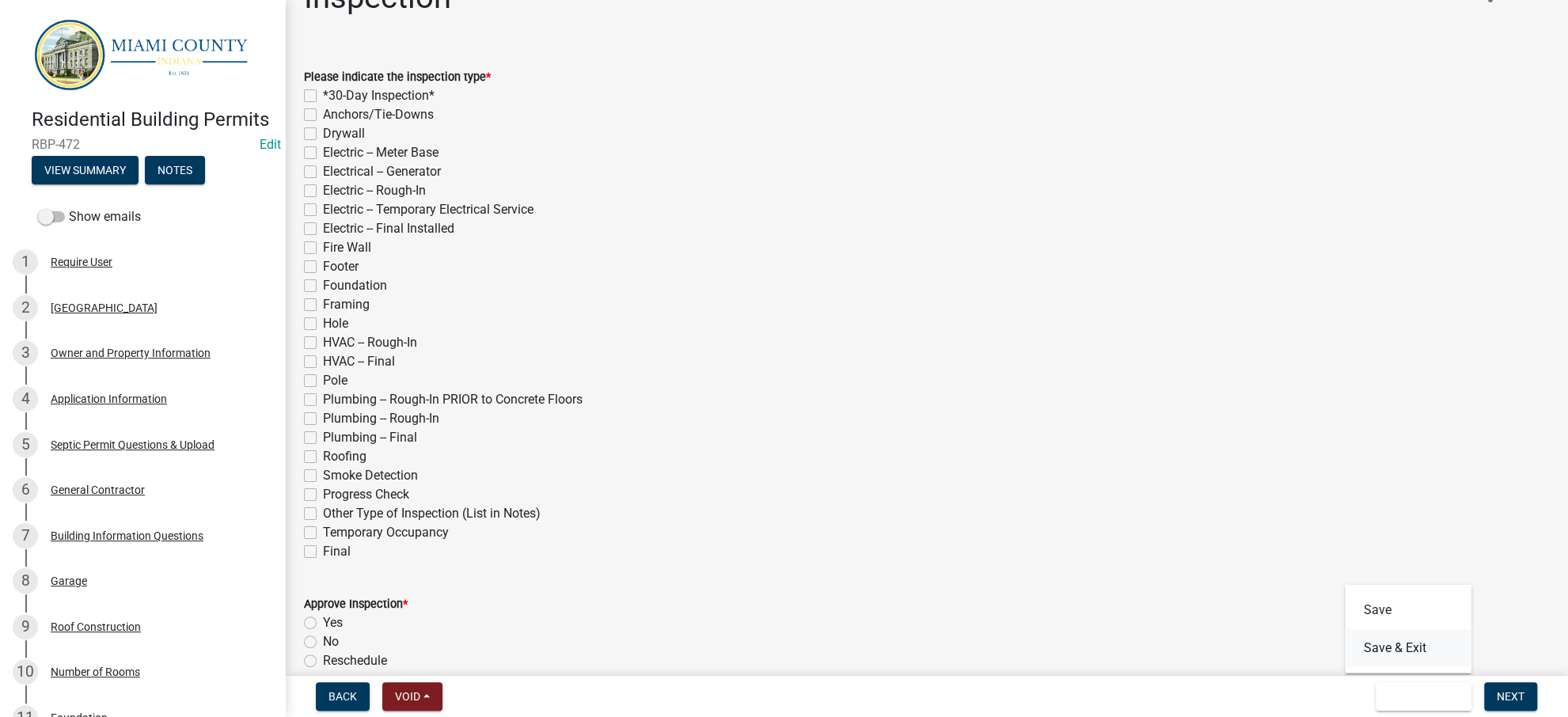
click at [1364, 635] on button "Save & Exit" at bounding box center [1408, 648] width 126 height 38
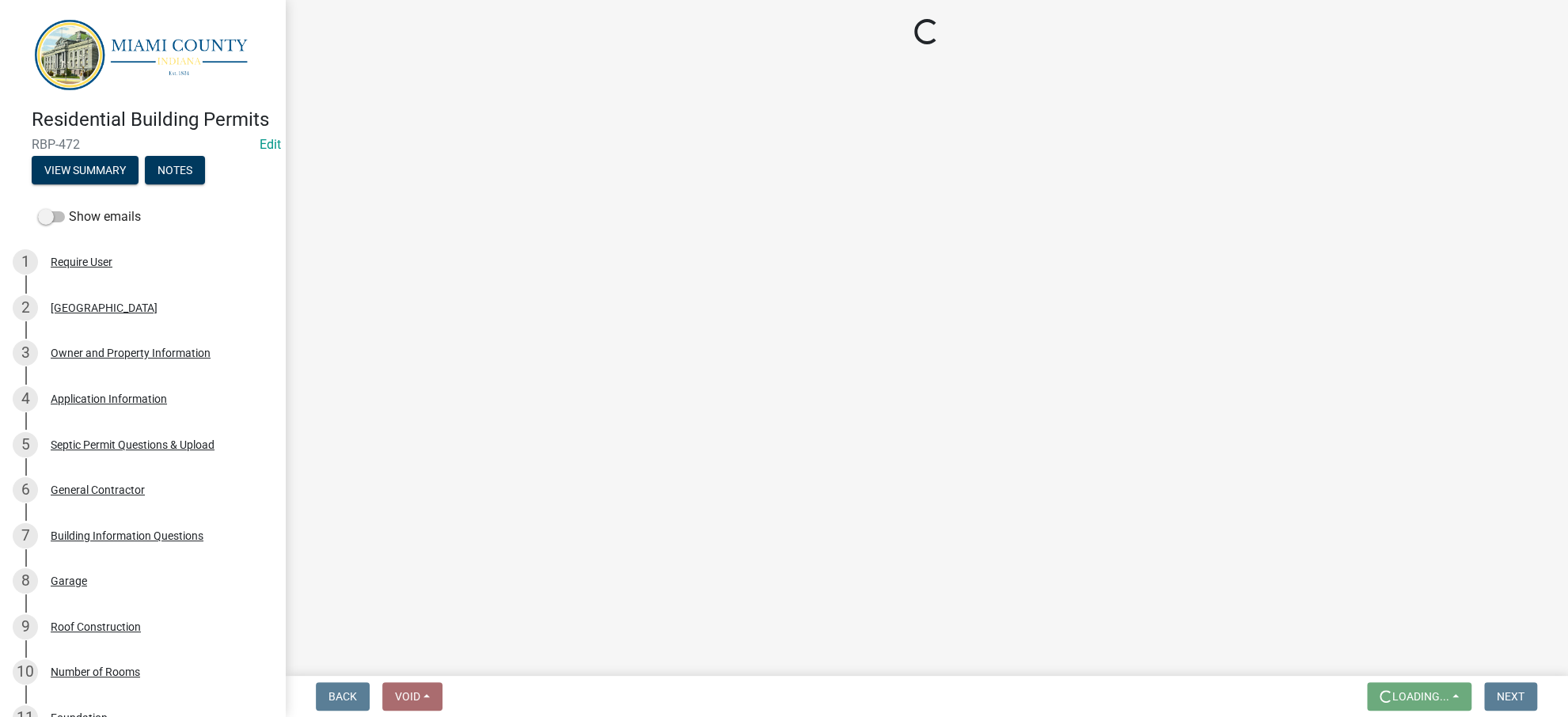
scroll to position [0, 0]
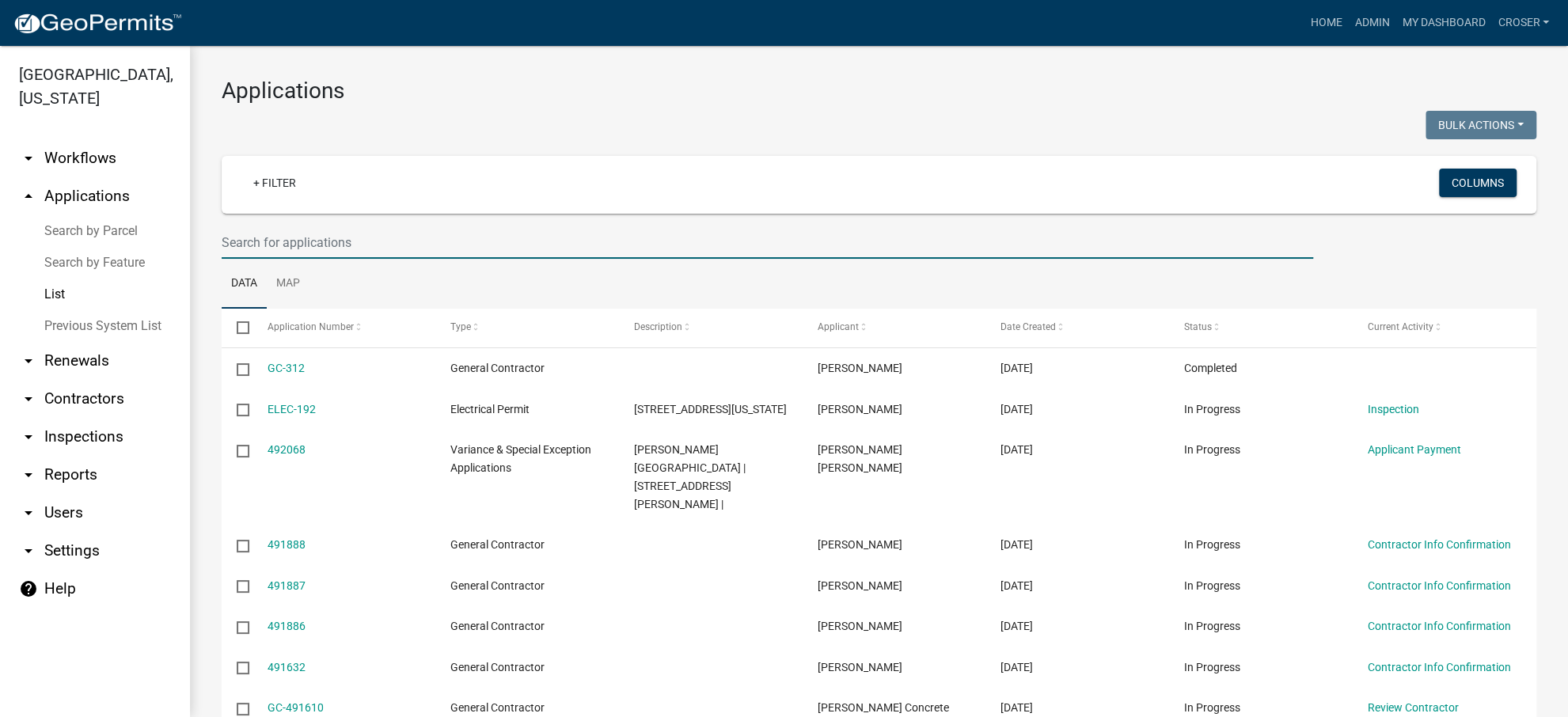
click at [403, 259] on input "text" at bounding box center [767, 242] width 1091 height 32
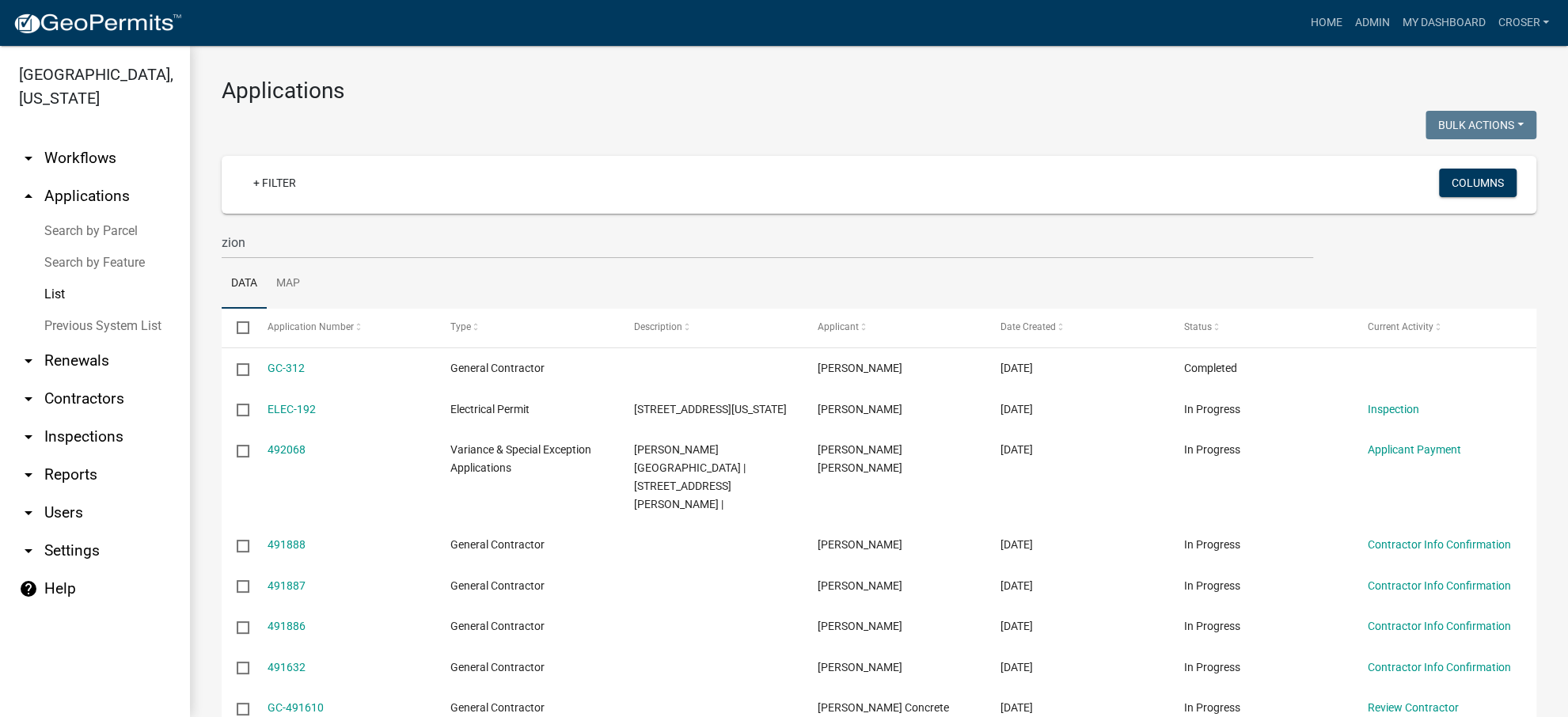
click at [675, 88] on h3 "Applications" at bounding box center [878, 91] width 1315 height 27
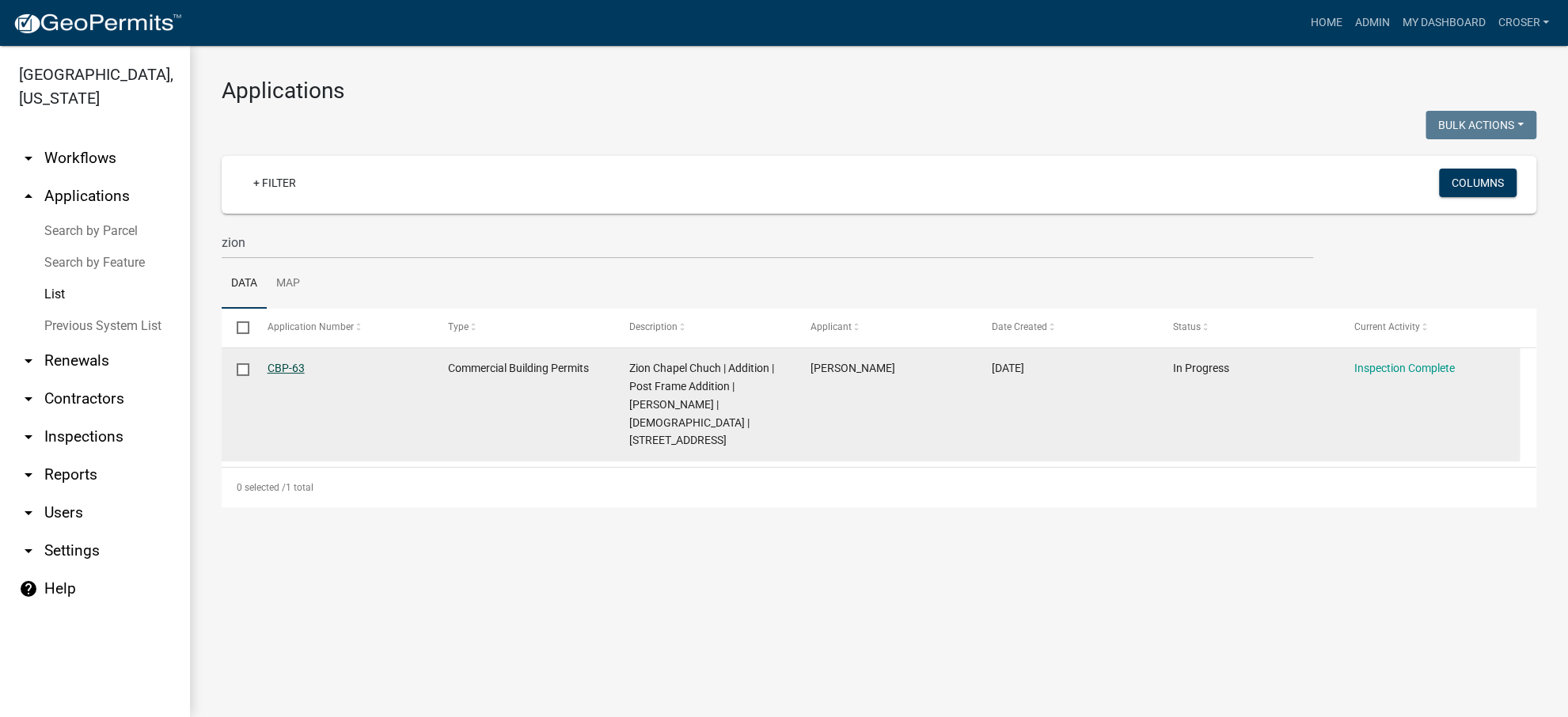
click at [304, 374] on link "CBP-63" at bounding box center [286, 368] width 37 height 12
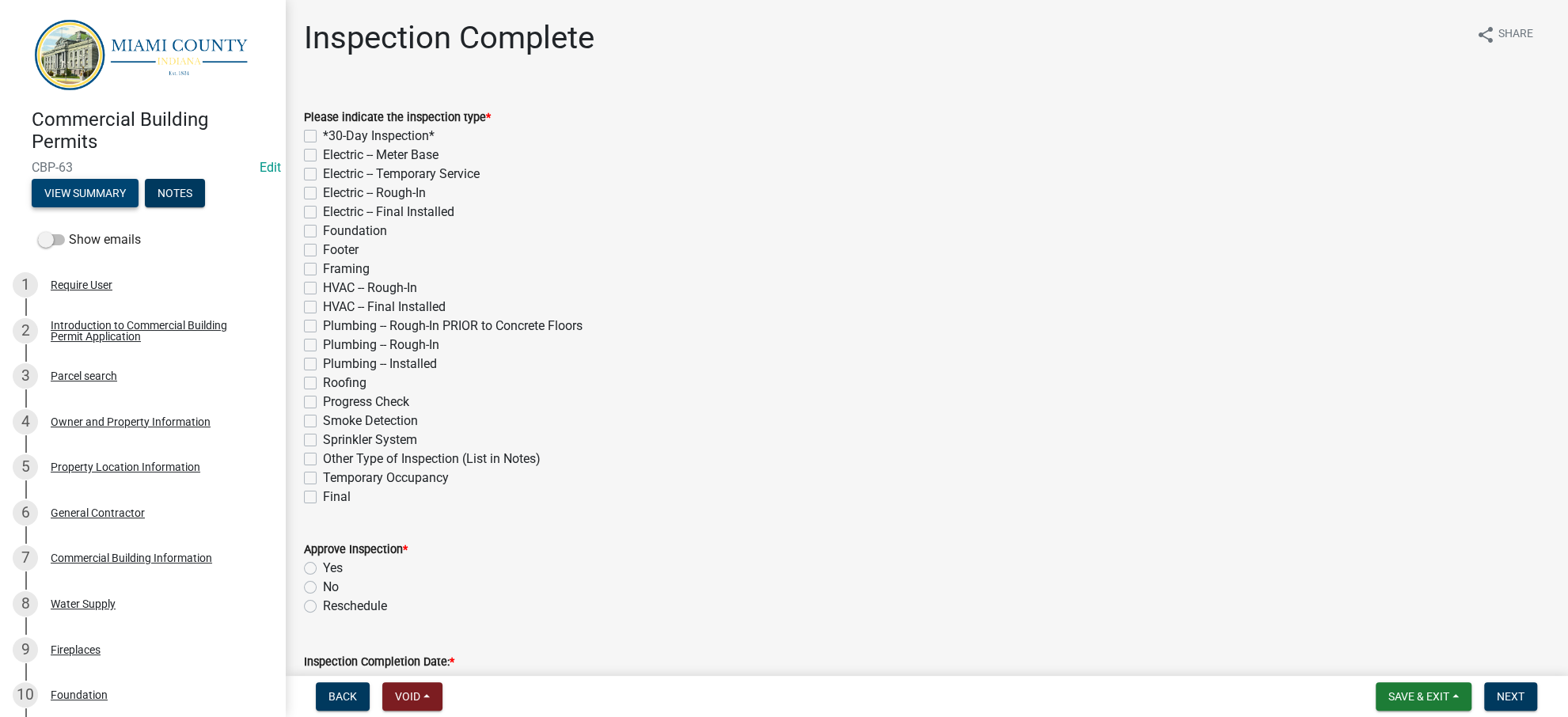
click at [139, 207] on button "View Summary" at bounding box center [85, 193] width 106 height 28
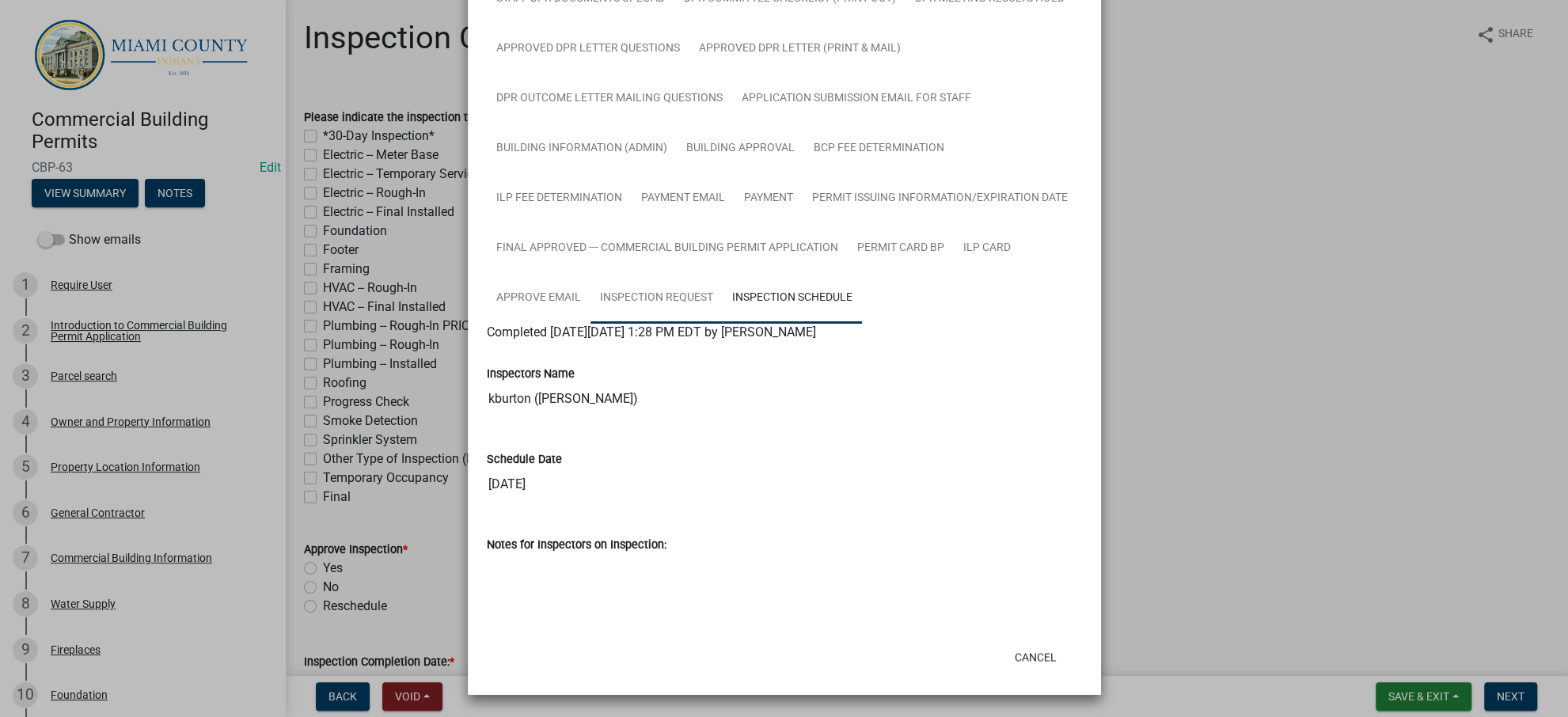
click at [723, 273] on link "Inspection Request" at bounding box center [656, 298] width 132 height 51
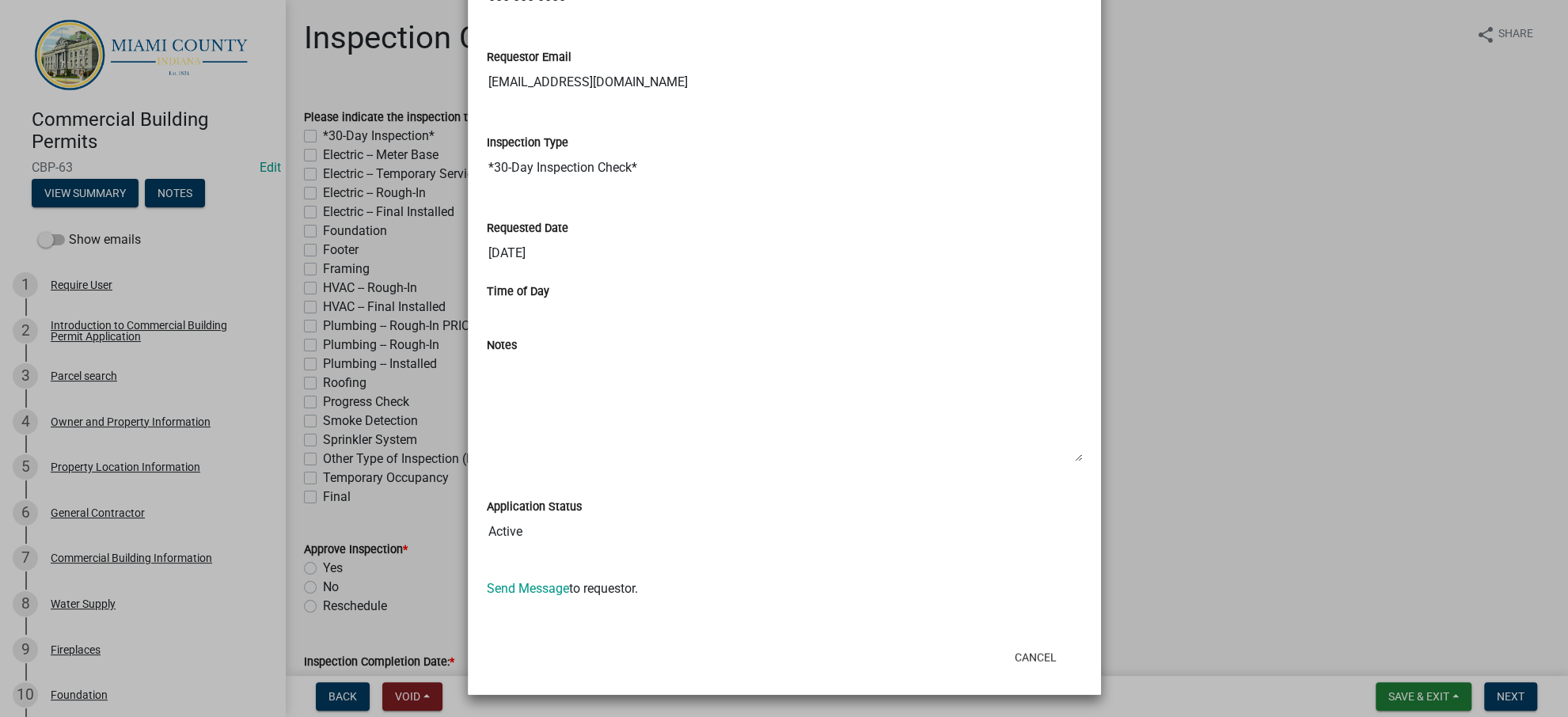
scroll to position [2267, 0]
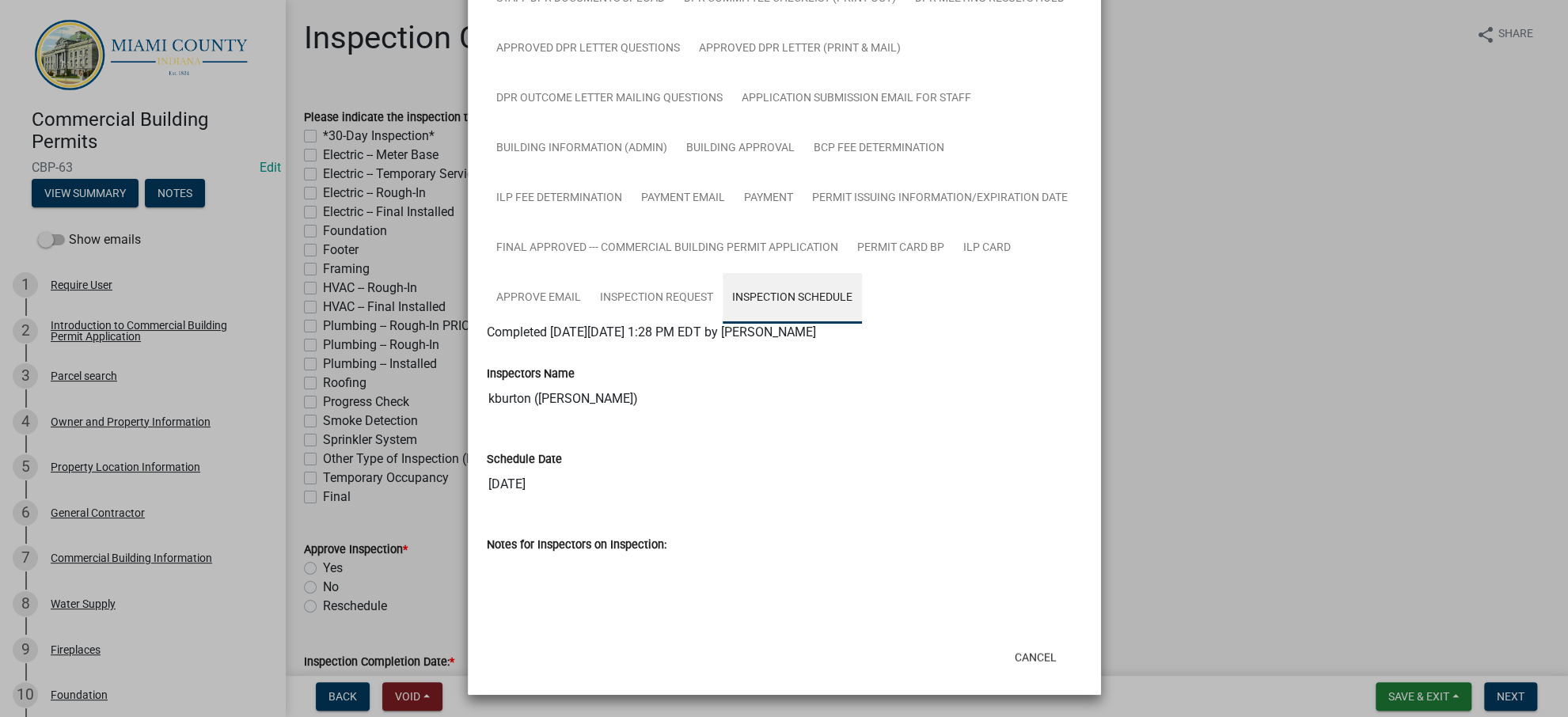
scroll to position [2079, 0]
click at [723, 273] on link "Inspection Request" at bounding box center [656, 298] width 132 height 51
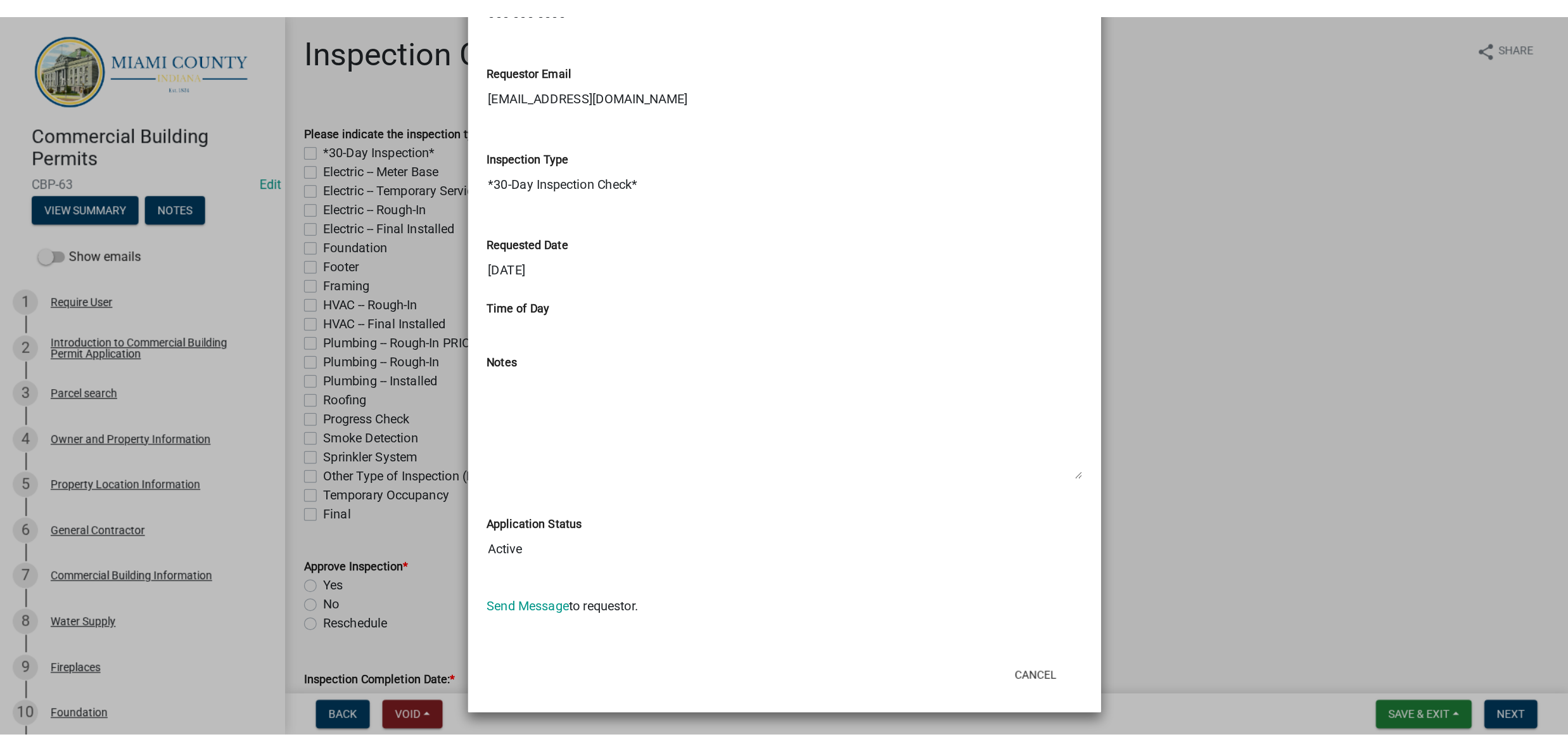
scroll to position [1812, 0]
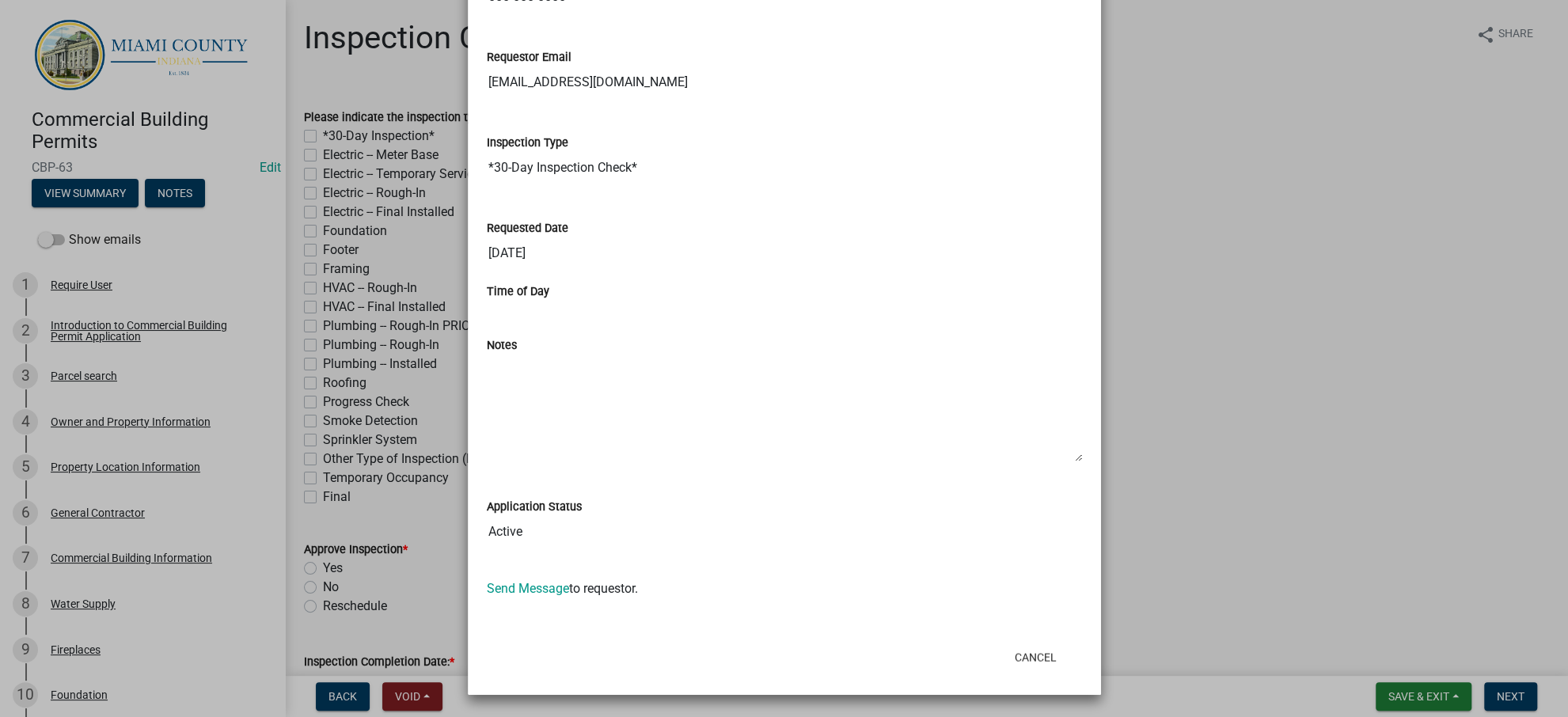
click at [1185, 307] on ngb-modal-window "Summary × Printer Friendly Introduction to Commercial Building Permit Applicati…" at bounding box center [784, 358] width 1568 height 717
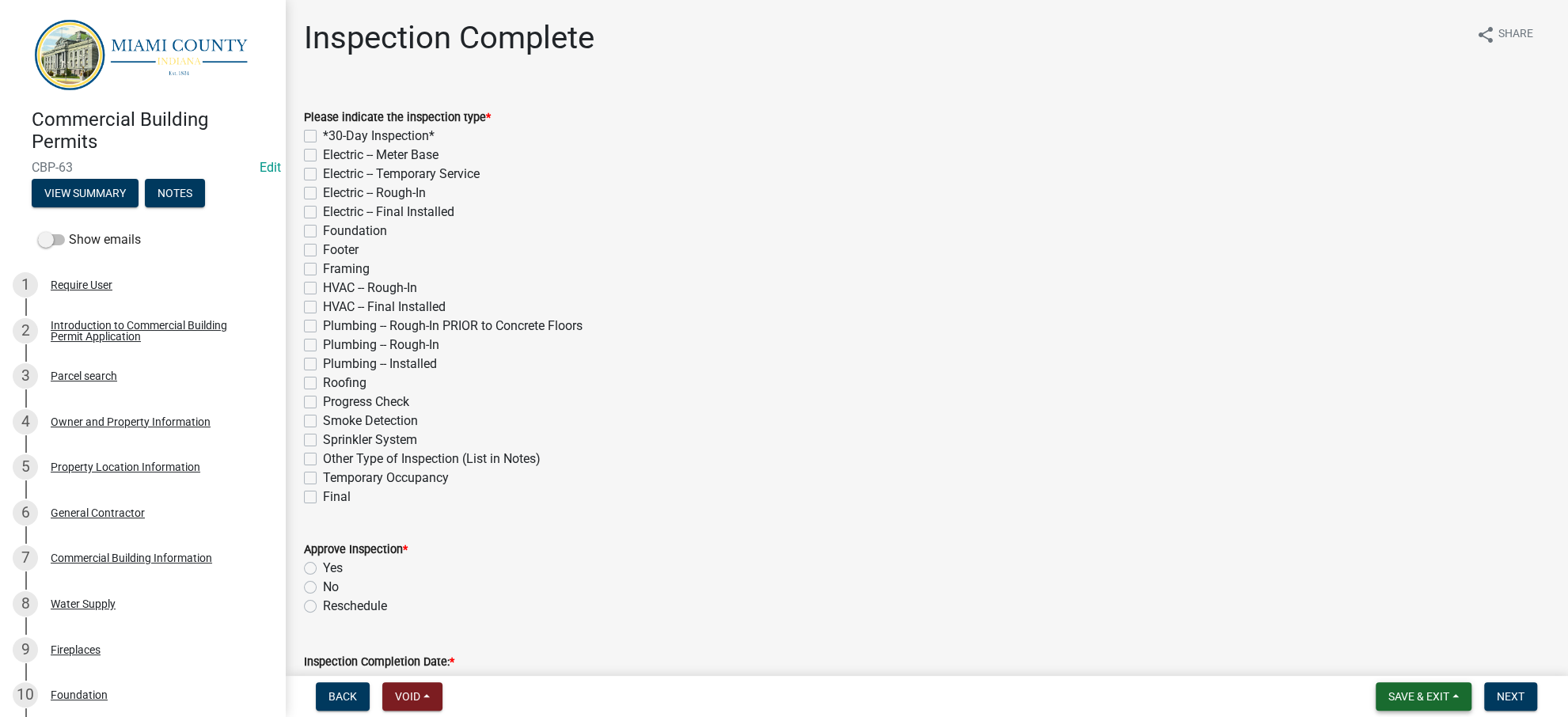
click at [1388, 690] on span "Save & Exit" at bounding box center [1418, 696] width 61 height 12
click at [1368, 646] on button "Save & Exit" at bounding box center [1408, 648] width 126 height 38
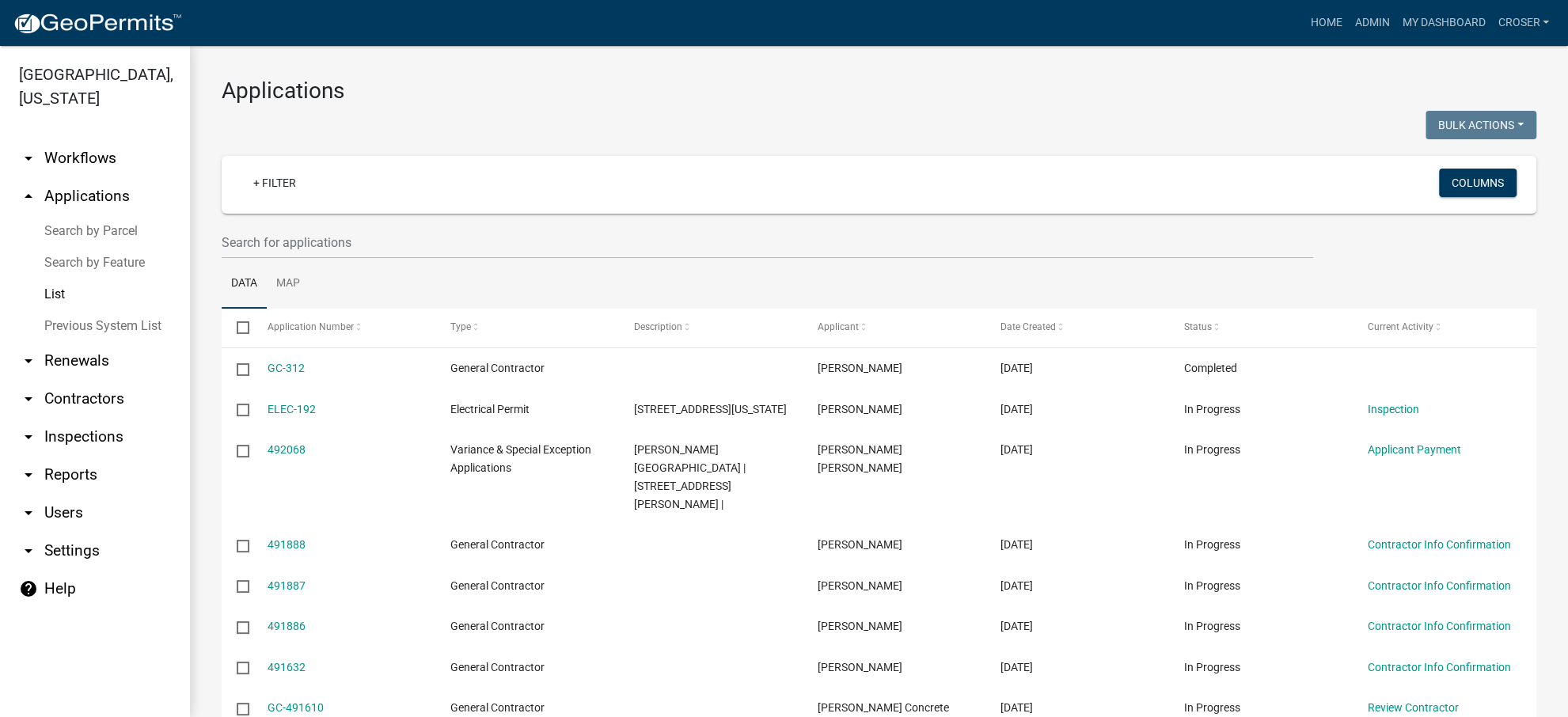
click at [123, 418] on link "arrow_drop_down Contractors" at bounding box center [95, 399] width 190 height 38
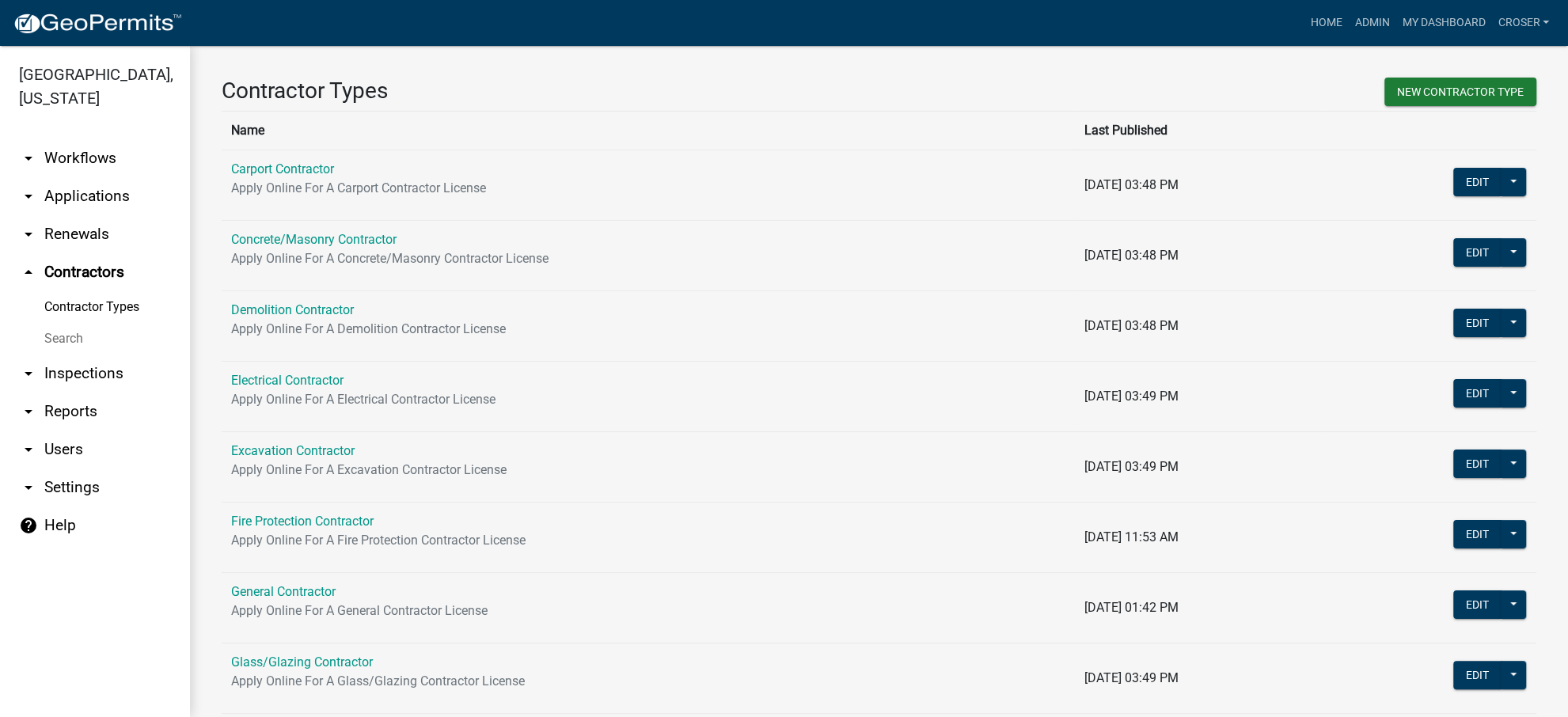
click at [86, 354] on link "Search" at bounding box center [95, 339] width 190 height 32
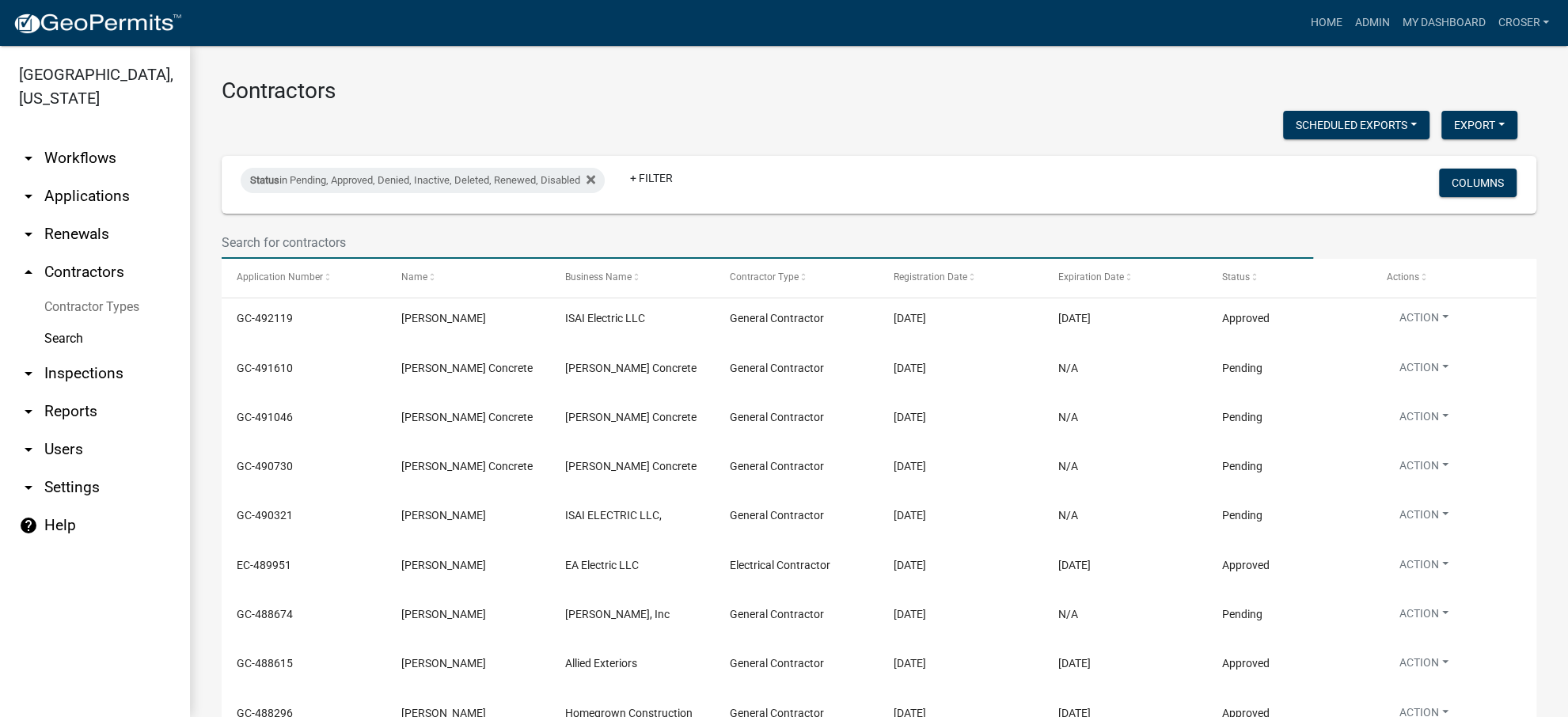
click at [383, 259] on input "text" at bounding box center [767, 242] width 1091 height 32
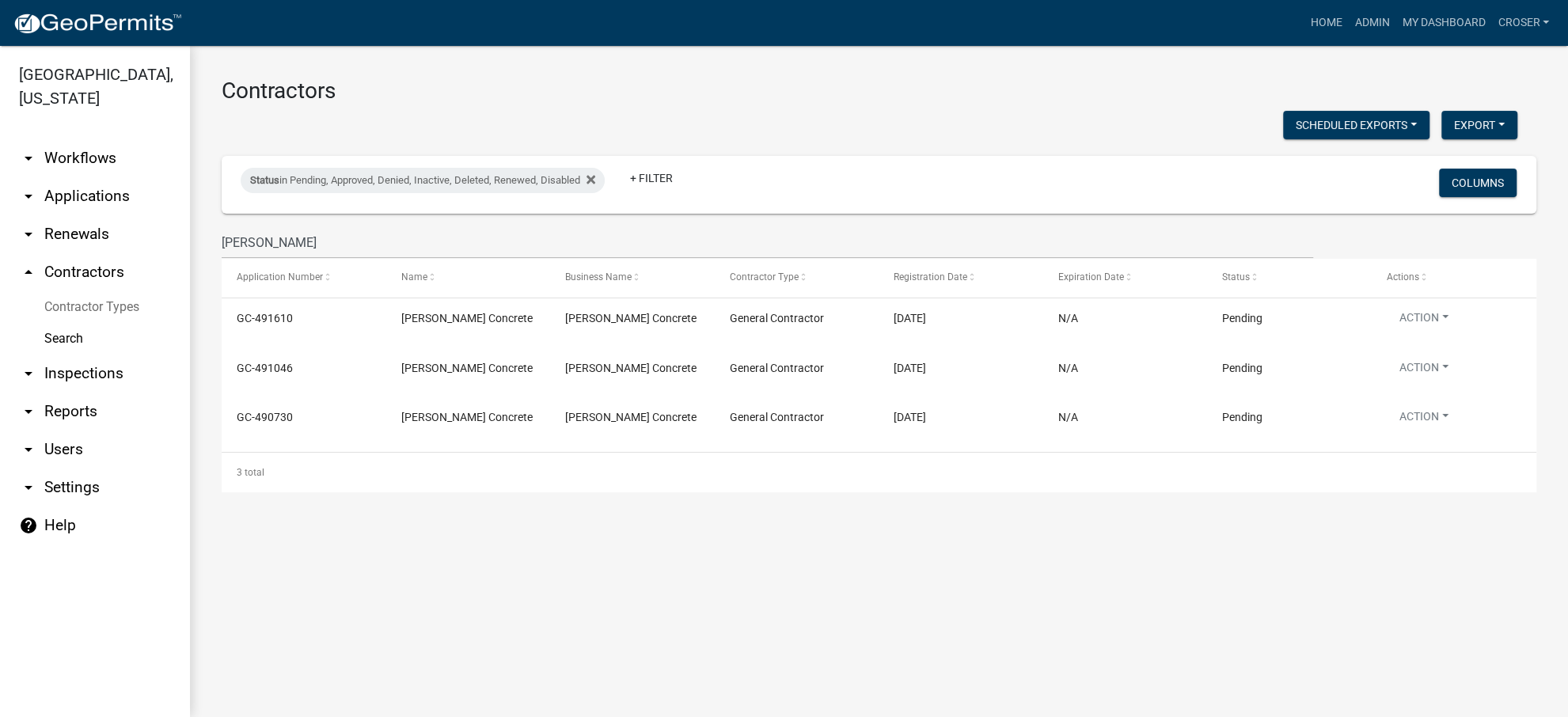
click at [700, 100] on h3 "Contractors" at bounding box center [878, 91] width 1315 height 27
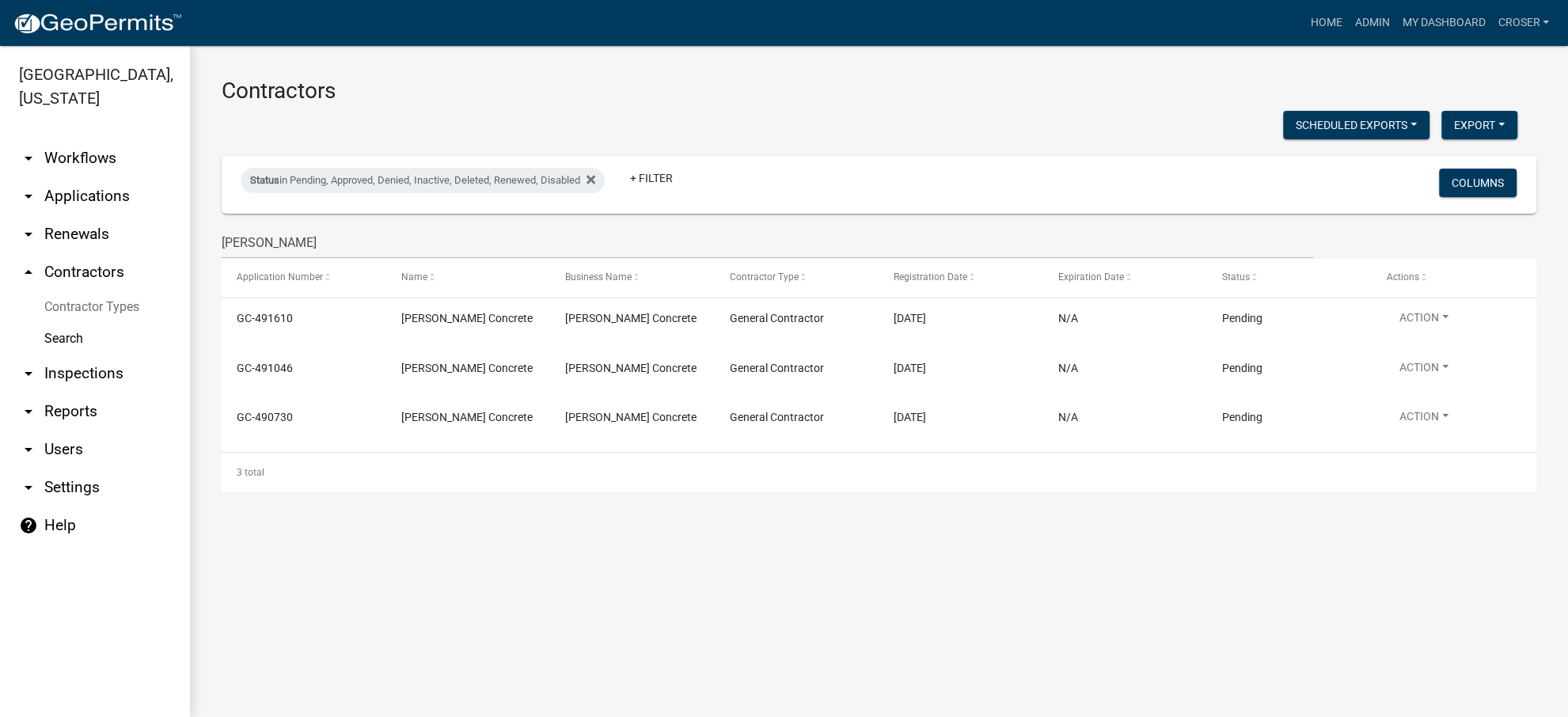
click at [700, 100] on h3 "Contractors" at bounding box center [878, 91] width 1315 height 27
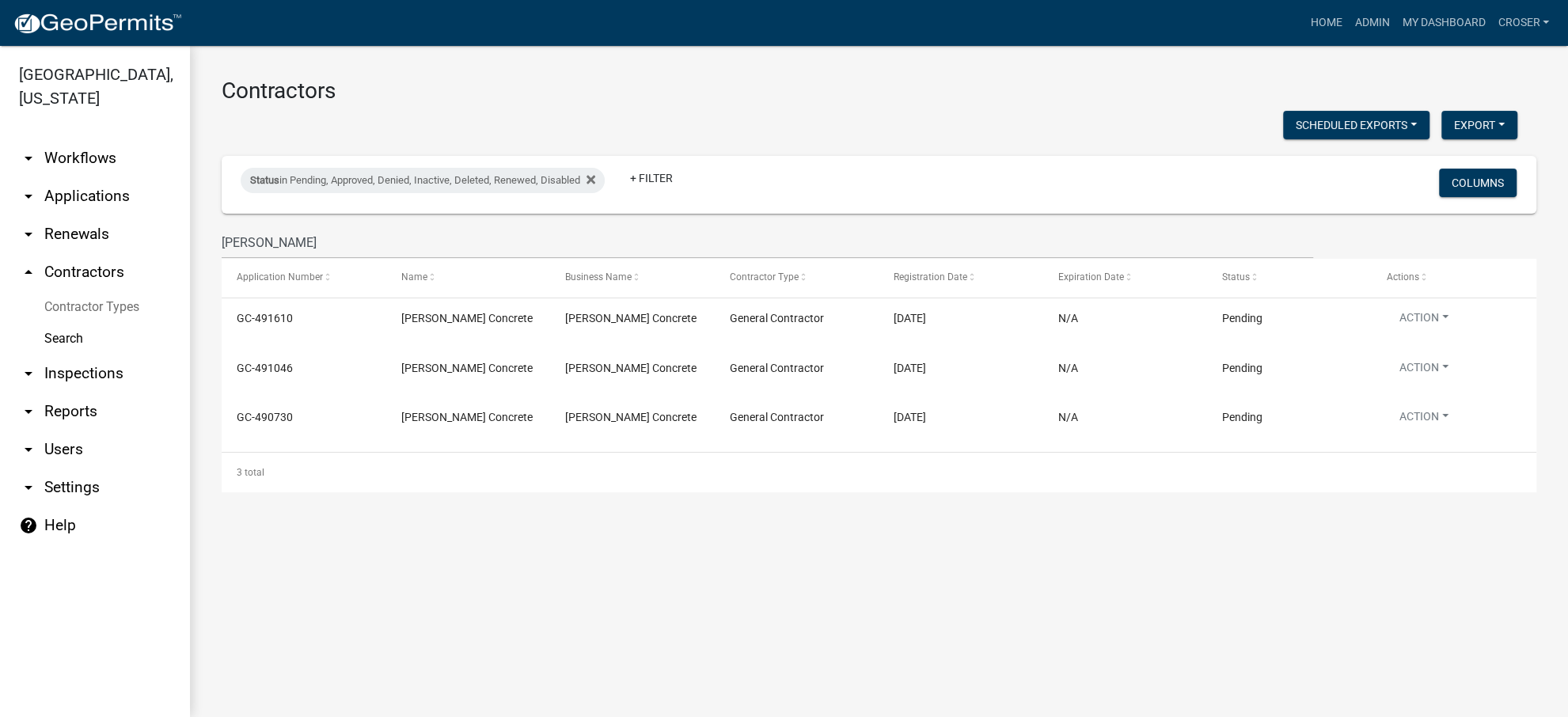
click at [700, 100] on h3 "Contractors" at bounding box center [878, 91] width 1315 height 27
click at [1542, 23] on link "croser" at bounding box center [1523, 23] width 64 height 30
click at [1458, 173] on link "Logout" at bounding box center [1492, 155] width 126 height 38
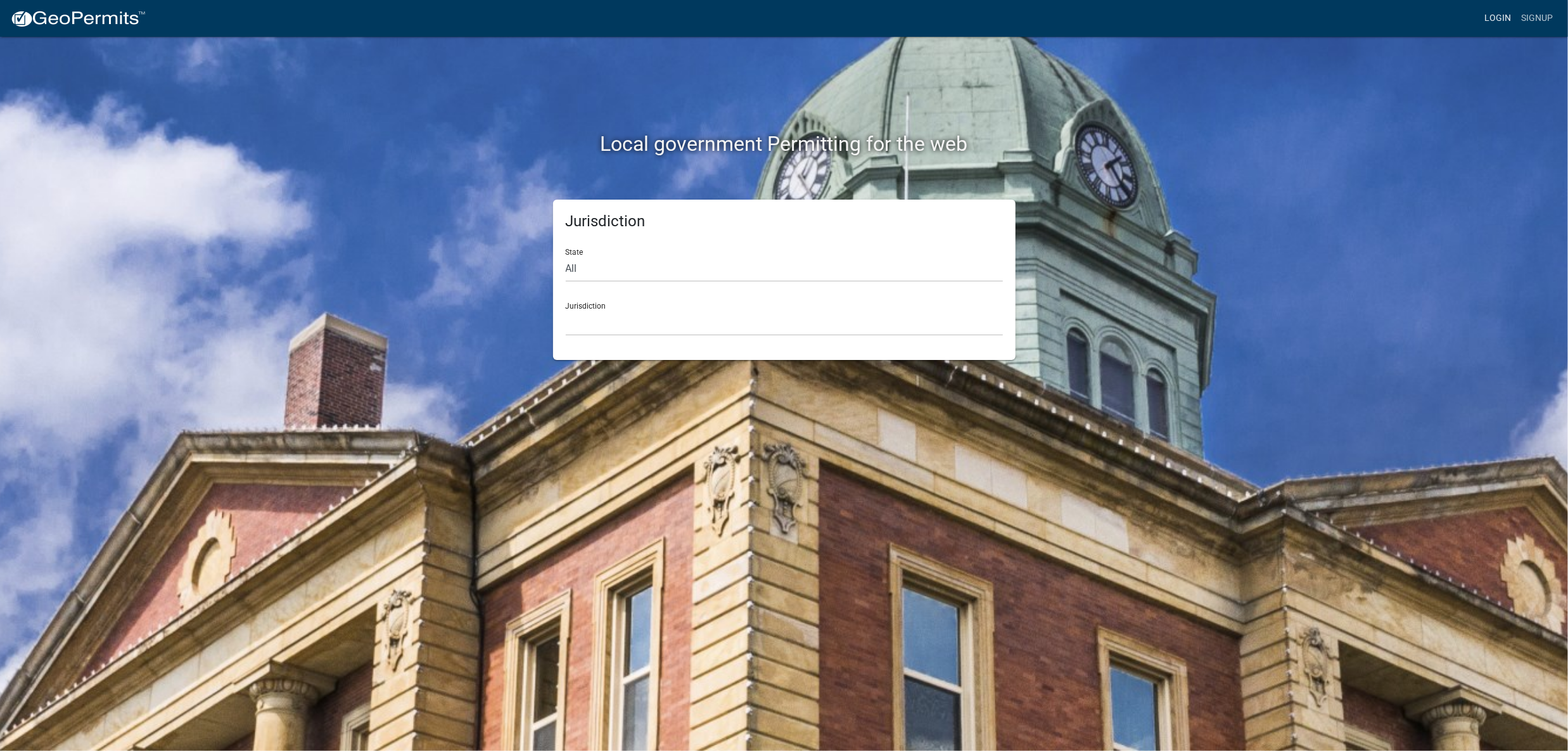
click at [1484, 31] on link "Login" at bounding box center [1497, 19] width 37 height 24
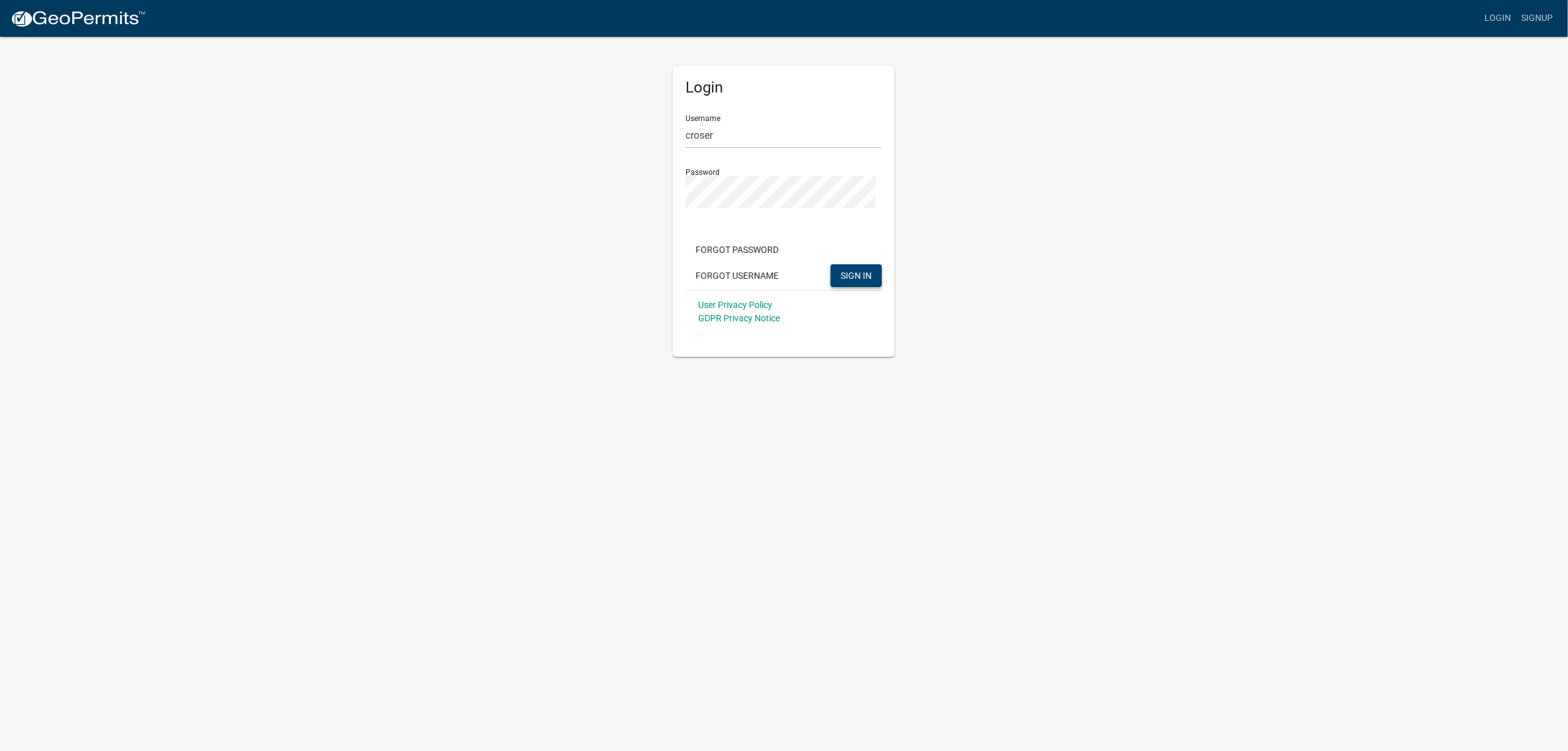
click at [864, 281] on span "SIGN IN" at bounding box center [856, 275] width 31 height 10
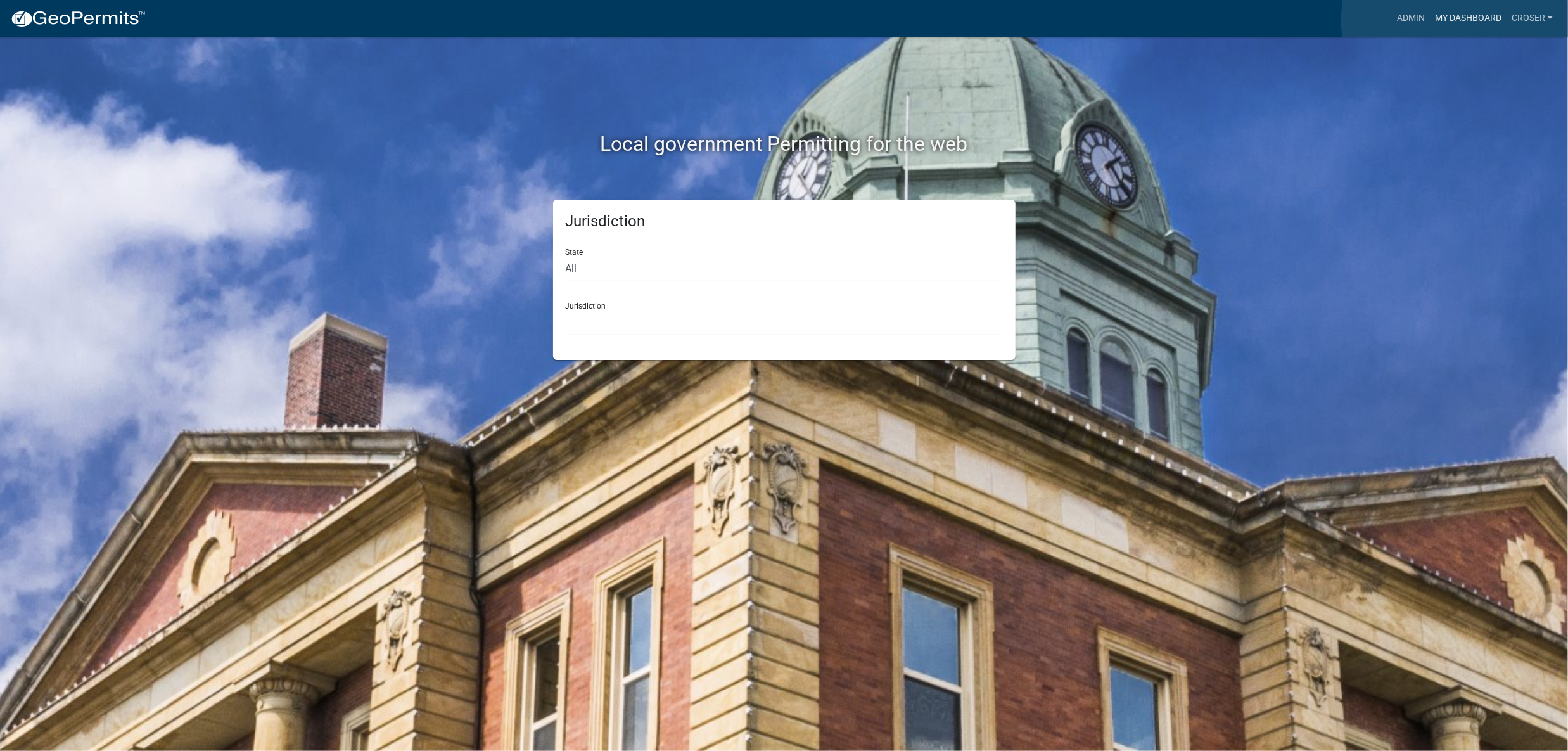
click at [1461, 20] on link "My Dashboard" at bounding box center [1468, 19] width 77 height 24
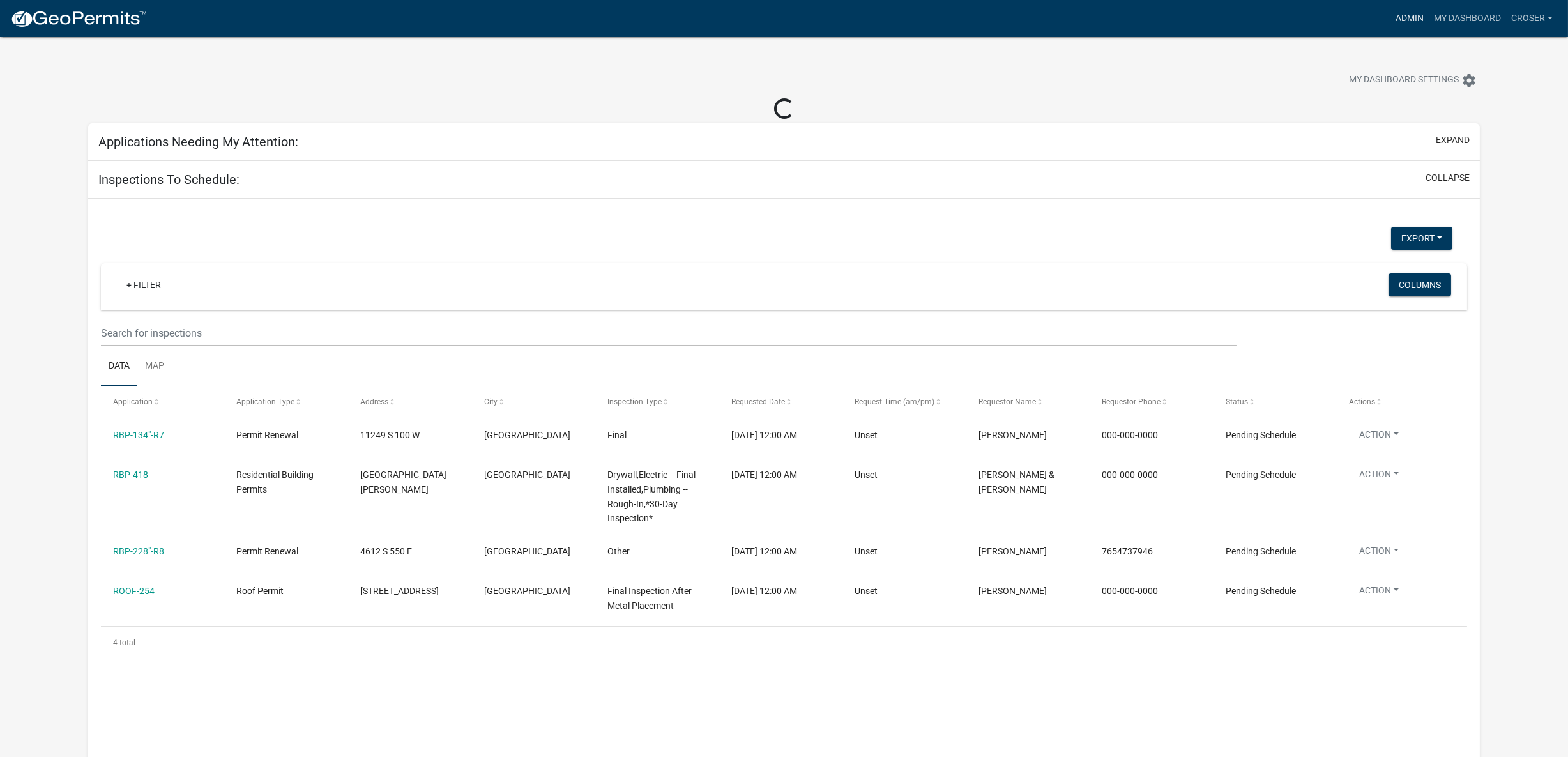
click at [1391, 26] on link "Admin" at bounding box center [1410, 19] width 38 height 24
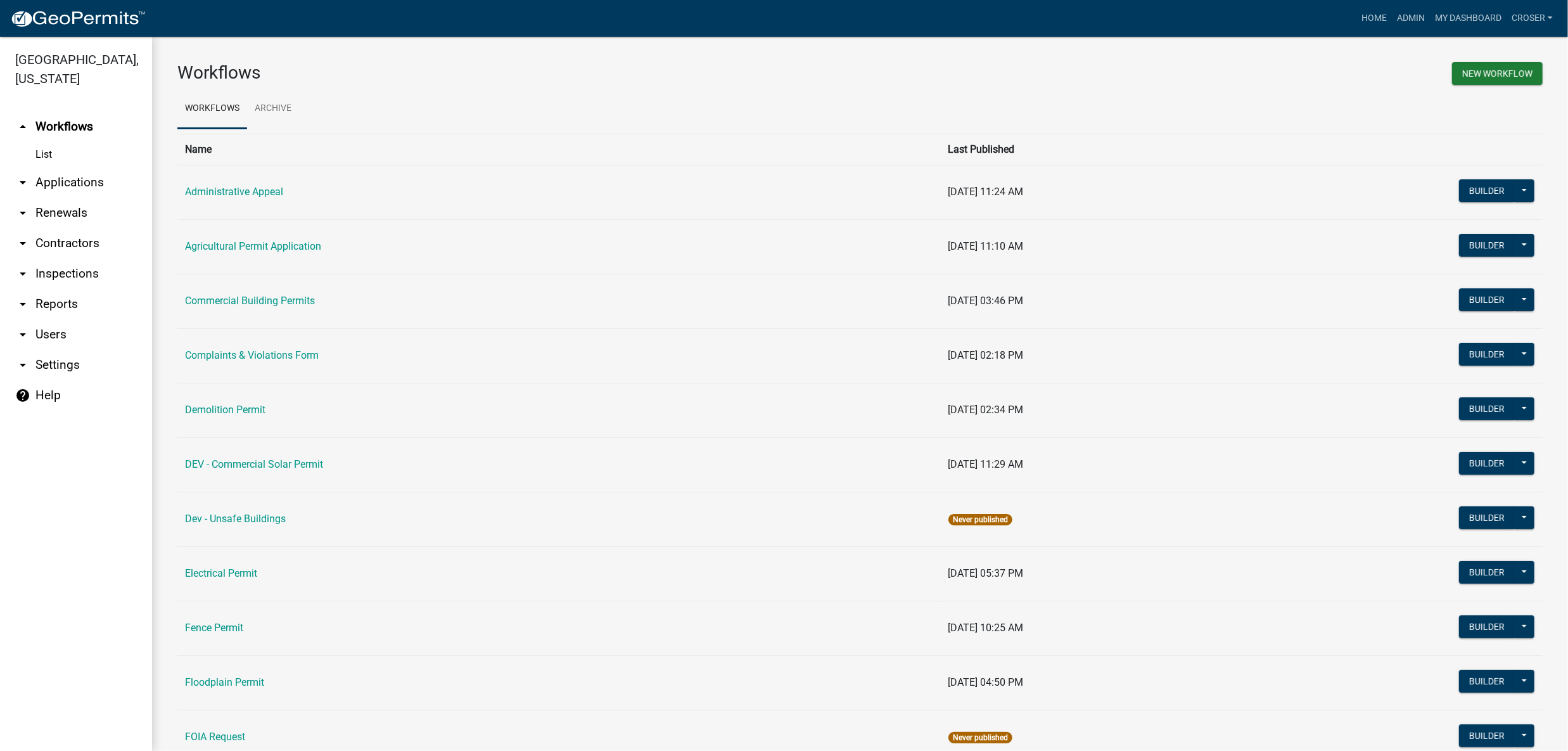
click at [92, 198] on link "arrow_drop_down Applications" at bounding box center [76, 182] width 152 height 31
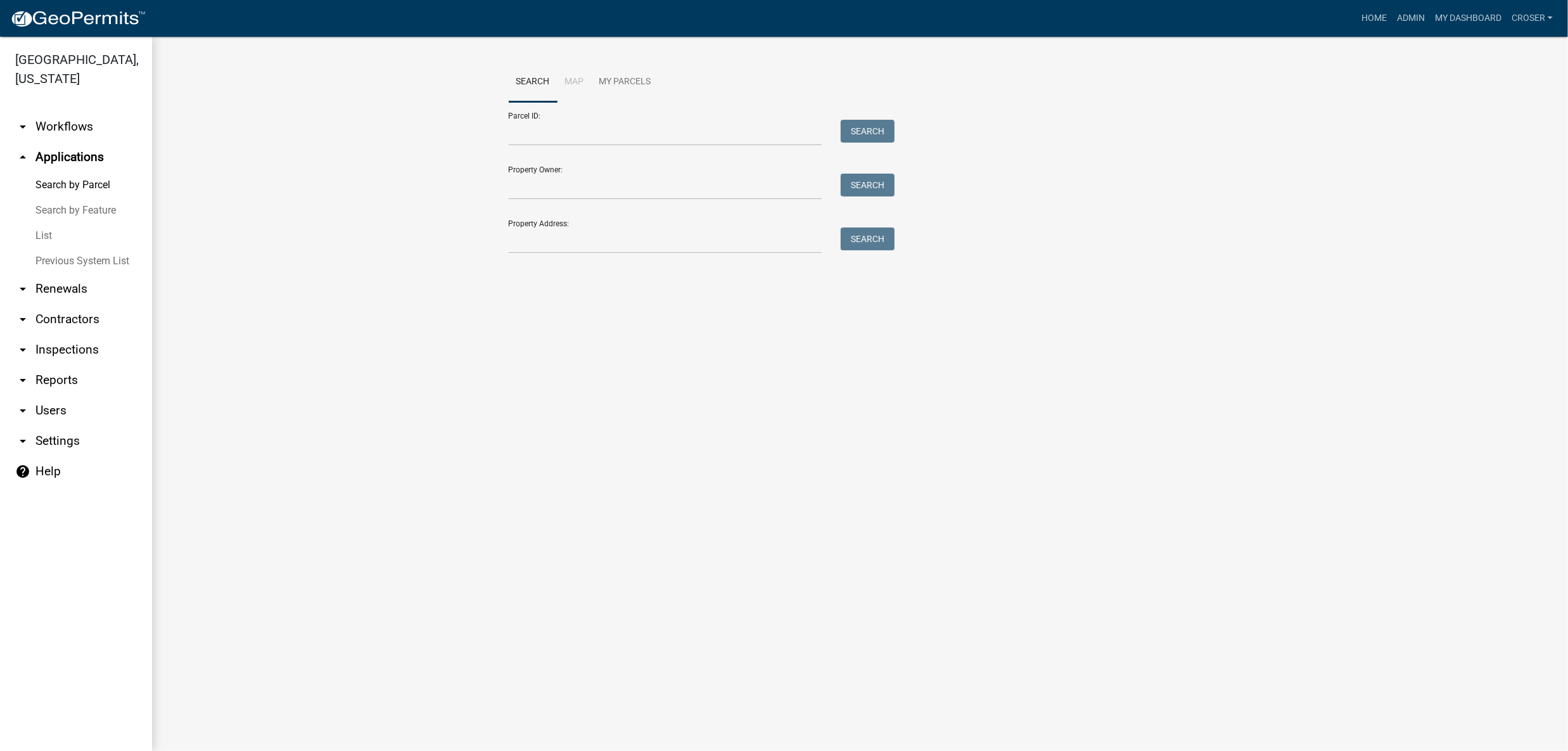
click at [62, 248] on link "List" at bounding box center [76, 236] width 152 height 25
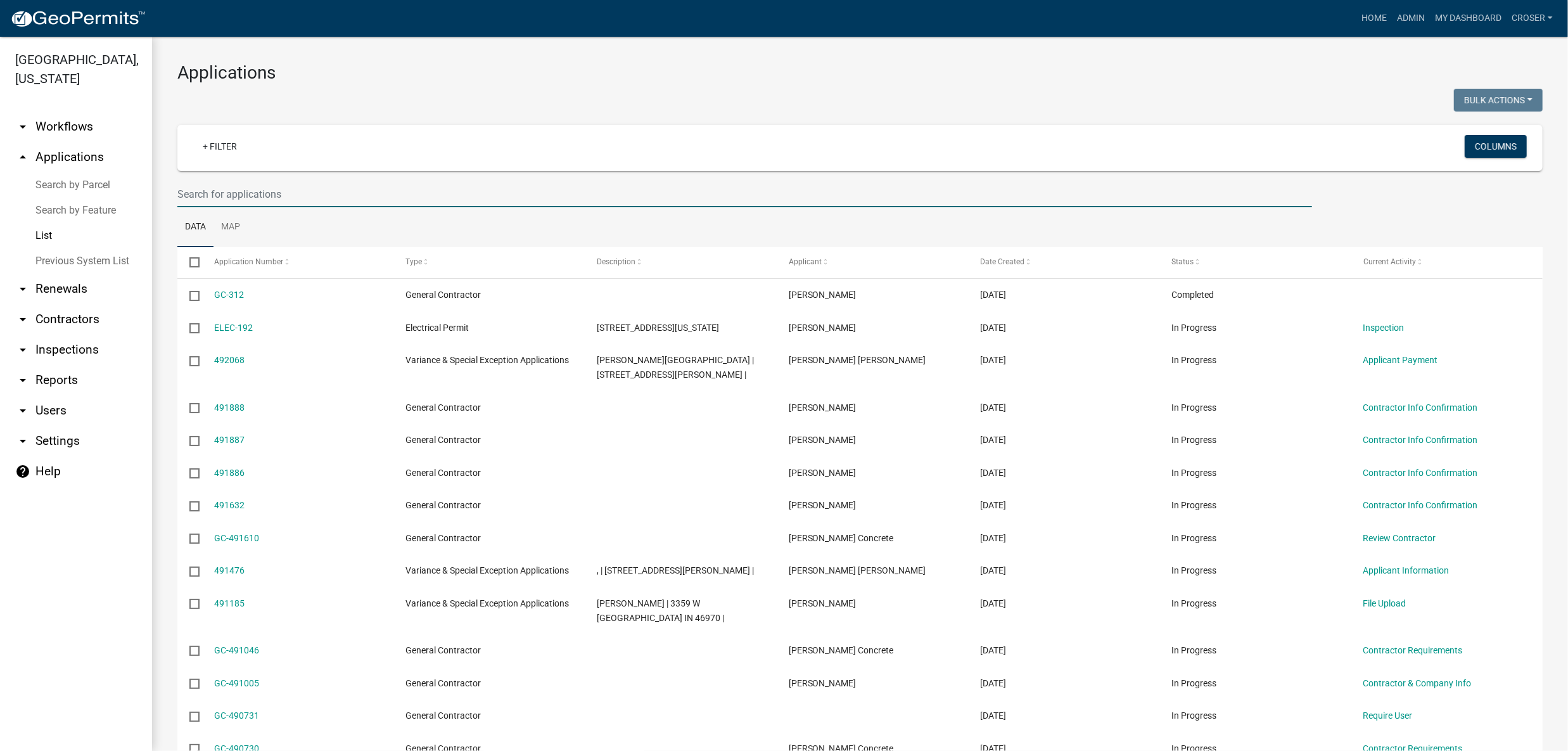
click at [515, 207] on input "text" at bounding box center [744, 194] width 1135 height 26
